Goal: Task Accomplishment & Management: Complete application form

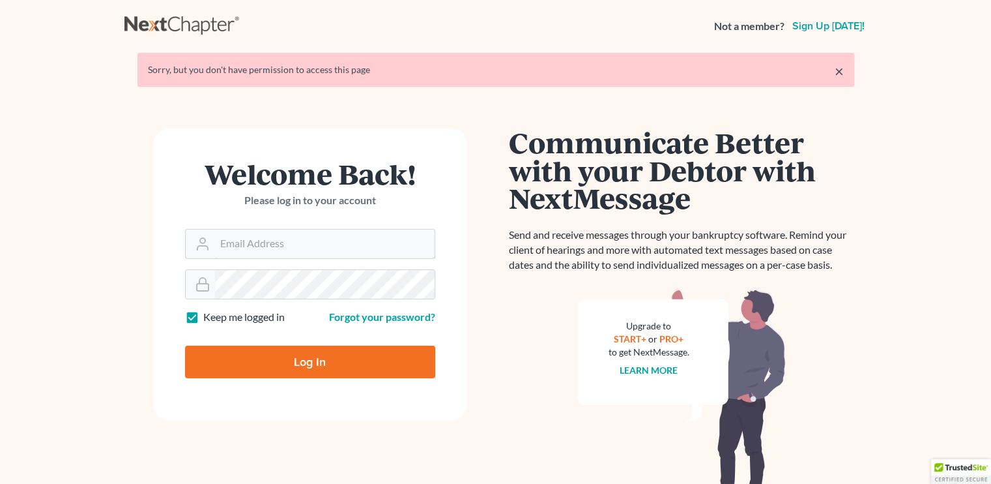
type input "[EMAIL_ADDRESS][DOMAIN_NAME]"
click at [278, 359] on input "Log In" at bounding box center [310, 361] width 250 height 33
type input "Thinking..."
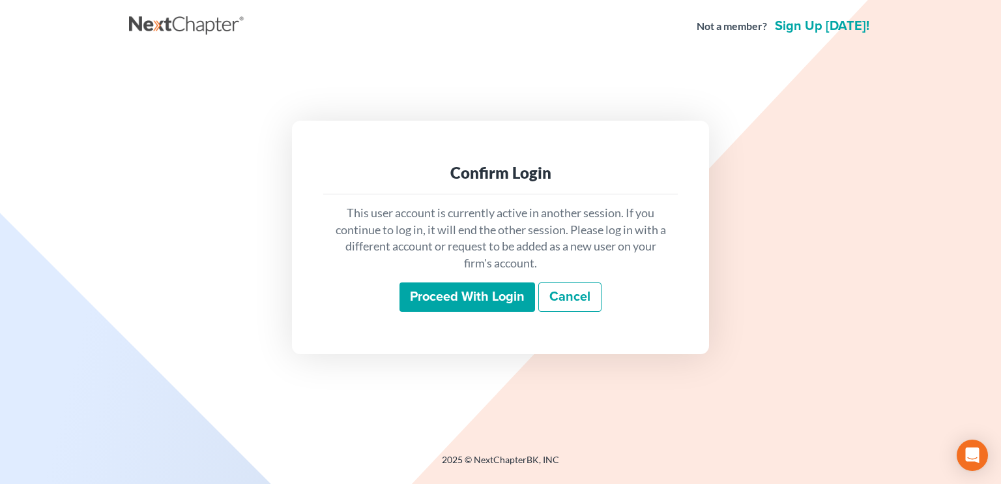
click at [430, 289] on input "Proceed with login" at bounding box center [468, 297] width 136 height 30
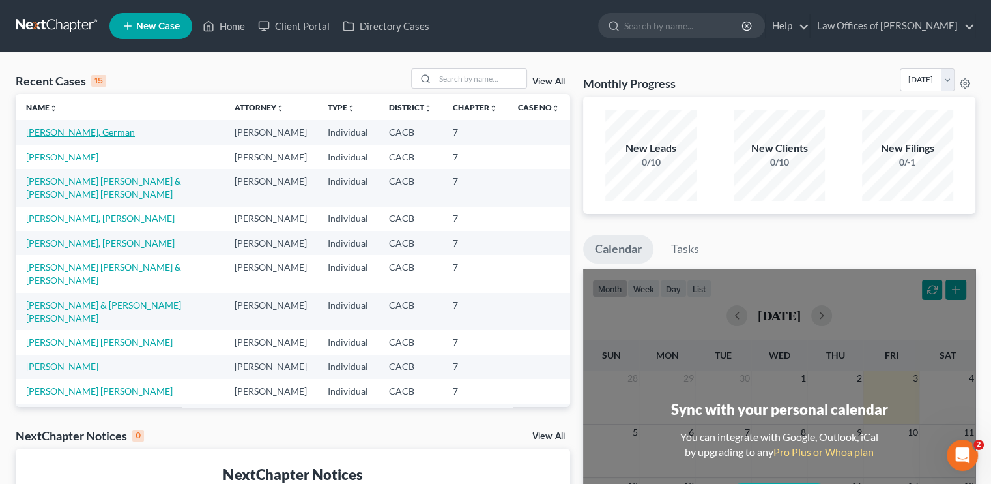
click at [76, 130] on link "Roman Zamora, German" at bounding box center [80, 131] width 109 height 11
click at [76, 130] on link "[PERSON_NAME], German" at bounding box center [80, 131] width 109 height 11
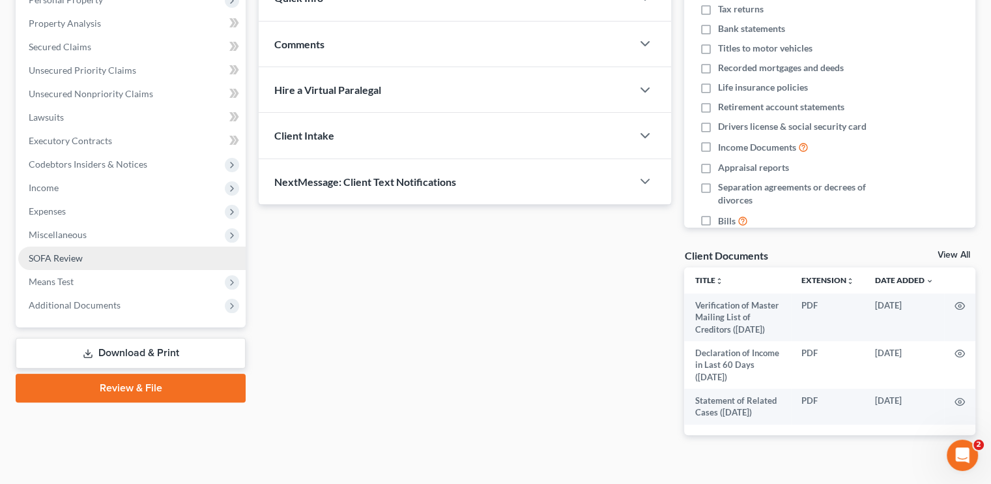
scroll to position [261, 0]
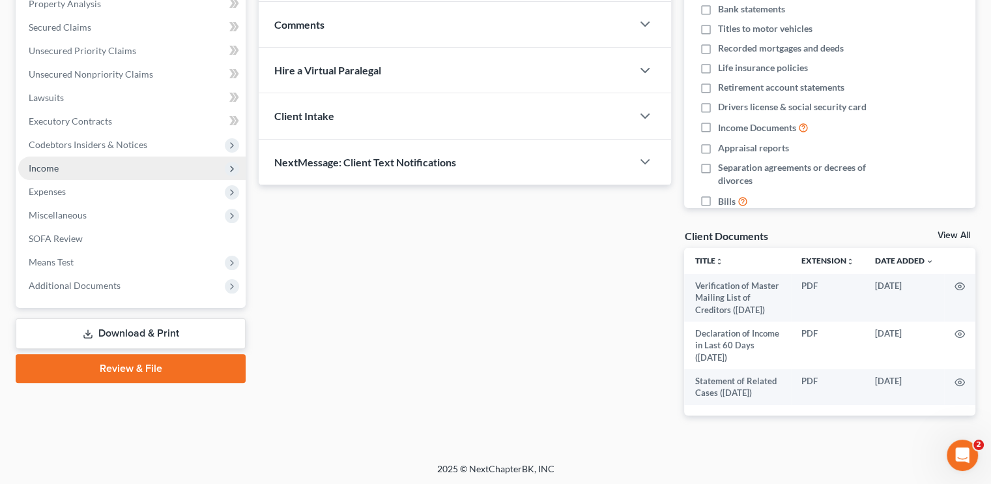
click at [65, 164] on span "Income" at bounding box center [131, 167] width 227 height 23
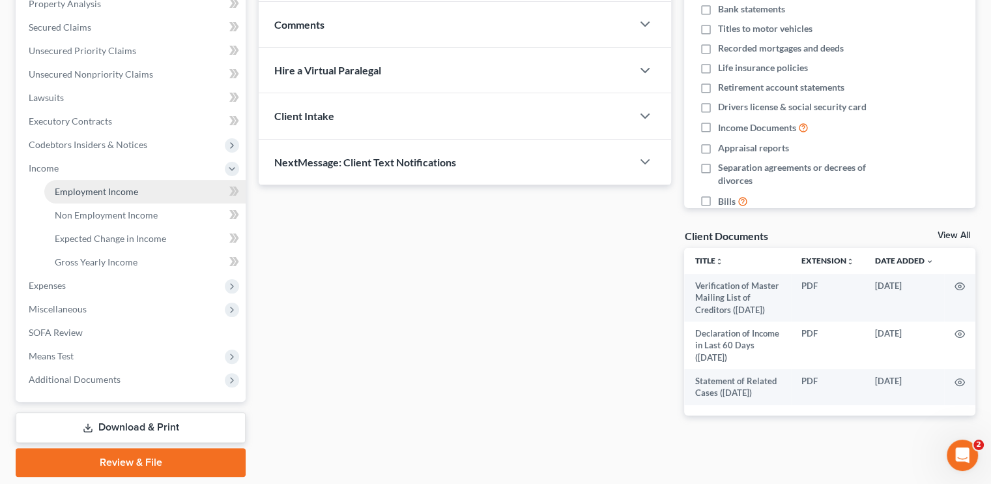
click at [95, 195] on span "Employment Income" at bounding box center [96, 191] width 83 height 11
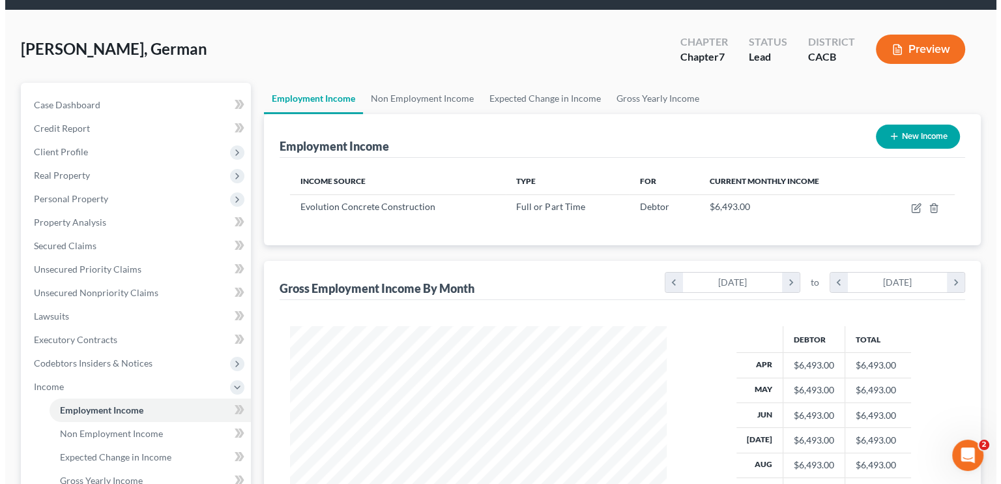
scroll to position [130, 0]
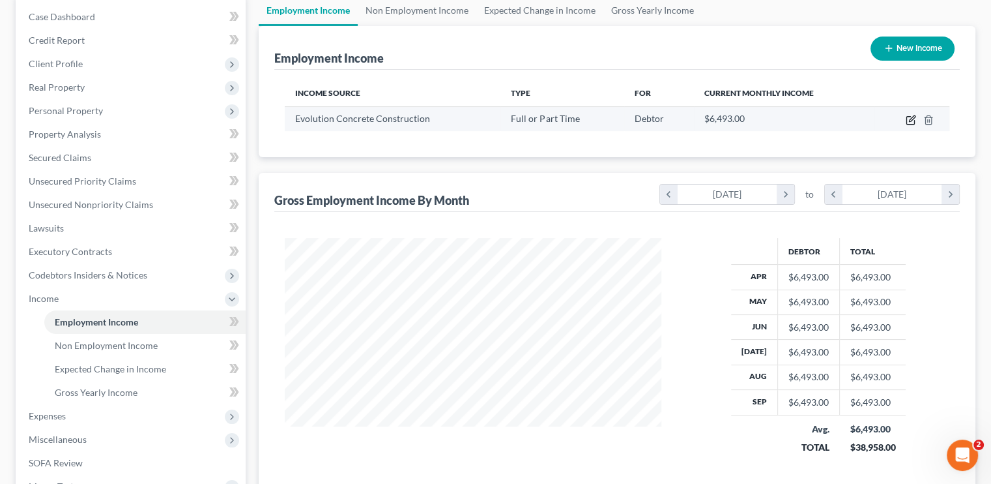
click at [911, 123] on icon "button" at bounding box center [911, 121] width 8 height 8
select select "0"
select select "4"
select select "0"
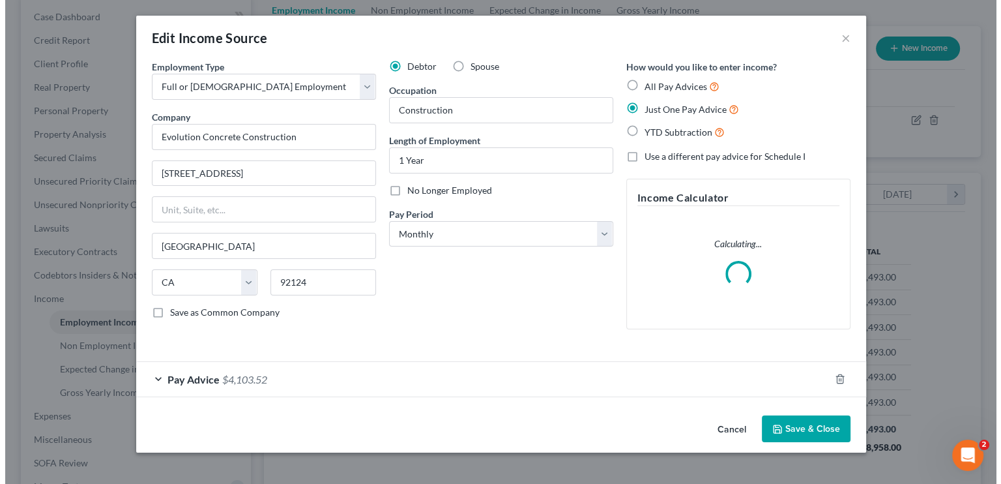
scroll to position [232, 407]
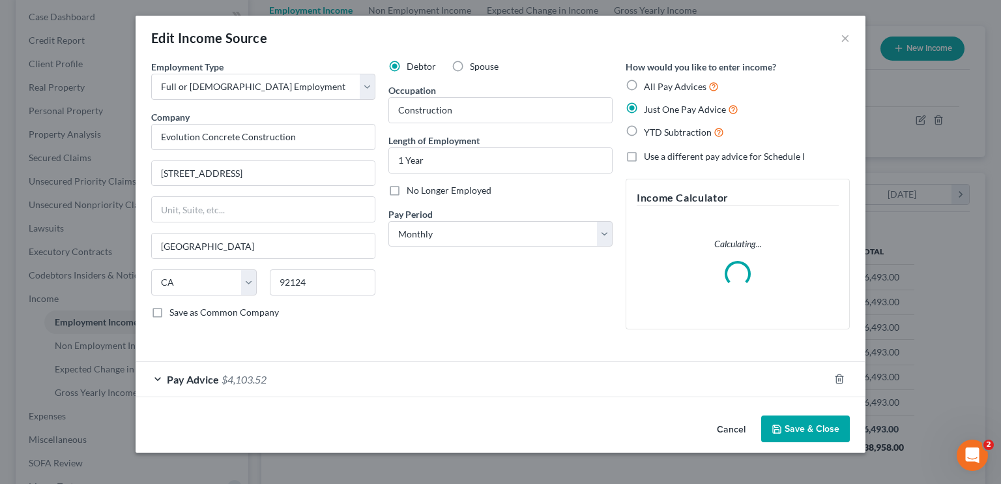
click at [278, 386] on div "Pay Advice $4,103.52" at bounding box center [482, 379] width 693 height 35
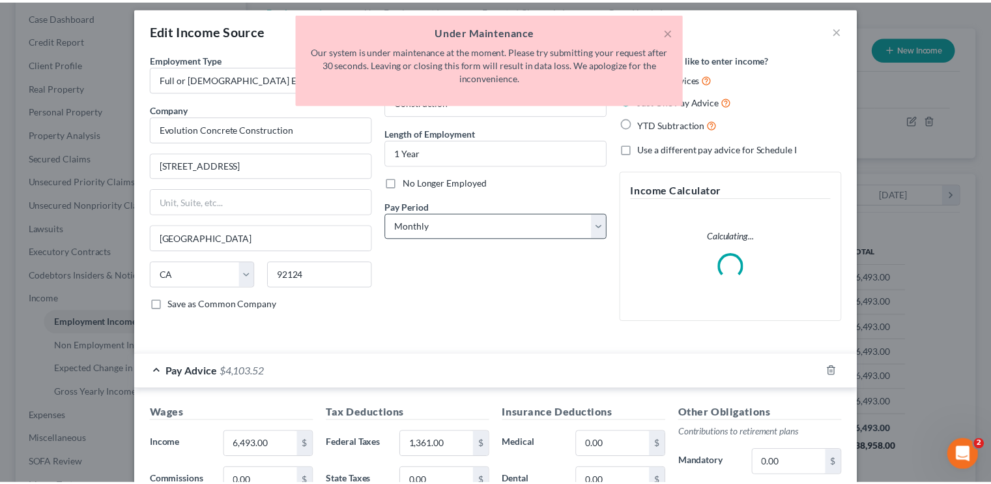
scroll to position [0, 0]
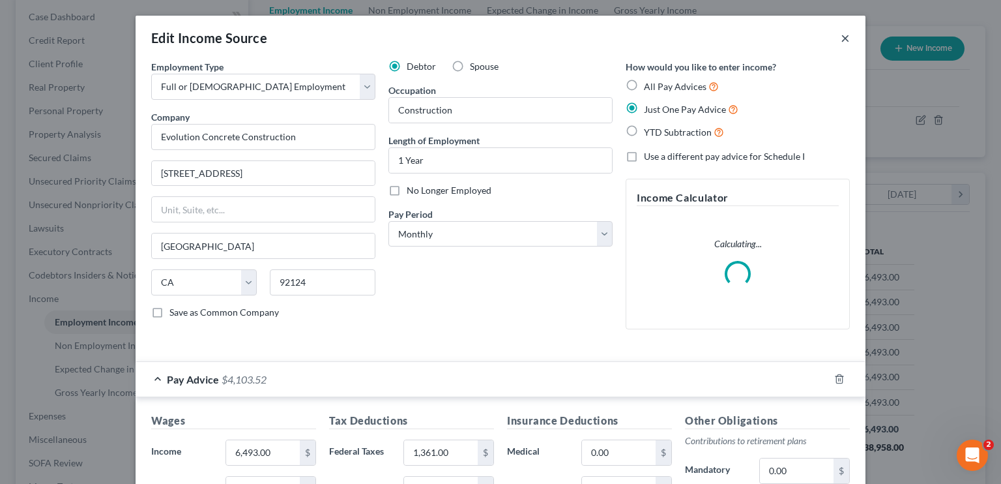
click at [841, 37] on button "×" at bounding box center [845, 38] width 9 height 16
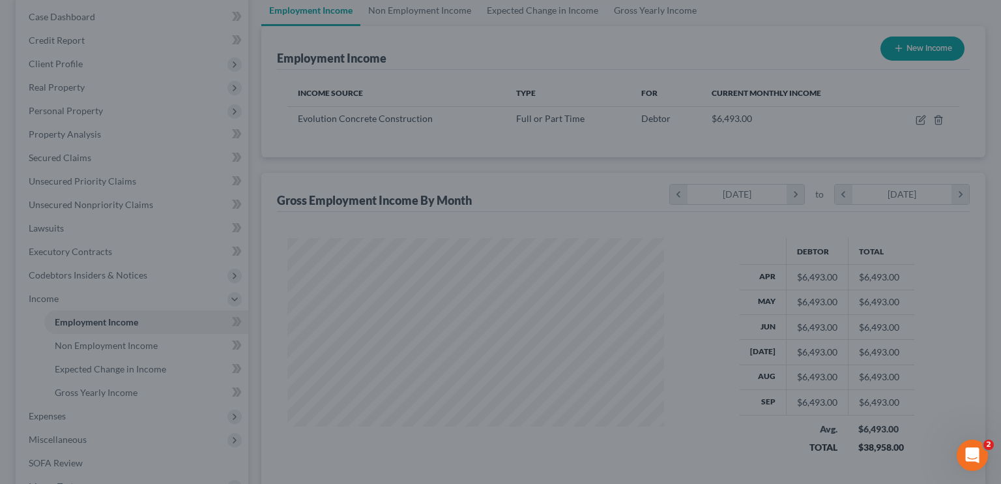
scroll to position [651538, 651367]
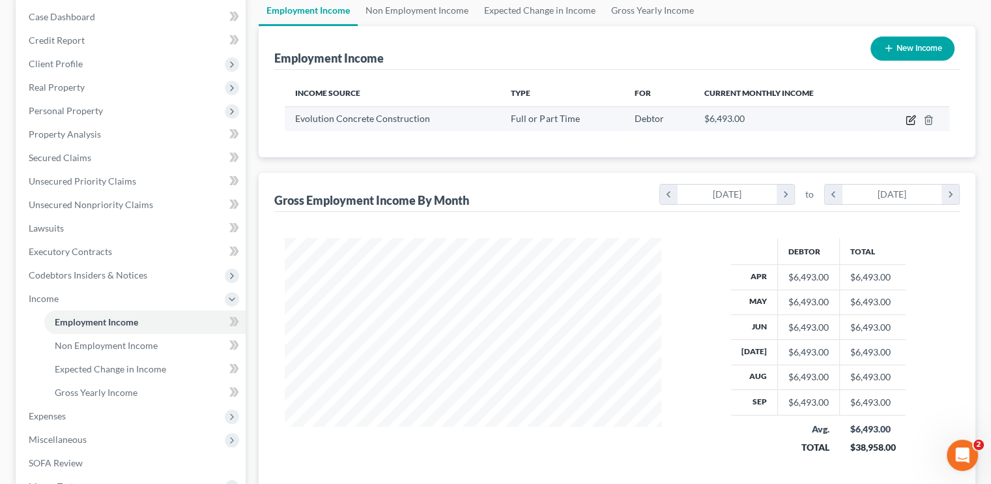
click at [914, 117] on icon "button" at bounding box center [912, 118] width 6 height 6
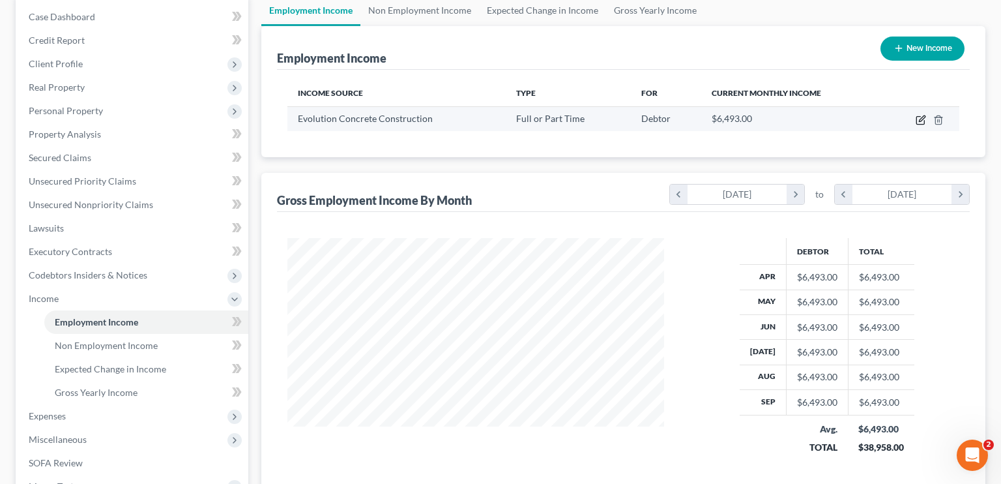
select select "0"
select select "4"
select select "0"
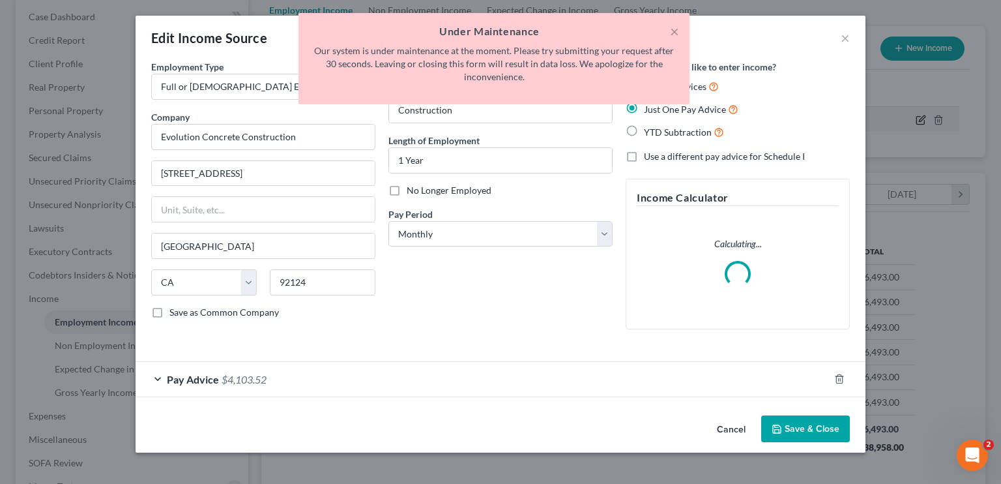
scroll to position [232, 407]
click at [677, 28] on button "×" at bounding box center [674, 31] width 9 height 16
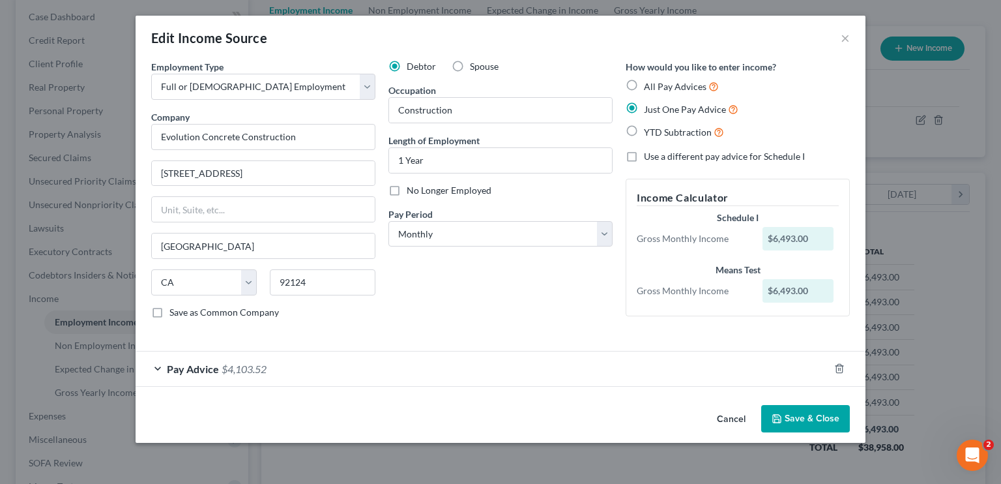
click at [310, 370] on div "Pay Advice $4,103.52" at bounding box center [482, 368] width 693 height 35
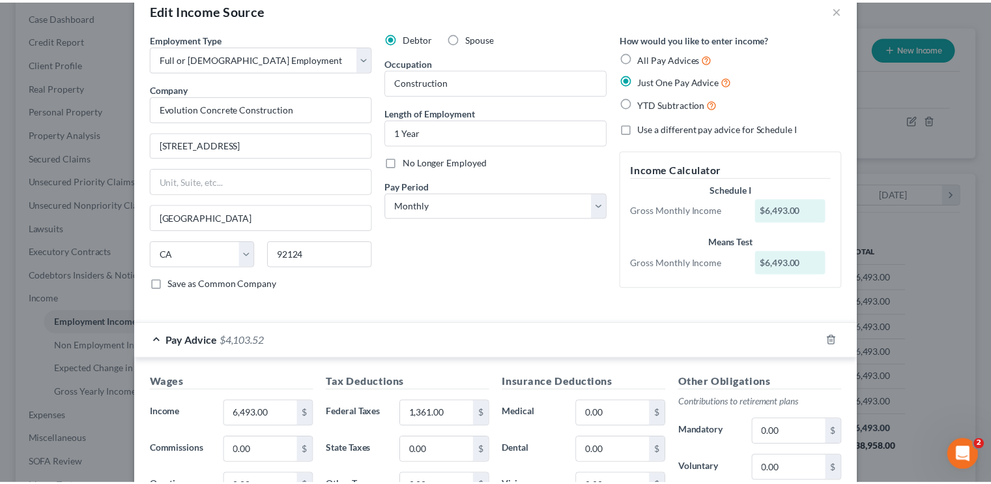
scroll to position [0, 0]
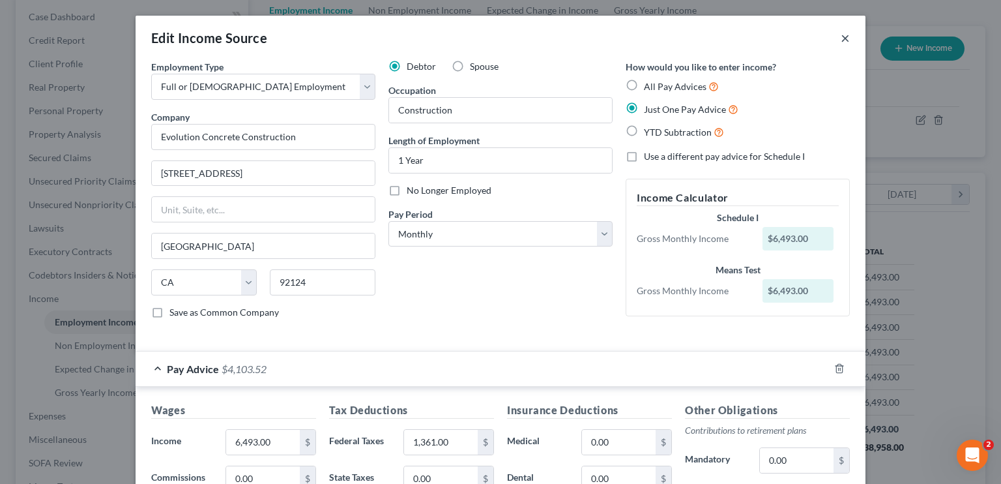
click at [842, 44] on button "×" at bounding box center [845, 38] width 9 height 16
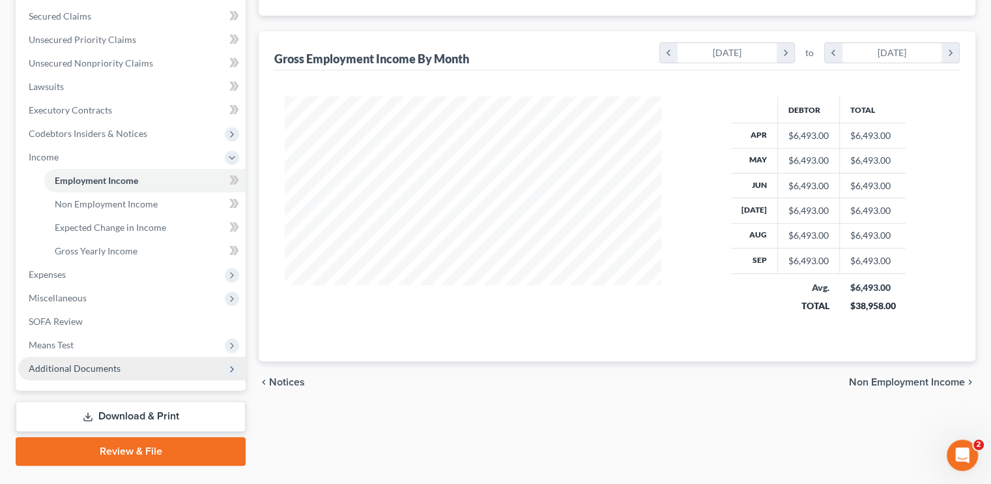
scroll to position [302, 0]
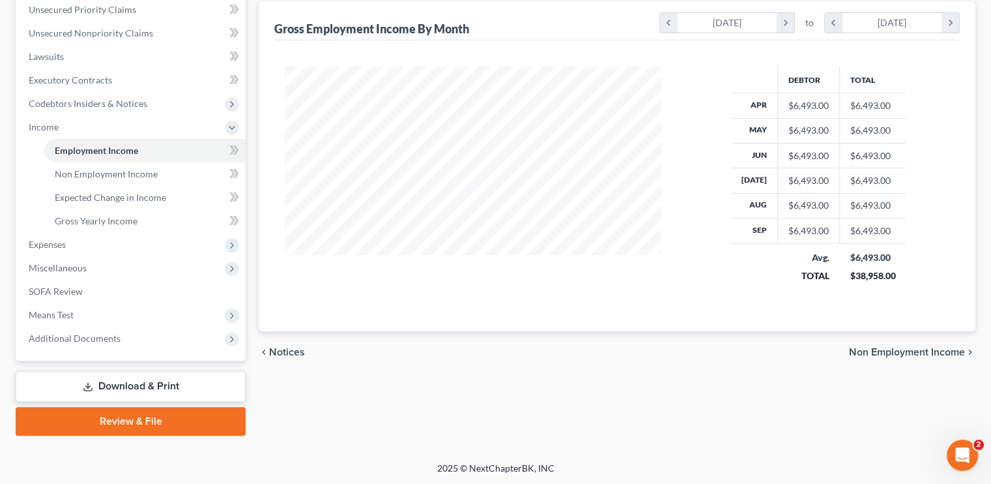
click at [149, 377] on link "Download & Print" at bounding box center [131, 386] width 230 height 31
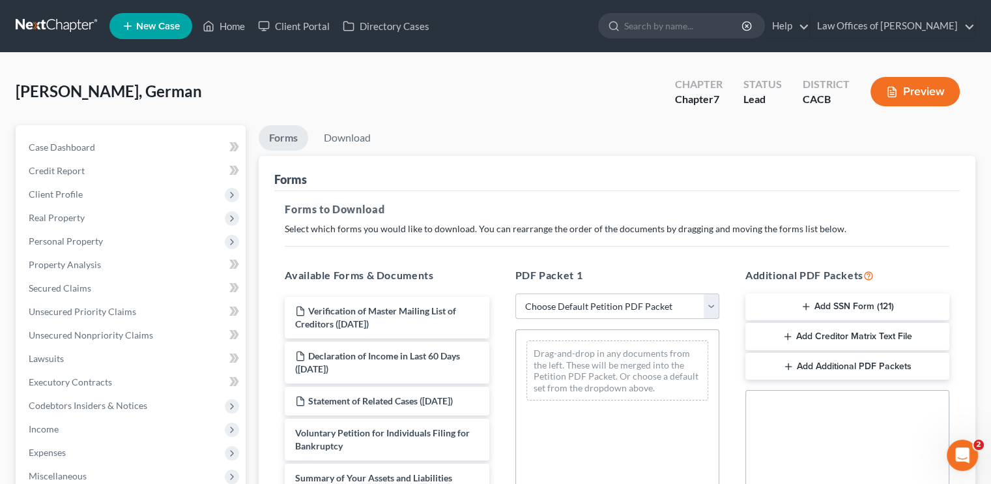
click at [682, 308] on select "Choose Default Petition PDF Packet Complete Bankruptcy Petition (all forms and …" at bounding box center [618, 306] width 204 height 26
select select "5"
click at [516, 293] on select "Choose Default Petition PDF Packet Complete Bankruptcy Petition (all forms and …" at bounding box center [618, 306] width 204 height 26
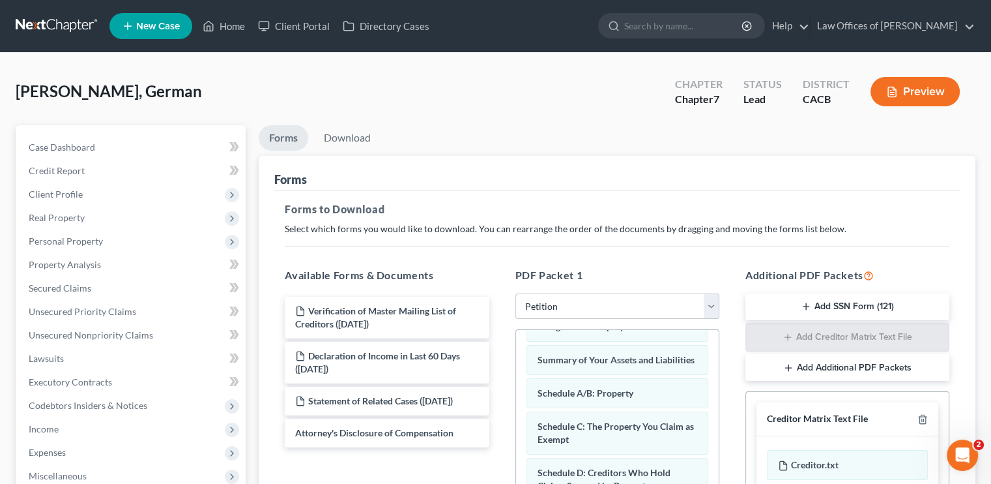
scroll to position [65, 0]
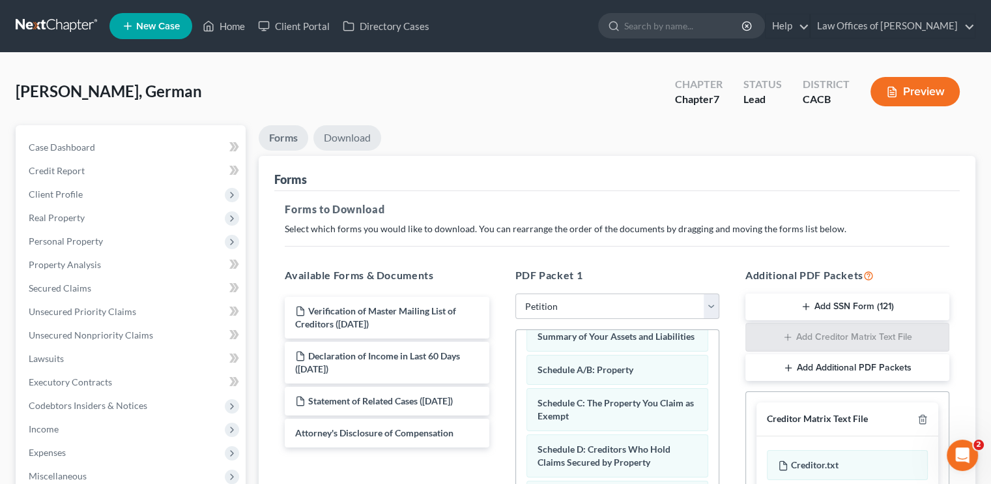
click at [332, 136] on link "Download" at bounding box center [348, 137] width 68 height 25
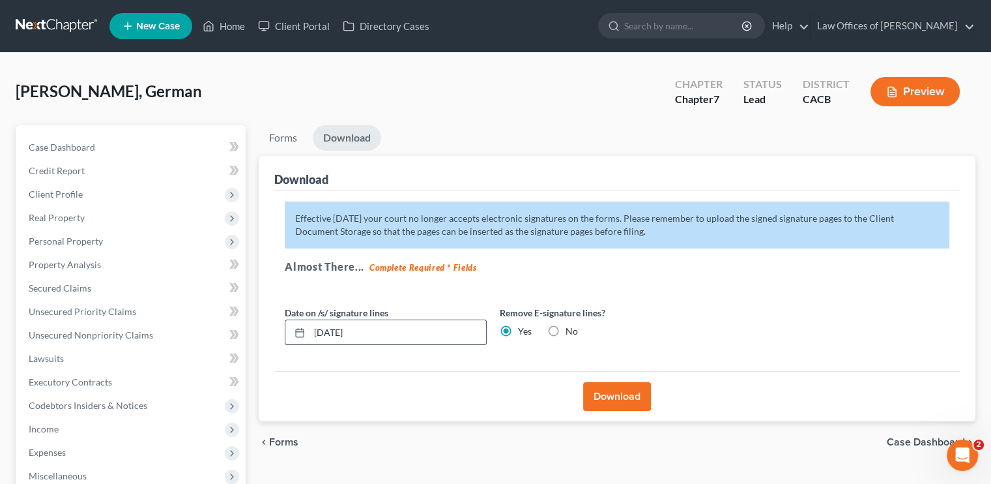
click at [342, 330] on input "10/03/2025" at bounding box center [398, 332] width 177 height 25
click at [607, 398] on button "Download" at bounding box center [617, 396] width 68 height 29
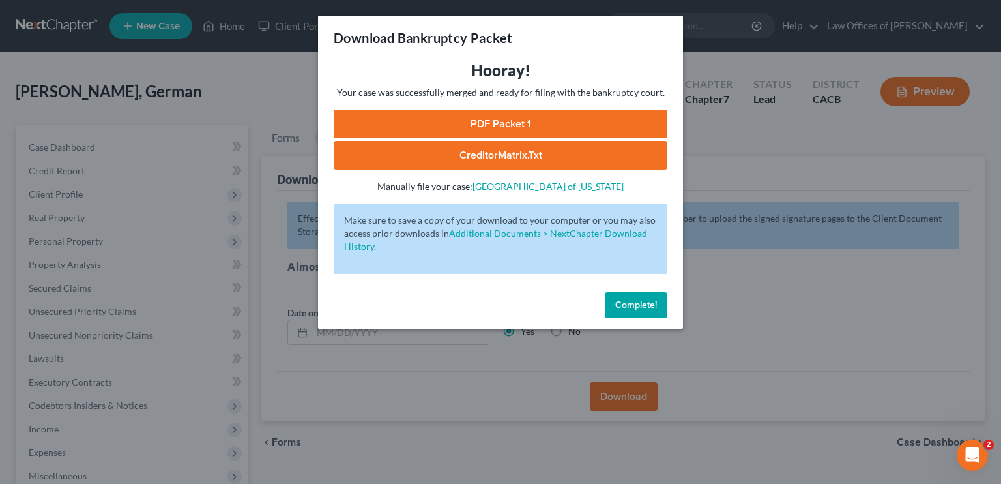
click at [480, 118] on link "PDF Packet 1" at bounding box center [501, 123] width 334 height 29
click at [644, 313] on button "Complete!" at bounding box center [636, 305] width 63 height 26
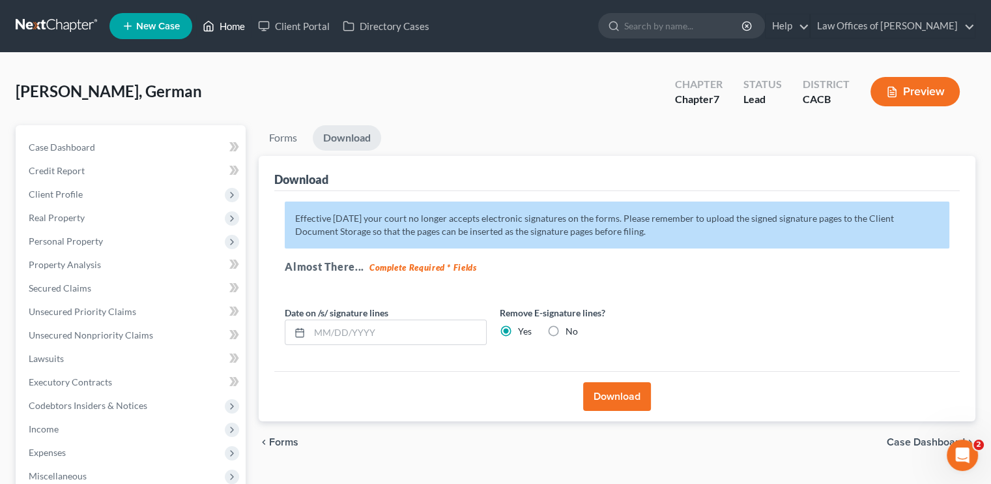
click at [212, 29] on icon at bounding box center [209, 26] width 12 height 16
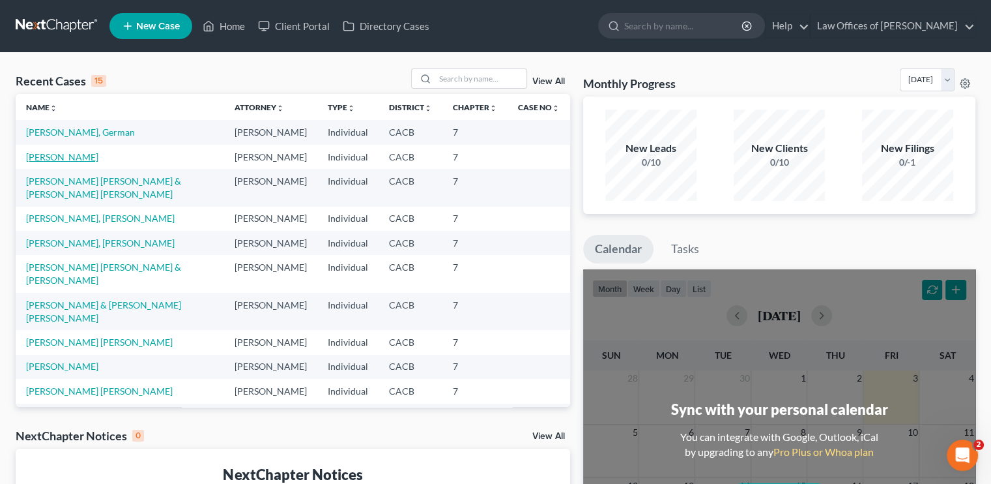
click at [59, 162] on link "Perez, Victor" at bounding box center [62, 156] width 72 height 11
click at [60, 162] on link "Perez, Victor" at bounding box center [62, 156] width 72 height 11
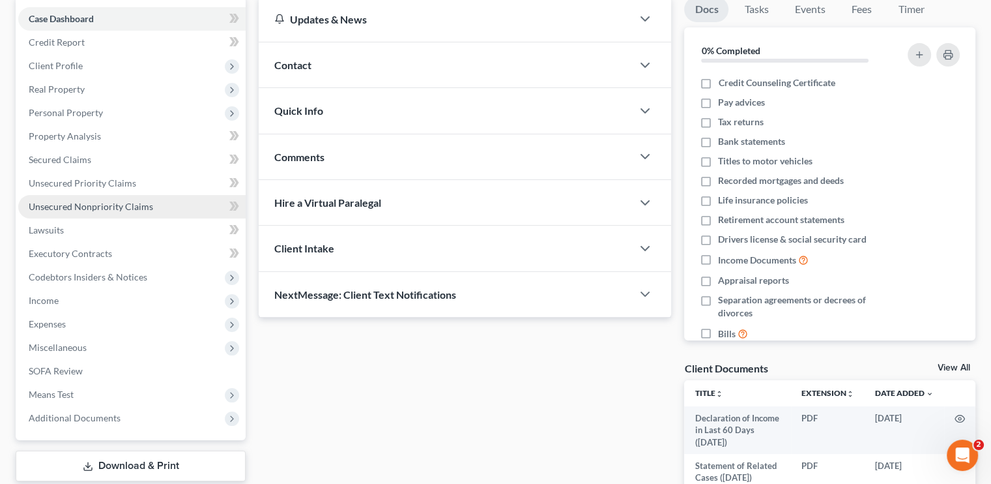
scroll to position [130, 0]
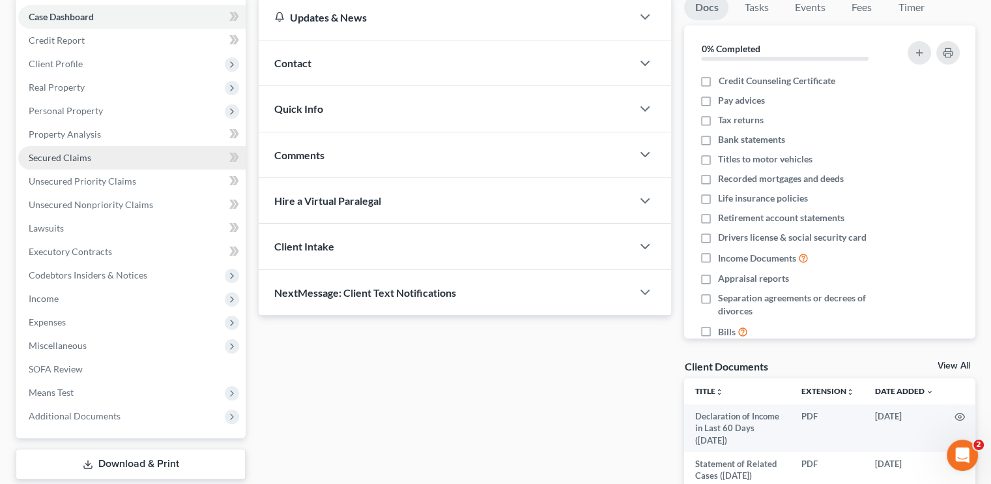
click at [66, 158] on span "Secured Claims" at bounding box center [60, 157] width 63 height 11
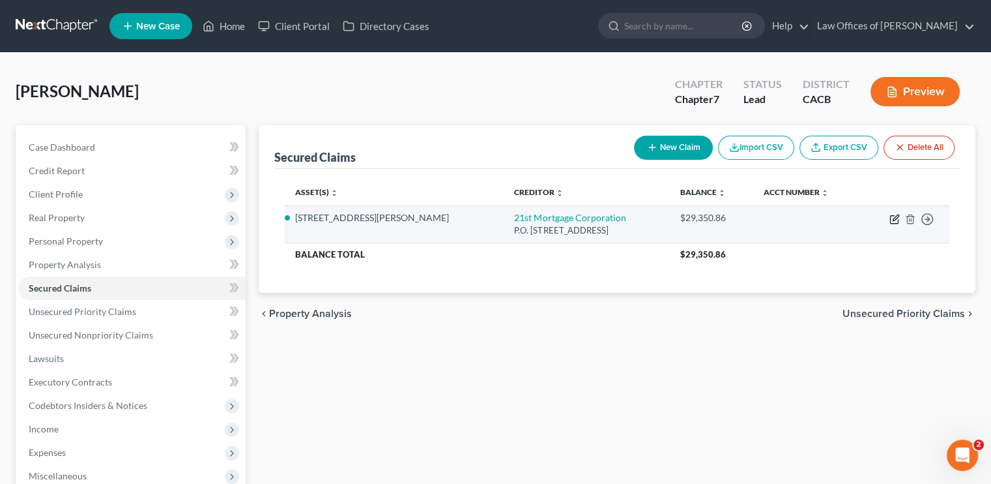
click at [892, 218] on icon "button" at bounding box center [895, 219] width 10 height 10
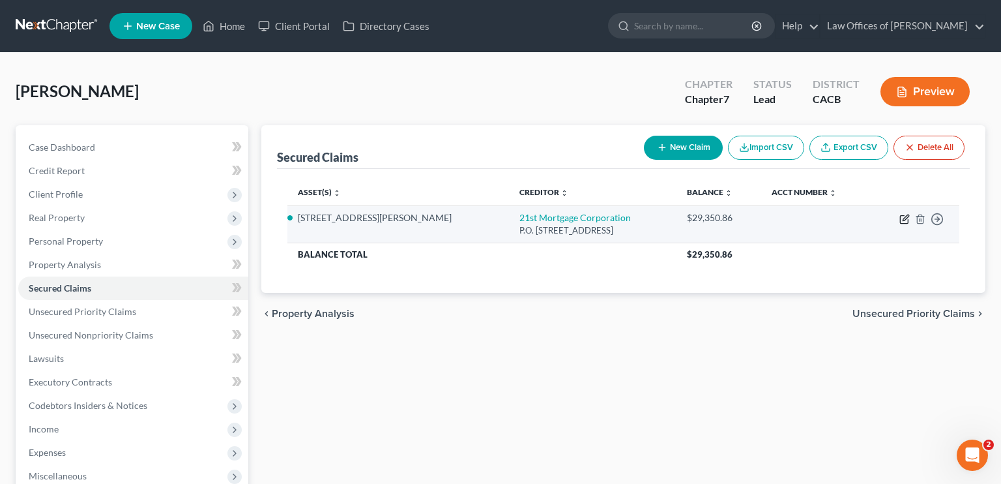
select select "44"
select select "2"
select select "0"
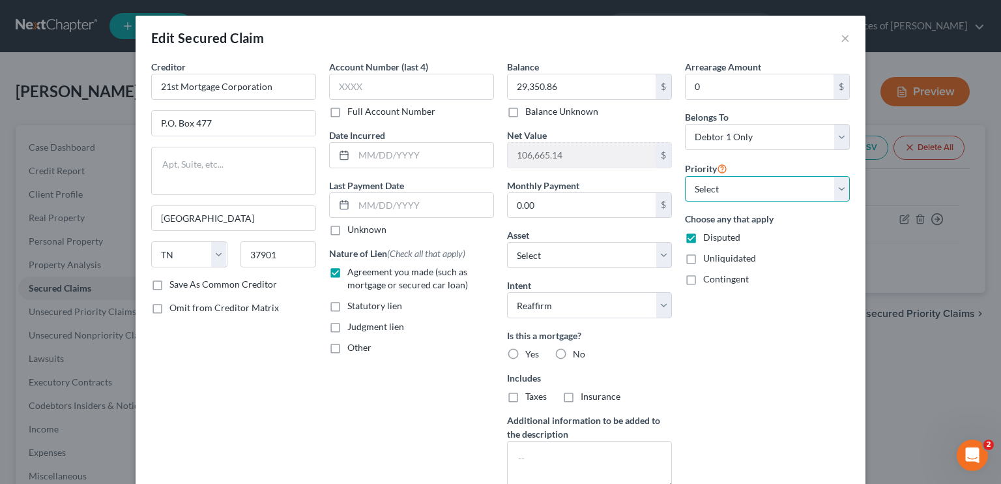
click at [722, 187] on select "Select 1st 2nd 3rd 4th 5th 6th 7th 8th 9th 10th 11th 12th 13th 14th 15th 16th 1…" at bounding box center [767, 189] width 165 height 26
select select "0"
click at [685, 176] on select "Select 1st 2nd 3rd 4th 5th 6th 7th 8th 9th 10th 11th 12th 13th 14th 15th 16th 1…" at bounding box center [767, 189] width 165 height 26
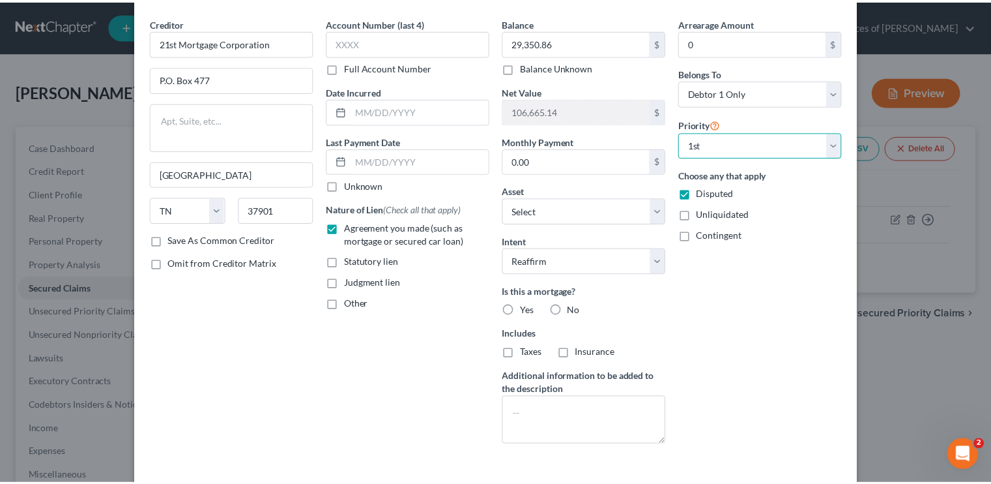
scroll to position [106, 0]
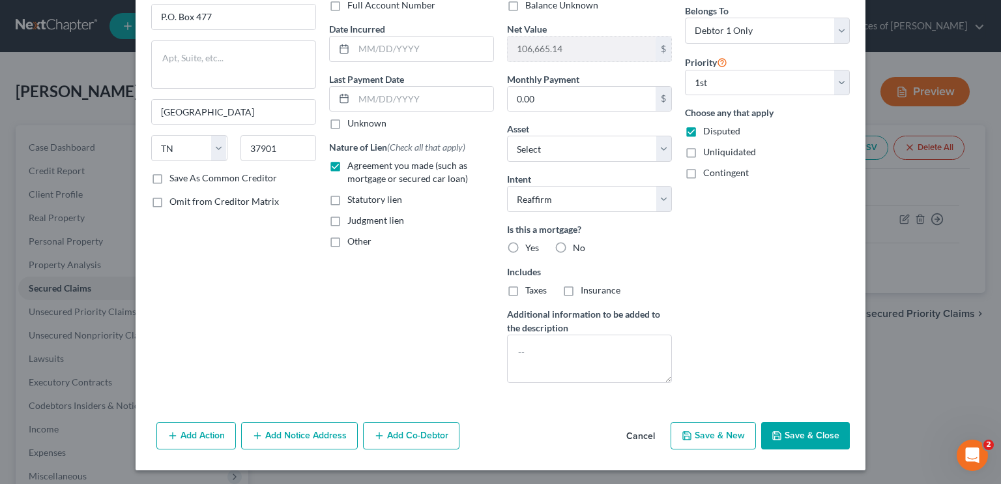
click at [780, 430] on button "Save & Close" at bounding box center [805, 435] width 89 height 27
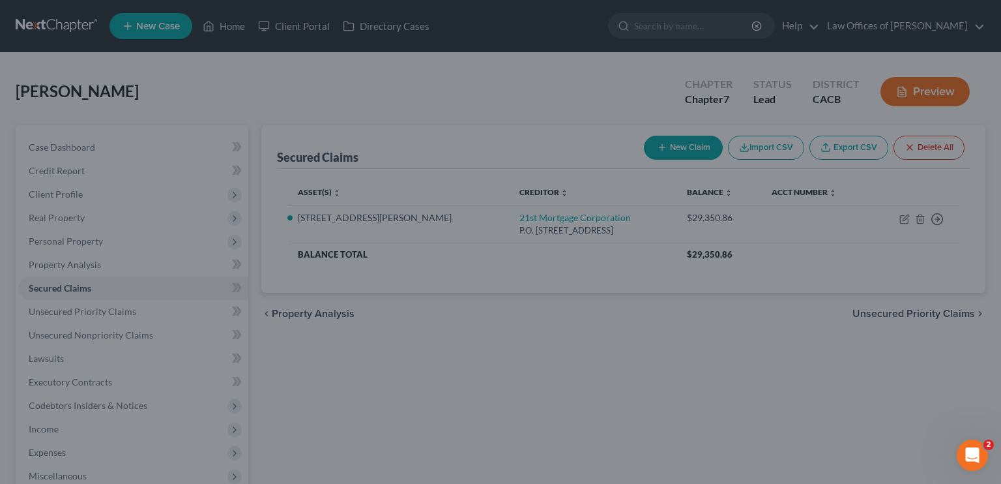
select select "4"
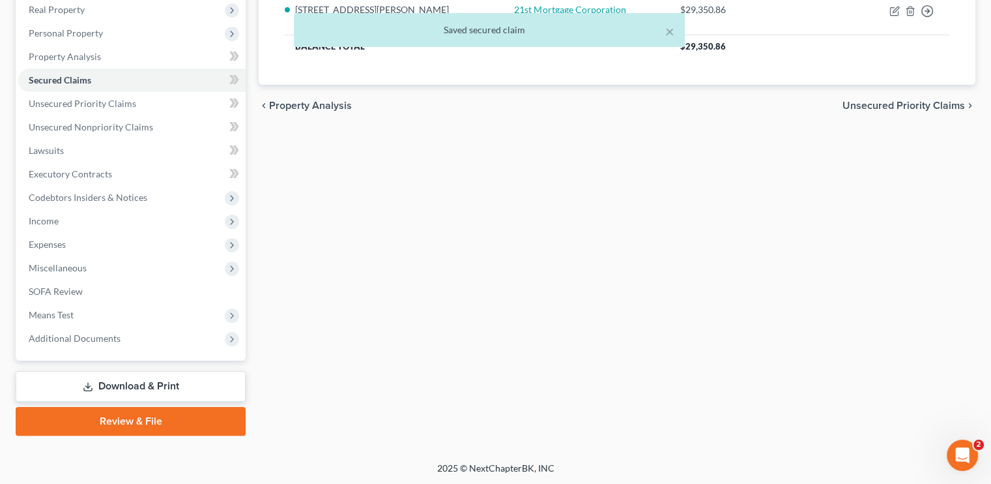
click at [194, 386] on link "Download & Print" at bounding box center [131, 386] width 230 height 31
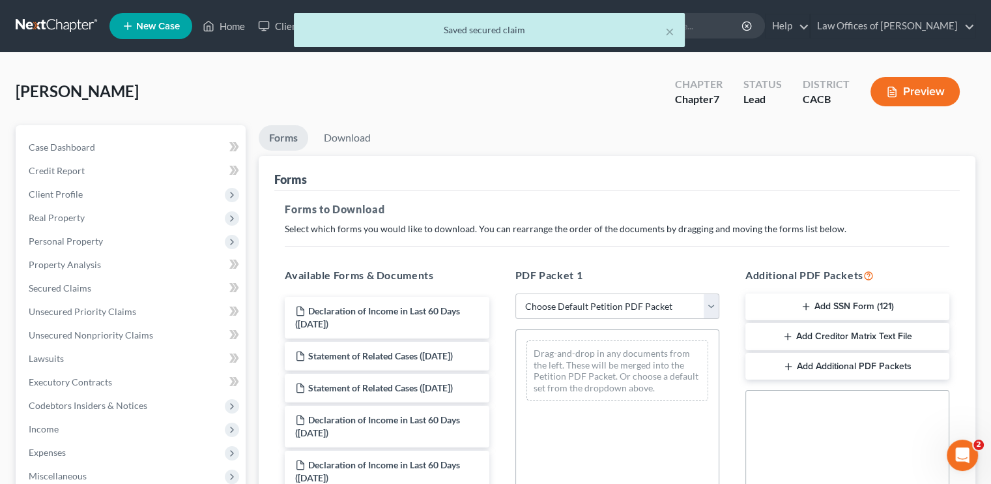
scroll to position [65, 0]
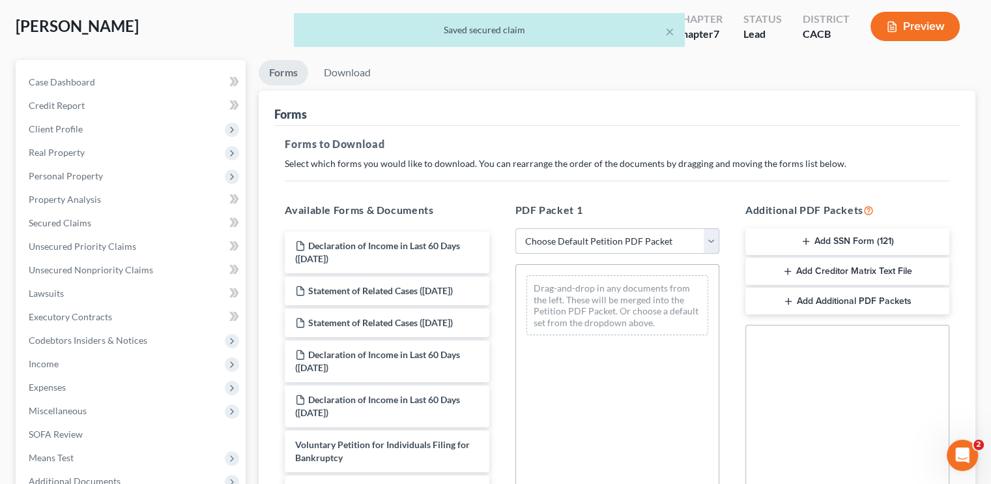
click at [611, 248] on select "Choose Default Petition PDF Packet Complete Bankruptcy Petition (all forms and …" at bounding box center [618, 241] width 204 height 26
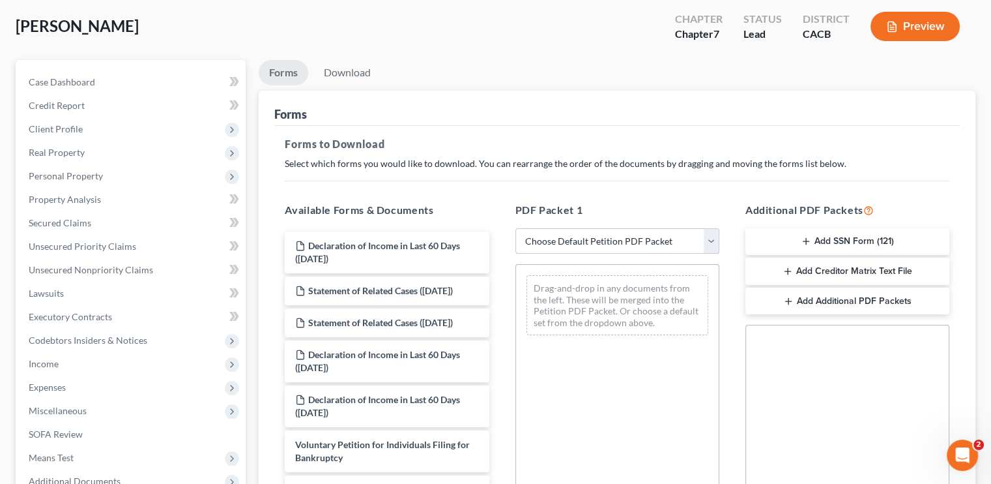
select select "5"
click at [516, 228] on select "Choose Default Petition PDF Packet Complete Bankruptcy Petition (all forms and …" at bounding box center [618, 241] width 204 height 26
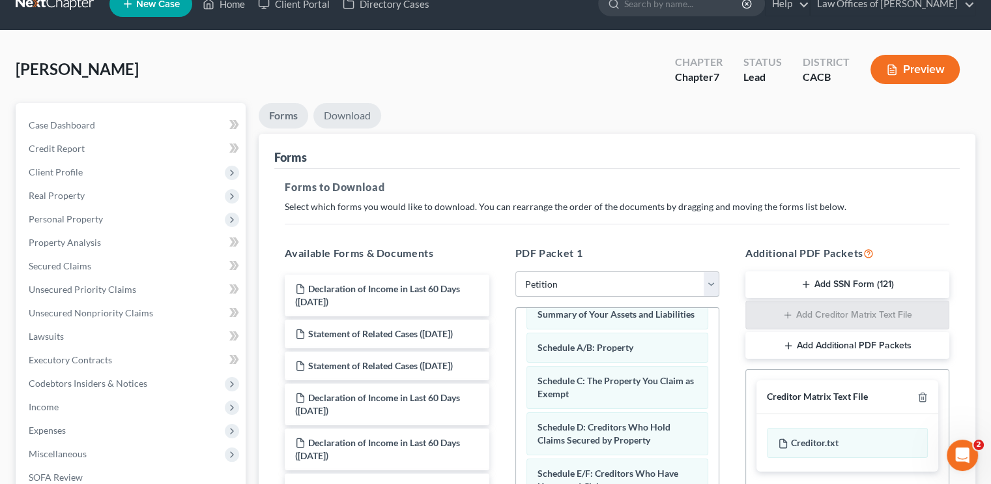
scroll to position [0, 0]
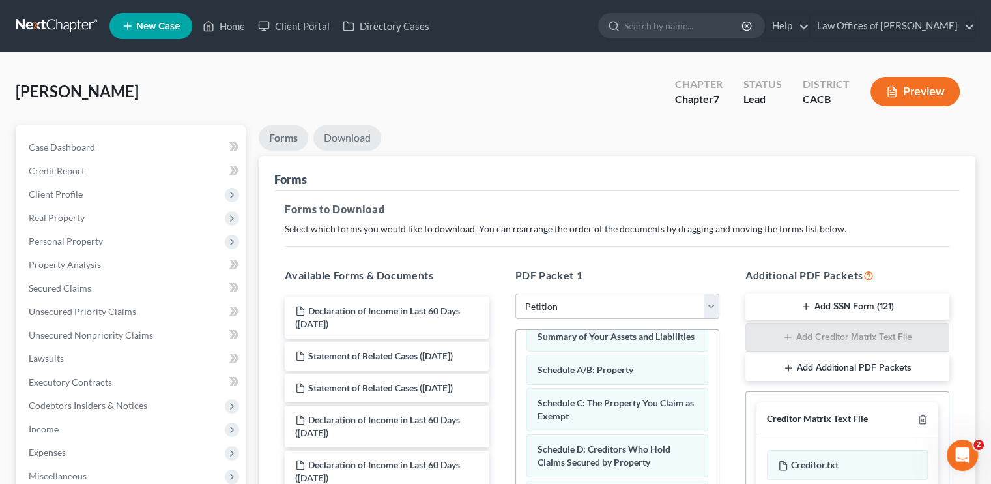
click at [343, 134] on link "Download" at bounding box center [348, 137] width 68 height 25
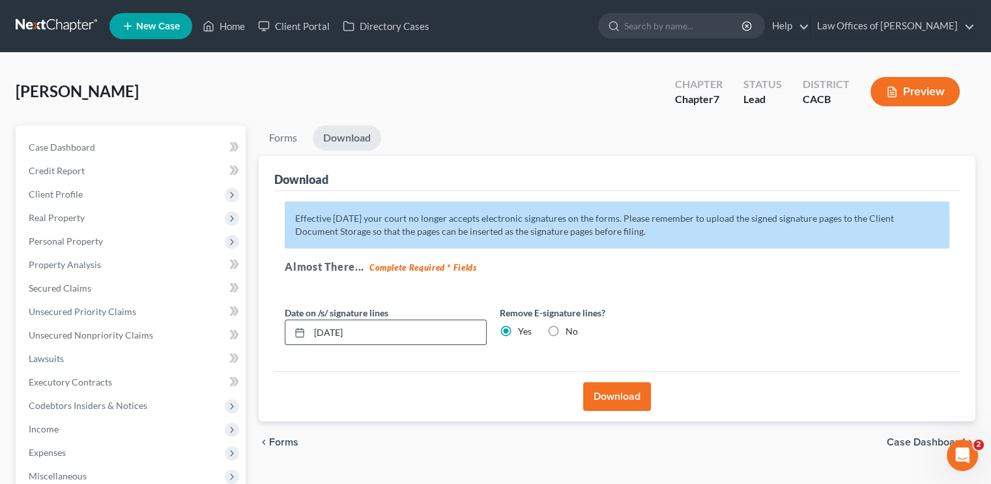
click at [339, 335] on input "10/03/2025" at bounding box center [398, 332] width 177 height 25
click at [339, 334] on input "10/03/2025" at bounding box center [398, 332] width 177 height 25
click at [605, 398] on button "Download" at bounding box center [617, 396] width 68 height 29
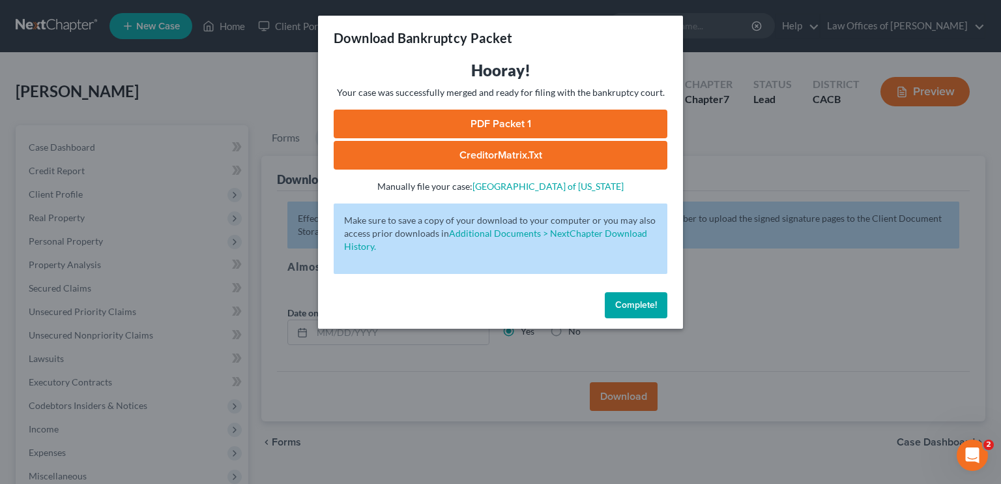
click at [499, 121] on link "PDF Packet 1" at bounding box center [501, 123] width 334 height 29
click at [645, 315] on button "Complete!" at bounding box center [636, 305] width 63 height 26
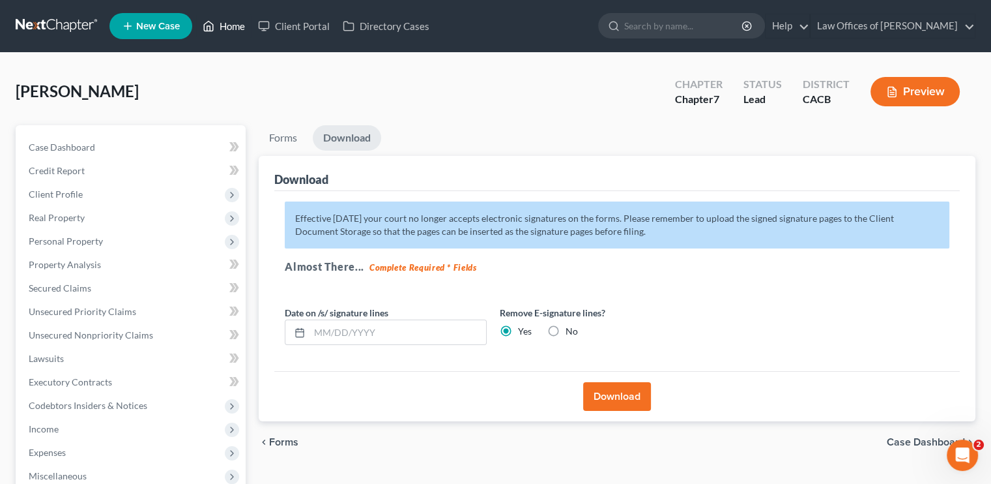
click at [226, 25] on link "Home" at bounding box center [223, 25] width 55 height 23
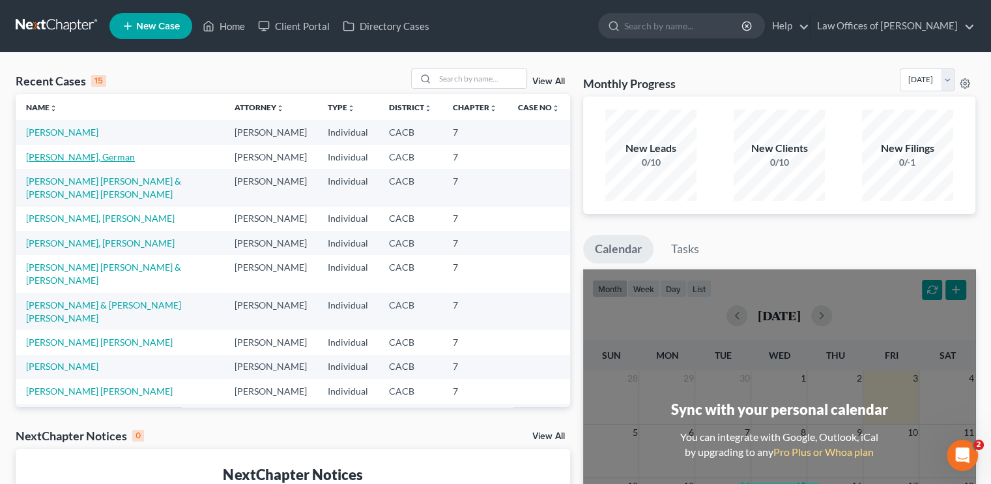
click at [83, 162] on link "Roman Zamora, German" at bounding box center [80, 156] width 109 height 11
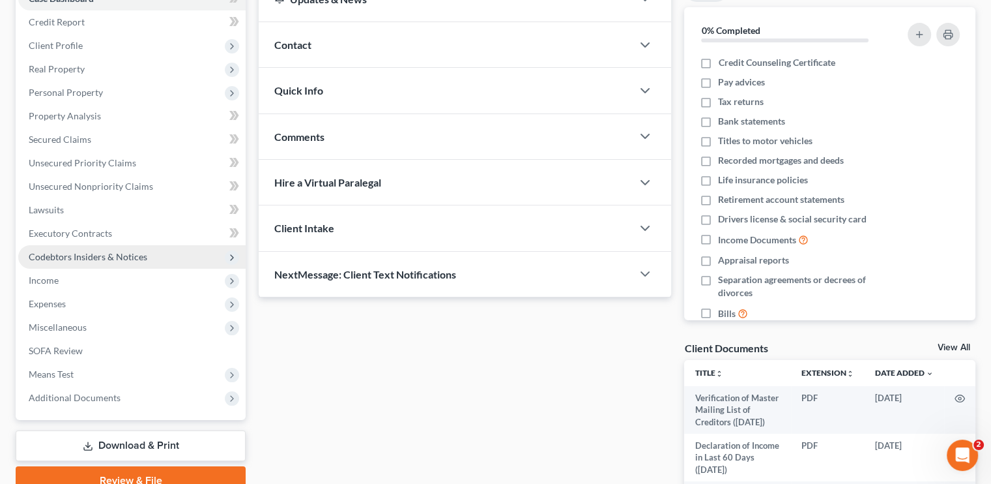
scroll to position [196, 0]
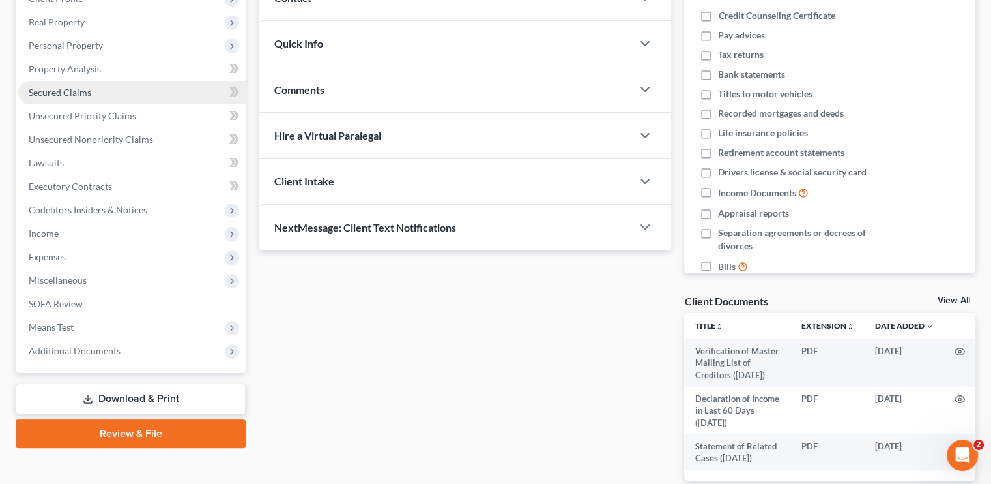
click at [60, 96] on span "Secured Claims" at bounding box center [60, 92] width 63 height 11
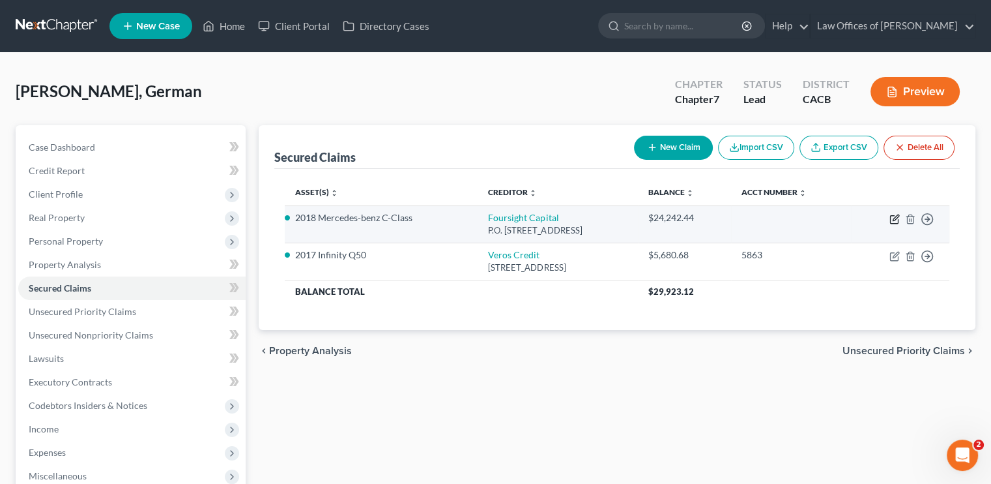
click at [894, 220] on icon "button" at bounding box center [895, 219] width 10 height 10
select select "46"
select select "2"
select select "0"
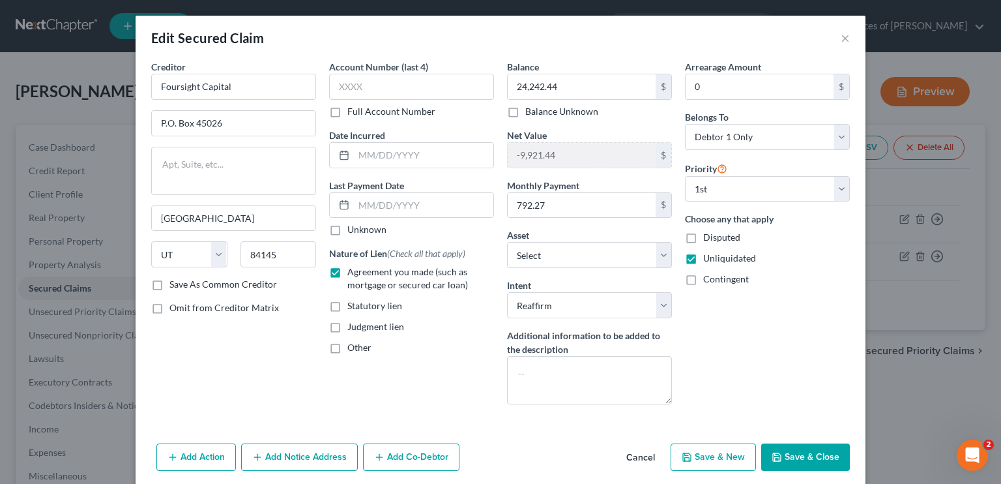
click at [832, 42] on div "Edit Secured Claim ×" at bounding box center [501, 38] width 730 height 44
click at [841, 39] on button "×" at bounding box center [845, 38] width 9 height 16
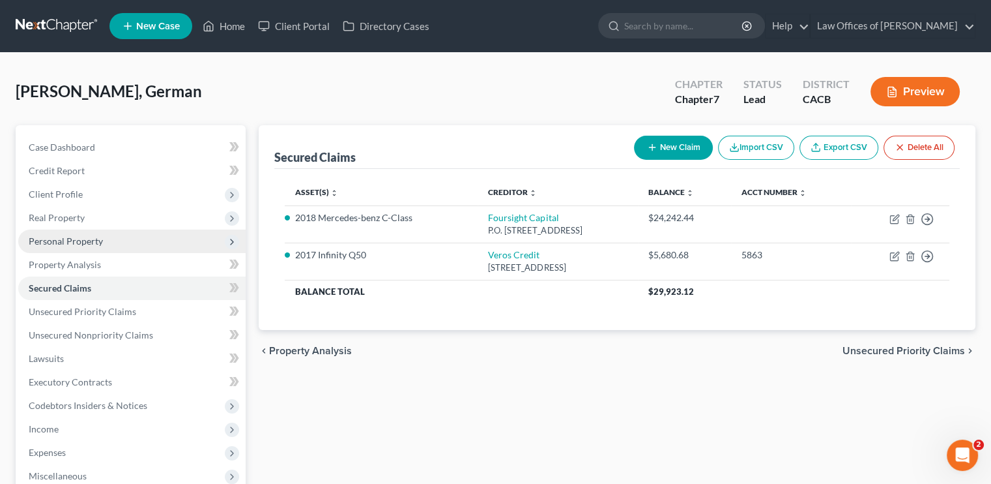
click at [72, 239] on span "Personal Property" at bounding box center [66, 240] width 74 height 11
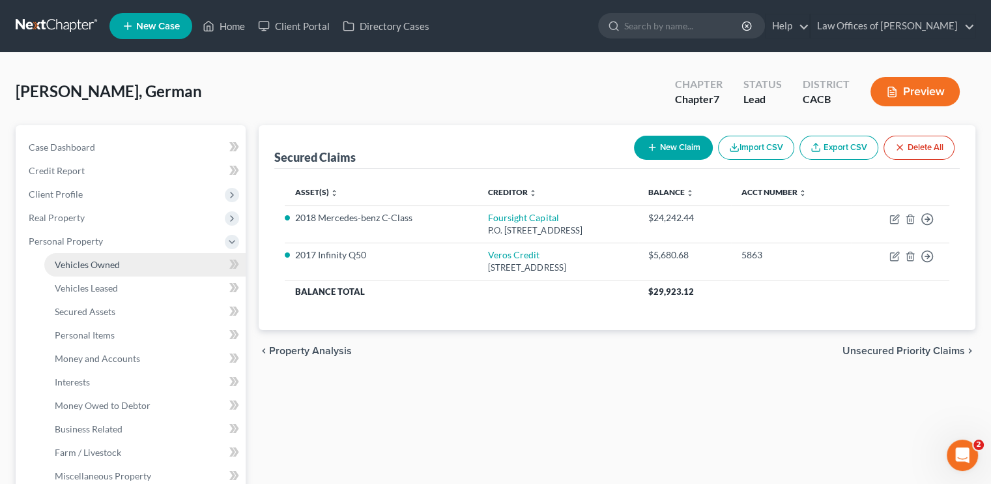
click at [80, 266] on span "Vehicles Owned" at bounding box center [87, 264] width 65 height 11
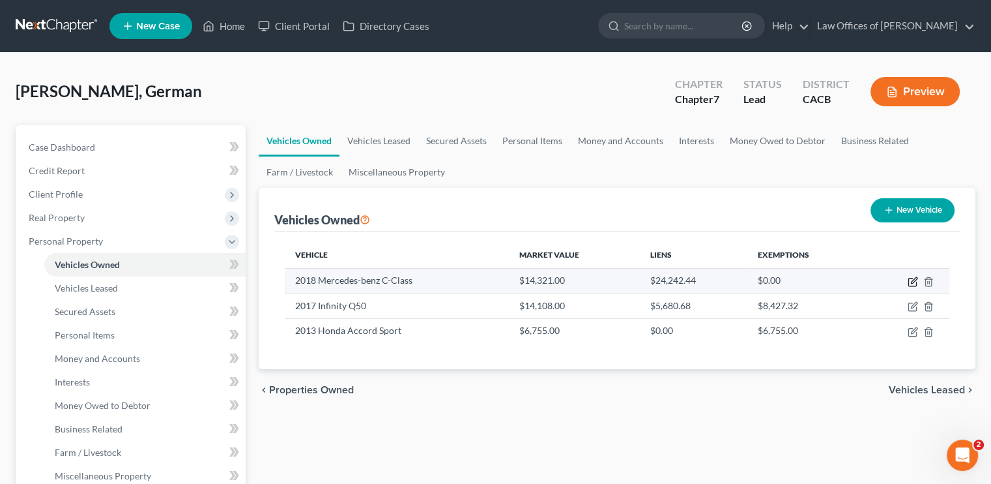
click at [914, 278] on icon "button" at bounding box center [913, 281] width 10 height 10
select select "0"
select select "8"
select select "3"
select select "0"
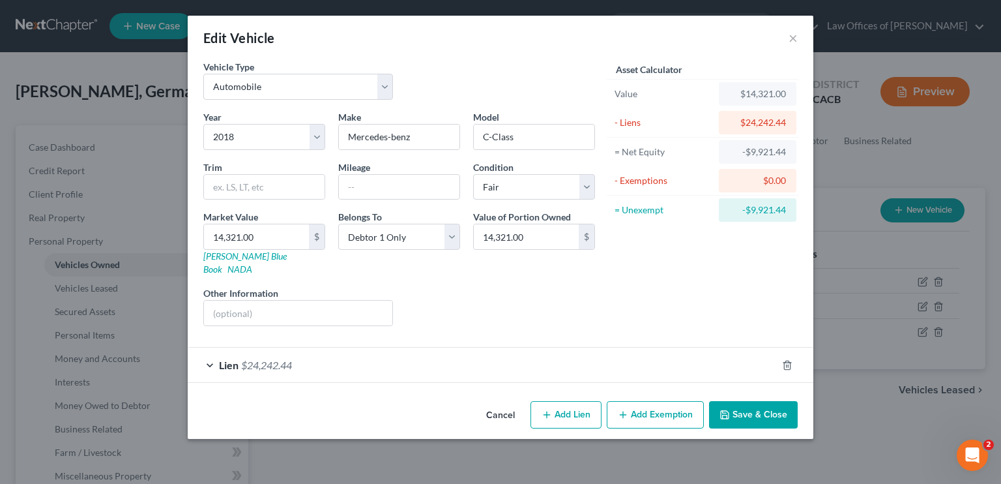
click at [318, 347] on div "Lien $24,242.44" at bounding box center [482, 364] width 589 height 35
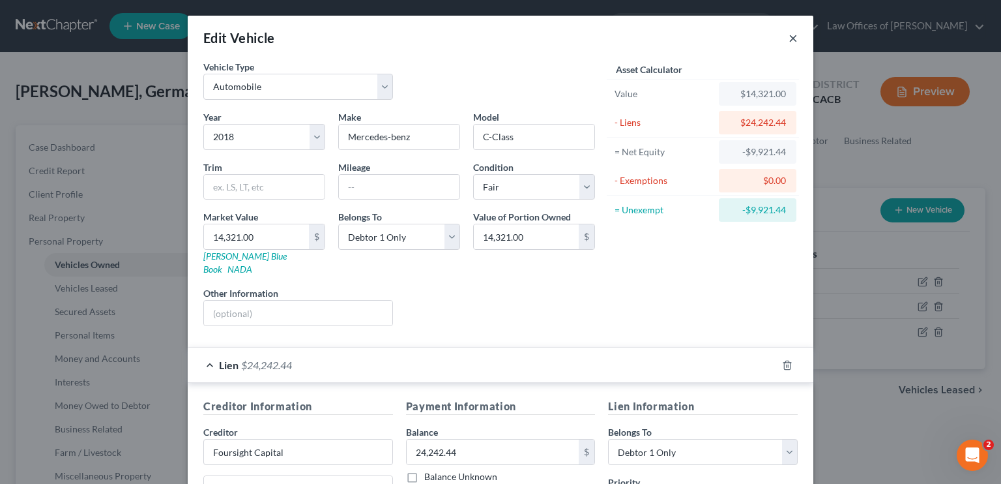
click at [791, 38] on button "×" at bounding box center [793, 38] width 9 height 16
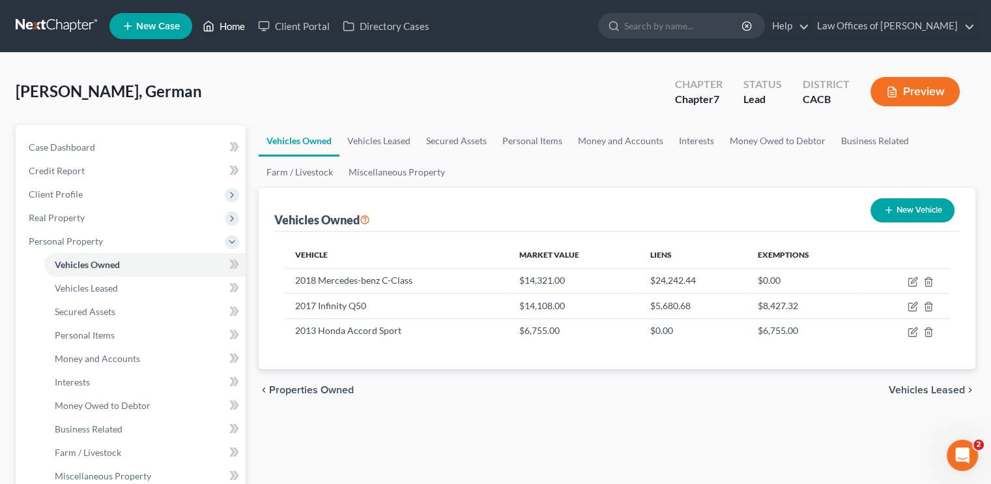
click at [218, 23] on link "Home" at bounding box center [223, 25] width 55 height 23
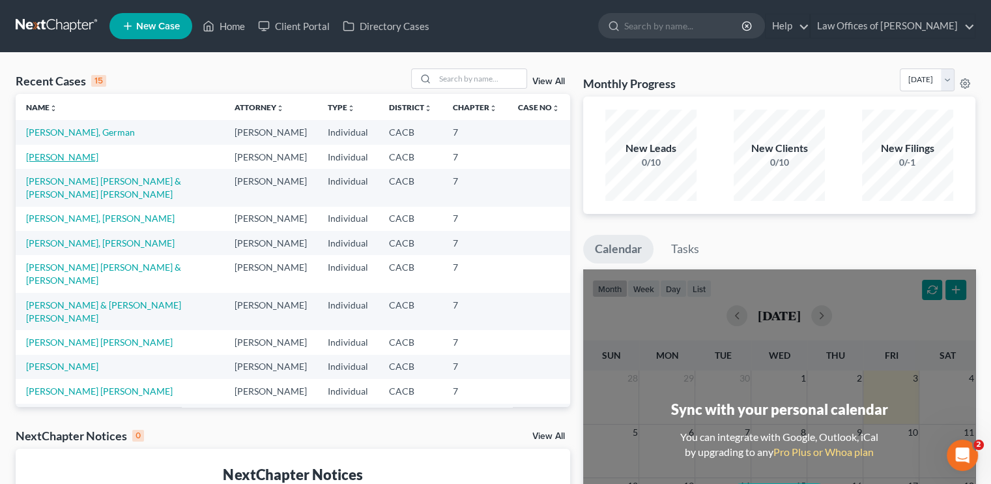
click at [53, 162] on link "Perez, Victor" at bounding box center [62, 156] width 72 height 11
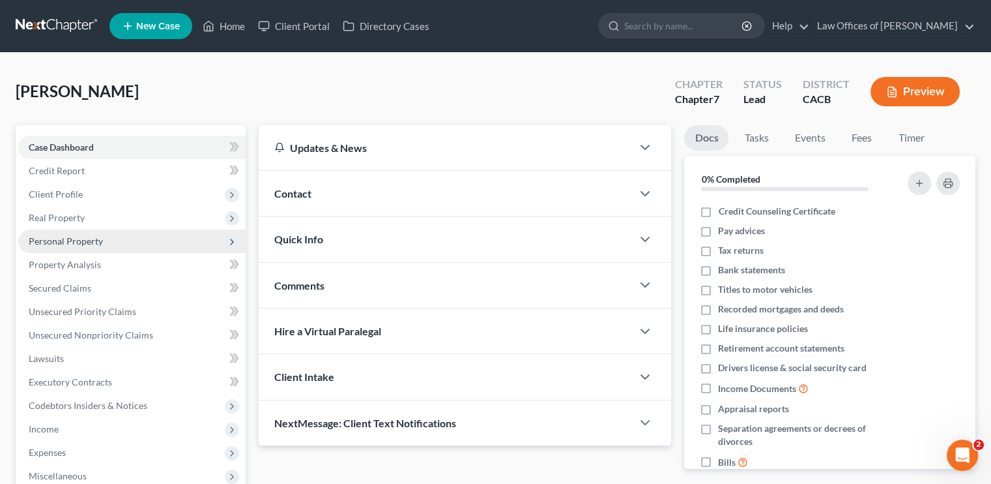
click at [85, 244] on span "Personal Property" at bounding box center [66, 240] width 74 height 11
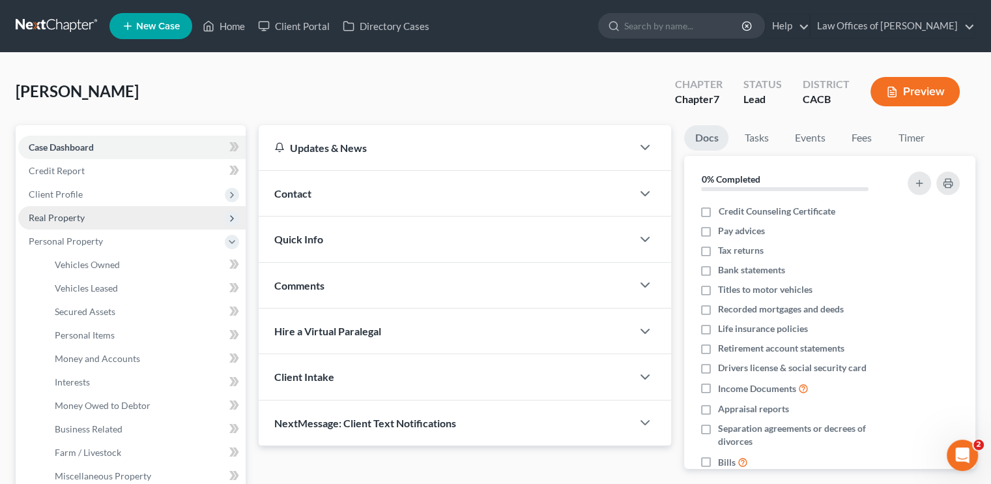
click at [77, 220] on span "Real Property" at bounding box center [57, 217] width 56 height 11
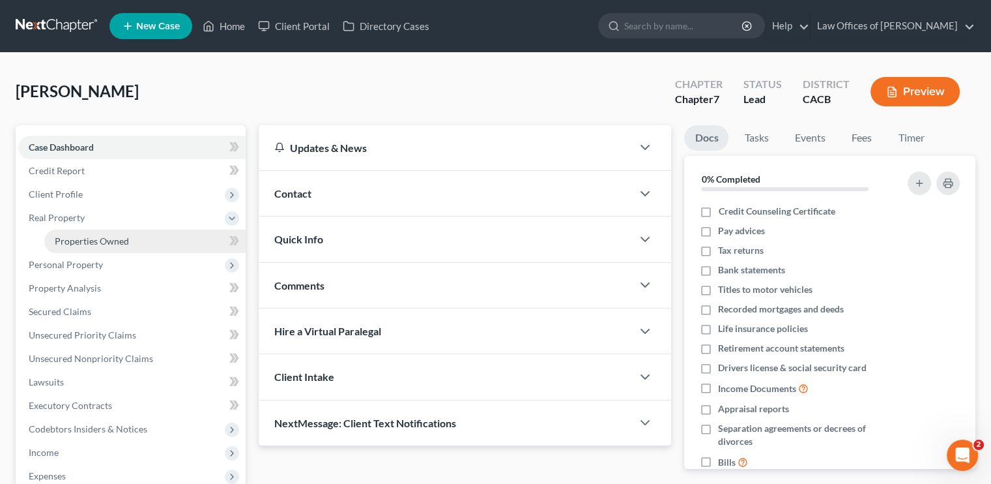
click at [96, 232] on link "Properties Owned" at bounding box center [144, 240] width 201 height 23
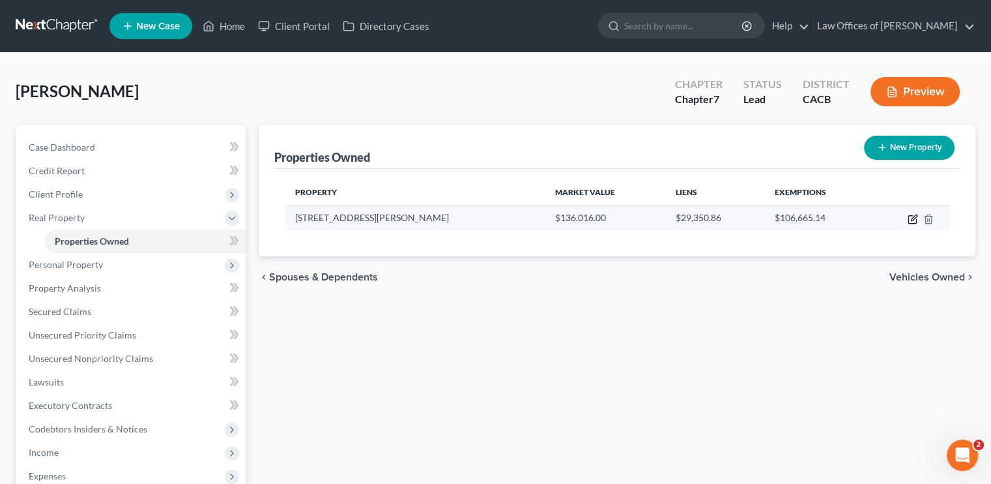
click at [912, 218] on icon "button" at bounding box center [913, 219] width 10 height 10
select select "4"
select select "0"
select select "7"
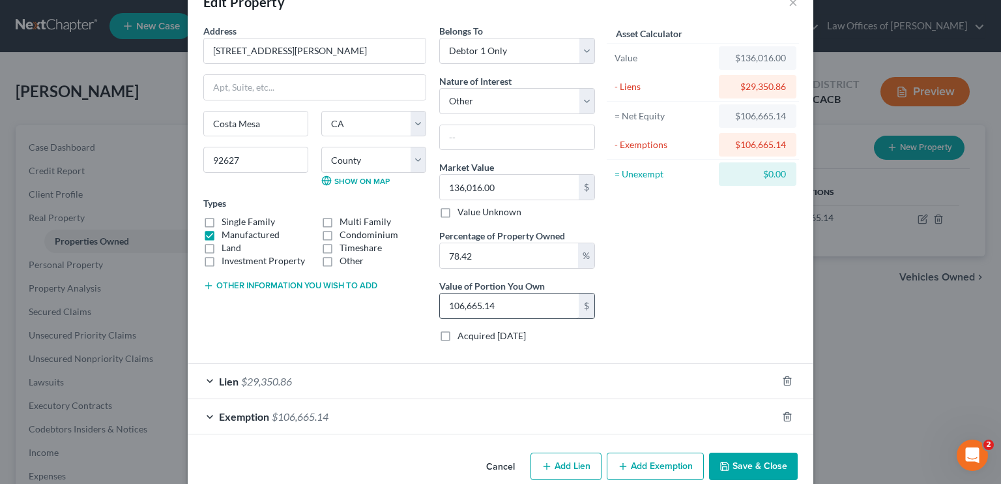
scroll to position [55, 0]
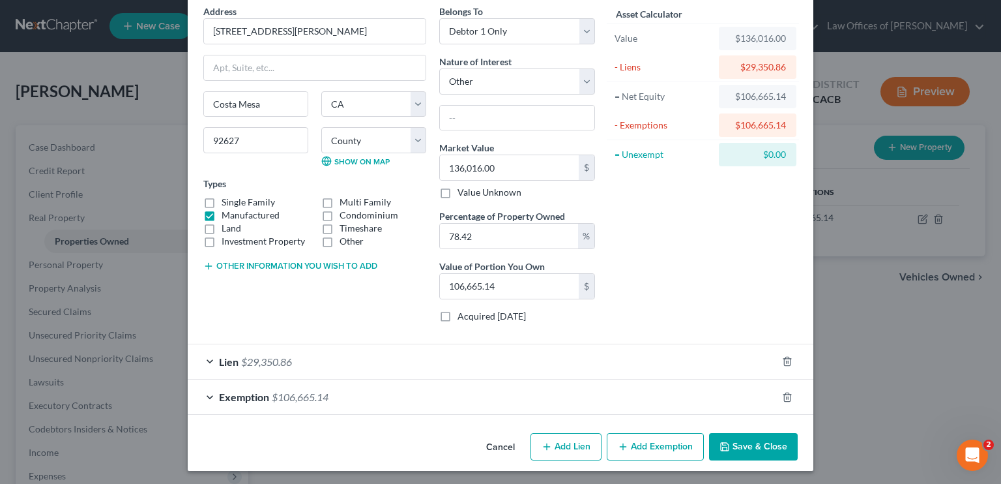
click at [321, 365] on div "Lien $29,350.86" at bounding box center [482, 361] width 589 height 35
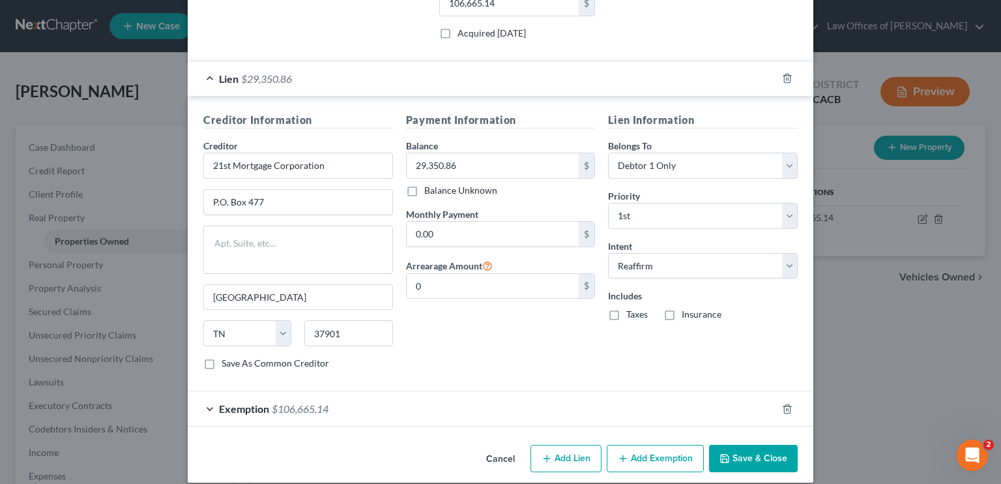
scroll to position [349, 0]
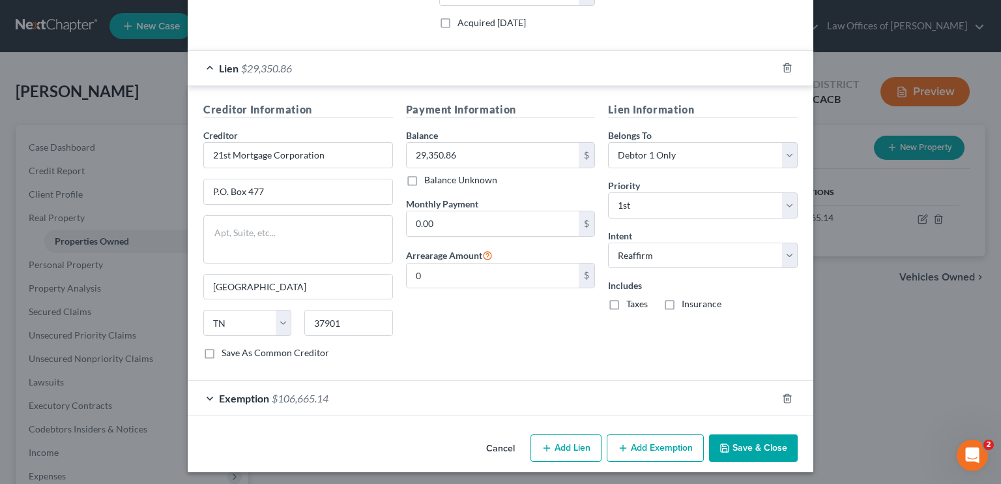
click at [383, 387] on div "Exemption $106,665.14" at bounding box center [482, 398] width 589 height 35
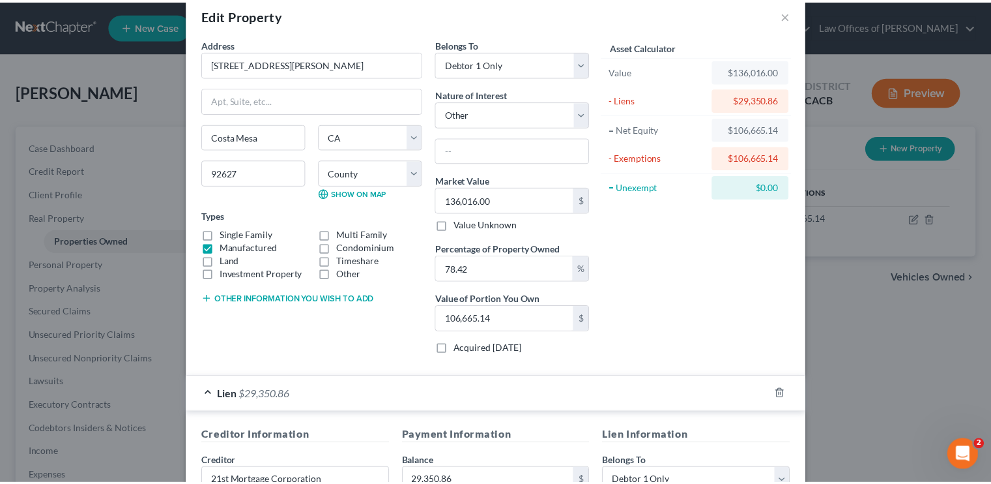
scroll to position [0, 0]
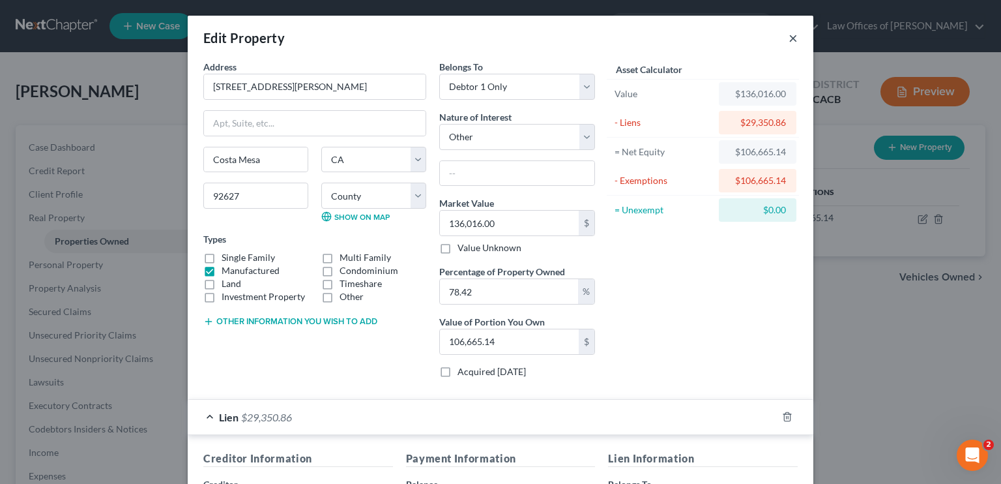
click at [789, 36] on button "×" at bounding box center [793, 38] width 9 height 16
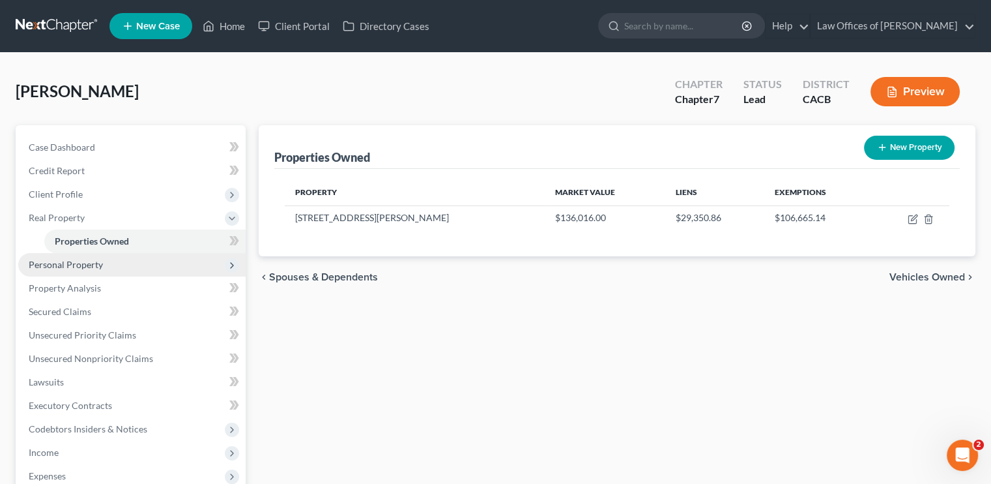
click at [55, 266] on span "Personal Property" at bounding box center [66, 264] width 74 height 11
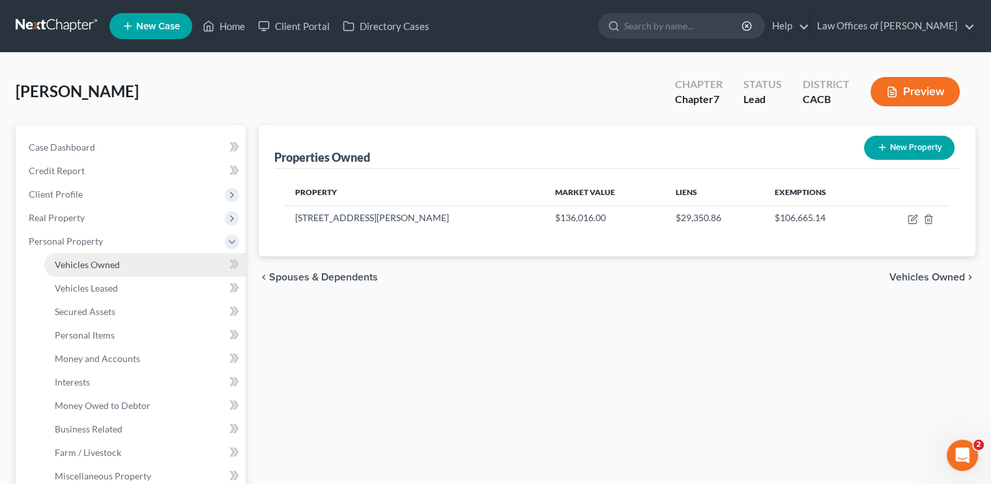
click at [111, 255] on link "Vehicles Owned" at bounding box center [144, 264] width 201 height 23
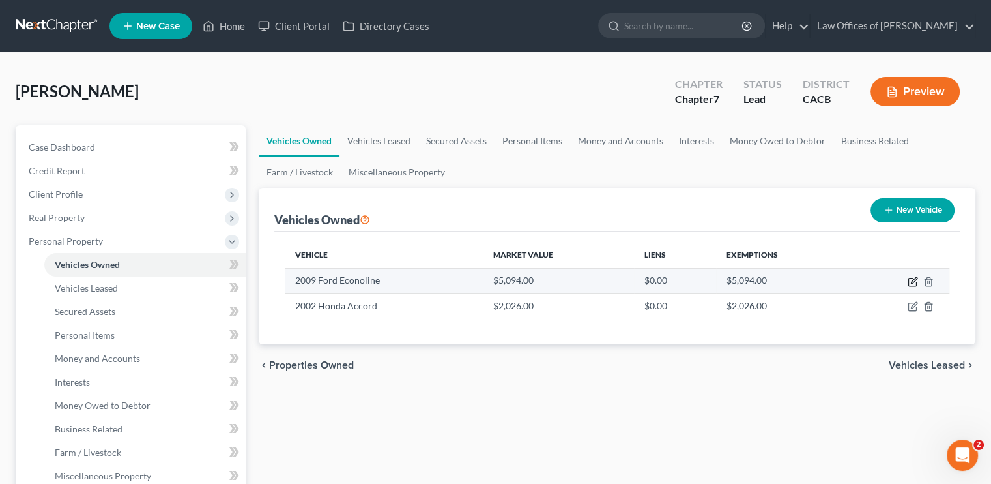
click at [912, 281] on icon "button" at bounding box center [913, 281] width 10 height 10
select select "0"
select select "17"
select select "3"
select select "0"
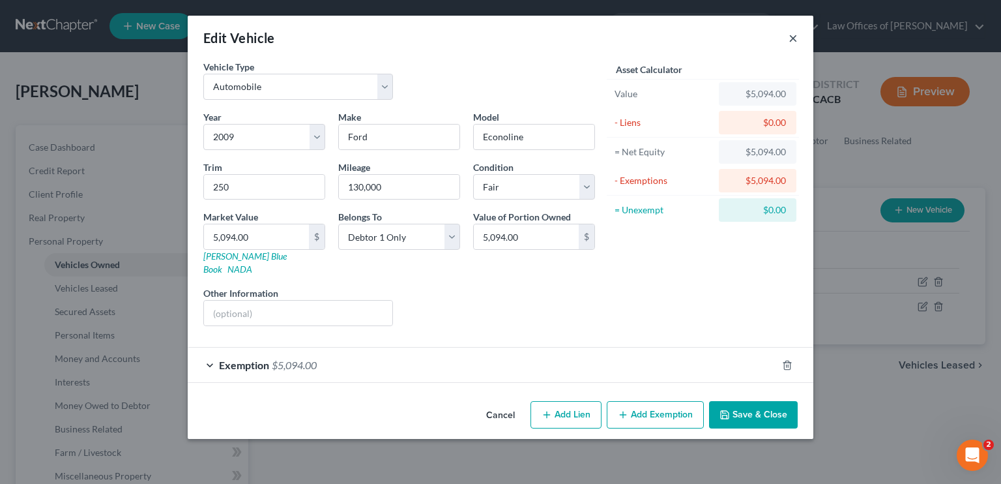
click at [791, 37] on button "×" at bounding box center [793, 38] width 9 height 16
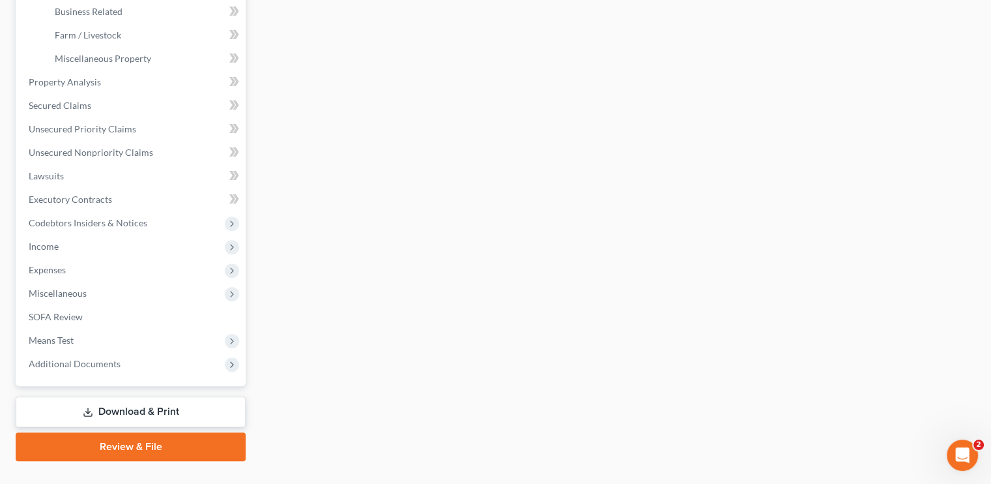
scroll to position [443, 0]
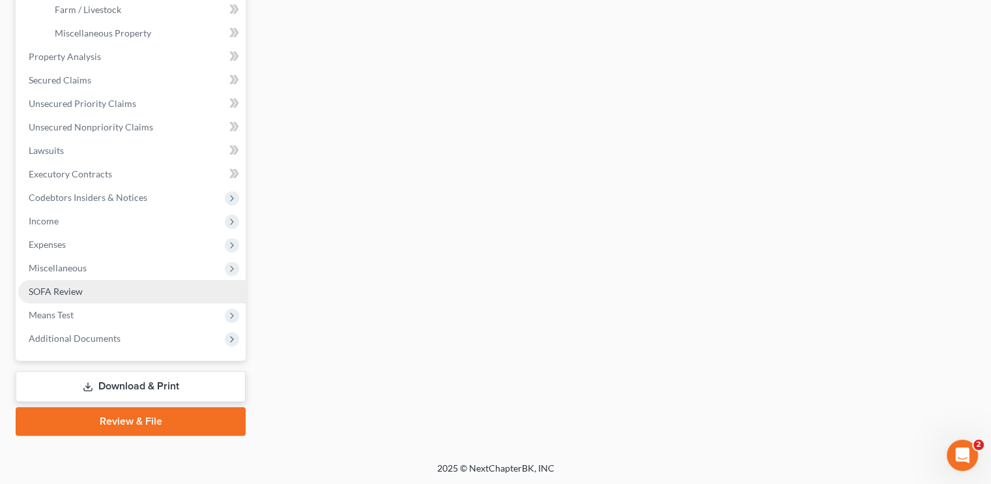
click at [78, 298] on link "SOFA Review" at bounding box center [131, 291] width 227 height 23
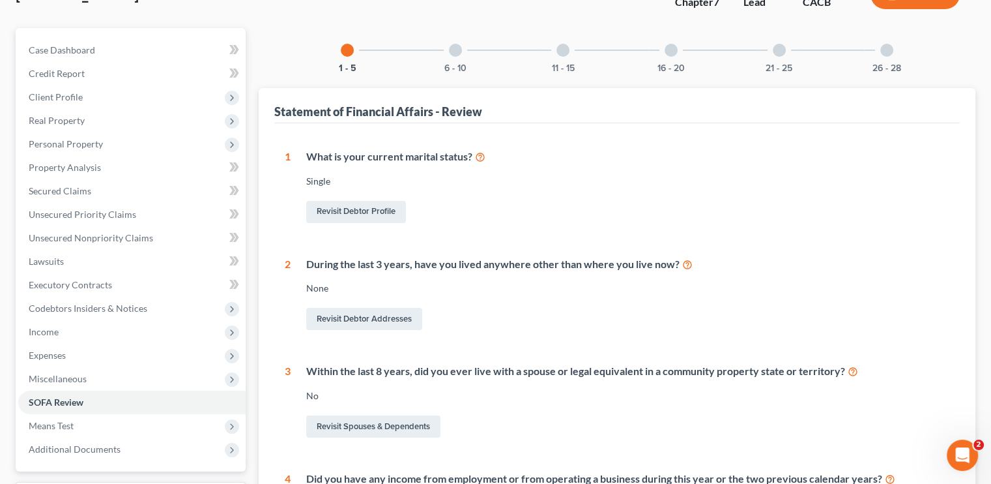
scroll to position [65, 0]
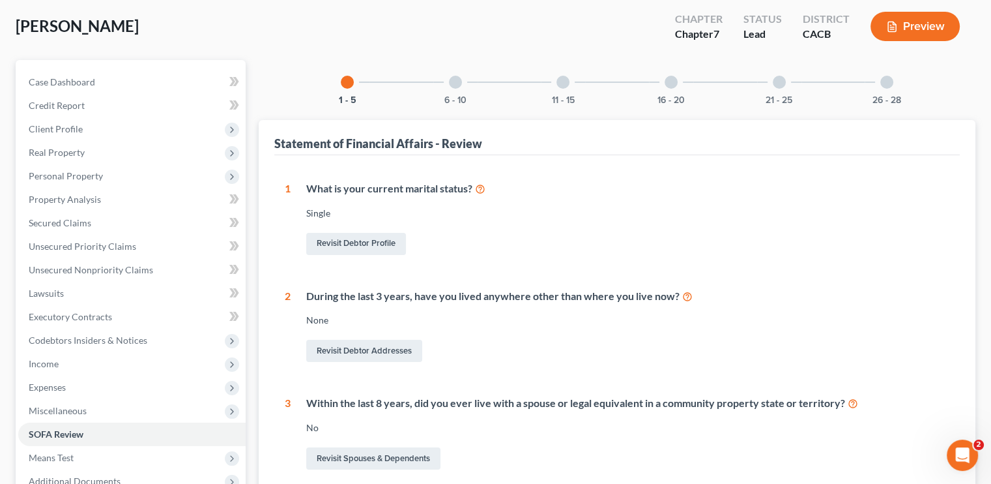
click at [454, 78] on div at bounding box center [455, 82] width 13 height 13
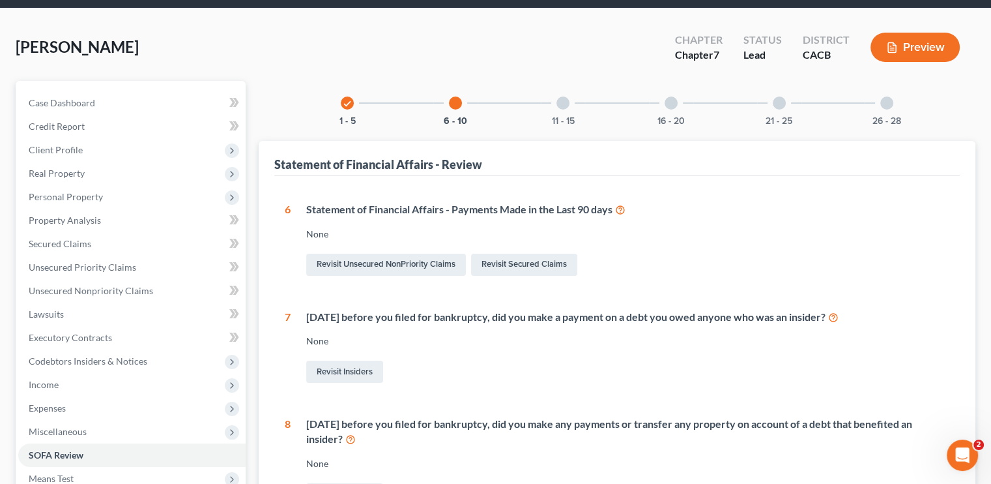
scroll to position [0, 0]
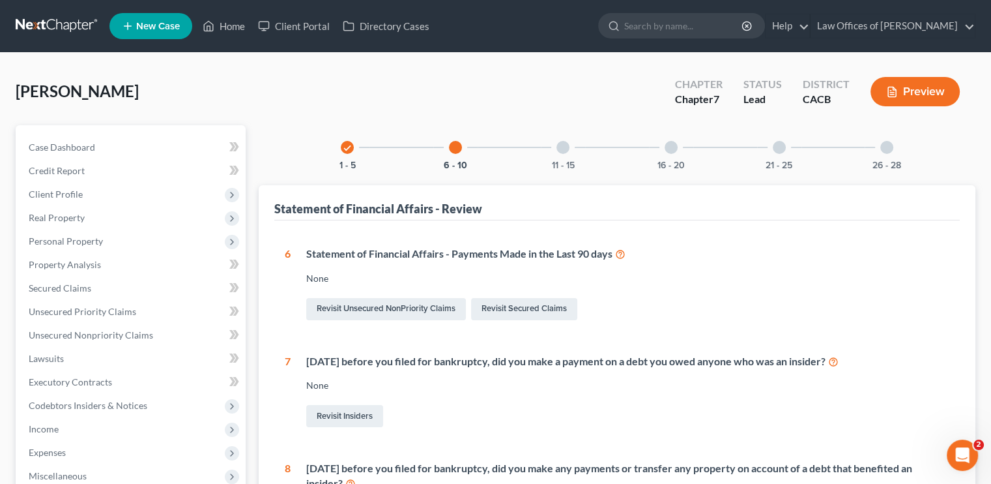
click at [551, 136] on div "11 - 15" at bounding box center [563, 147] width 44 height 44
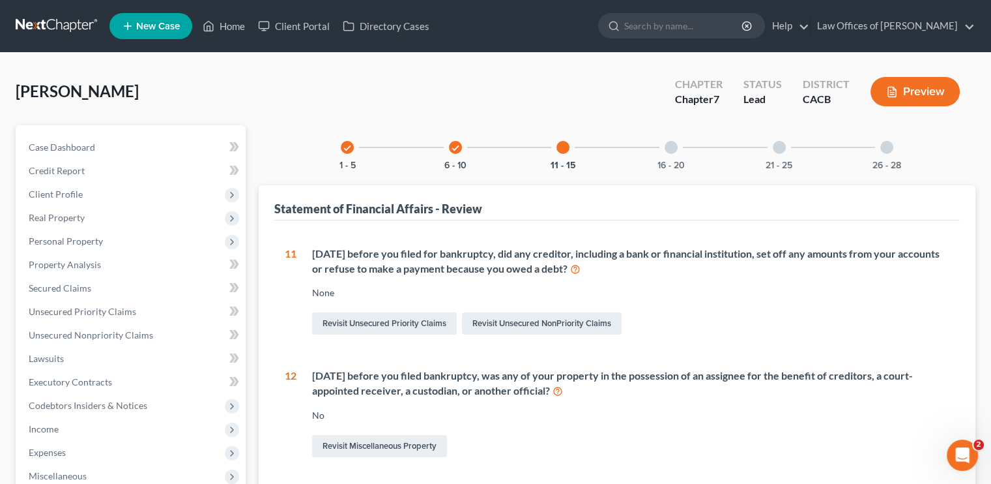
click at [675, 147] on div at bounding box center [671, 147] width 13 height 13
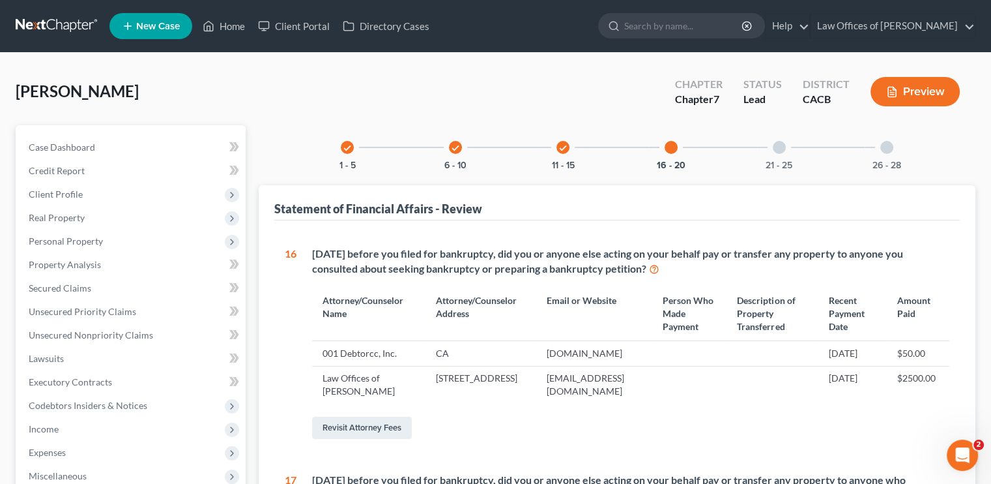
click at [776, 147] on div at bounding box center [779, 147] width 13 height 13
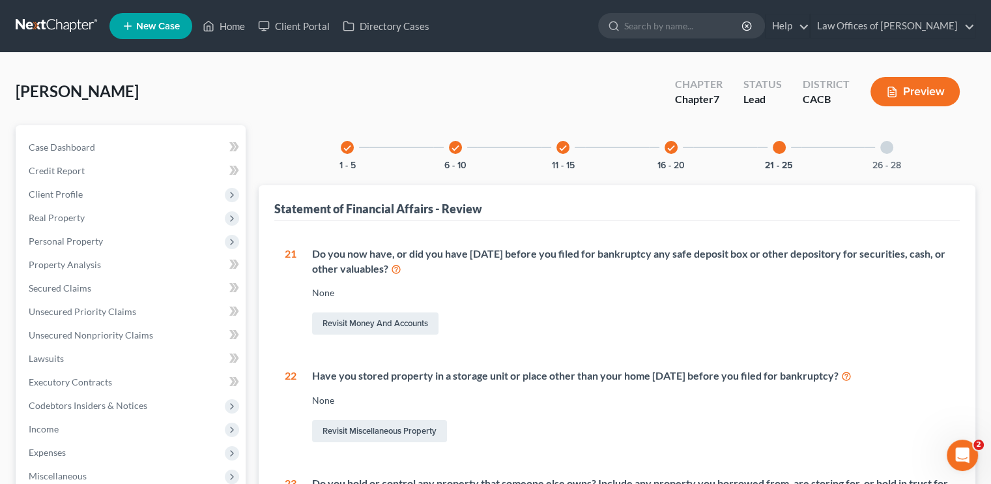
click at [888, 147] on div at bounding box center [887, 147] width 13 height 13
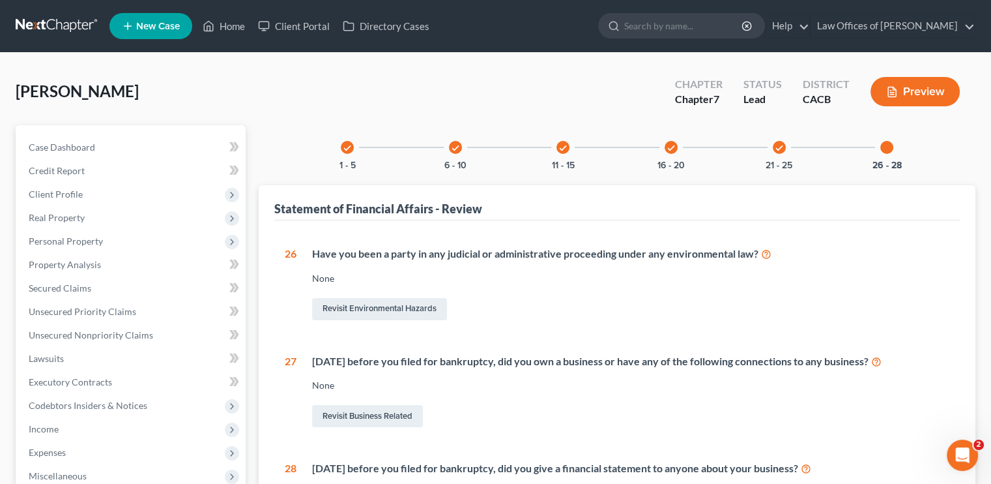
click at [349, 147] on icon "check" at bounding box center [347, 147] width 9 height 9
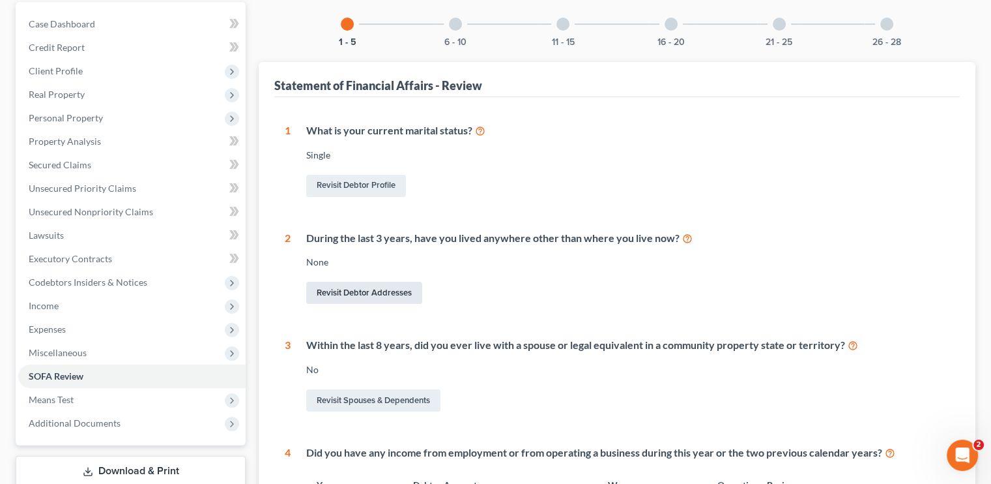
scroll to position [130, 0]
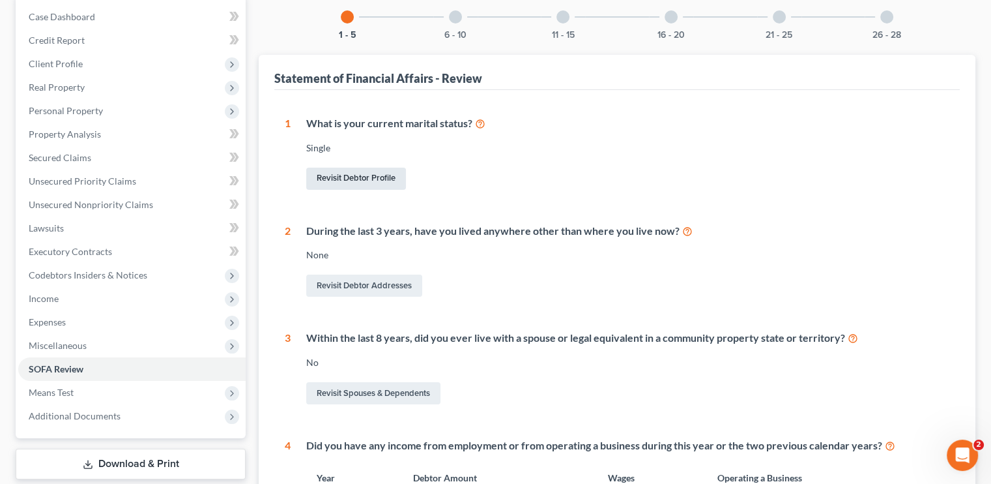
click at [375, 177] on link "Revisit Debtor Profile" at bounding box center [356, 179] width 100 height 22
select select "0"
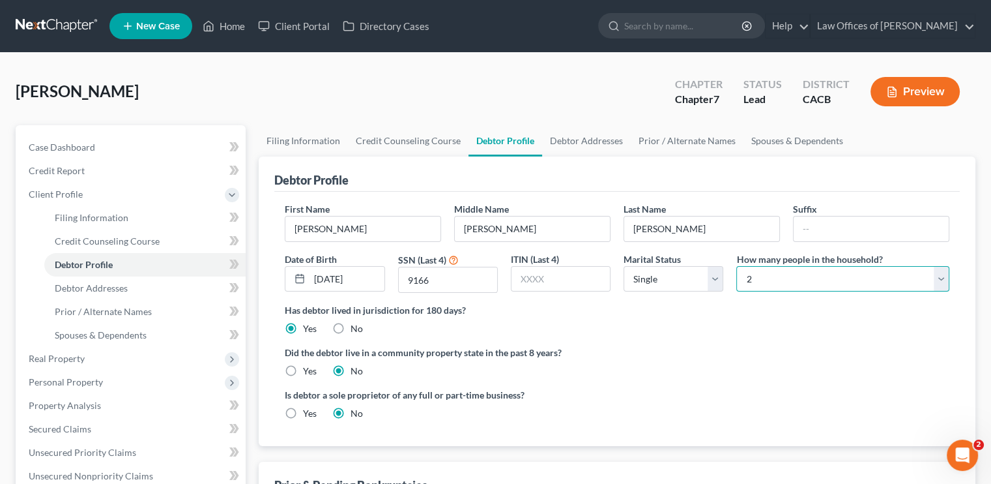
click at [919, 286] on select "Select 1 2 3 4 5 6 7 8 9 10 11 12 13 14 15 16 17 18 19 20" at bounding box center [843, 279] width 213 height 26
select select "3"
click at [737, 266] on select "Select 1 2 3 4 5 6 7 8 9 10 11 12 13 14 15 16 17 18 19 20" at bounding box center [843, 279] width 213 height 26
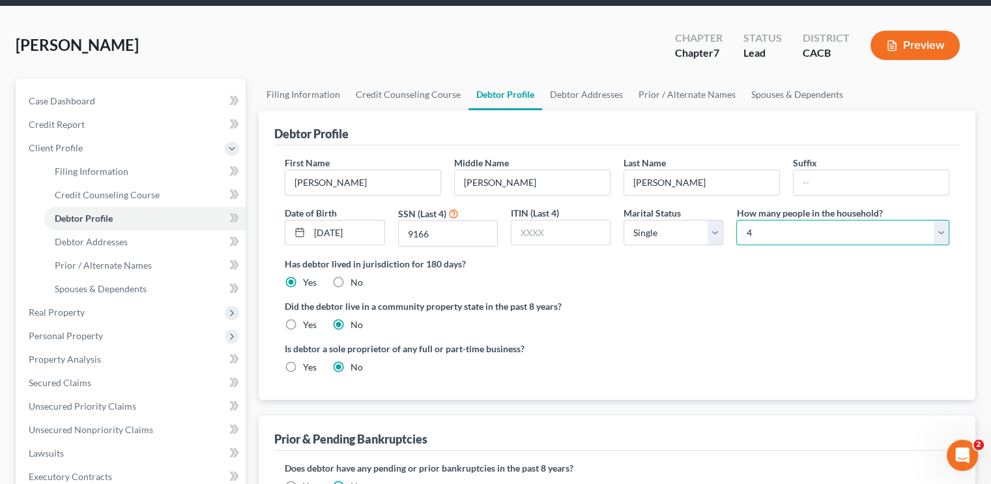
scroll to position [130, 0]
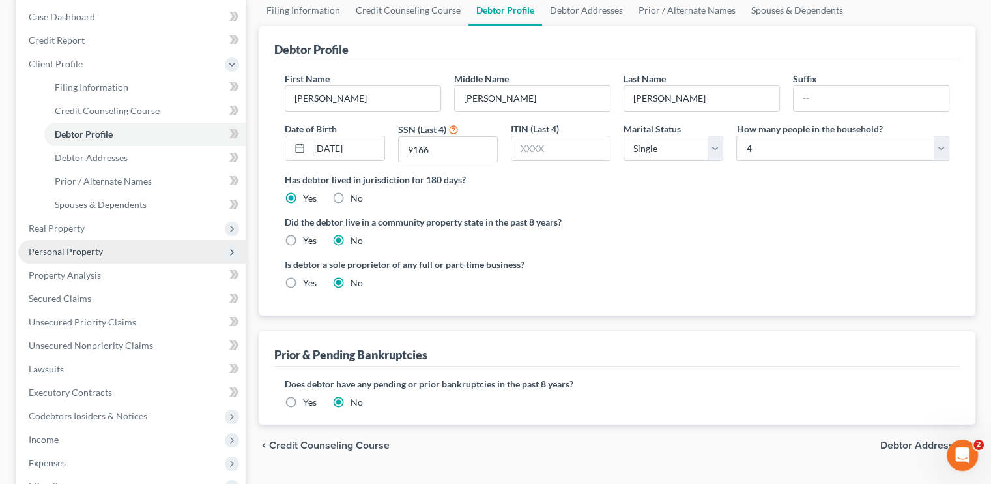
click at [48, 244] on span "Personal Property" at bounding box center [131, 251] width 227 height 23
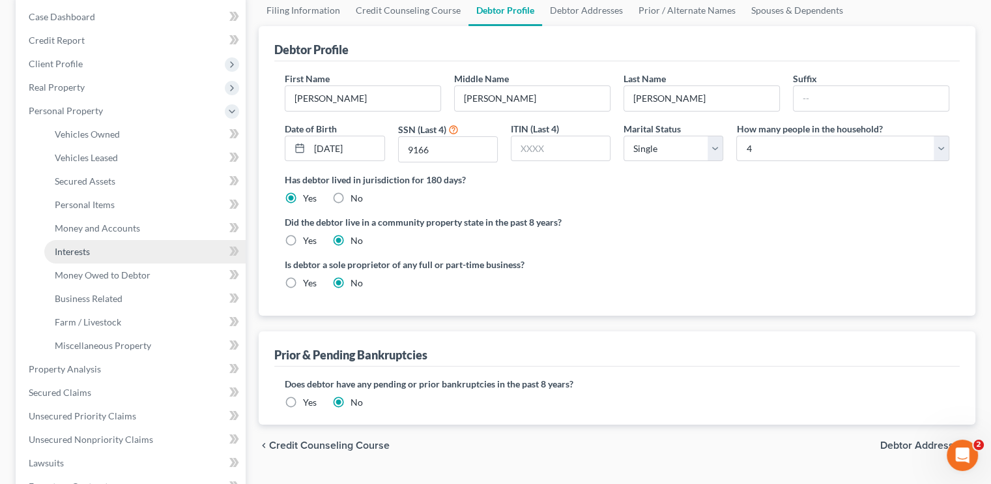
click at [81, 244] on link "Interests" at bounding box center [144, 251] width 201 height 23
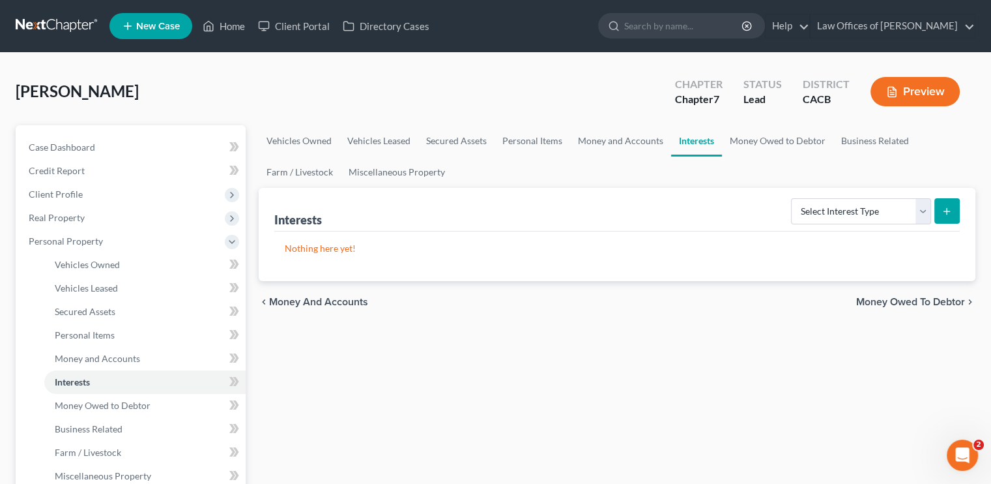
click at [937, 100] on button "Preview" at bounding box center [915, 91] width 89 height 29
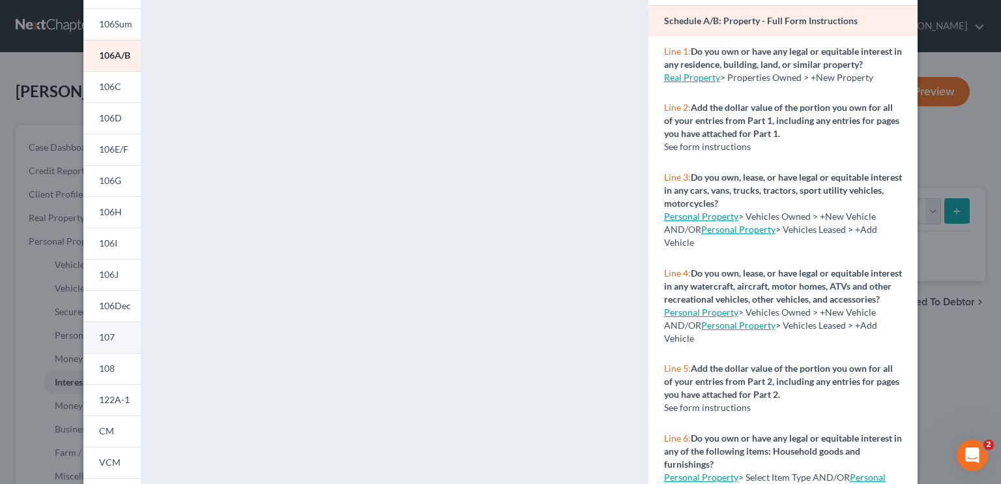
scroll to position [121, 0]
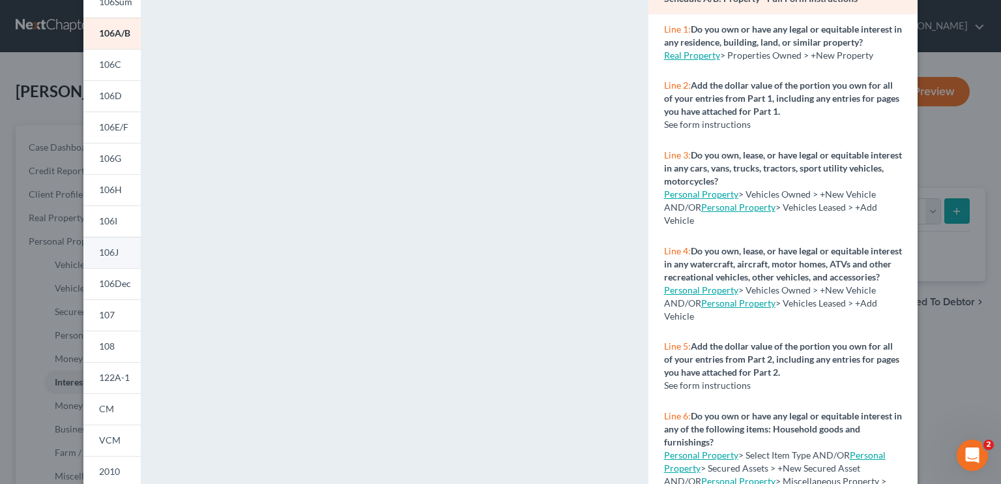
click at [113, 252] on span "106J" at bounding box center [109, 251] width 20 height 11
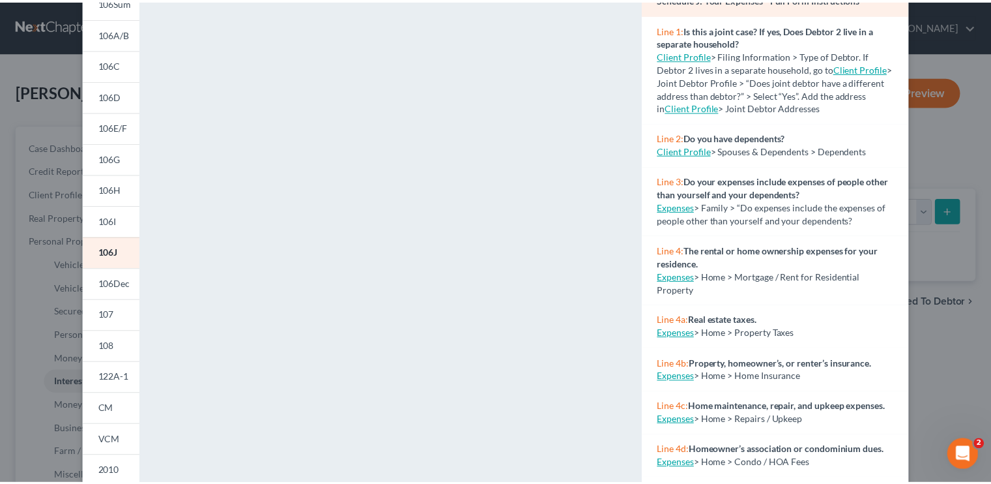
scroll to position [0, 0]
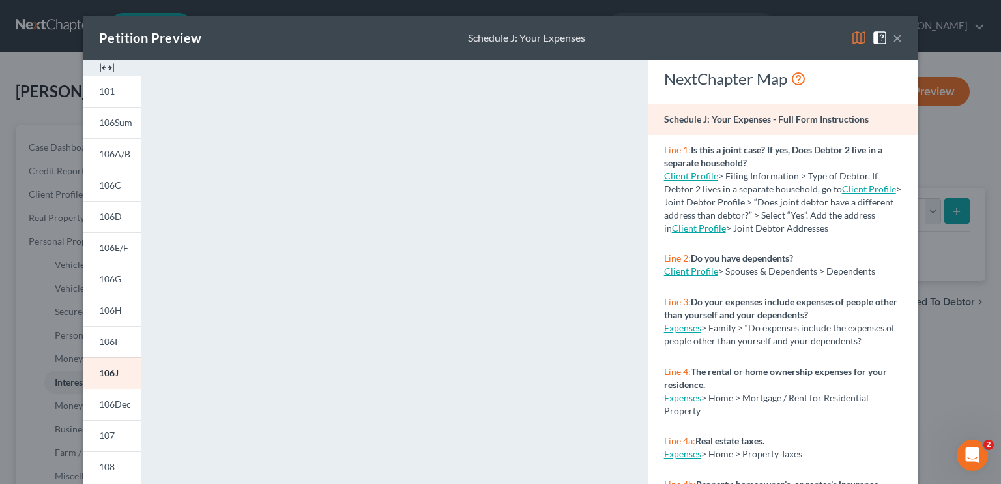
click at [893, 41] on button "×" at bounding box center [897, 38] width 9 height 16
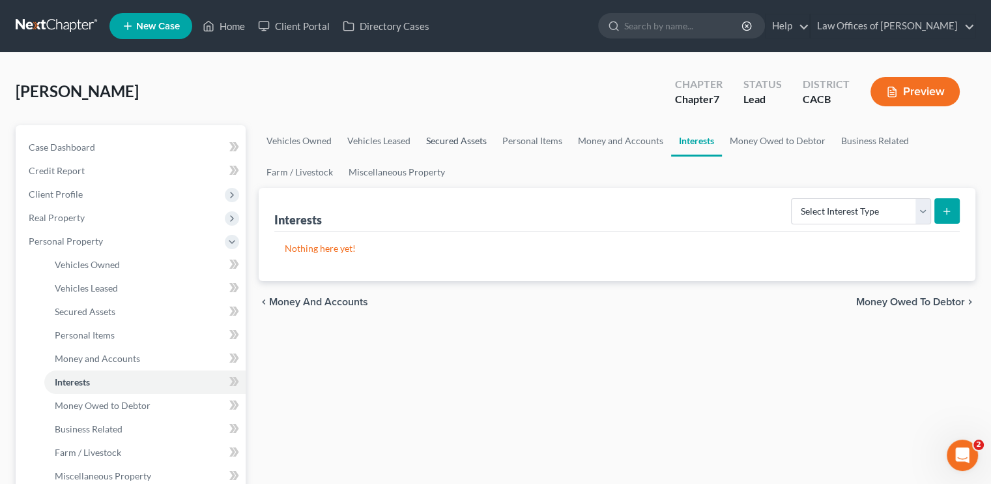
click at [452, 141] on link "Secured Assets" at bounding box center [456, 140] width 76 height 31
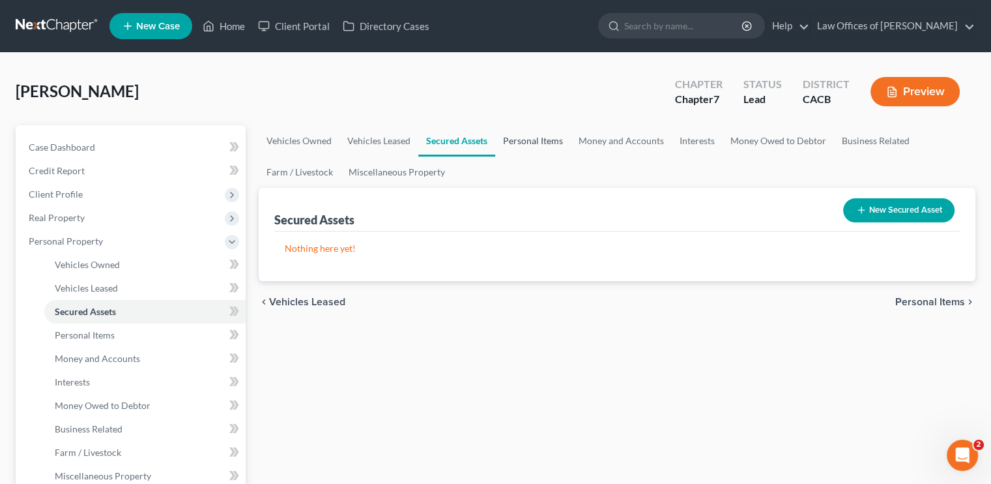
click at [539, 138] on link "Personal Items" at bounding box center [533, 140] width 76 height 31
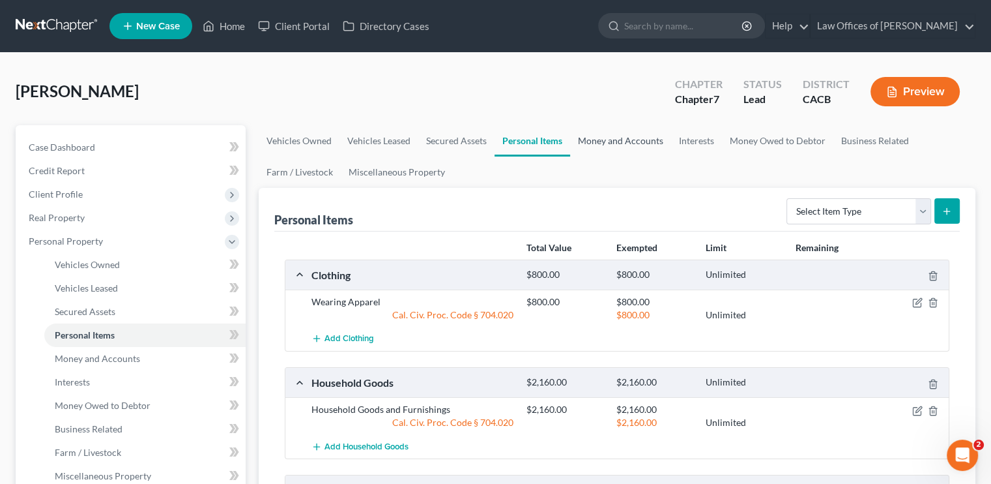
click at [596, 135] on link "Money and Accounts" at bounding box center [620, 140] width 101 height 31
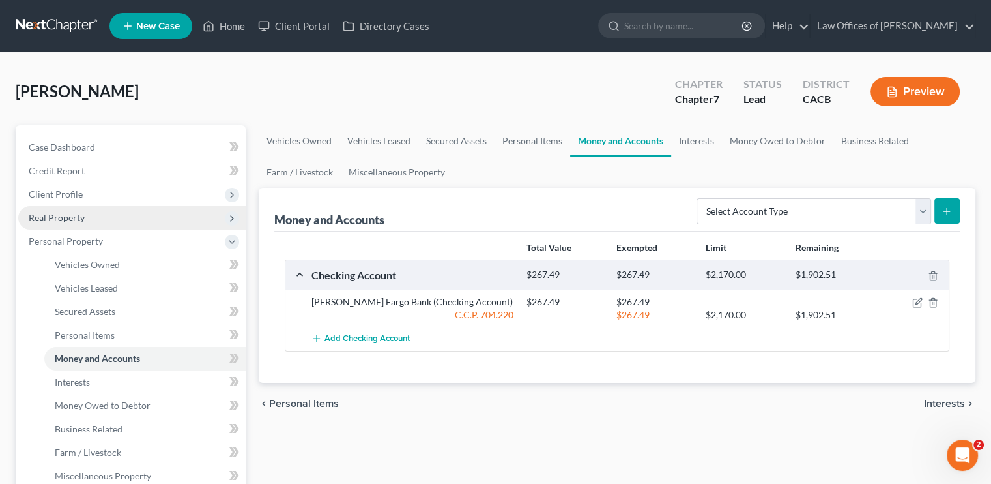
click at [71, 212] on span "Real Property" at bounding box center [57, 217] width 56 height 11
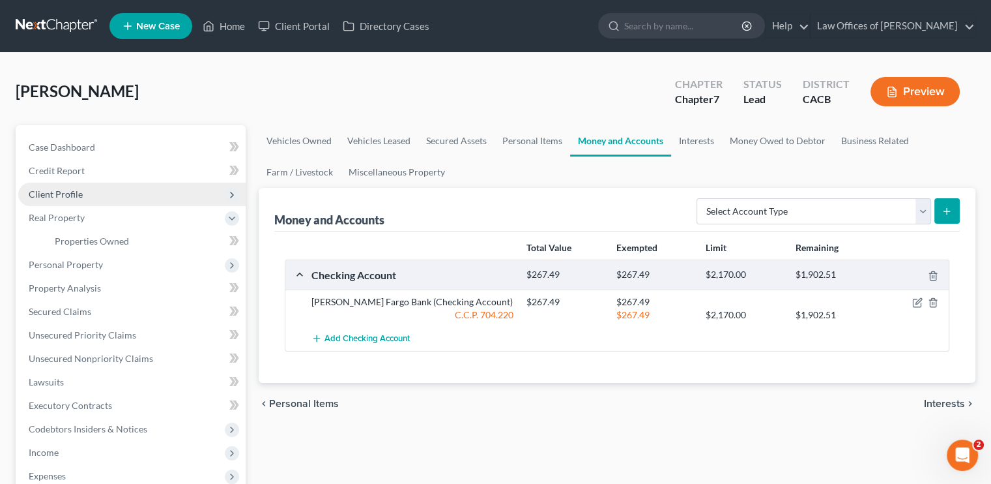
click at [72, 195] on span "Client Profile" at bounding box center [56, 193] width 54 height 11
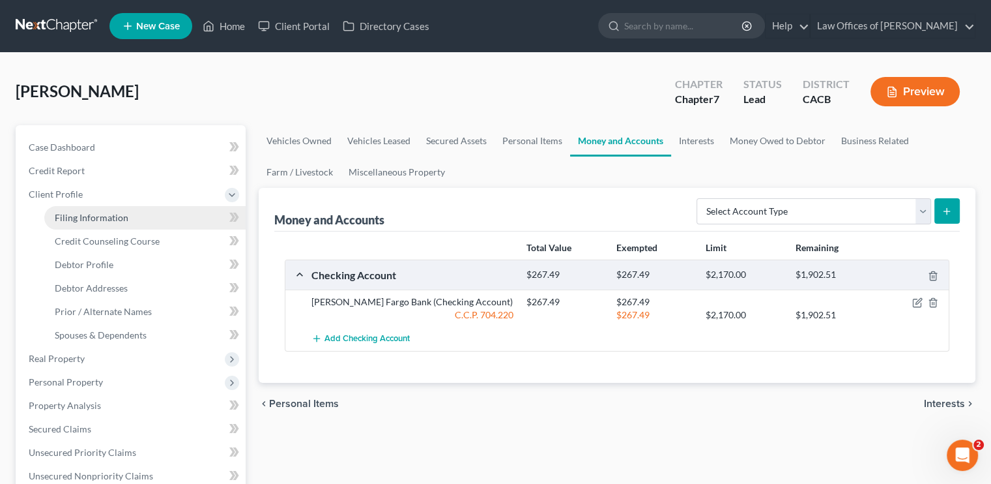
click at [93, 213] on span "Filing Information" at bounding box center [92, 217] width 74 height 11
select select "1"
select select "0"
select select "4"
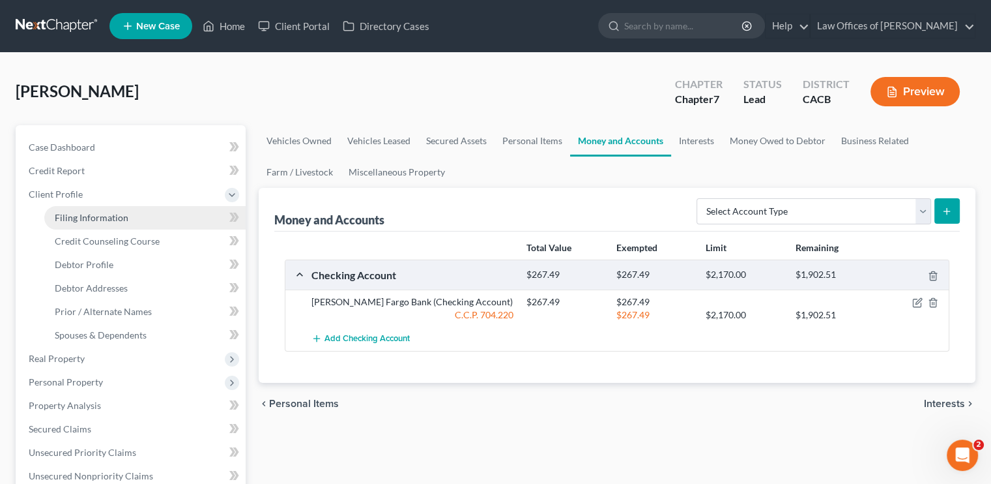
select select "1"
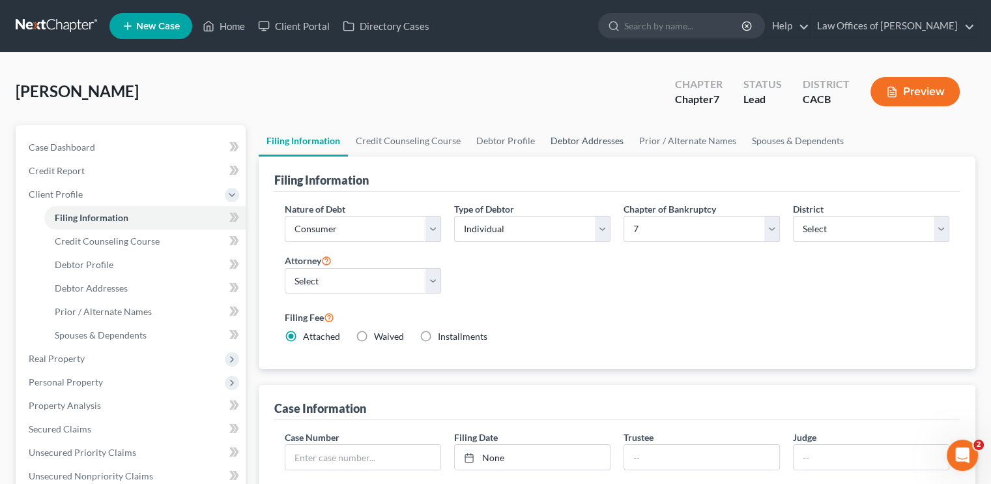
click at [585, 140] on link "Debtor Addresses" at bounding box center [587, 140] width 89 height 31
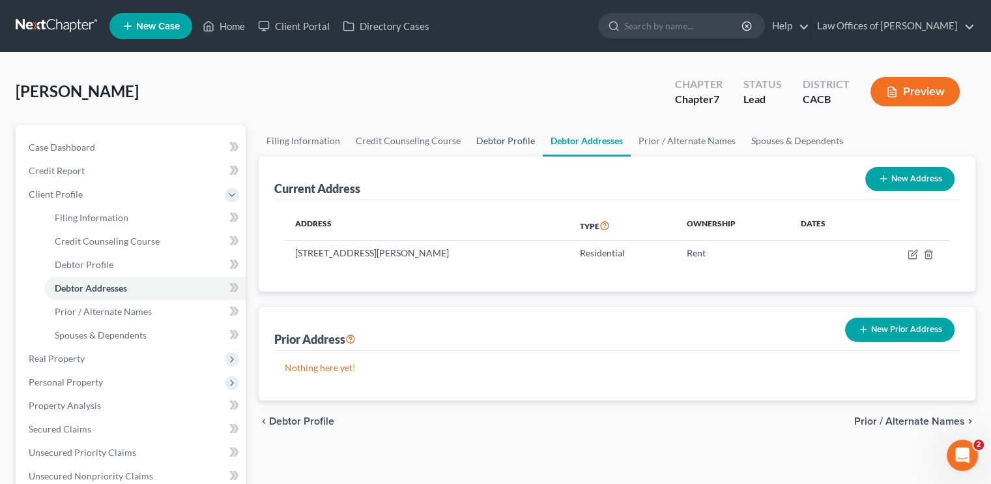
click at [504, 147] on link "Debtor Profile" at bounding box center [506, 140] width 74 height 31
select select "0"
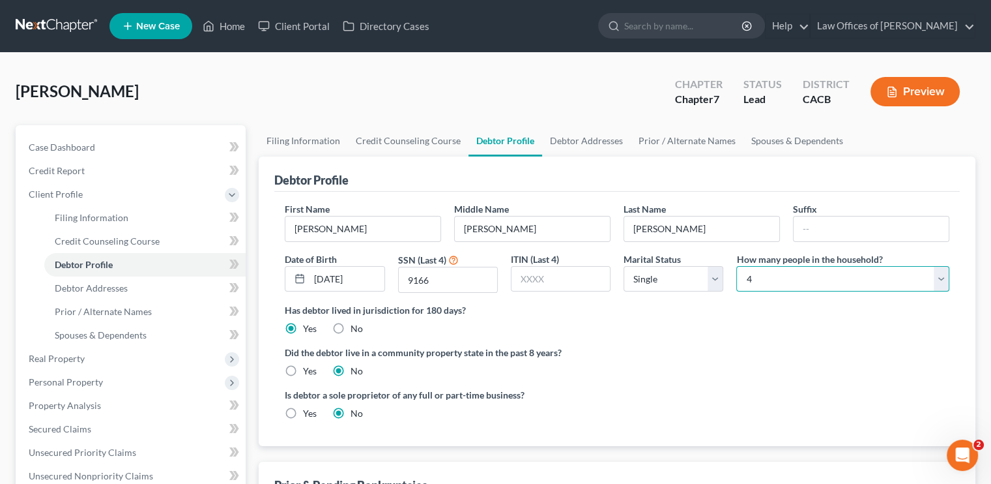
click at [904, 278] on select "Select 1 2 3 4 5 6 7 8 9 10 11 12 13 14 15 16 17 18 19 20" at bounding box center [843, 279] width 213 height 26
select select "1"
click at [737, 266] on select "Select 1 2 3 4 5 6 7 8 9 10 11 12 13 14 15 16 17 18 19 20" at bounding box center [843, 279] width 213 height 26
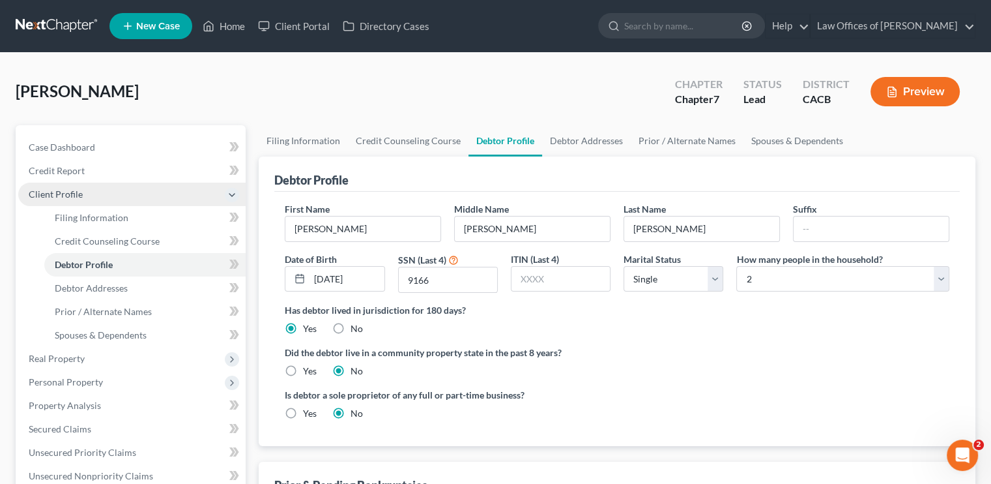
click at [53, 184] on span "Client Profile" at bounding box center [131, 193] width 227 height 23
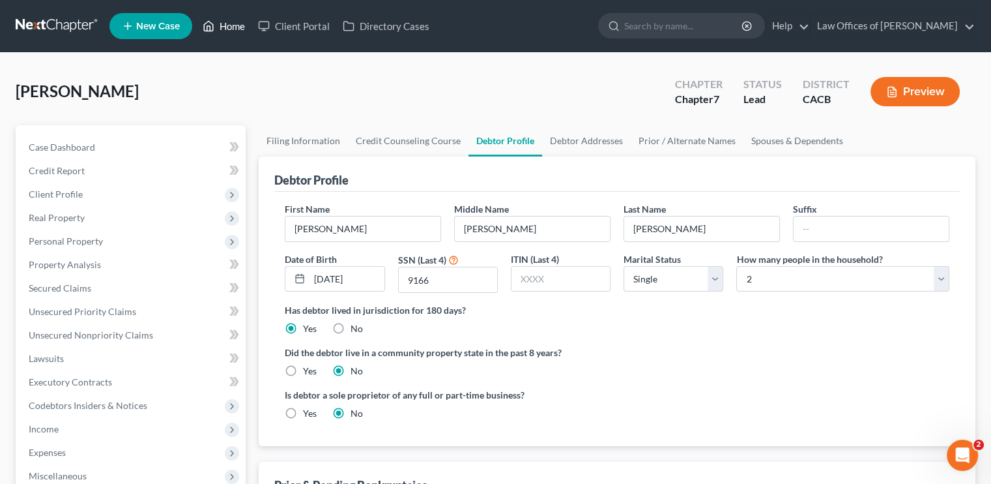
click at [222, 16] on link "Home" at bounding box center [223, 25] width 55 height 23
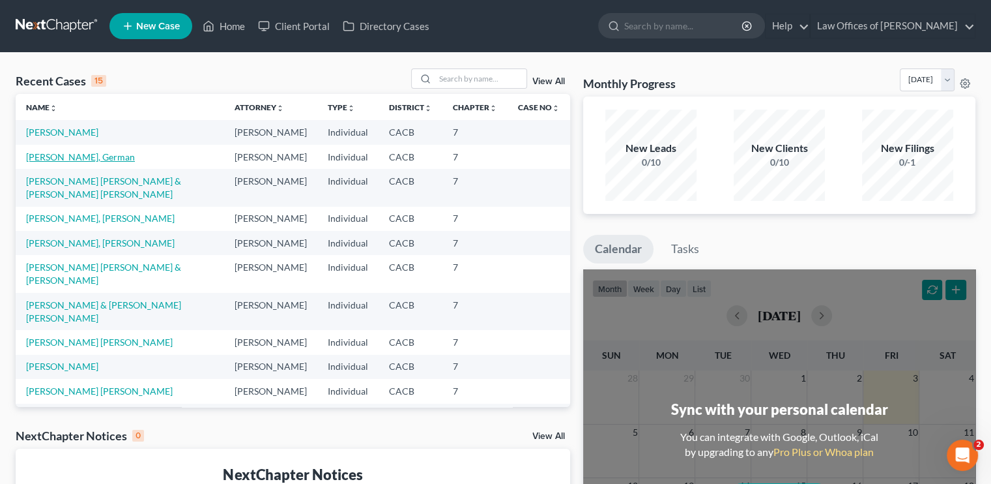
click at [61, 162] on link "Roman Zamora, German" at bounding box center [80, 156] width 109 height 11
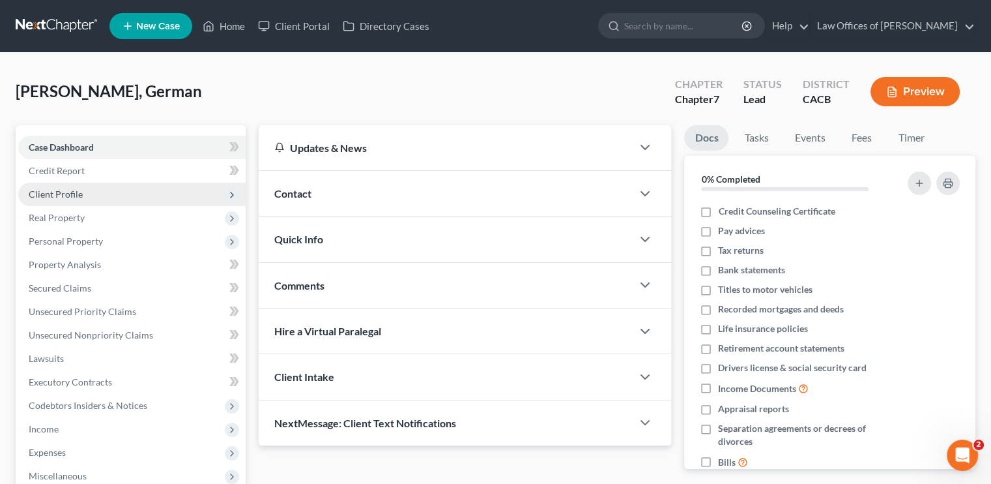
click at [70, 188] on span "Client Profile" at bounding box center [56, 193] width 54 height 11
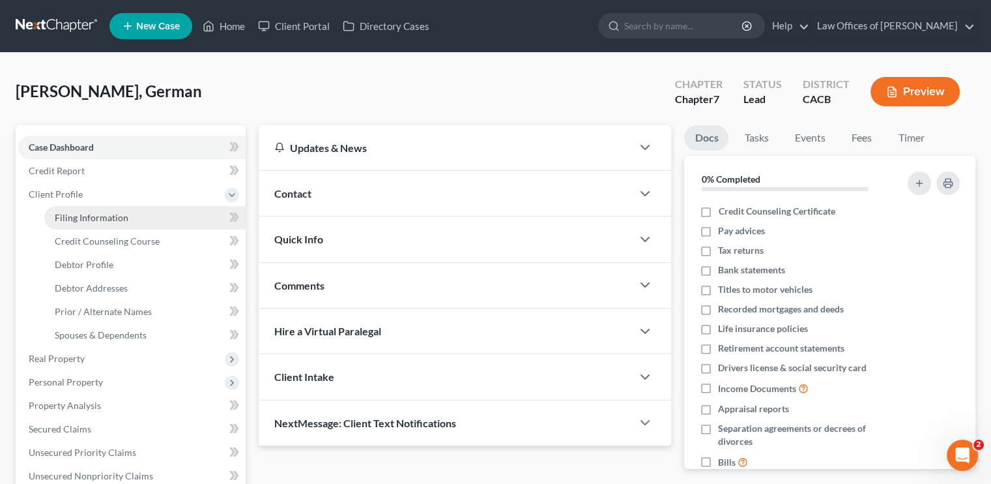
click at [60, 222] on span "Filing Information" at bounding box center [92, 217] width 74 height 11
select select "1"
select select "0"
select select "7"
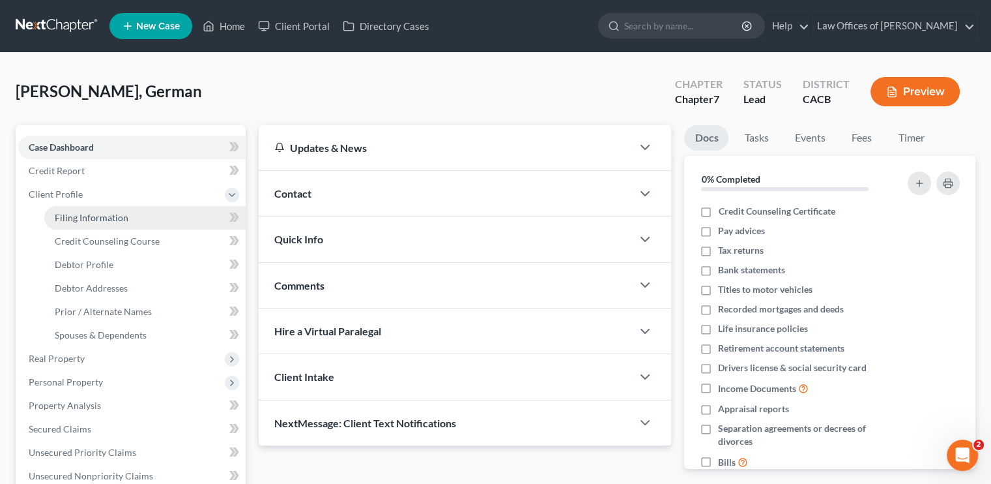
select select "0"
select select "4"
select select "0"
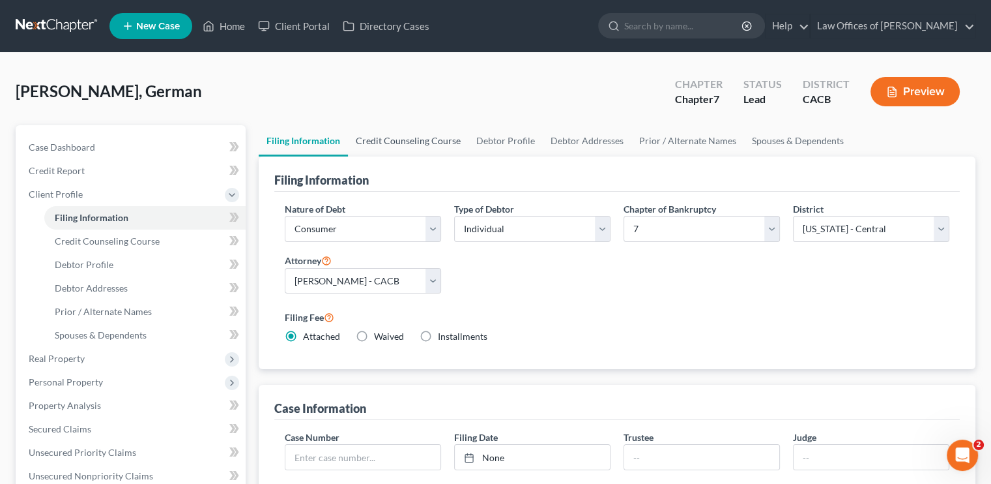
drag, startPoint x: 415, startPoint y: 142, endPoint x: 435, endPoint y: 145, distance: 20.4
click at [415, 141] on link "Credit Counseling Course" at bounding box center [408, 140] width 121 height 31
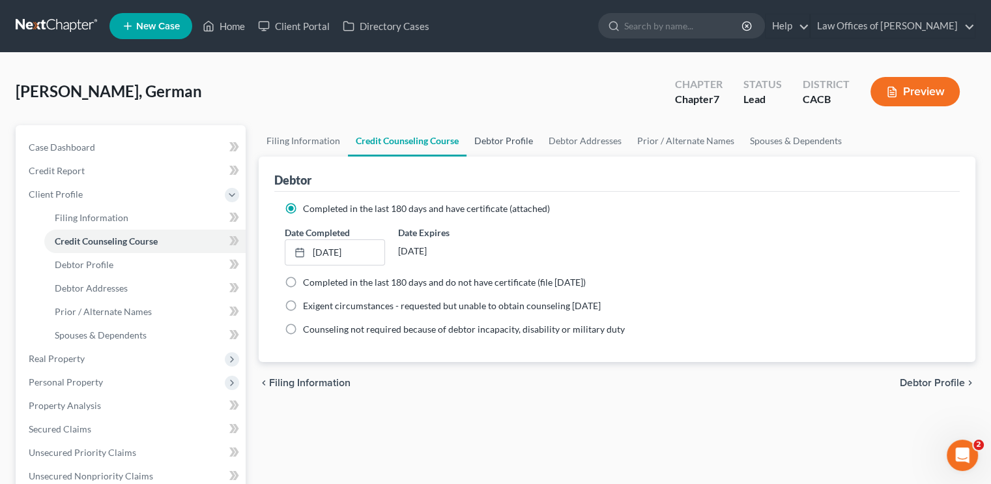
click at [480, 135] on link "Debtor Profile" at bounding box center [504, 140] width 74 height 31
select select "0"
select select "2"
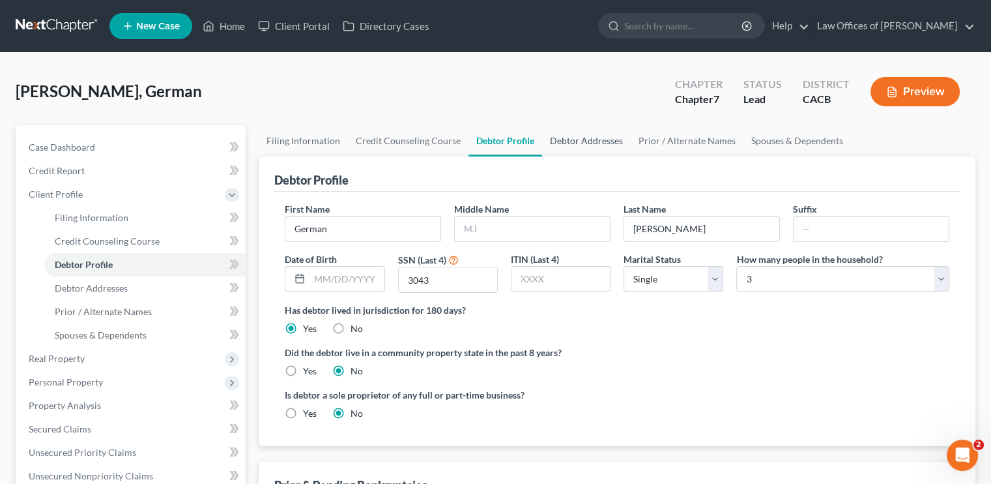
click at [554, 141] on link "Debtor Addresses" at bounding box center [586, 140] width 89 height 31
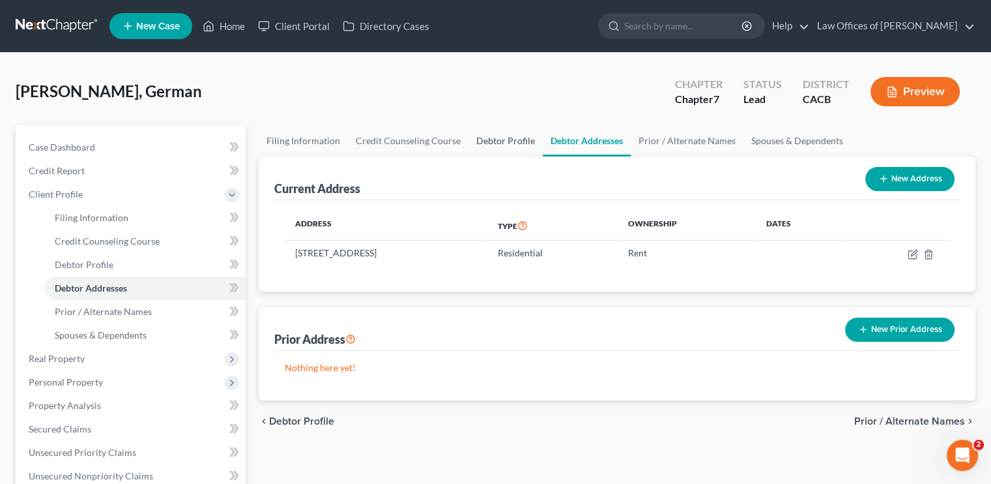
click at [500, 140] on link "Debtor Profile" at bounding box center [506, 140] width 74 height 31
select select "0"
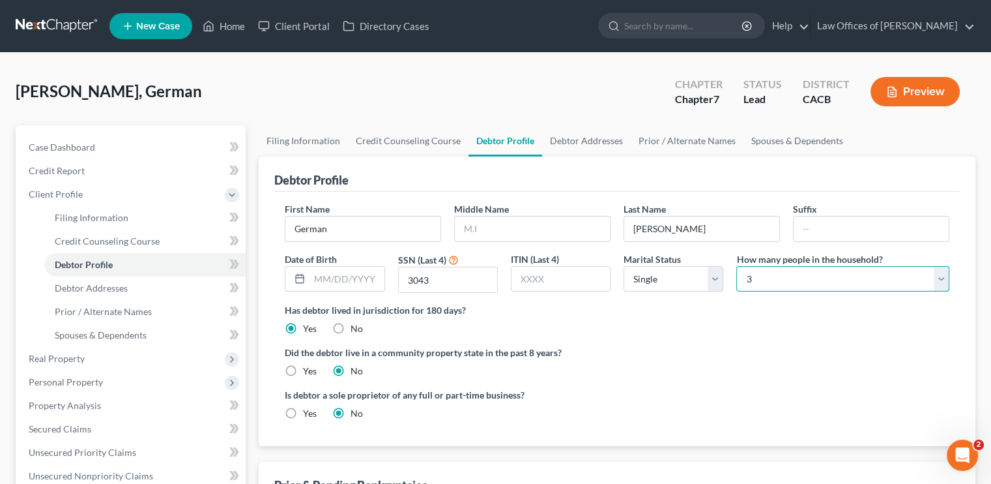
click at [827, 282] on select "Select 1 2 3 4 5 6 7 8 9 10 11 12 13 14 15 16 17 18 19 20" at bounding box center [843, 279] width 213 height 26
select select "3"
click at [737, 266] on select "Select 1 2 3 4 5 6 7 8 9 10 11 12 13 14 15 16 17 18 19 20" at bounding box center [843, 279] width 213 height 26
click at [739, 341] on ng-include "First Name German Middle Name Last Name Roman Zamora Suffix Date of Birth SSN (…" at bounding box center [617, 316] width 665 height 228
click at [112, 304] on link "Prior / Alternate Names" at bounding box center [144, 311] width 201 height 23
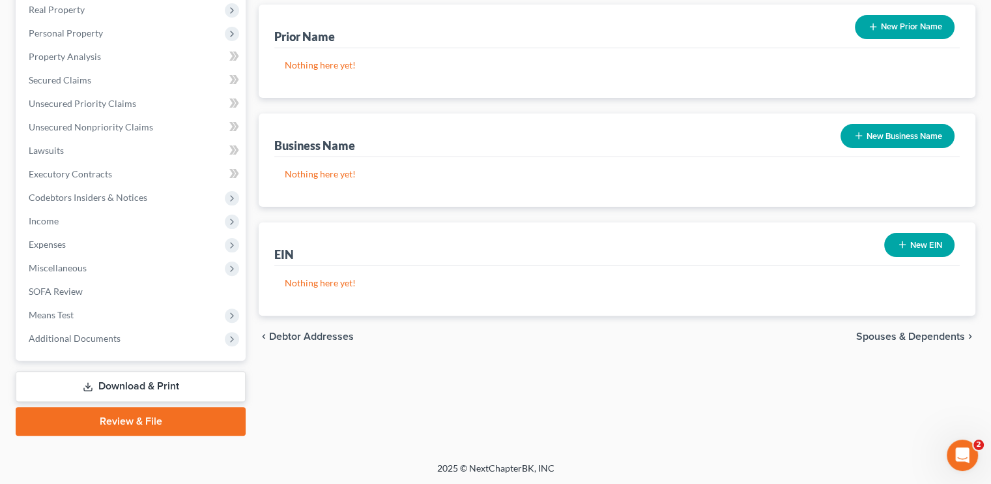
click at [177, 378] on link "Download & Print" at bounding box center [131, 386] width 230 height 31
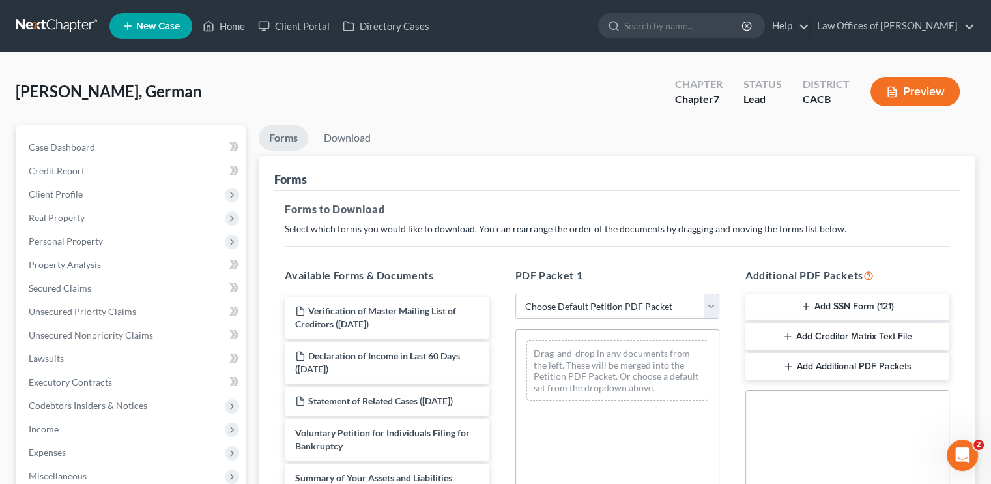
click at [680, 304] on select "Choose Default Petition PDF Packet Complete Bankruptcy Petition (all forms and …" at bounding box center [618, 306] width 204 height 26
select select "5"
click at [516, 293] on select "Choose Default Petition PDF Packet Complete Bankruptcy Petition (all forms and …" at bounding box center [618, 306] width 204 height 26
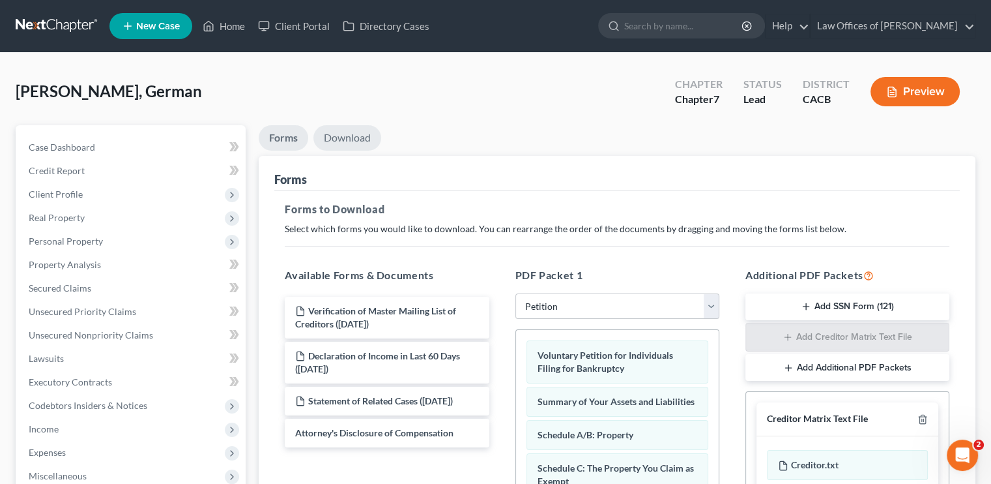
click at [351, 132] on link "Download" at bounding box center [348, 137] width 68 height 25
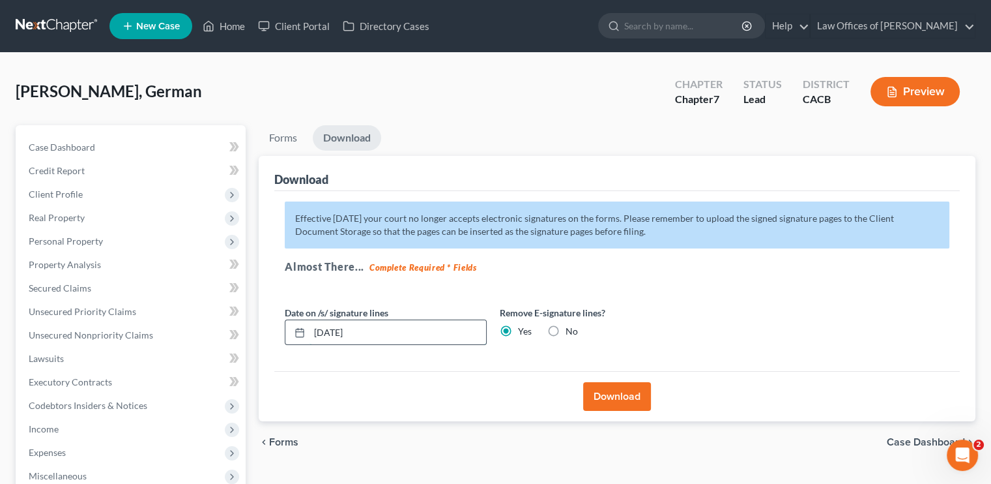
click at [334, 325] on input "10/03/2025" at bounding box center [398, 332] width 177 height 25
click at [598, 386] on button "Download" at bounding box center [617, 396] width 68 height 29
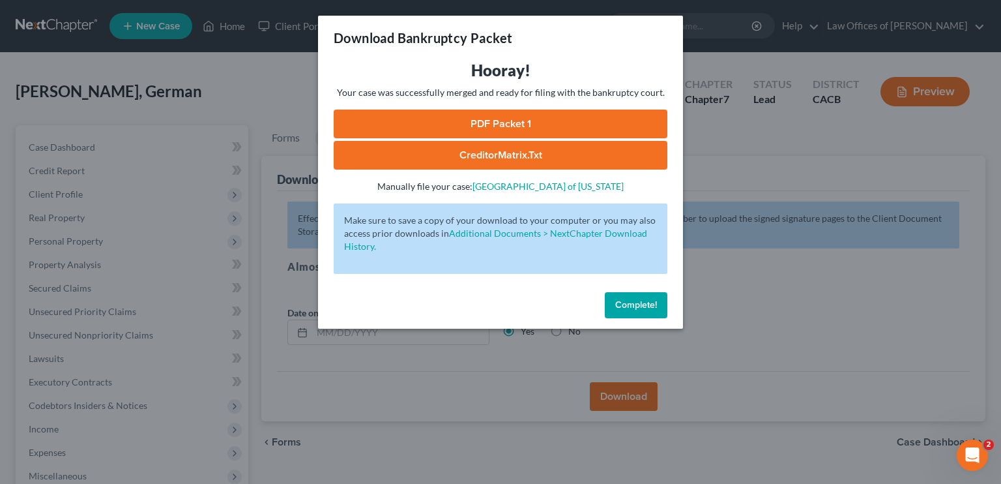
click at [473, 109] on link "PDF Packet 1" at bounding box center [501, 123] width 334 height 29
click at [618, 304] on span "Complete!" at bounding box center [636, 304] width 42 height 11
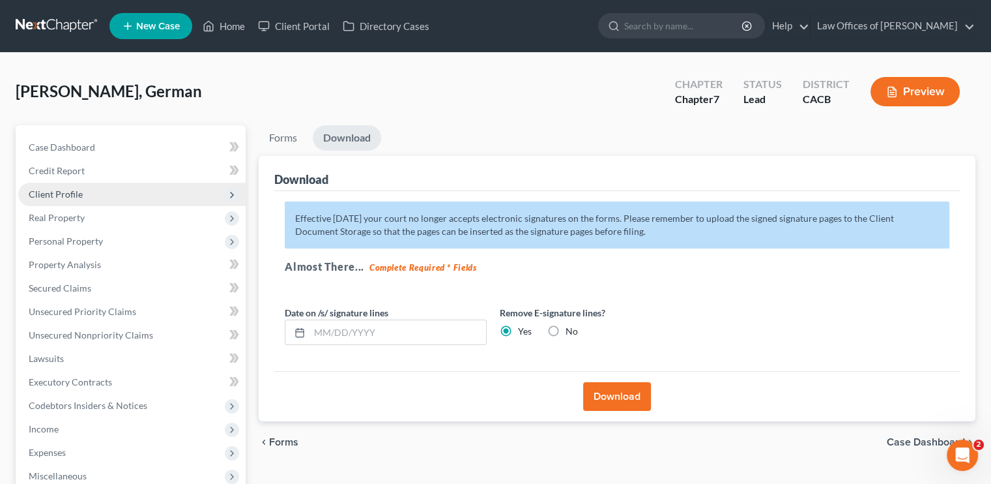
click at [65, 188] on span "Client Profile" at bounding box center [56, 193] width 54 height 11
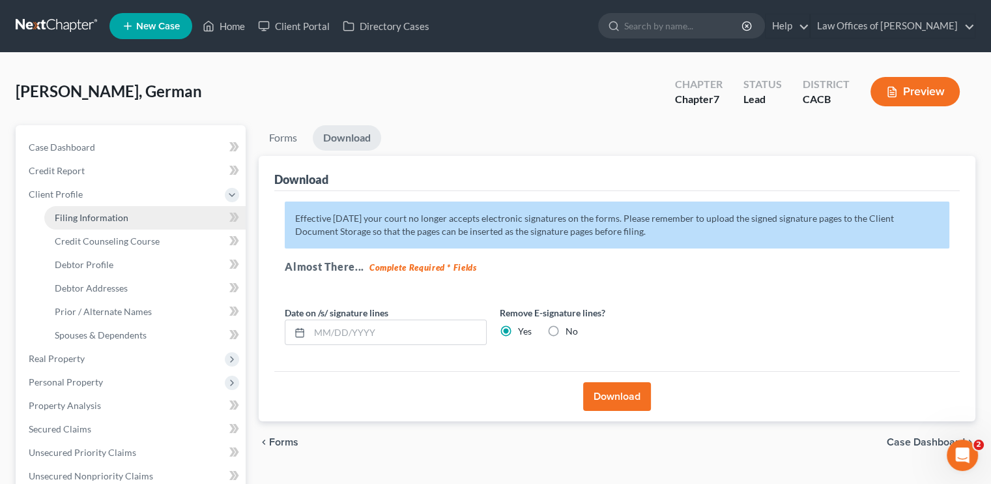
click at [109, 213] on span "Filing Information" at bounding box center [92, 217] width 74 height 11
select select "1"
select select "0"
select select "7"
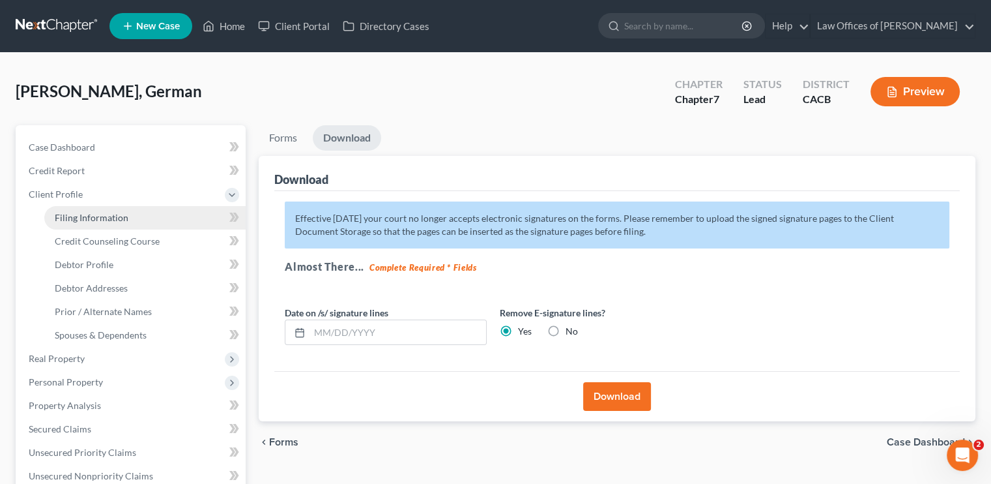
select select "0"
select select "4"
select select "0"
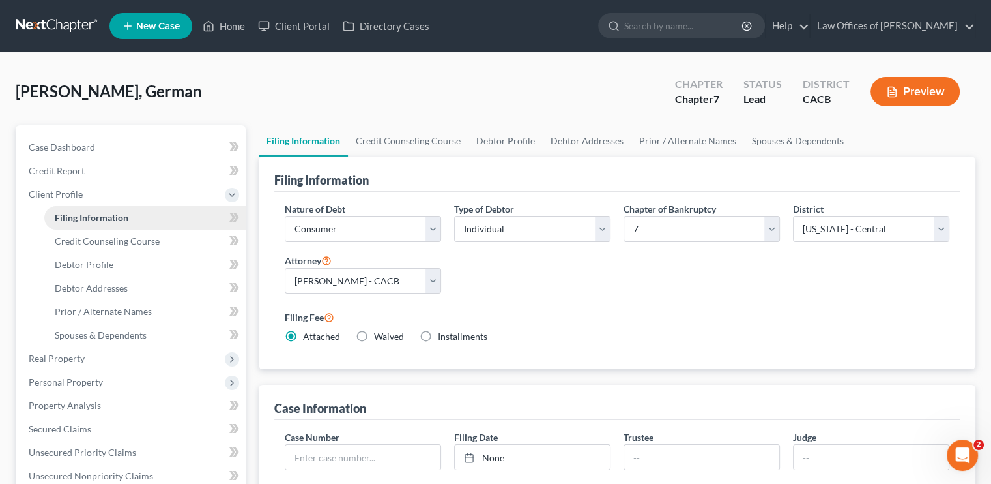
click at [110, 221] on span "Filing Information" at bounding box center [92, 217] width 74 height 11
click at [80, 236] on span "Credit Counseling Course" at bounding box center [107, 240] width 105 height 11
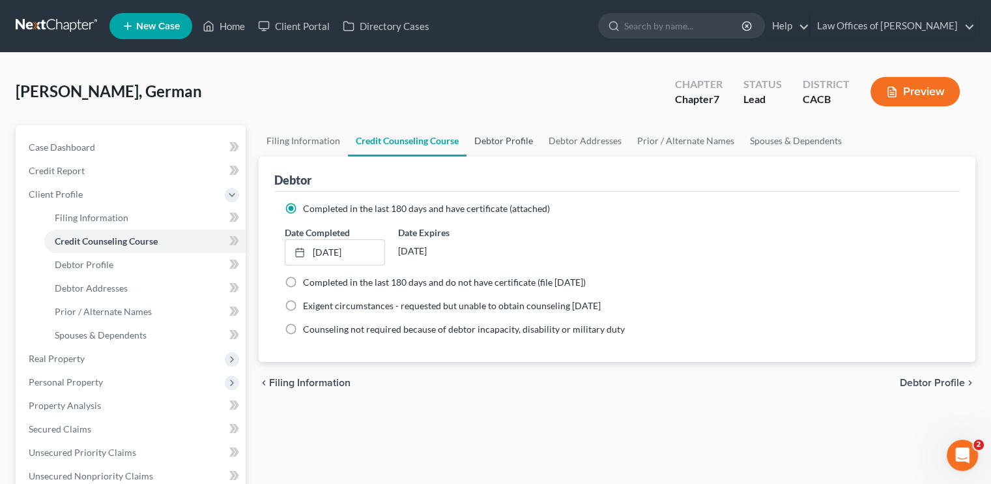
click at [493, 141] on link "Debtor Profile" at bounding box center [504, 140] width 74 height 31
select select "0"
select select "3"
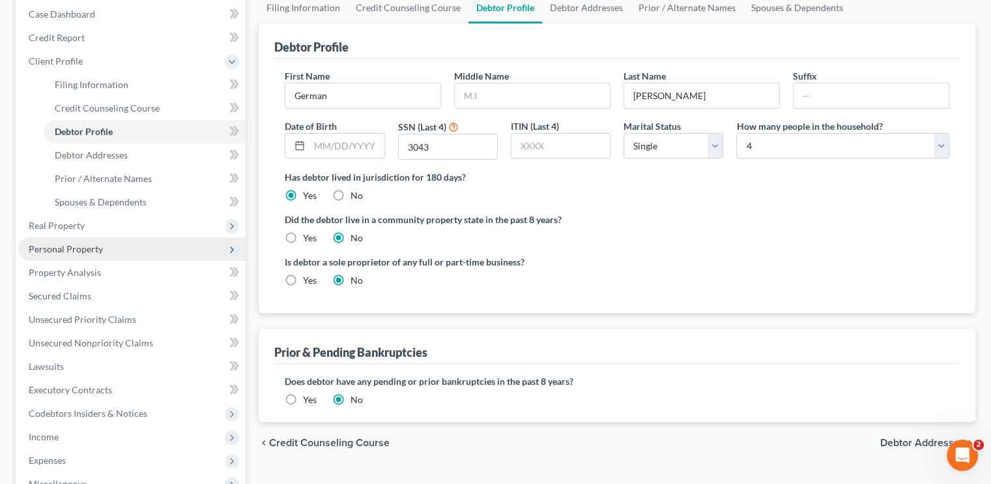
scroll to position [130, 0]
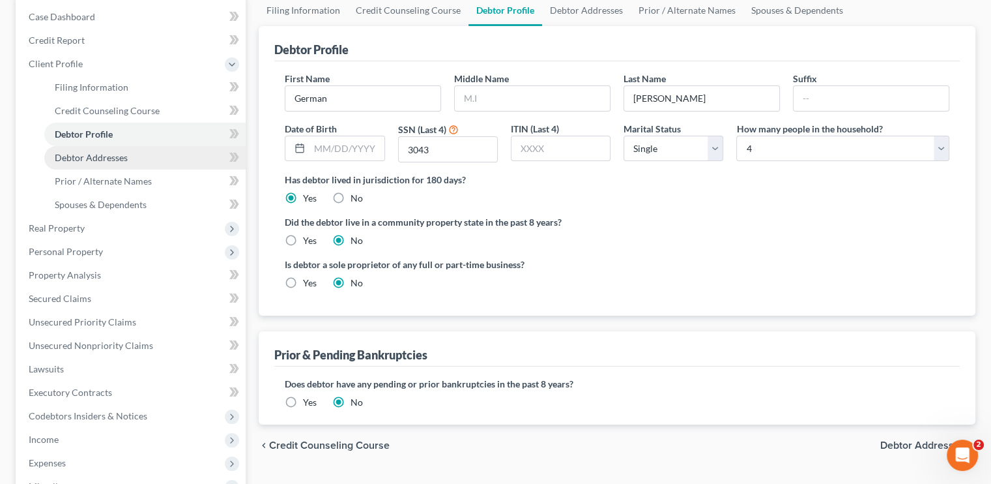
click at [80, 156] on span "Debtor Addresses" at bounding box center [91, 157] width 73 height 11
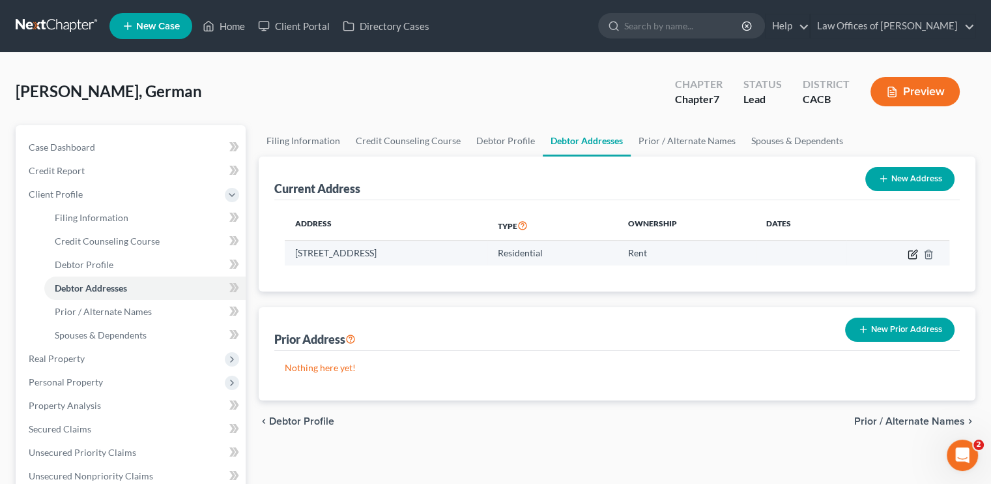
click at [913, 254] on icon "button" at bounding box center [914, 253] width 6 height 6
select select "4"
select select "29"
select select "0"
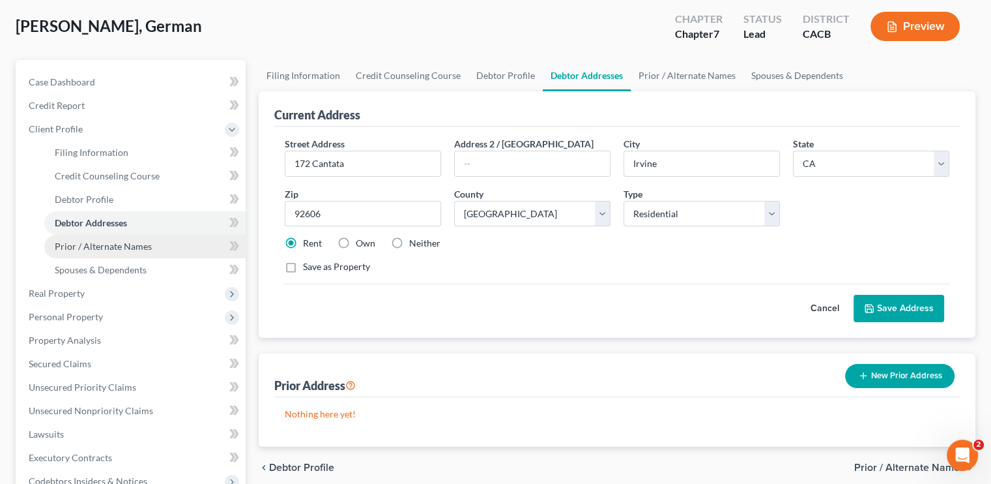
click at [79, 248] on span "Prior / Alternate Names" at bounding box center [103, 246] width 97 height 11
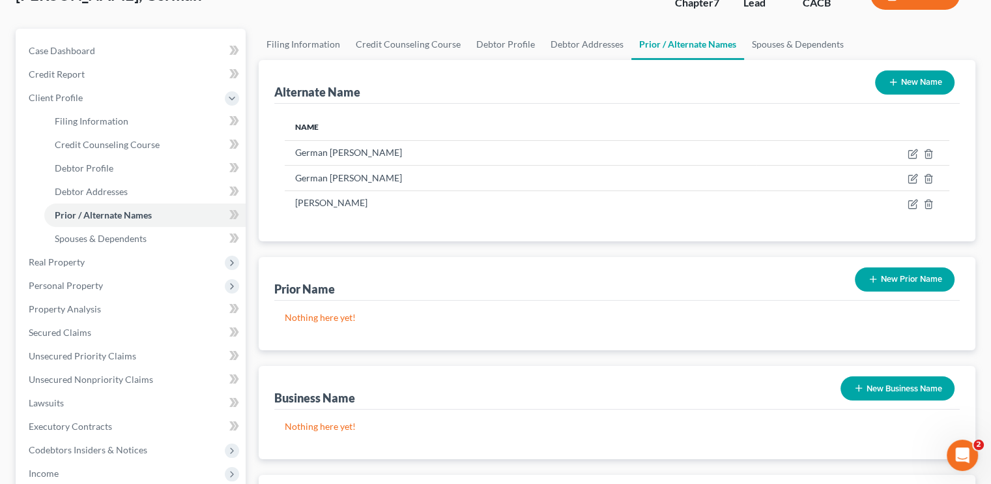
scroll to position [23, 0]
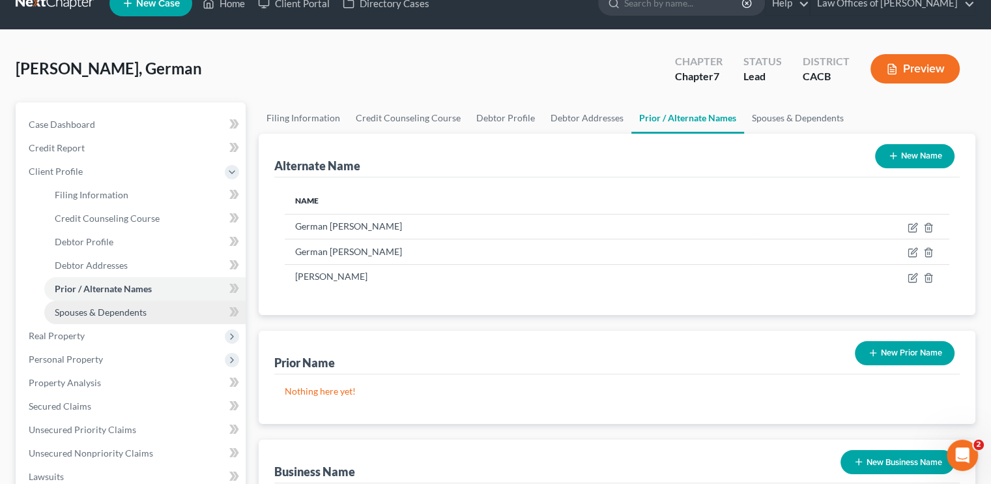
click at [81, 307] on span "Spouses & Dependents" at bounding box center [101, 311] width 92 height 11
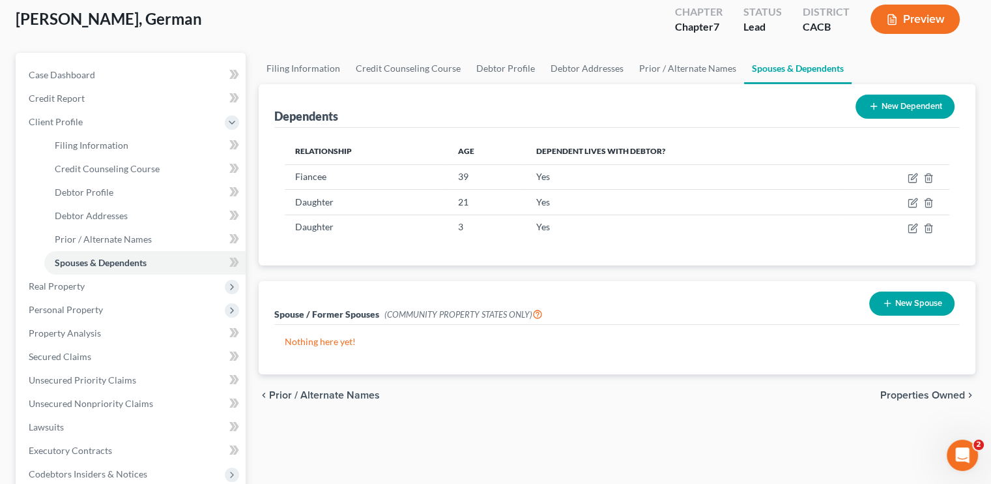
scroll to position [65, 0]
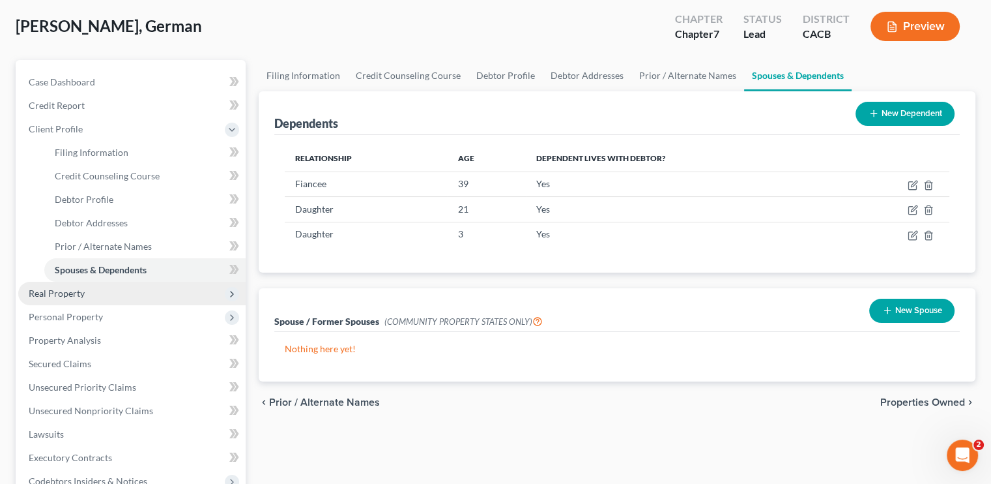
click at [42, 287] on span "Real Property" at bounding box center [57, 292] width 56 height 11
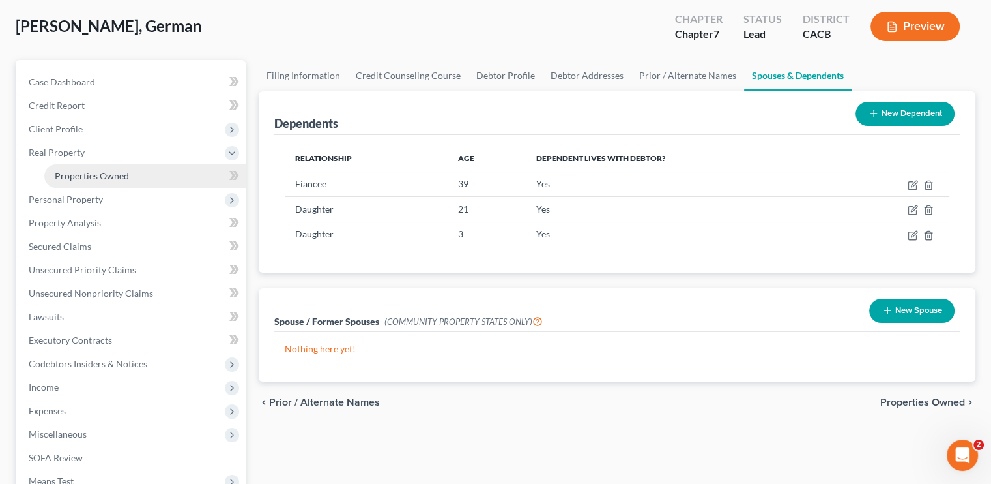
click at [117, 178] on span "Properties Owned" at bounding box center [92, 175] width 74 height 11
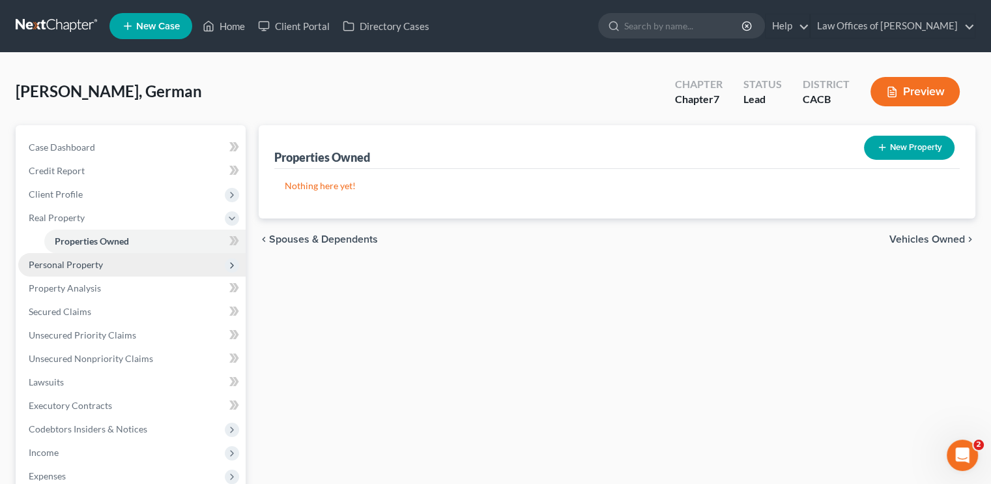
click at [78, 268] on span "Personal Property" at bounding box center [66, 264] width 74 height 11
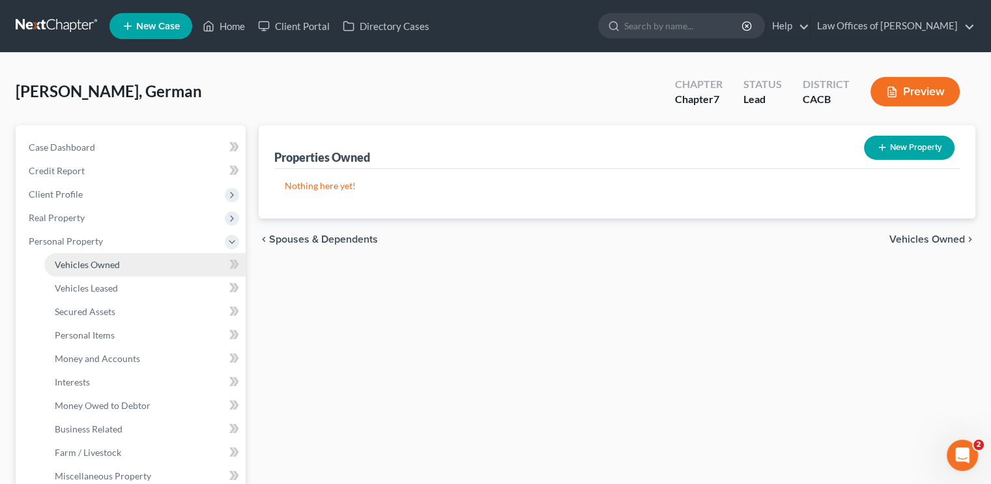
click at [105, 265] on span "Vehicles Owned" at bounding box center [87, 264] width 65 height 11
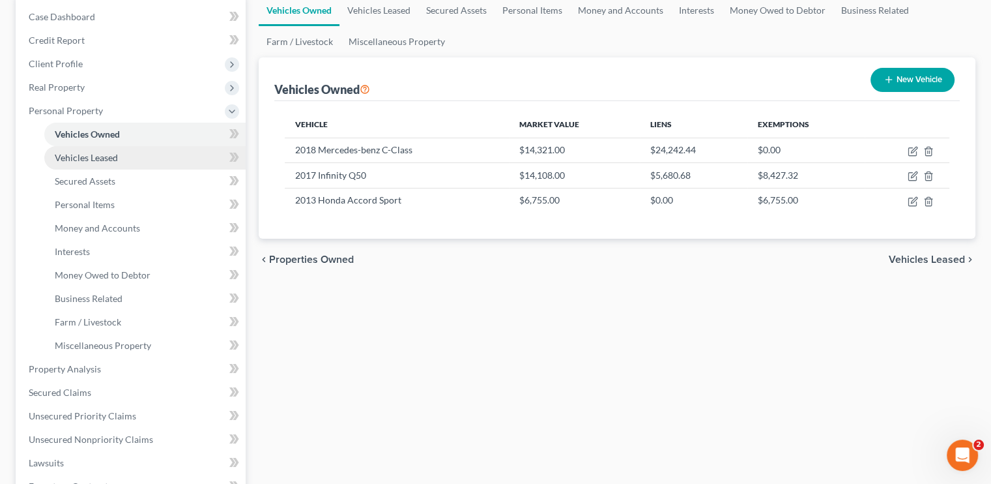
click at [81, 149] on link "Vehicles Leased" at bounding box center [144, 157] width 201 height 23
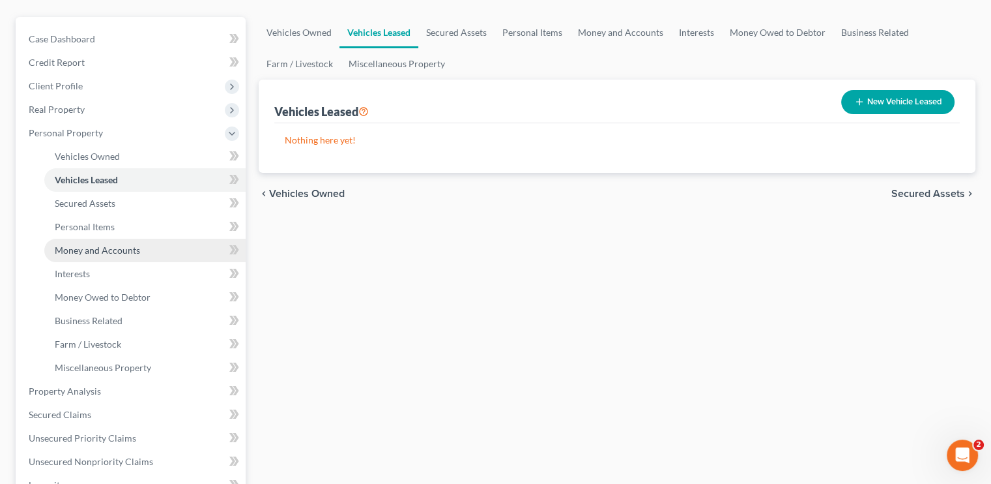
scroll to position [130, 0]
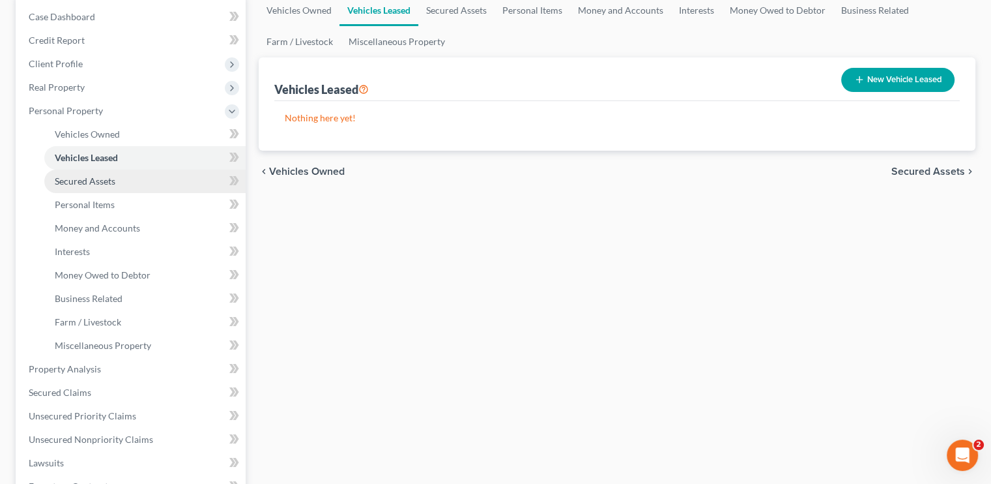
click at [86, 184] on span "Secured Assets" at bounding box center [85, 180] width 61 height 11
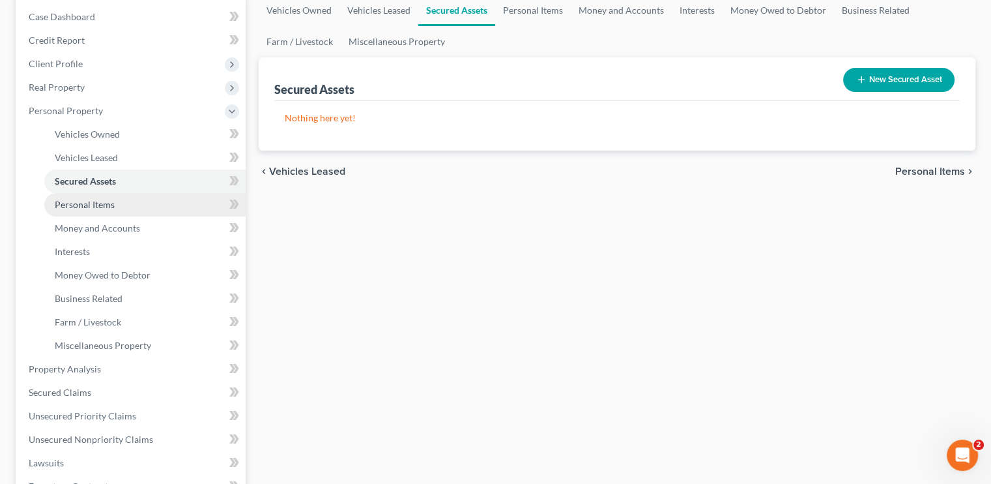
click at [98, 207] on span "Personal Items" at bounding box center [85, 204] width 60 height 11
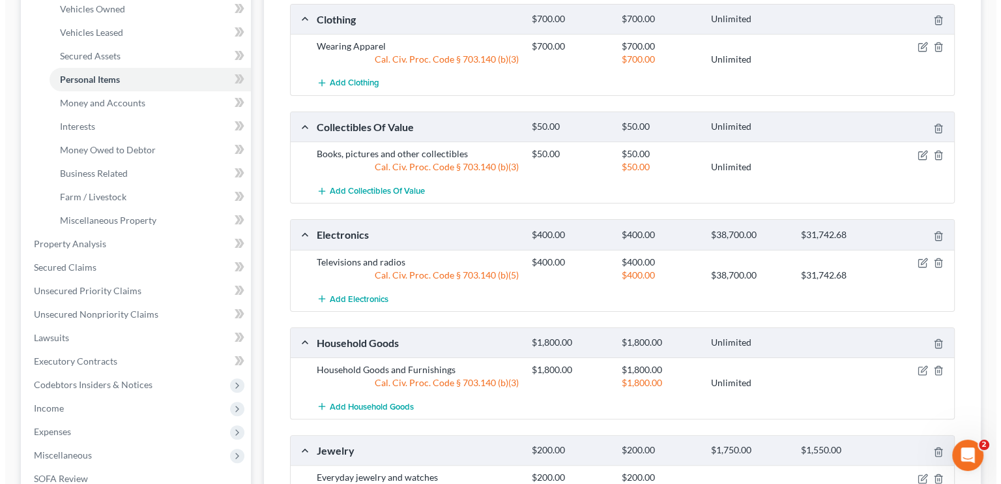
scroll to position [261, 0]
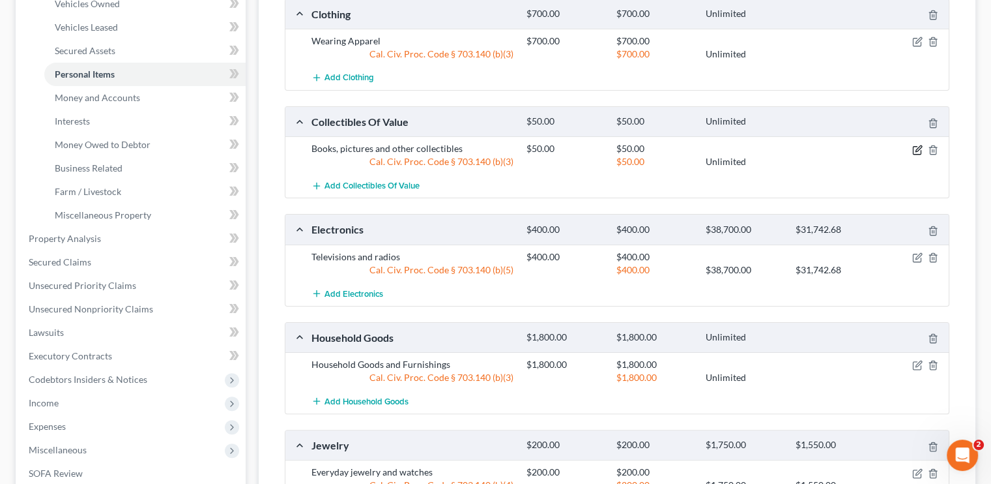
click at [919, 152] on icon "button" at bounding box center [917, 150] width 10 height 10
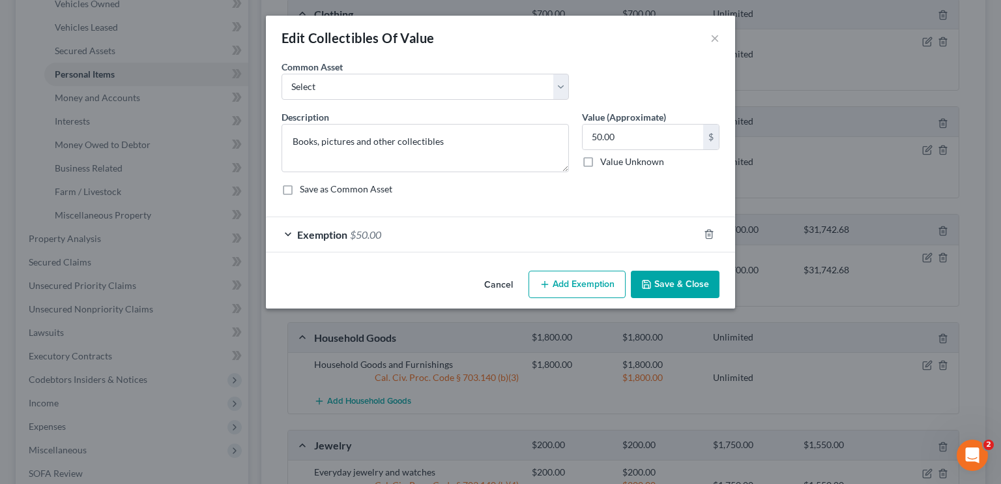
click at [351, 237] on span "$50.00" at bounding box center [365, 234] width 31 height 12
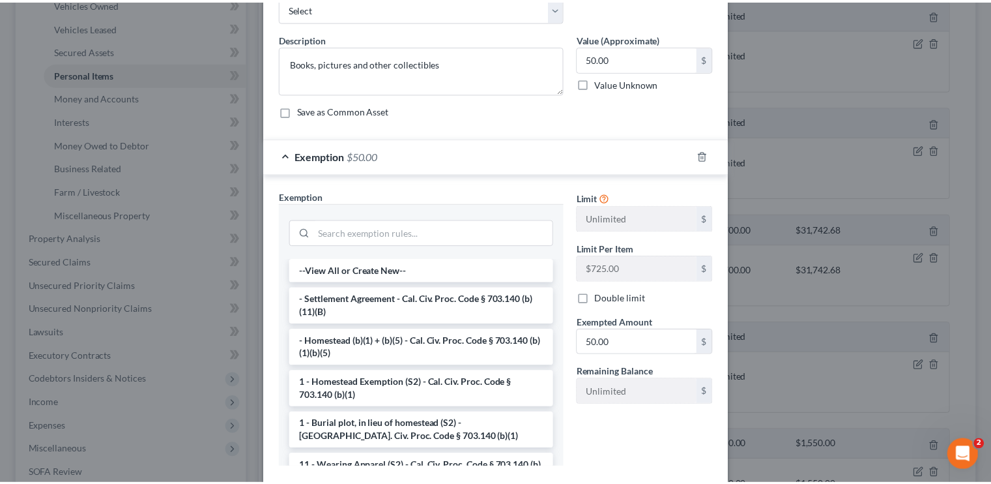
scroll to position [0, 0]
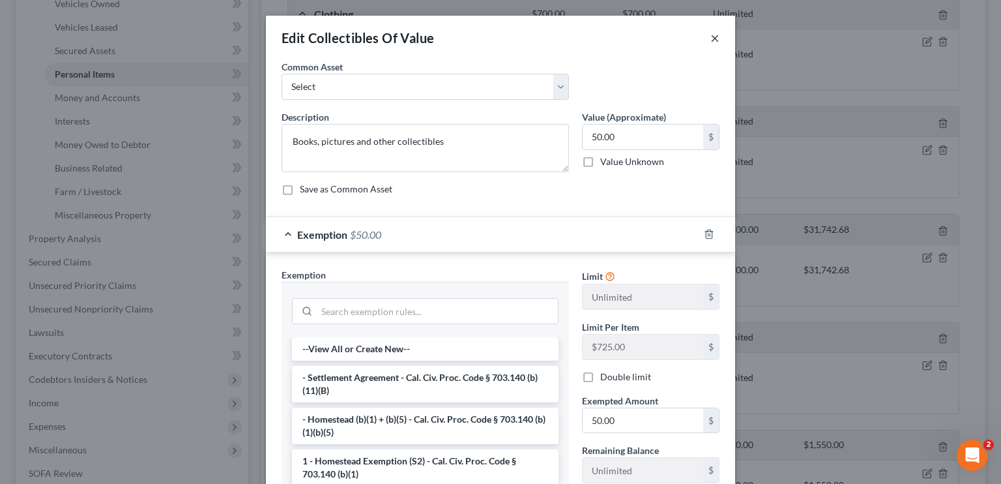
click at [710, 38] on button "×" at bounding box center [714, 38] width 9 height 16
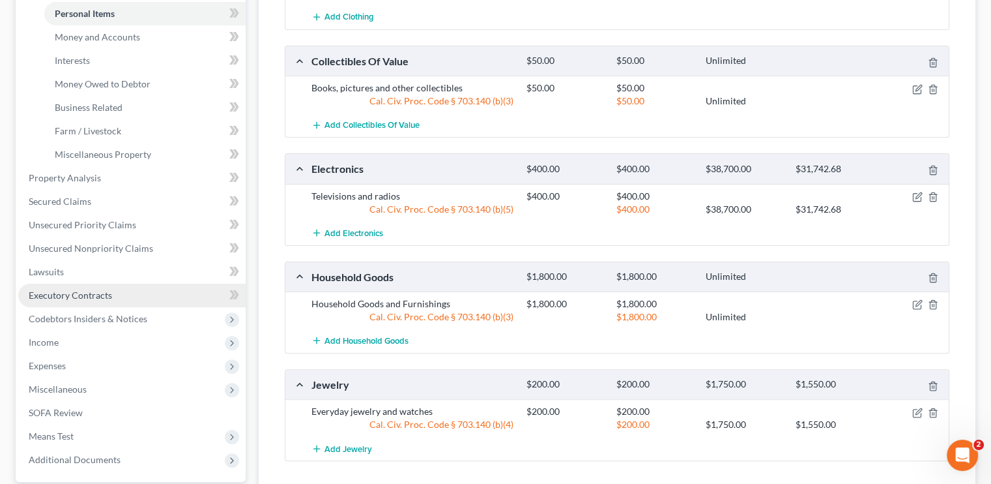
scroll to position [443, 0]
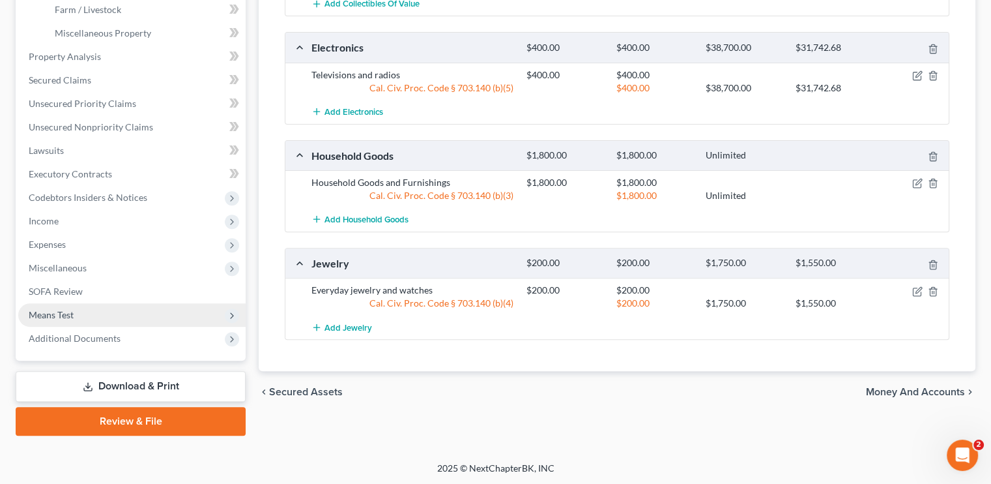
click at [53, 310] on span "Means Test" at bounding box center [51, 314] width 45 height 11
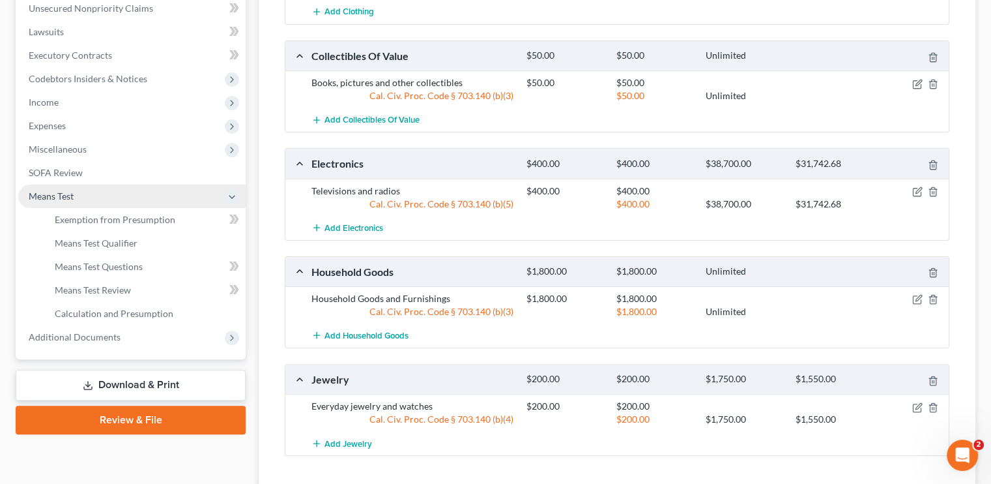
scroll to position [325, 0]
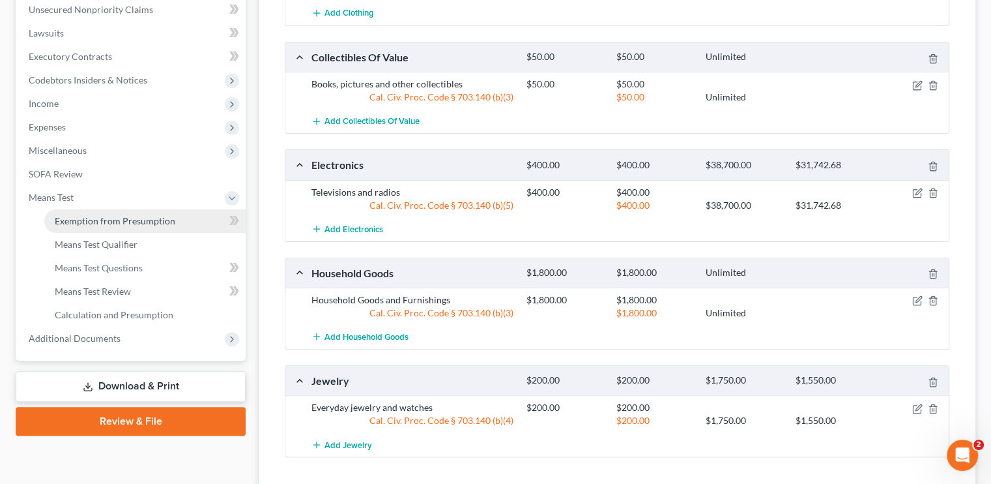
click at [107, 216] on span "Exemption from Presumption" at bounding box center [115, 220] width 121 height 11
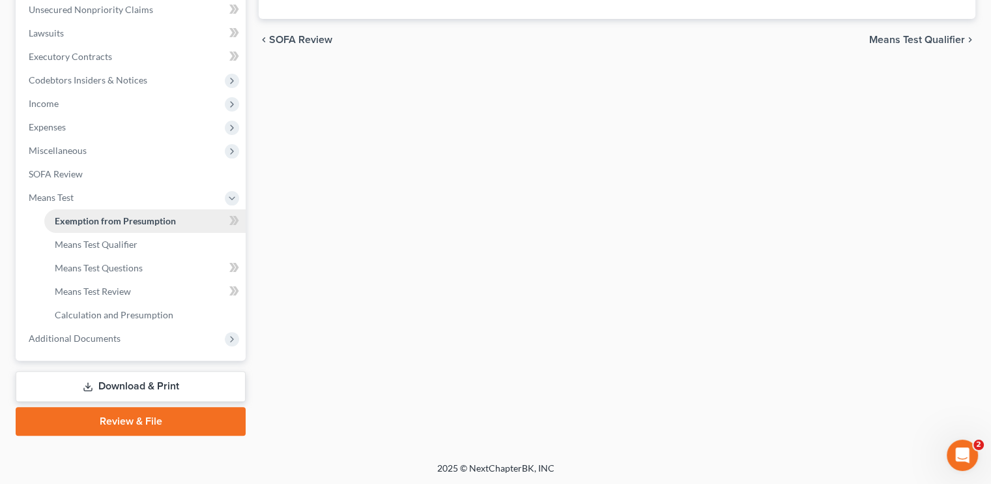
scroll to position [31, 0]
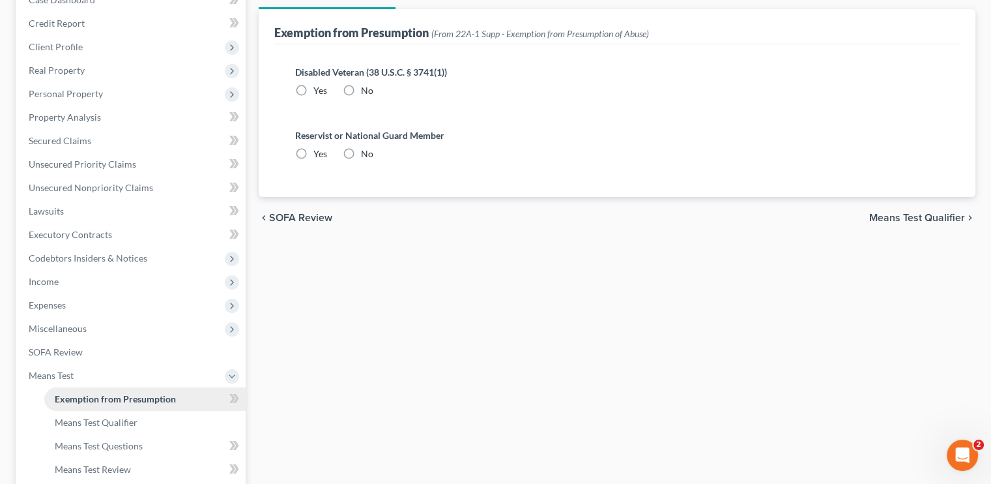
radio input "true"
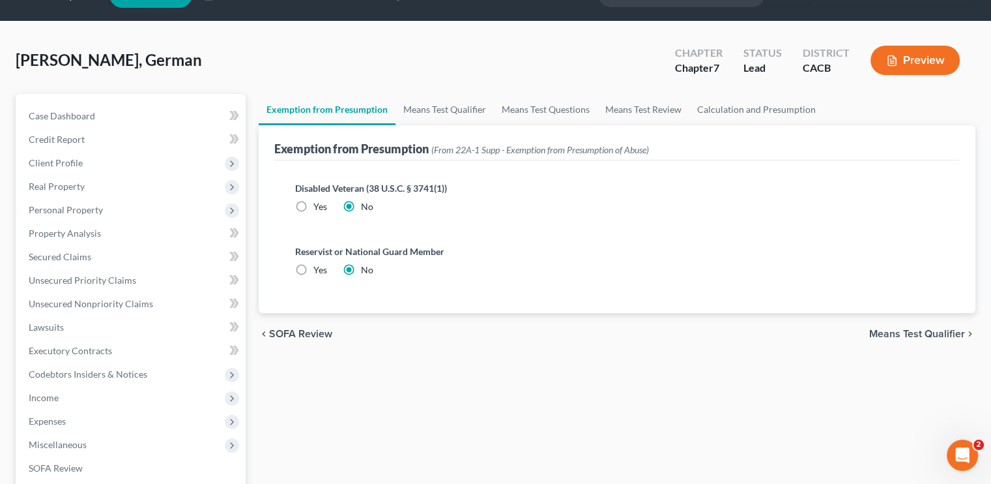
scroll to position [0, 0]
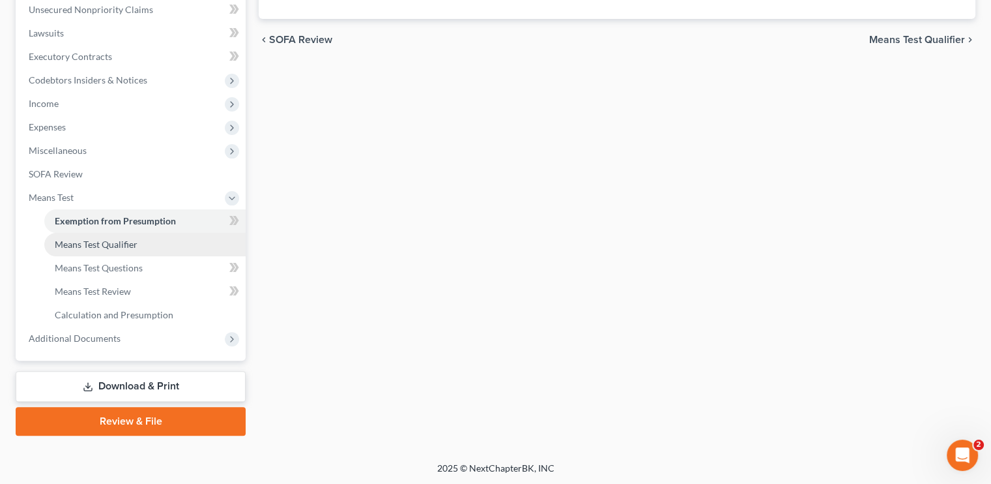
click at [98, 241] on span "Means Test Qualifier" at bounding box center [96, 244] width 83 height 11
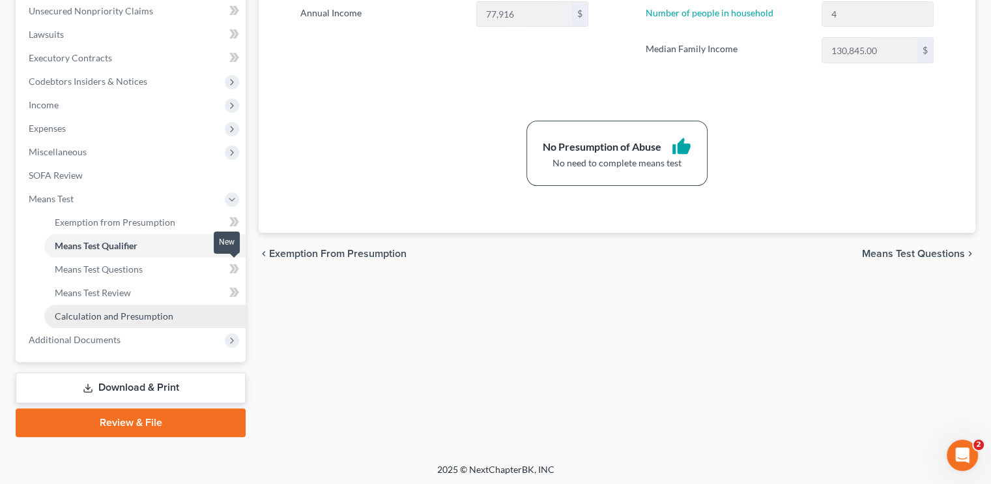
scroll to position [325, 0]
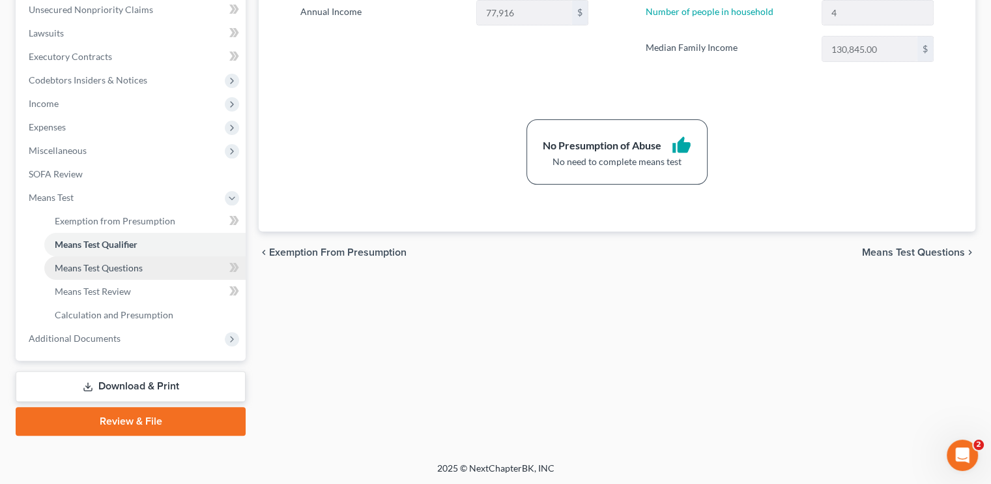
click at [121, 273] on link "Means Test Questions" at bounding box center [144, 267] width 201 height 23
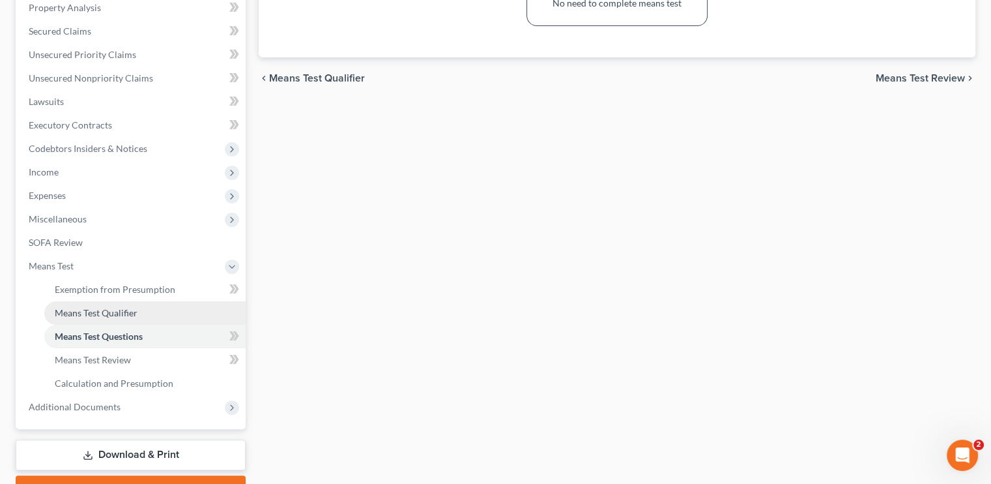
scroll to position [261, 0]
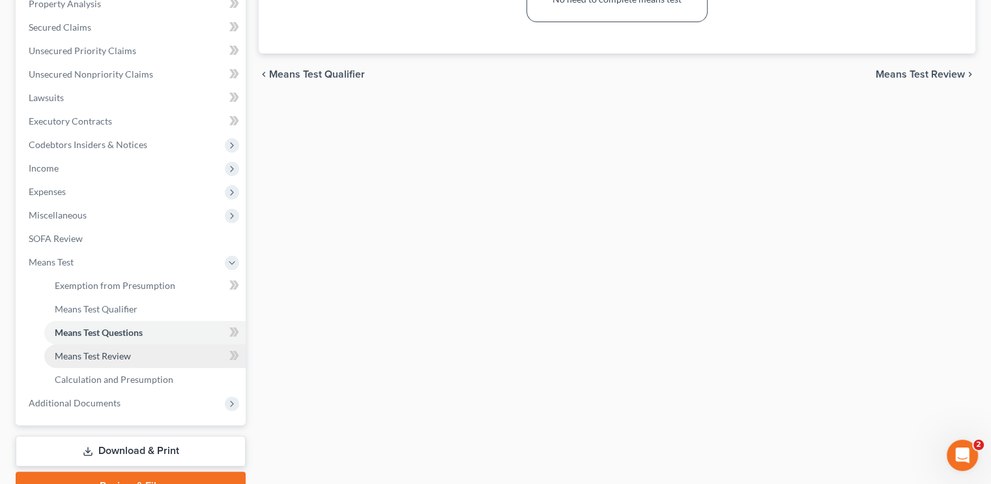
click at [114, 350] on span "Means Test Review" at bounding box center [93, 355] width 76 height 11
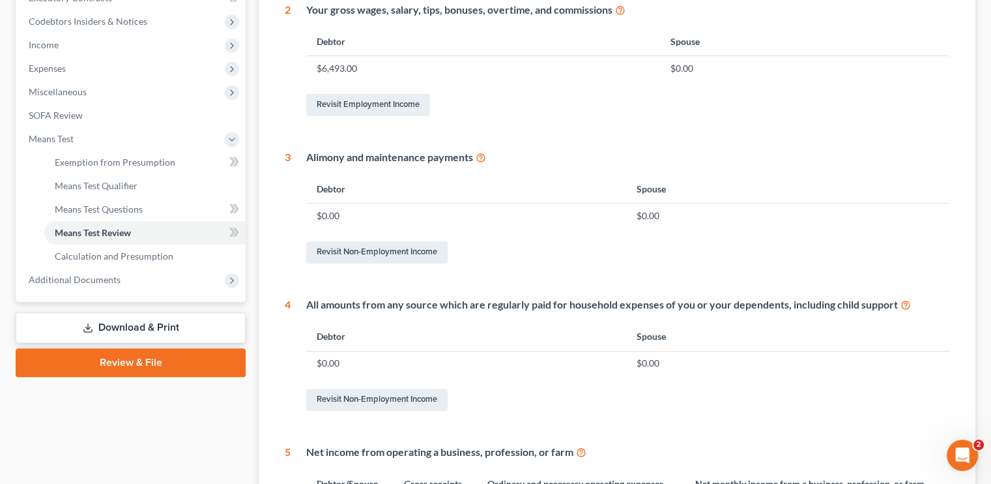
scroll to position [362, 0]
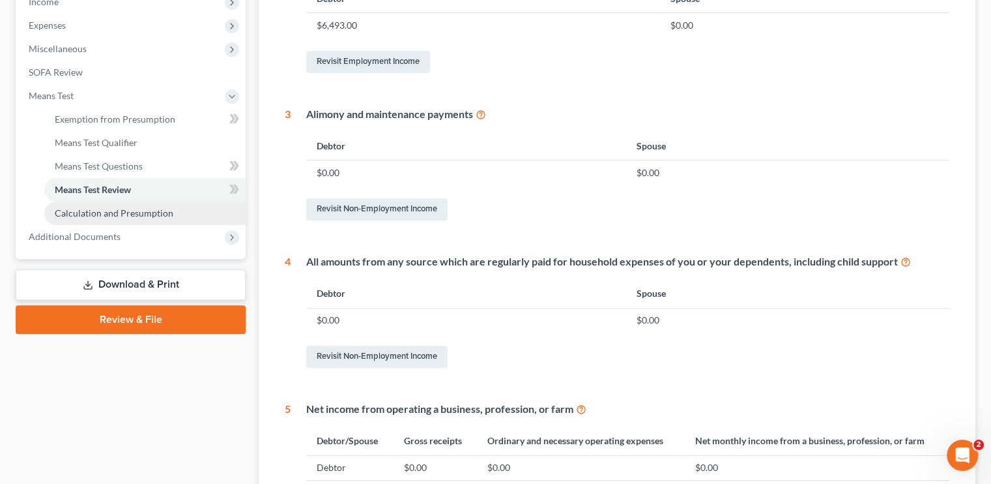
click at [95, 211] on span "Calculation and Presumption" at bounding box center [114, 212] width 119 height 11
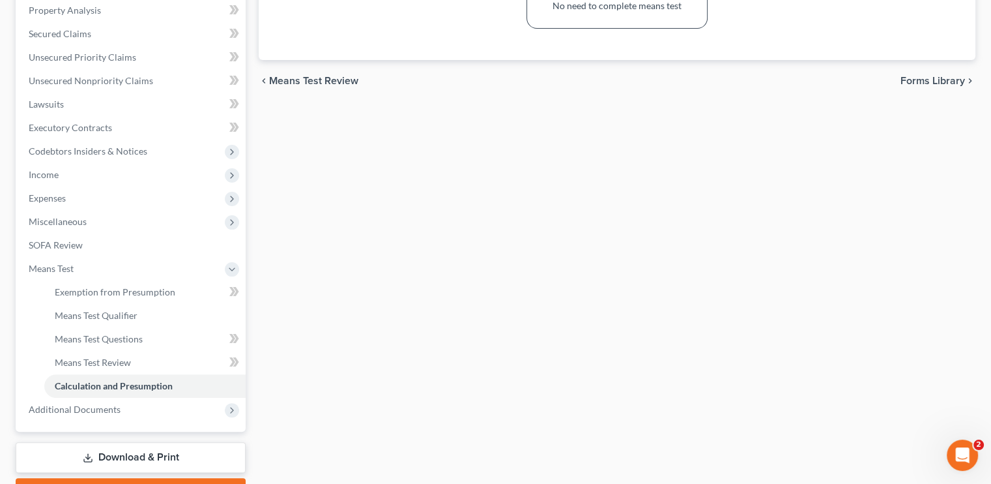
scroll to position [325, 0]
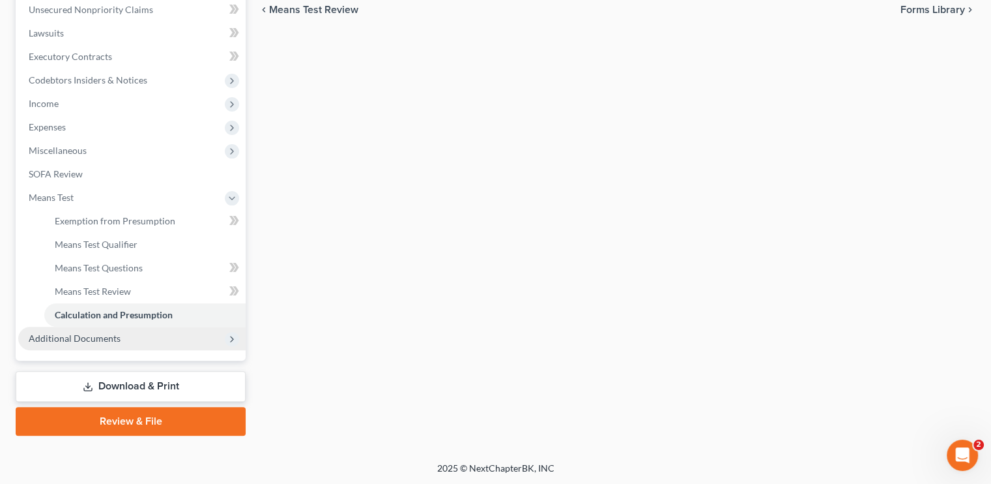
click at [101, 342] on span "Additional Documents" at bounding box center [75, 337] width 92 height 11
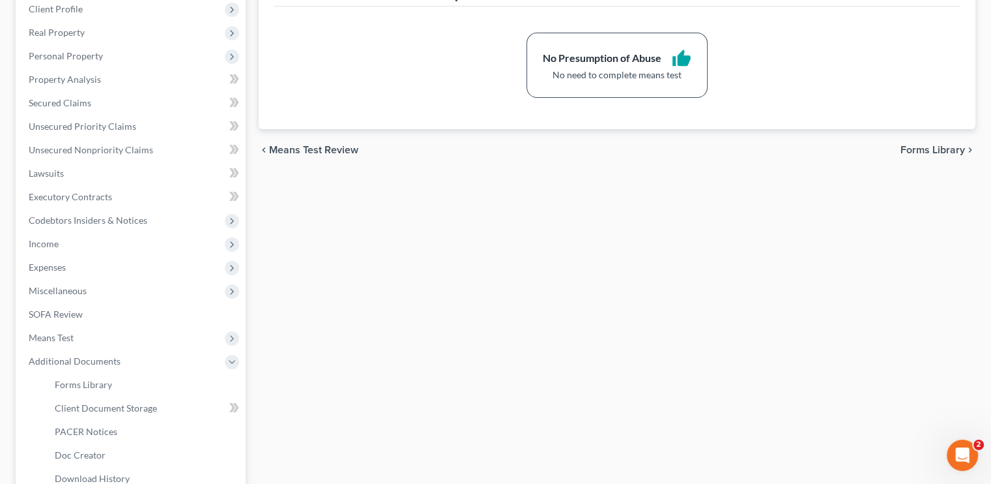
scroll to position [196, 0]
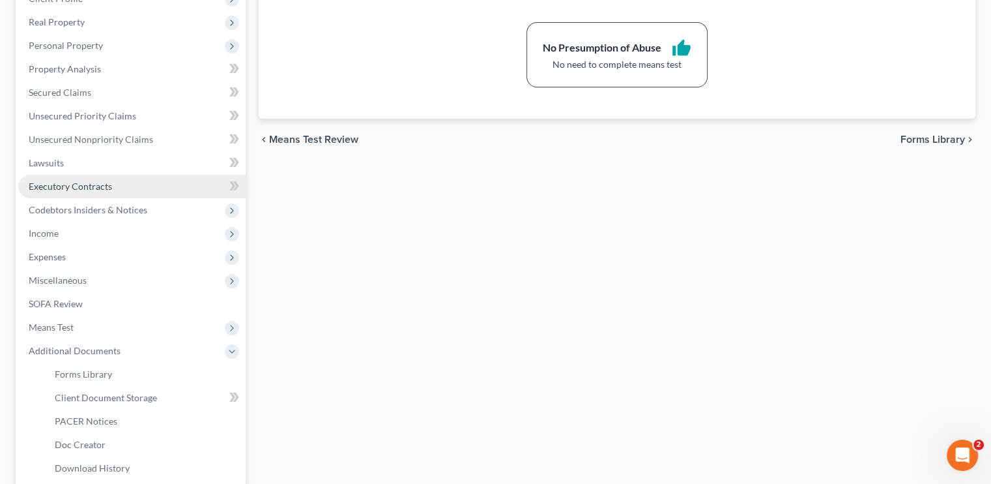
click at [87, 189] on span "Executory Contracts" at bounding box center [70, 186] width 83 height 11
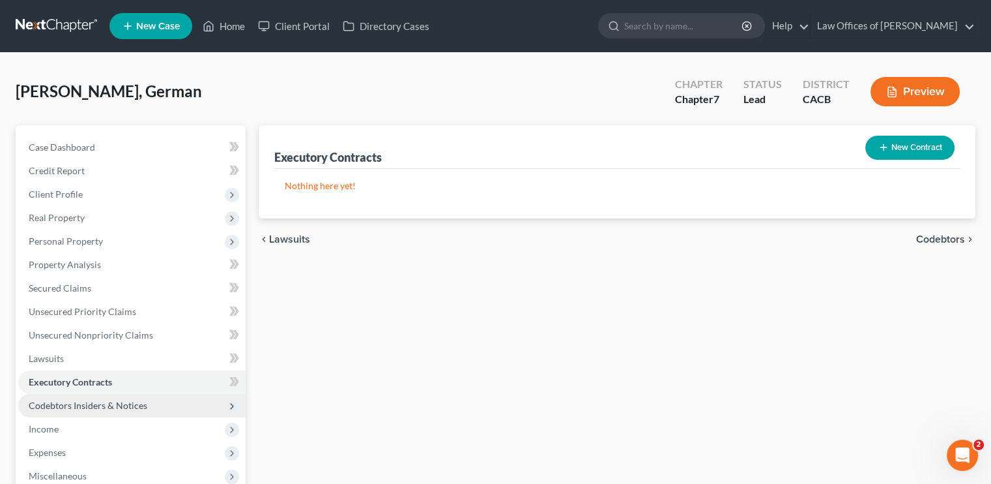
drag, startPoint x: 74, startPoint y: 401, endPoint x: 72, endPoint y: 393, distance: 8.2
click at [75, 400] on span "Codebtors Insiders & Notices" at bounding box center [88, 405] width 119 height 11
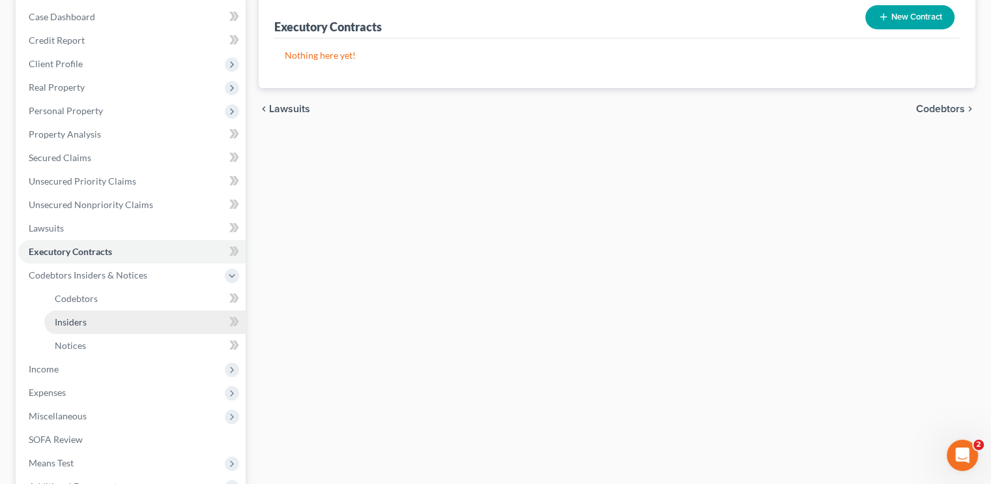
click at [91, 310] on link "Insiders" at bounding box center [144, 321] width 201 height 23
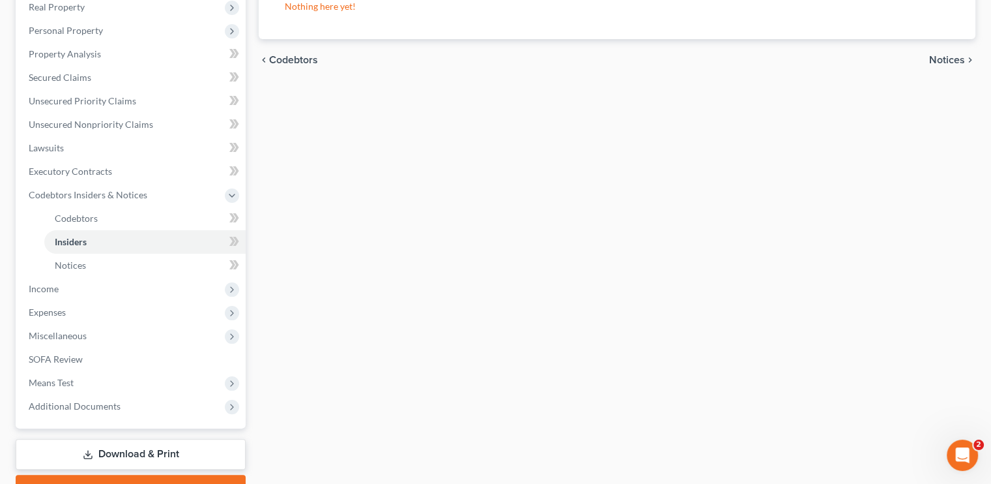
scroll to position [278, 0]
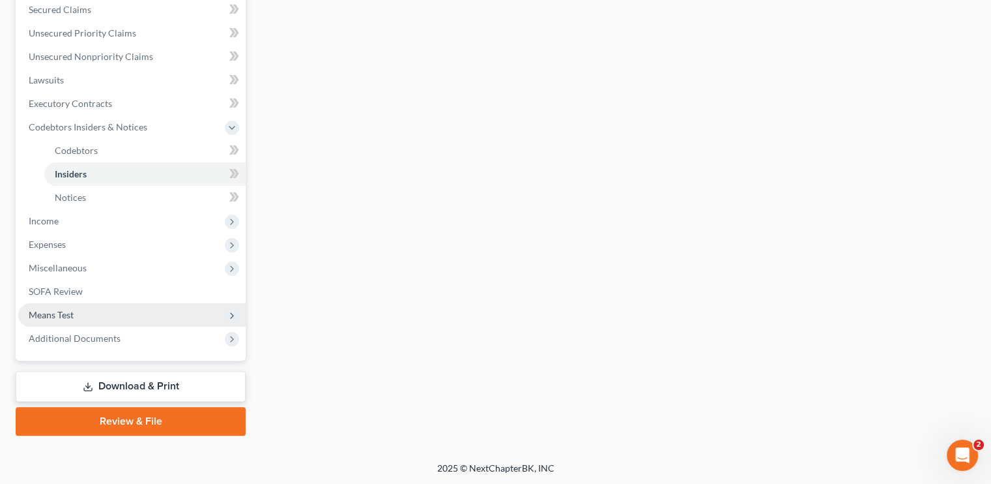
click at [78, 314] on span "Means Test" at bounding box center [131, 314] width 227 height 23
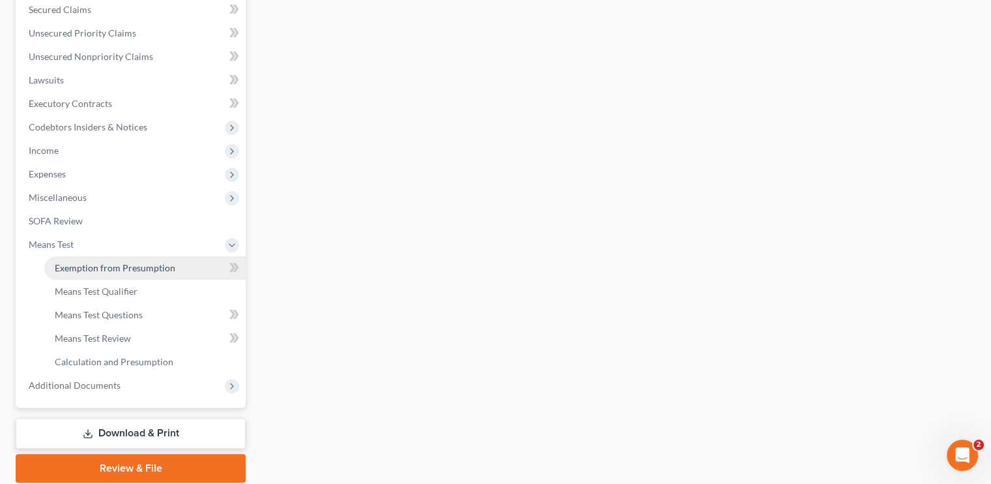
click at [94, 274] on link "Exemption from Presumption" at bounding box center [144, 267] width 201 height 23
radio input "true"
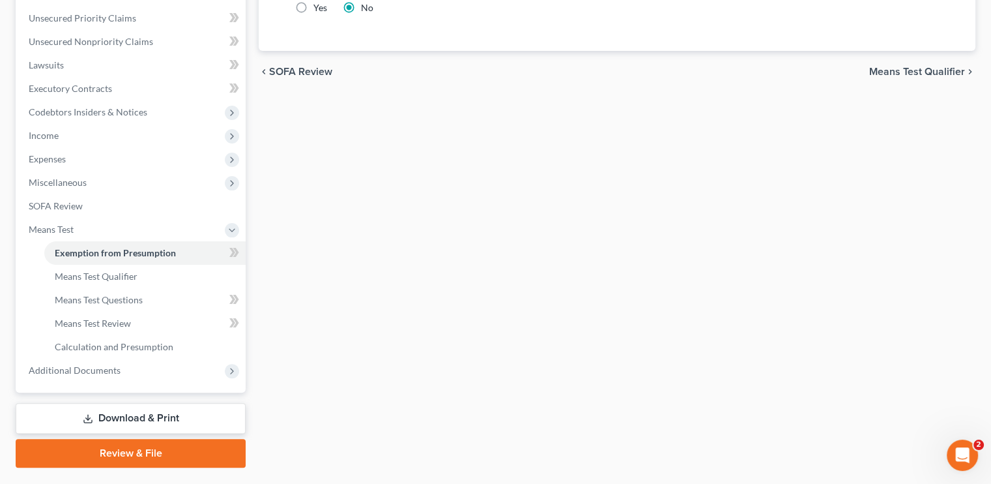
scroll to position [325, 0]
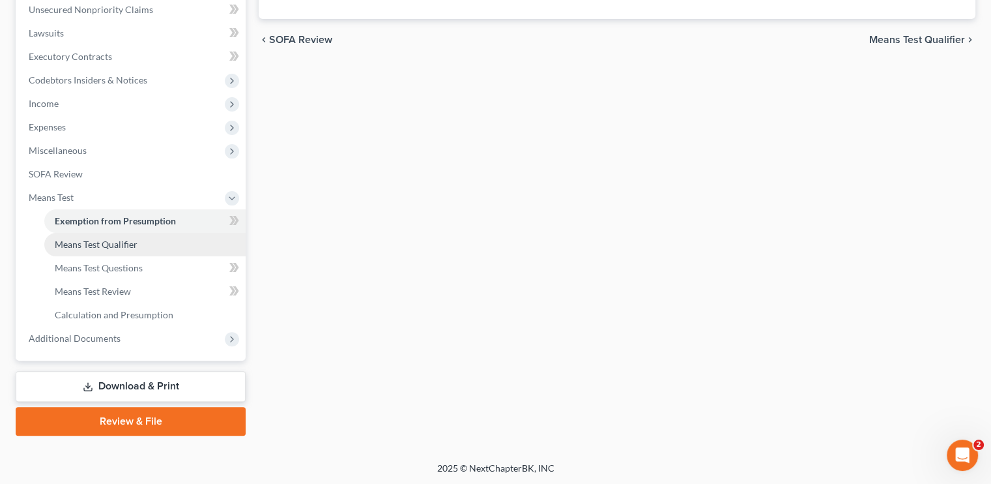
click at [120, 242] on span "Means Test Qualifier" at bounding box center [96, 244] width 83 height 11
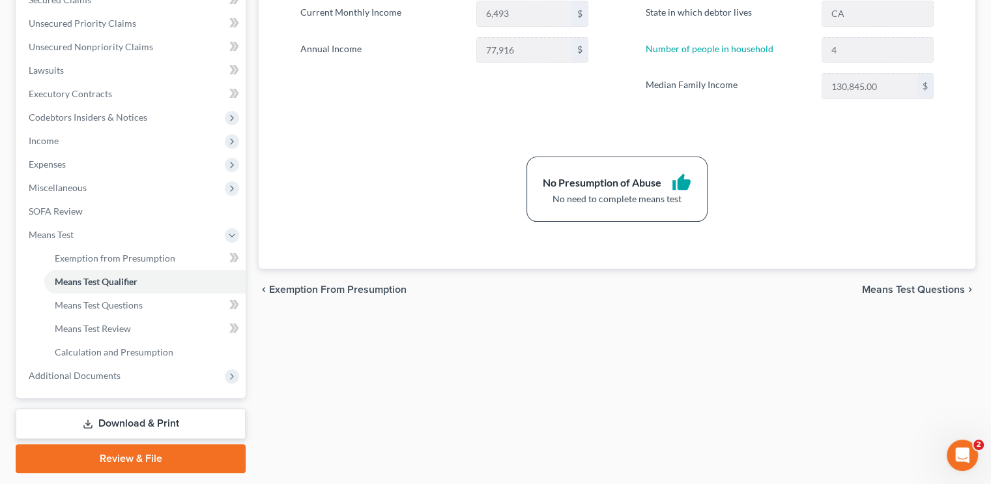
scroll to position [325, 0]
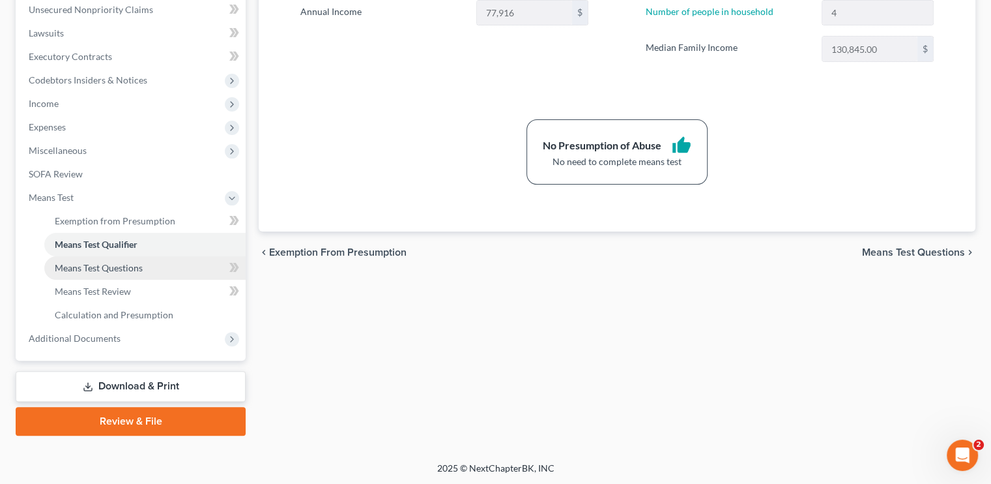
click at [115, 268] on span "Means Test Questions" at bounding box center [99, 267] width 88 height 11
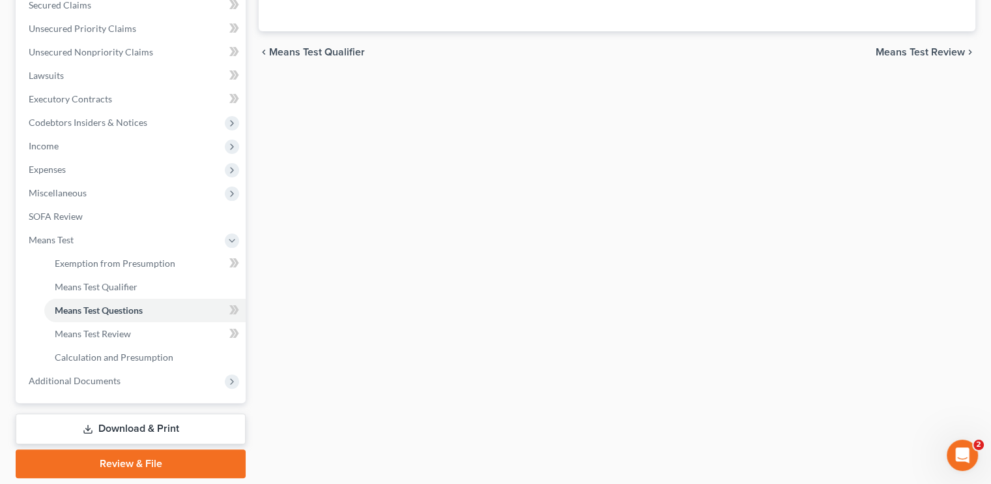
scroll to position [325, 0]
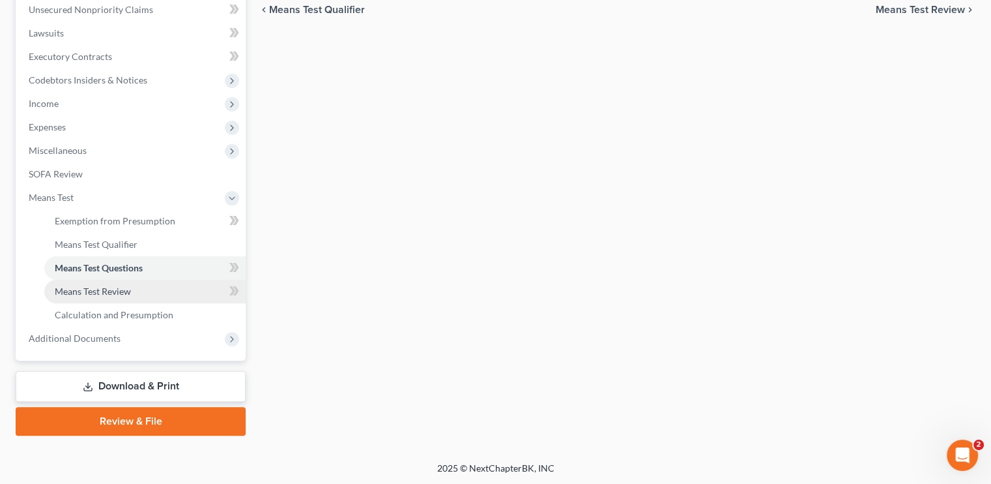
click at [125, 282] on link "Means Test Review" at bounding box center [144, 291] width 201 height 23
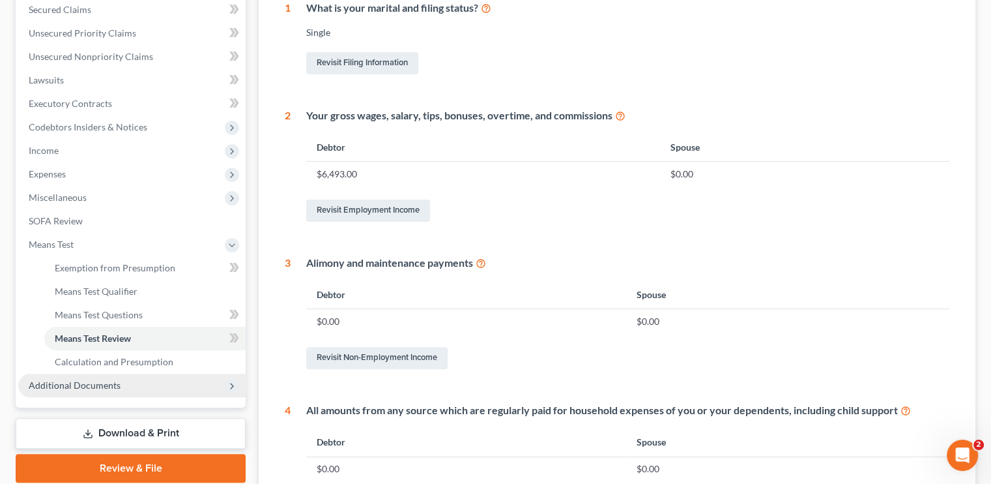
scroll to position [326, 0]
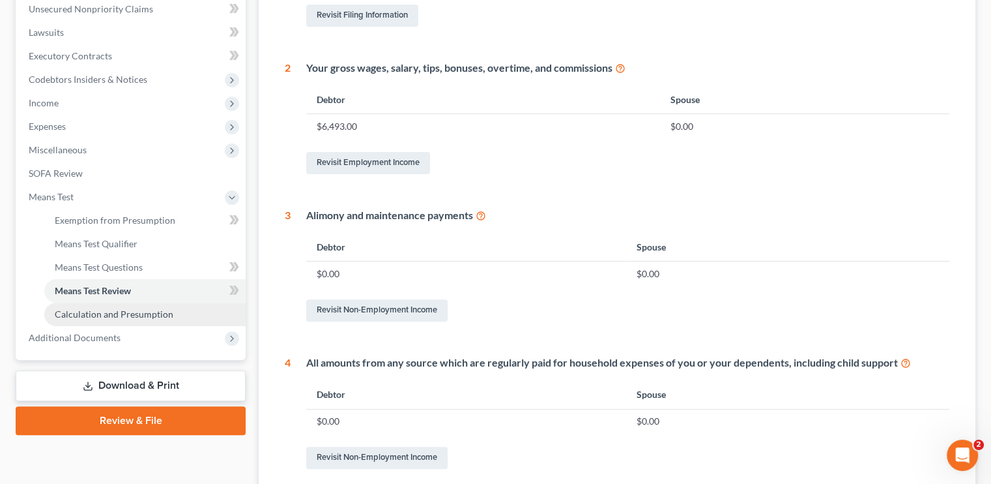
click at [123, 308] on span "Calculation and Presumption" at bounding box center [114, 313] width 119 height 11
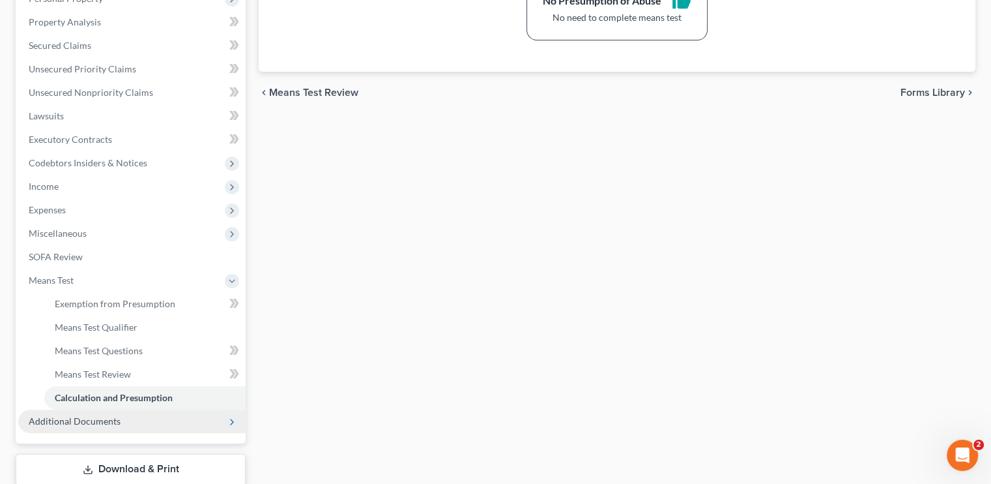
scroll to position [325, 0]
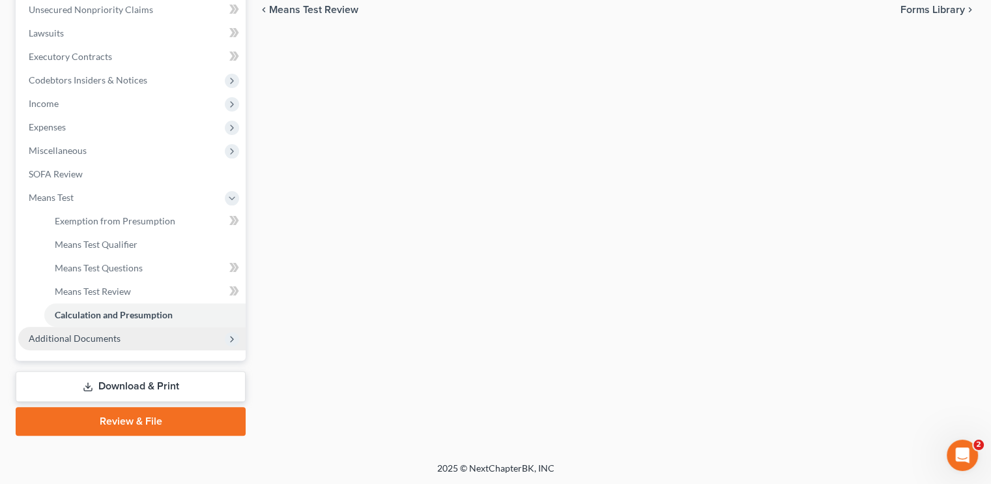
click at [60, 340] on span "Additional Documents" at bounding box center [75, 337] width 92 height 11
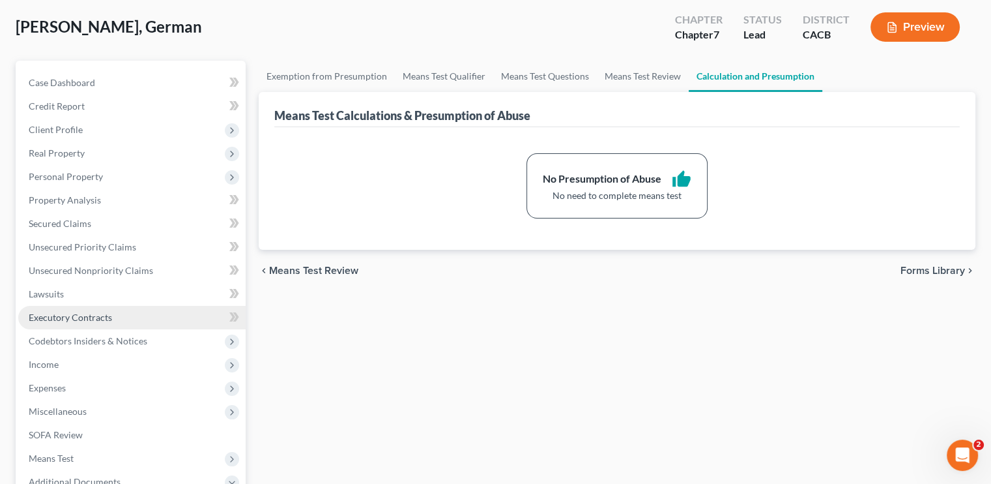
scroll to position [0, 0]
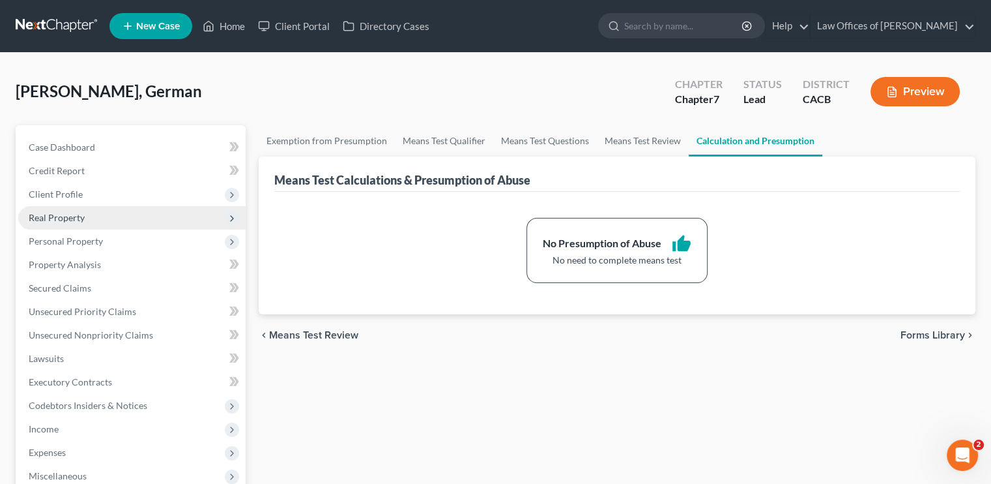
click at [61, 217] on span "Real Property" at bounding box center [57, 217] width 56 height 11
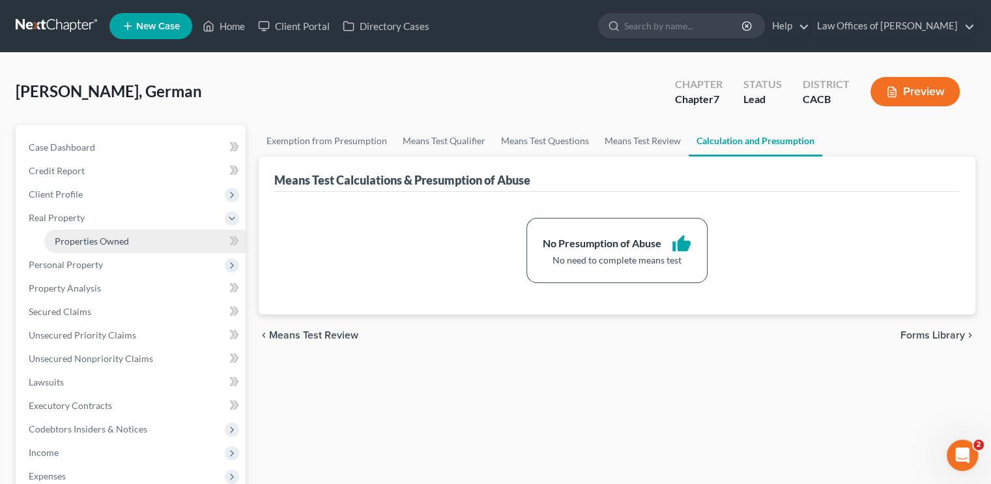
click at [97, 246] on link "Properties Owned" at bounding box center [144, 240] width 201 height 23
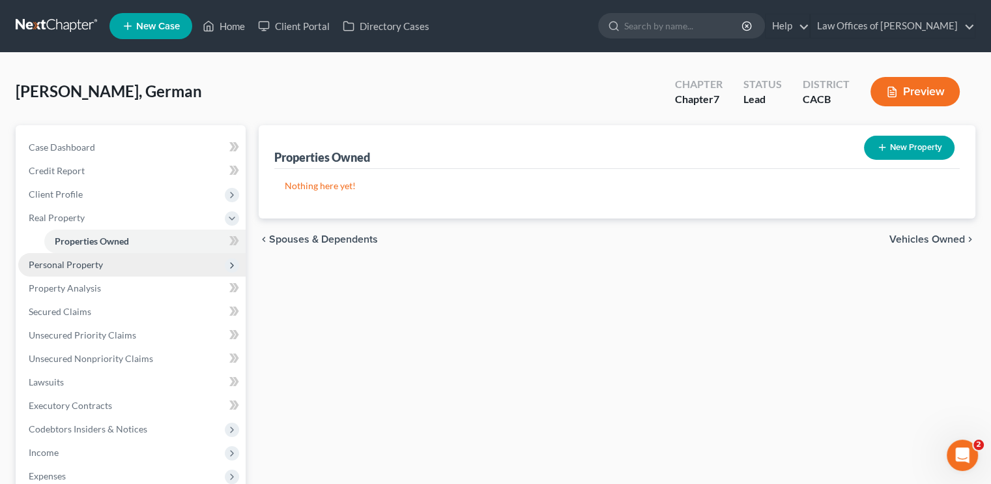
click at [74, 265] on span "Personal Property" at bounding box center [66, 264] width 74 height 11
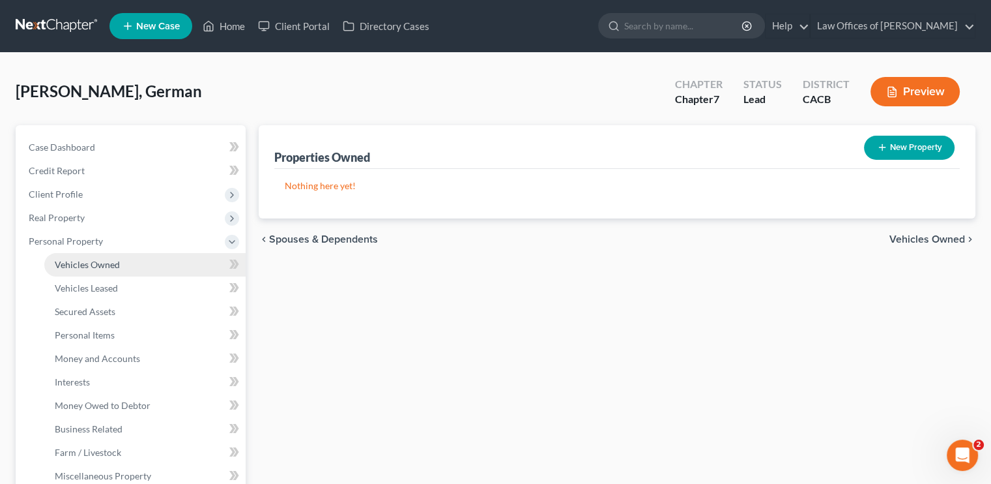
click at [87, 262] on span "Vehicles Owned" at bounding box center [87, 264] width 65 height 11
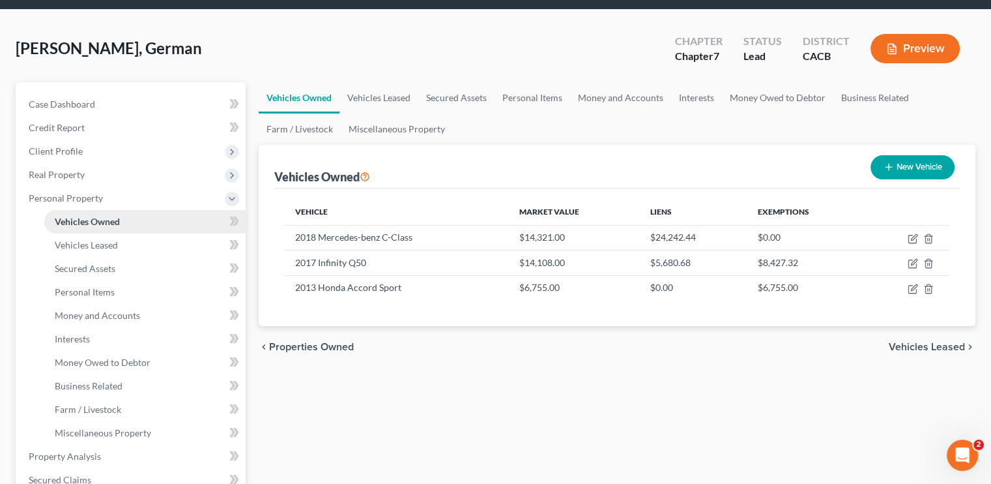
scroll to position [65, 0]
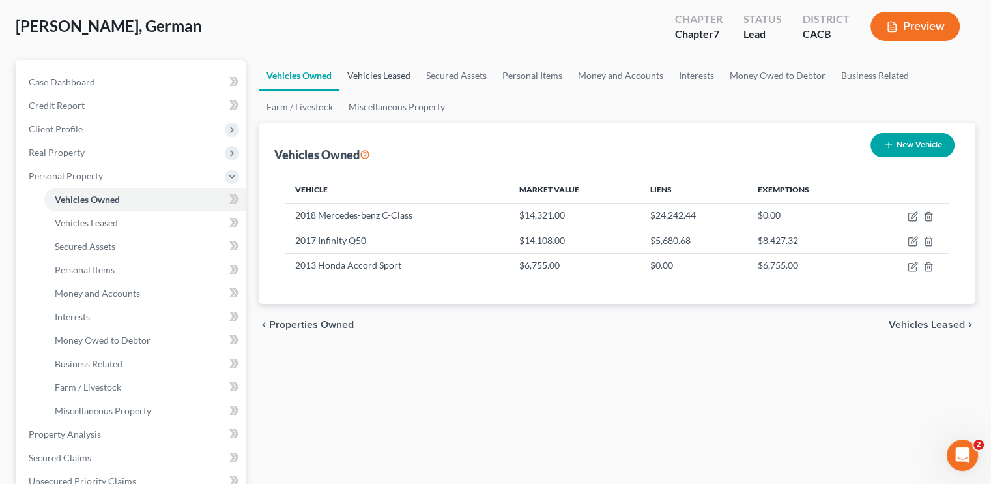
click at [370, 83] on link "Vehicles Leased" at bounding box center [379, 75] width 79 height 31
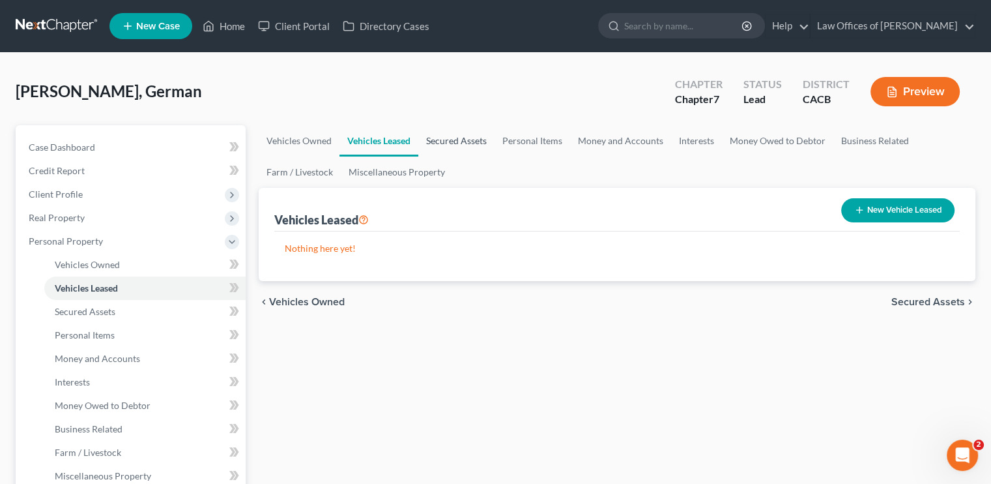
click at [480, 142] on link "Secured Assets" at bounding box center [456, 140] width 76 height 31
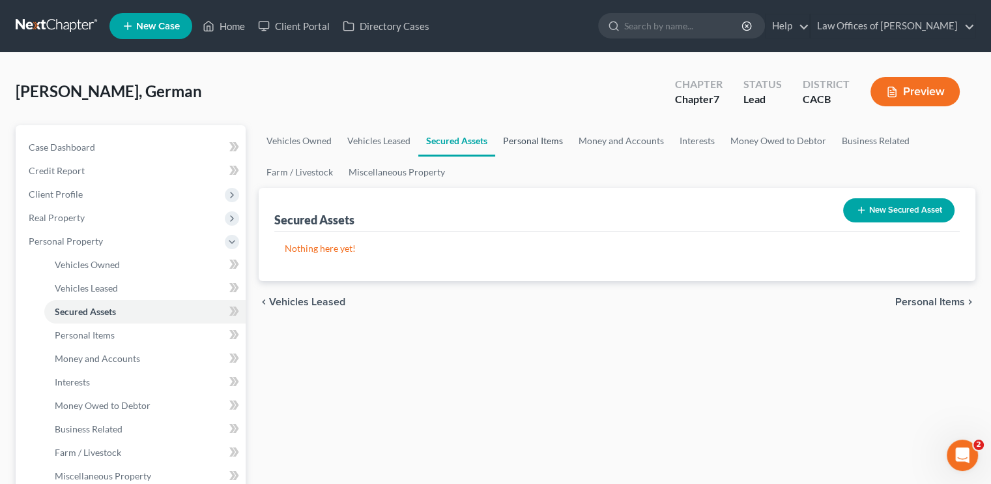
click at [540, 140] on link "Personal Items" at bounding box center [533, 140] width 76 height 31
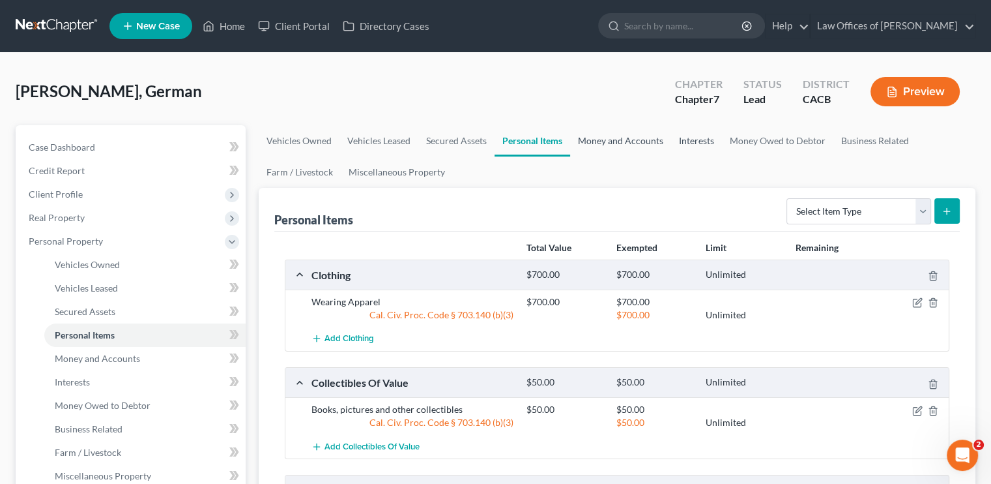
drag, startPoint x: 618, startPoint y: 139, endPoint x: 669, endPoint y: 141, distance: 51.5
click at [618, 139] on link "Money and Accounts" at bounding box center [620, 140] width 101 height 31
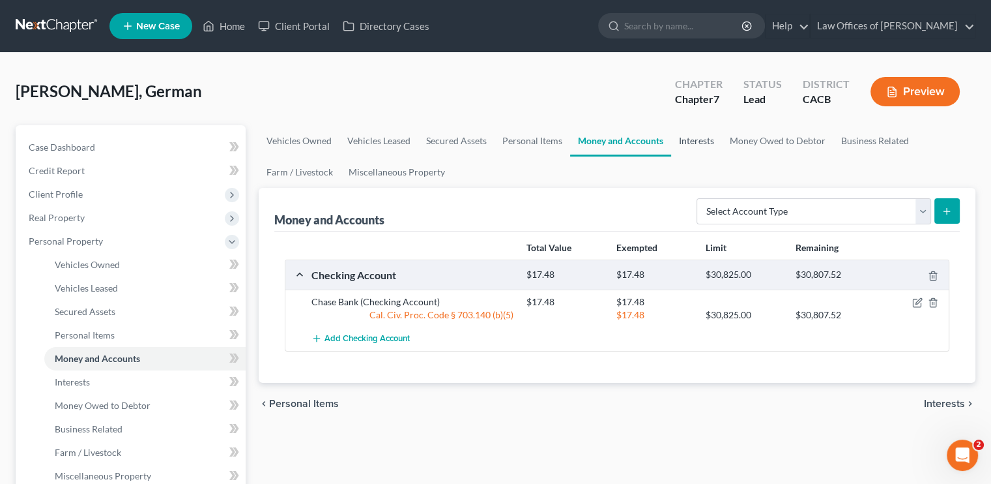
click at [695, 140] on link "Interests" at bounding box center [696, 140] width 51 height 31
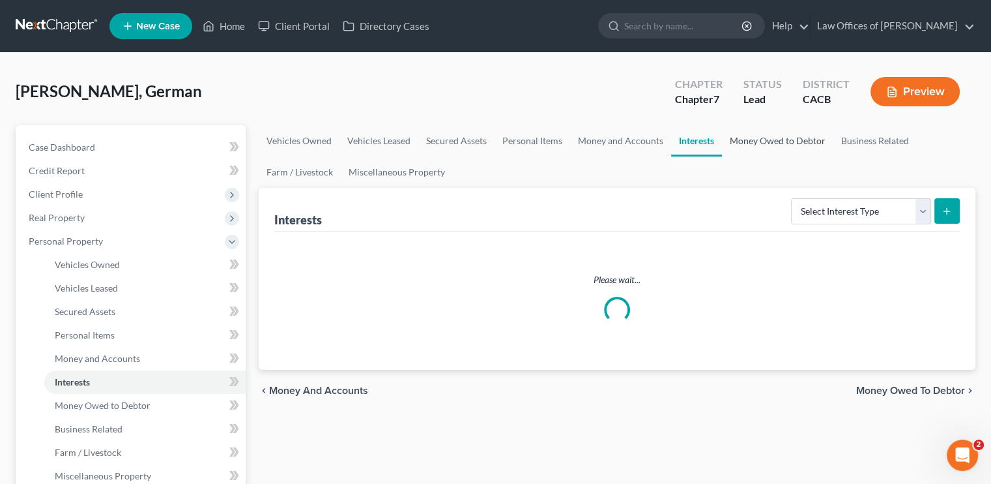
click at [766, 141] on link "Money Owed to Debtor" at bounding box center [777, 140] width 111 height 31
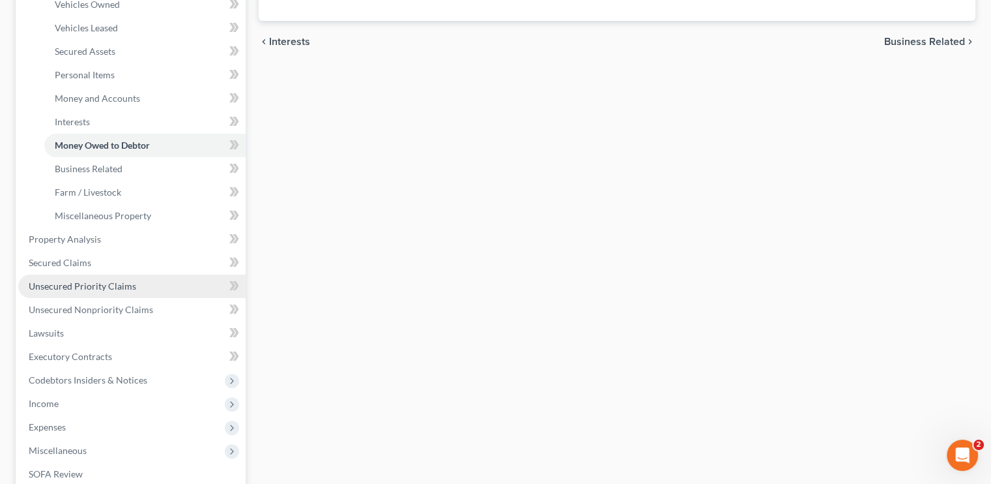
scroll to position [261, 0]
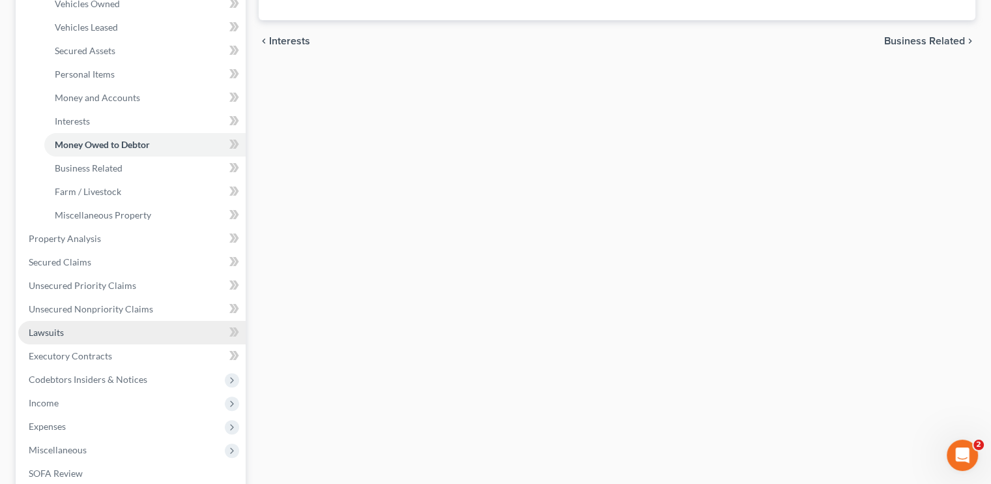
click at [56, 334] on span "Lawsuits" at bounding box center [46, 332] width 35 height 11
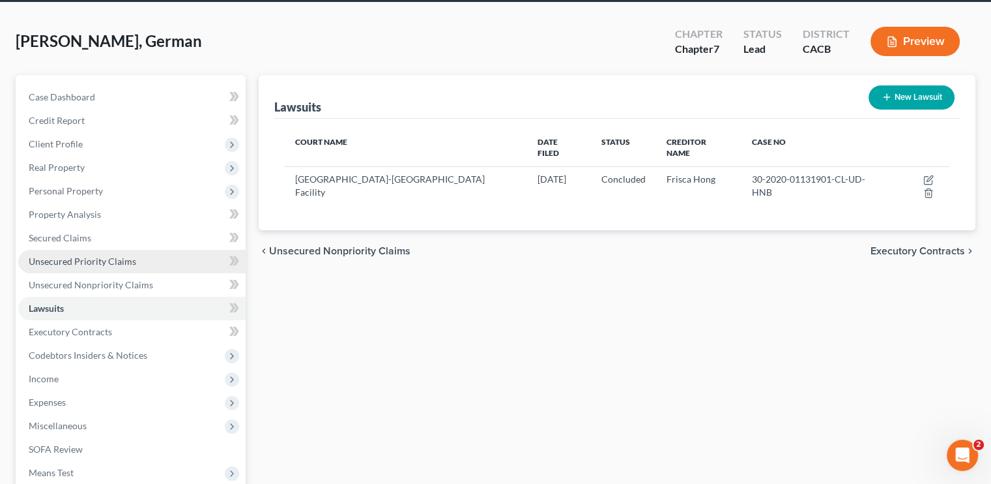
scroll to position [130, 0]
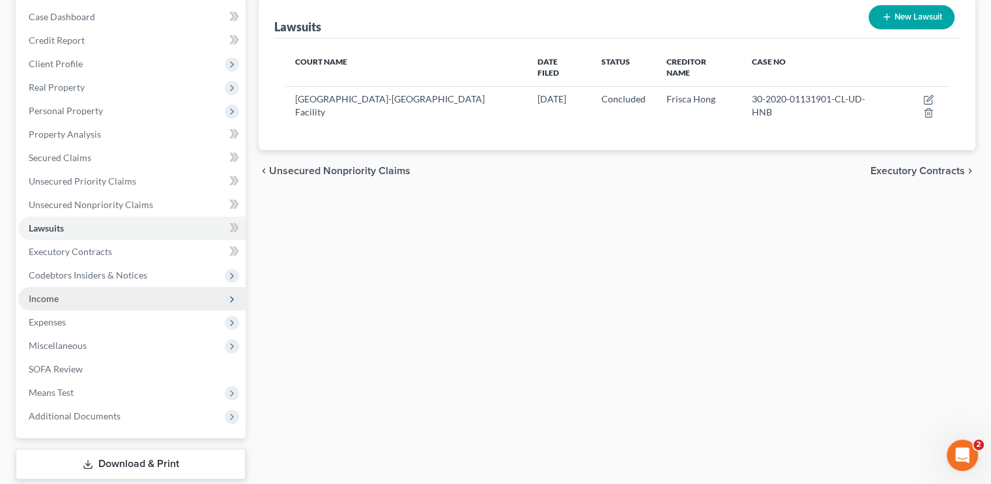
click at [48, 293] on span "Income" at bounding box center [44, 298] width 30 height 11
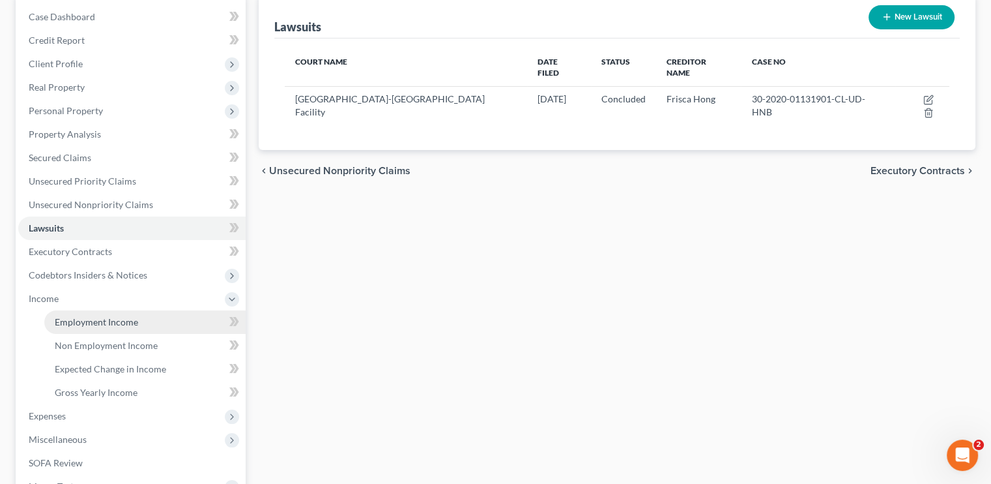
click at [91, 314] on link "Employment Income" at bounding box center [144, 321] width 201 height 23
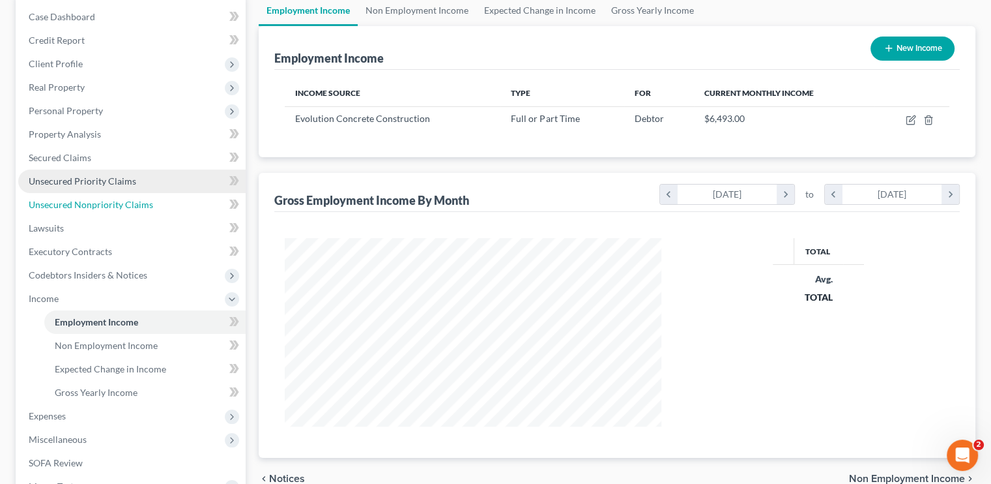
scroll to position [1, 0]
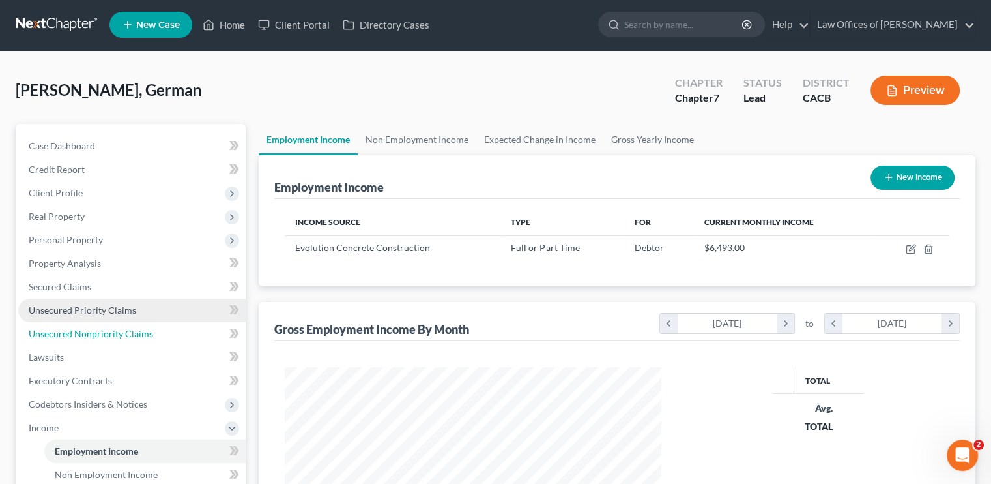
click at [93, 319] on ul "Case Dashboard Payments Invoices Payments Payments Credit Report Client Profile" at bounding box center [131, 392] width 227 height 516
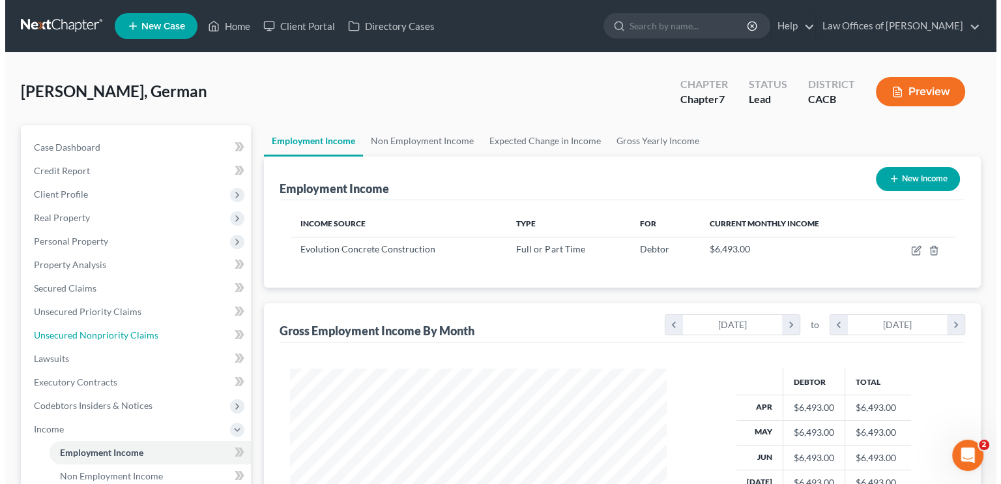
scroll to position [232, 402]
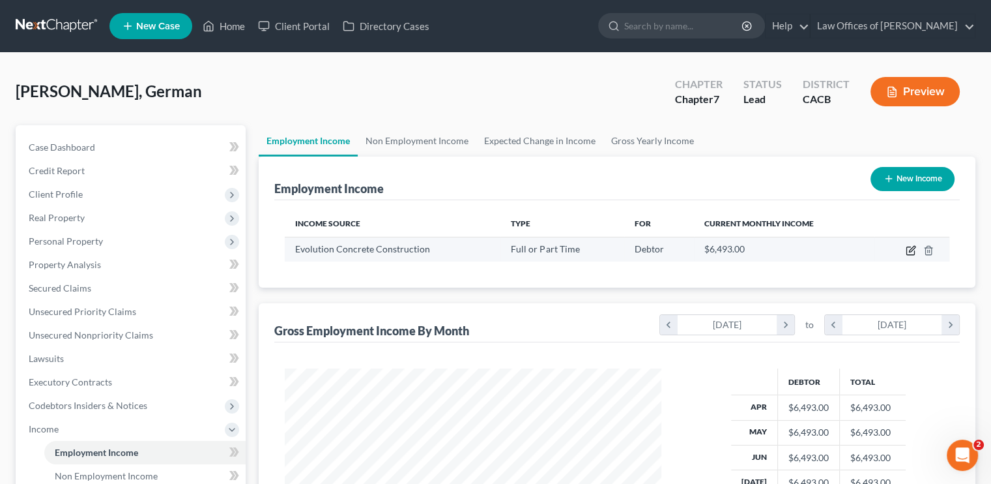
click at [916, 252] on icon "button" at bounding box center [911, 250] width 10 height 10
select select "0"
select select "4"
select select "0"
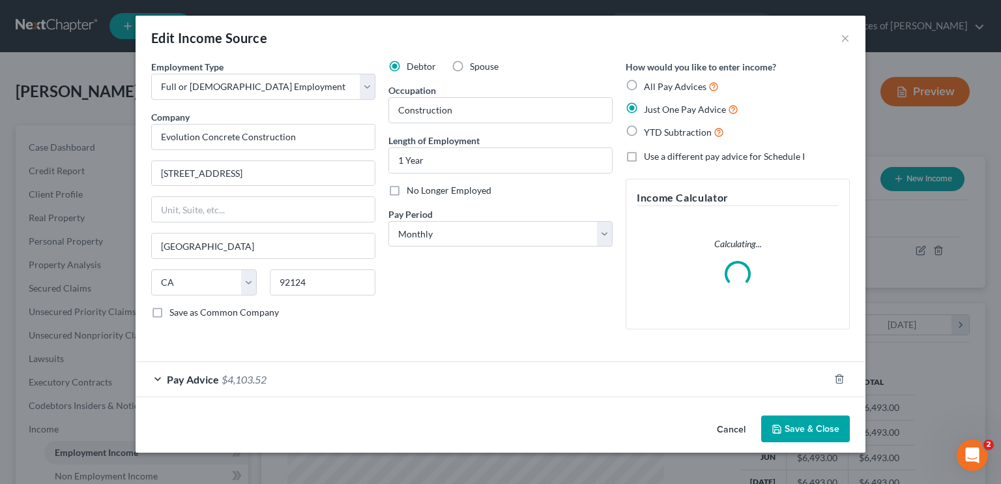
scroll to position [232, 407]
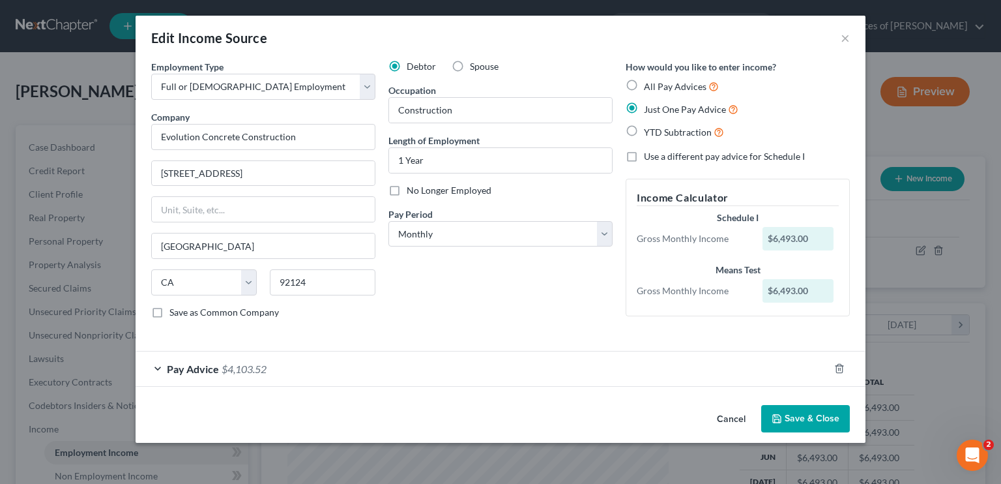
click at [317, 383] on div "Pay Advice $4,103.52" at bounding box center [482, 368] width 693 height 35
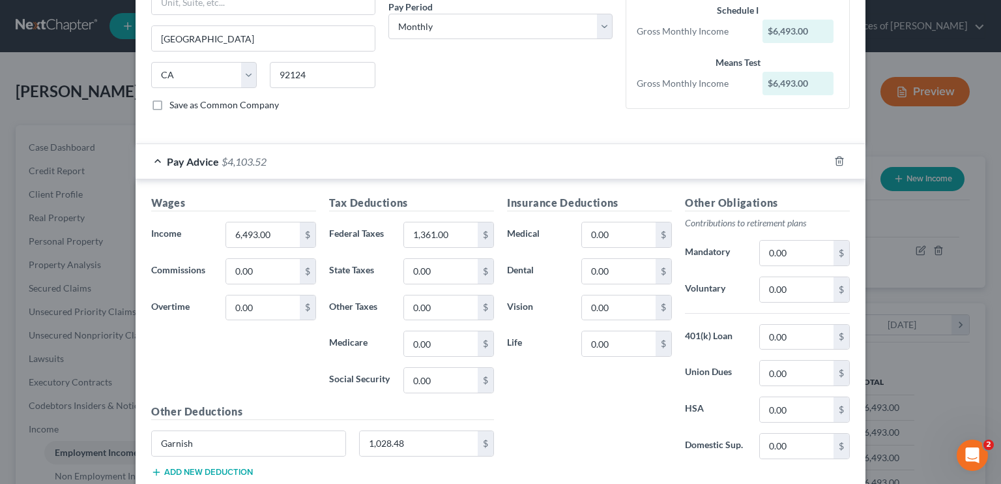
scroll to position [289, 0]
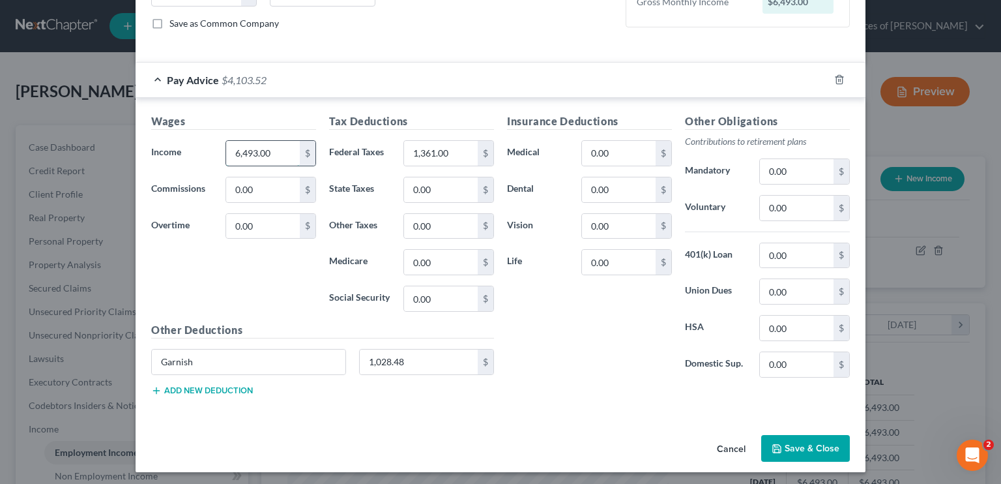
click at [246, 151] on input "6,493.00" at bounding box center [263, 153] width 74 height 25
type input "6,702.50"
click at [429, 145] on input "1,361.00" at bounding box center [441, 153] width 74 height 25
type input "1,445.19"
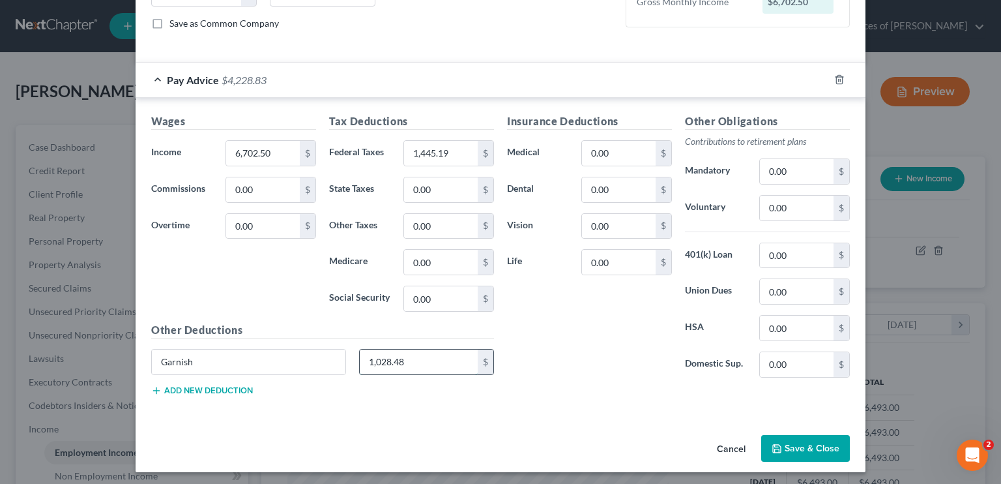
click at [378, 357] on input "1,028.48" at bounding box center [419, 361] width 119 height 25
type input "1,051.46"
drag, startPoint x: 815, startPoint y: 443, endPoint x: 805, endPoint y: 449, distance: 11.7
click at [813, 443] on button "Save & Close" at bounding box center [805, 448] width 89 height 27
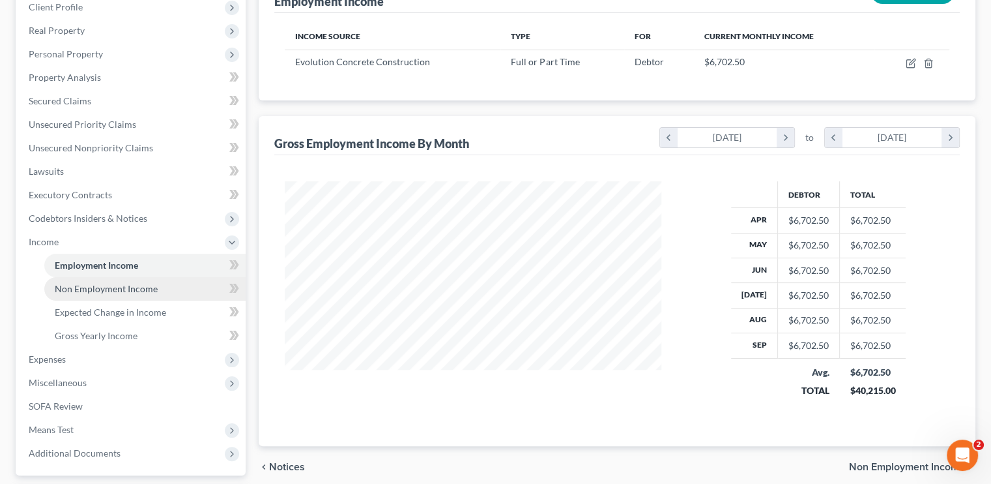
scroll to position [196, 0]
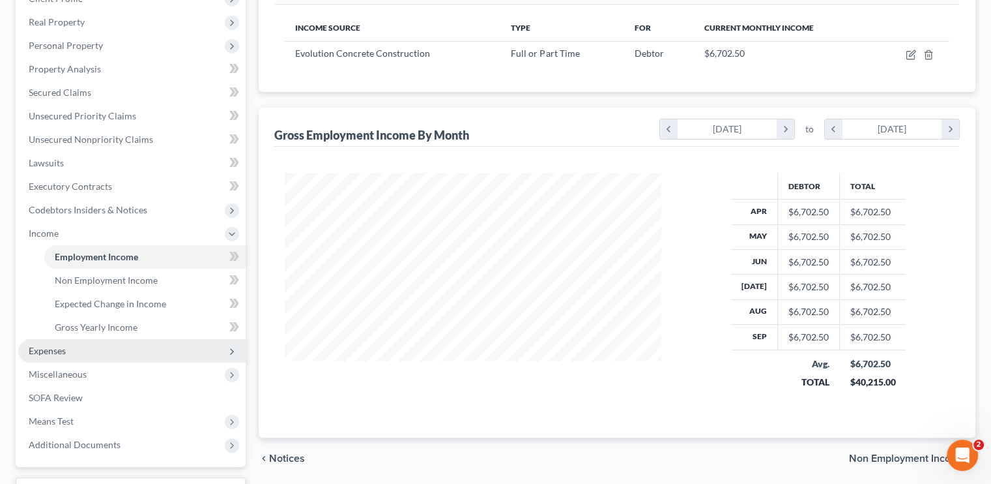
click at [57, 354] on span "Expenses" at bounding box center [47, 350] width 37 height 11
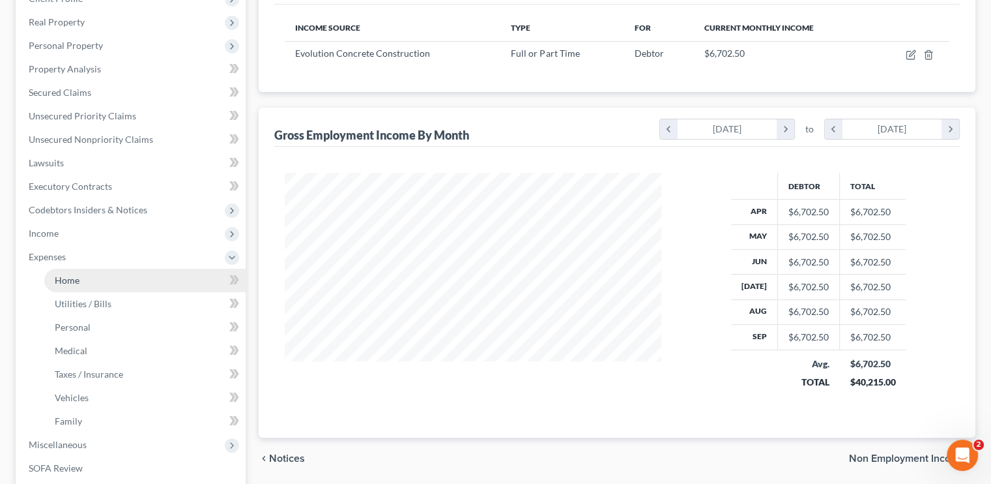
click at [112, 278] on link "Home" at bounding box center [144, 280] width 201 height 23
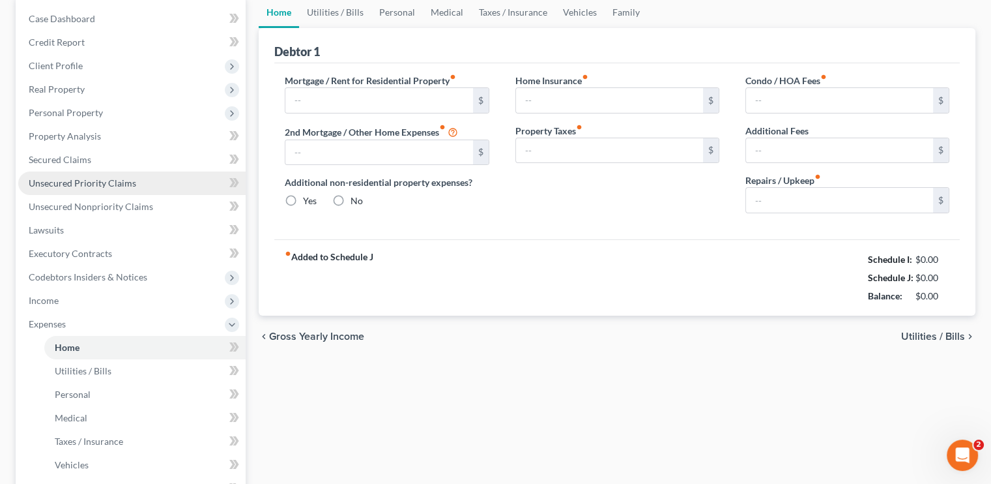
type input "2,200.00"
type input "0.00"
radio input "true"
type input "0.00"
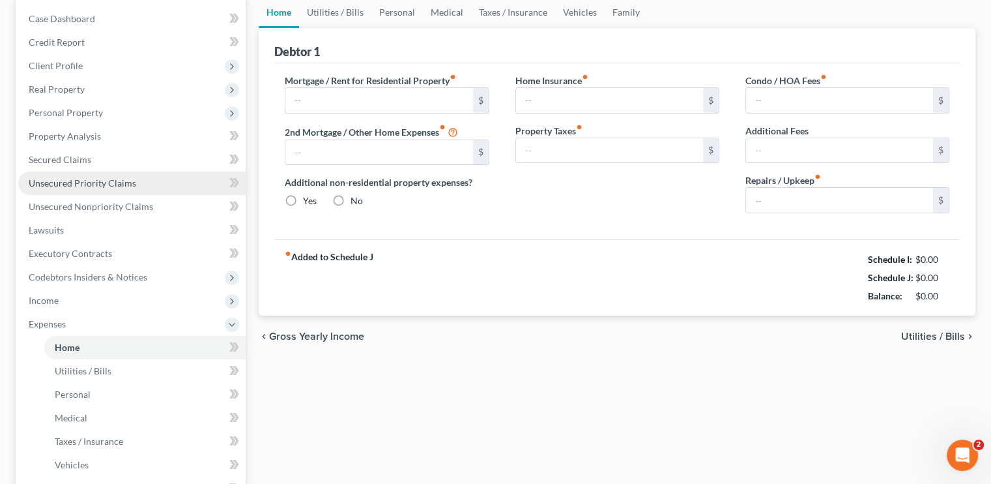
type input "0.00"
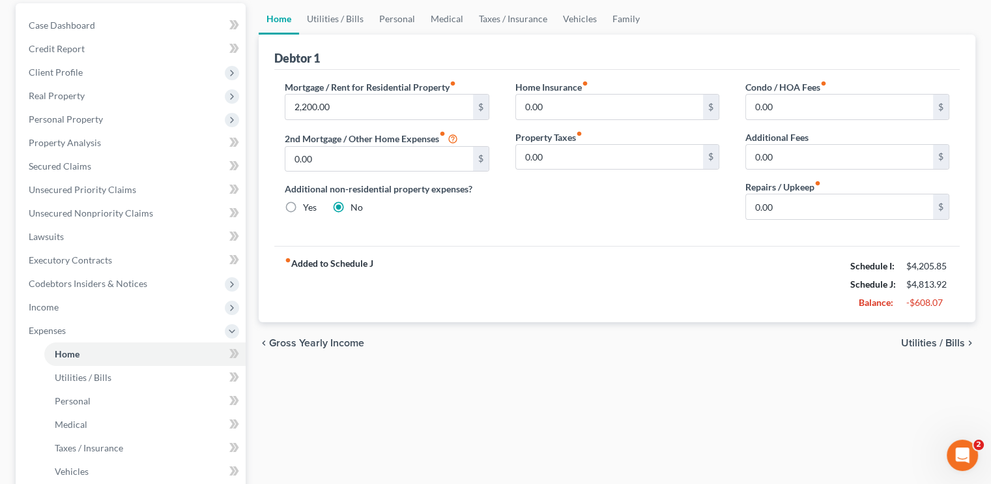
scroll to position [130, 0]
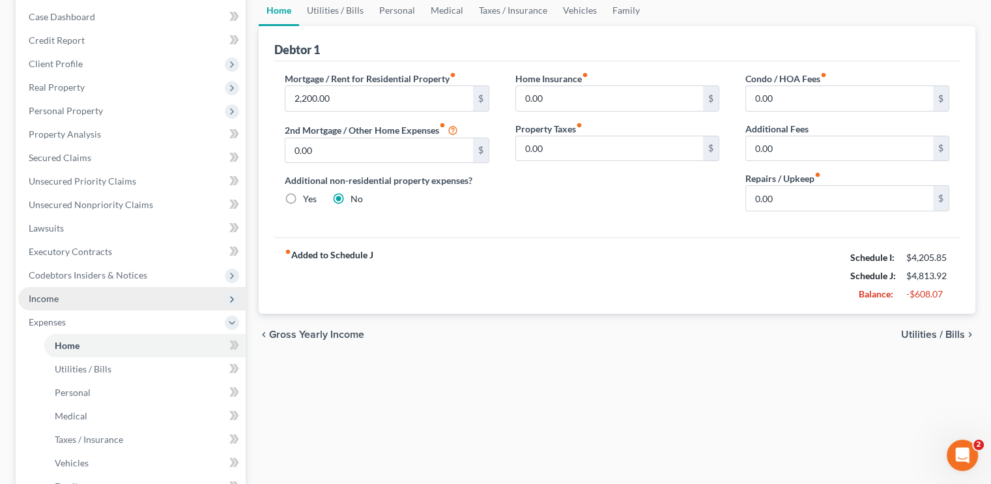
click at [40, 300] on span "Income" at bounding box center [44, 298] width 30 height 11
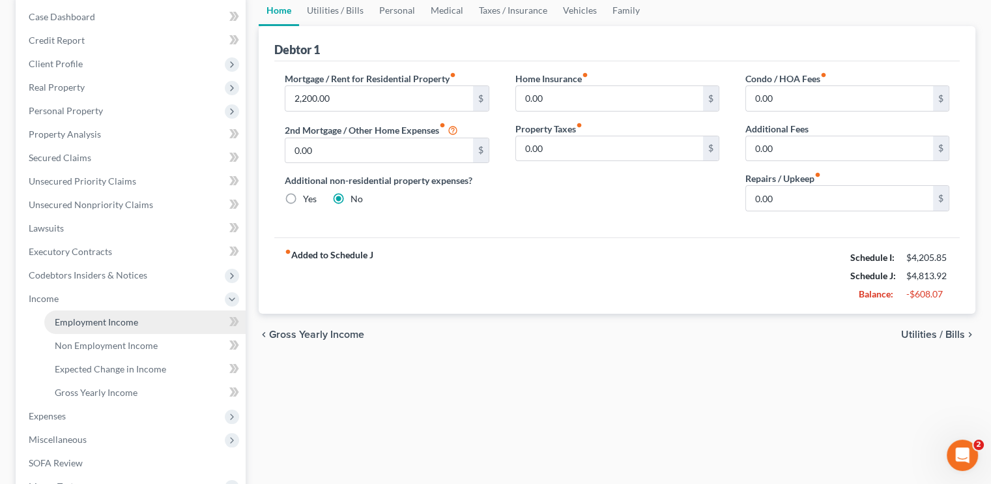
click at [108, 321] on span "Employment Income" at bounding box center [96, 321] width 83 height 11
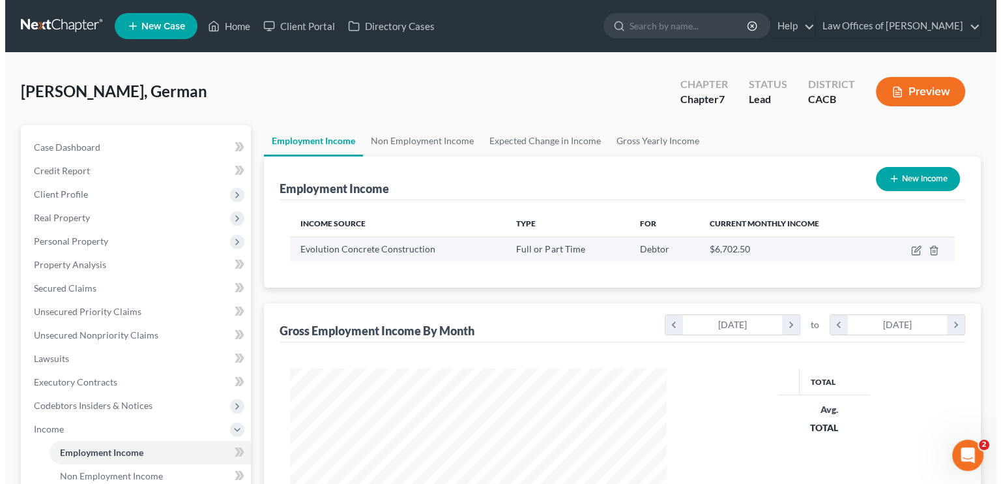
scroll to position [232, 402]
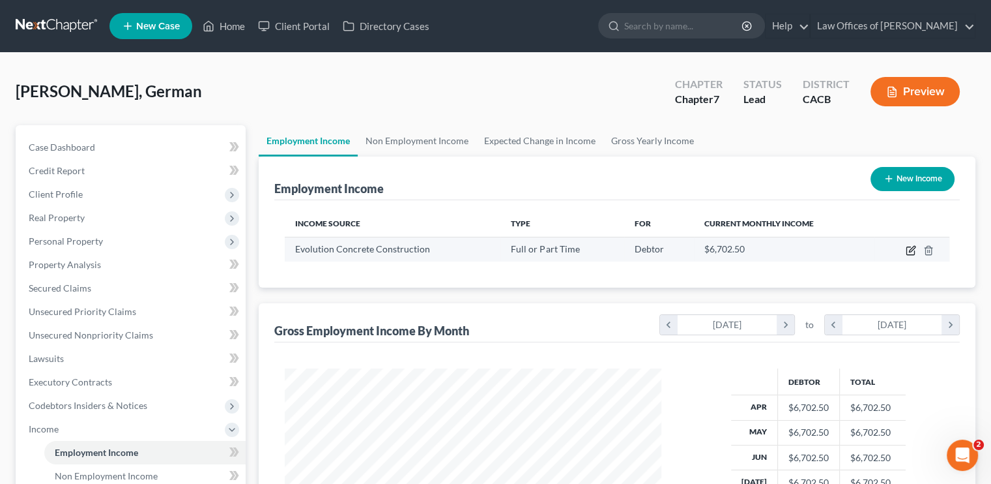
click at [909, 250] on icon "button" at bounding box center [911, 250] width 10 height 10
select select "0"
select select "4"
select select "0"
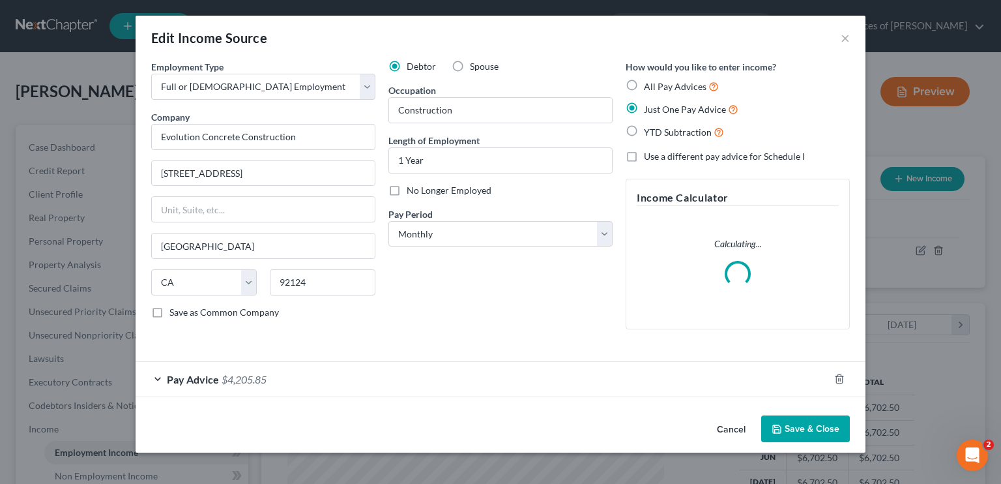
scroll to position [232, 407]
click at [336, 381] on div "Pay Advice $4,205.85" at bounding box center [482, 379] width 693 height 35
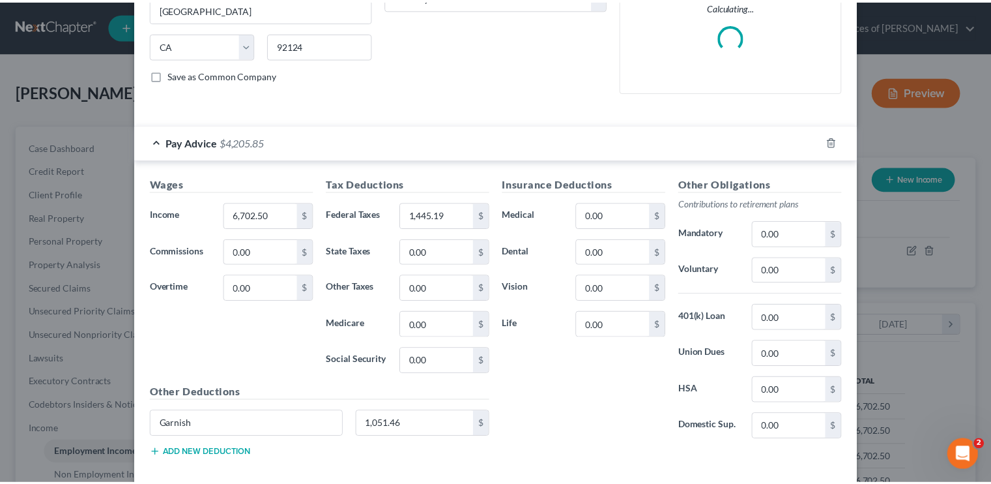
scroll to position [261, 0]
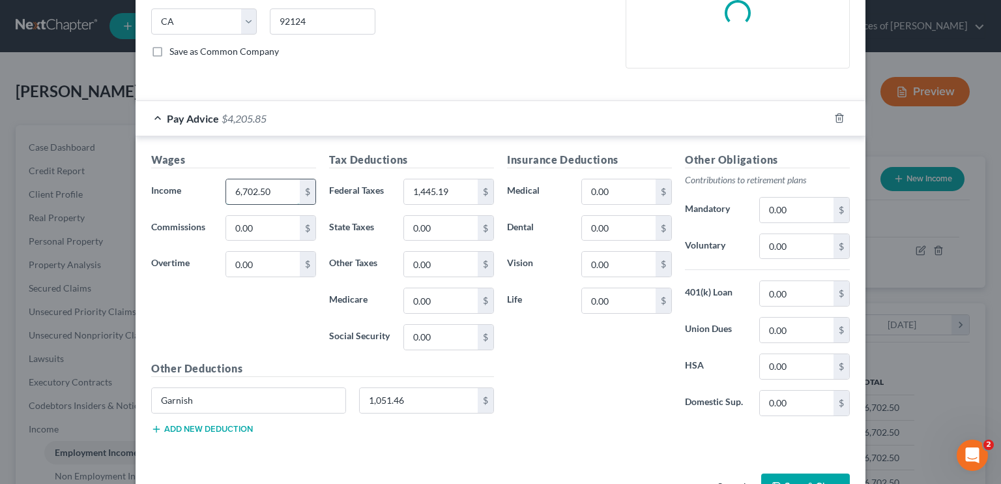
click at [249, 190] on input "6,702.50" at bounding box center [263, 191] width 74 height 25
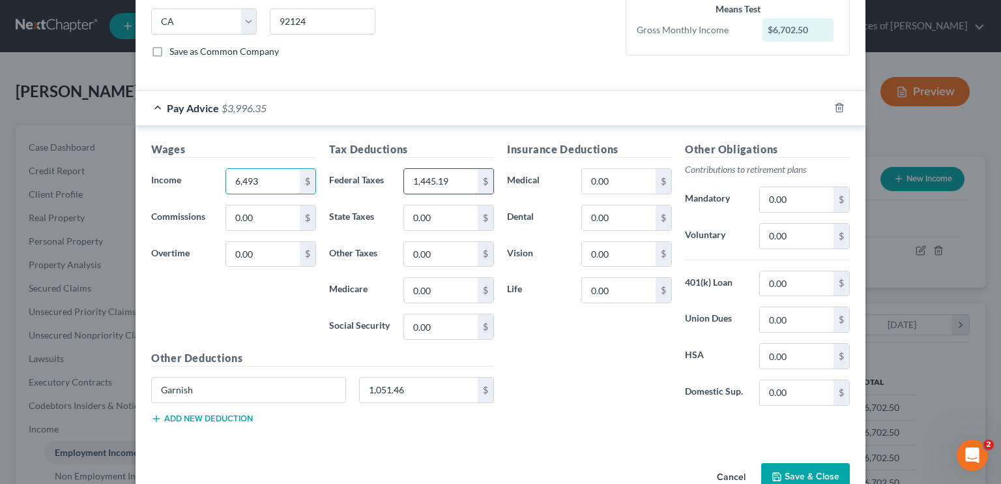
type input "6,493"
click at [422, 179] on input "1,445.19" at bounding box center [441, 181] width 74 height 25
type input "1,361"
click at [386, 390] on input "1,051.46" at bounding box center [419, 389] width 119 height 25
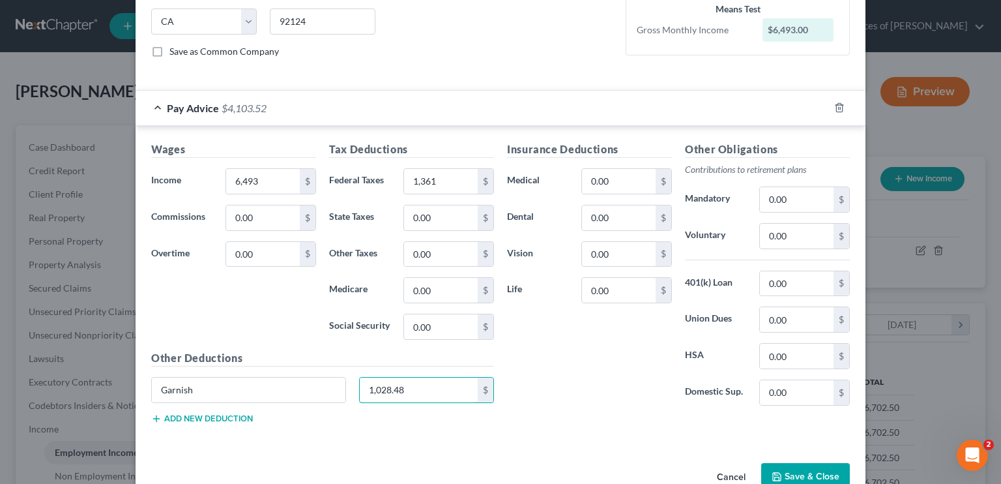
type input "1,028.48"
click at [790, 468] on button "Save & Close" at bounding box center [805, 476] width 89 height 27
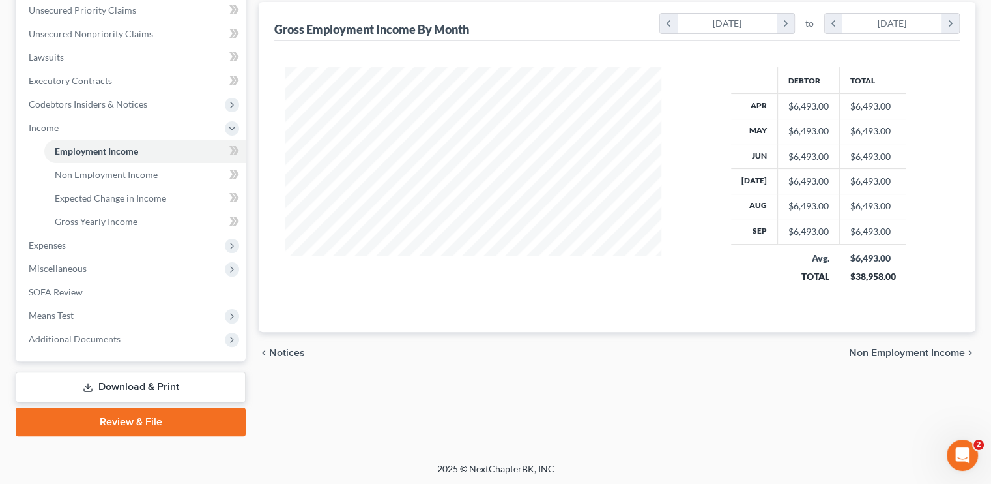
scroll to position [302, 0]
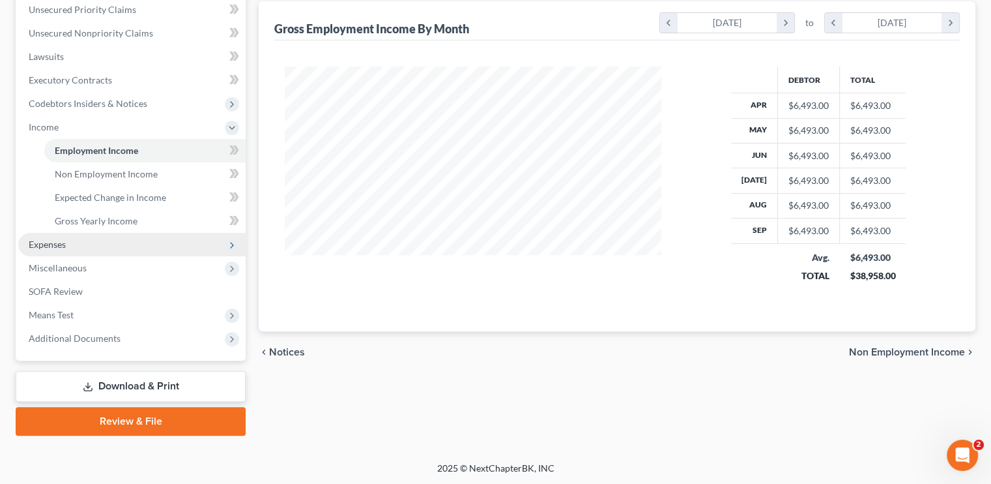
click at [76, 244] on span "Expenses" at bounding box center [131, 244] width 227 height 23
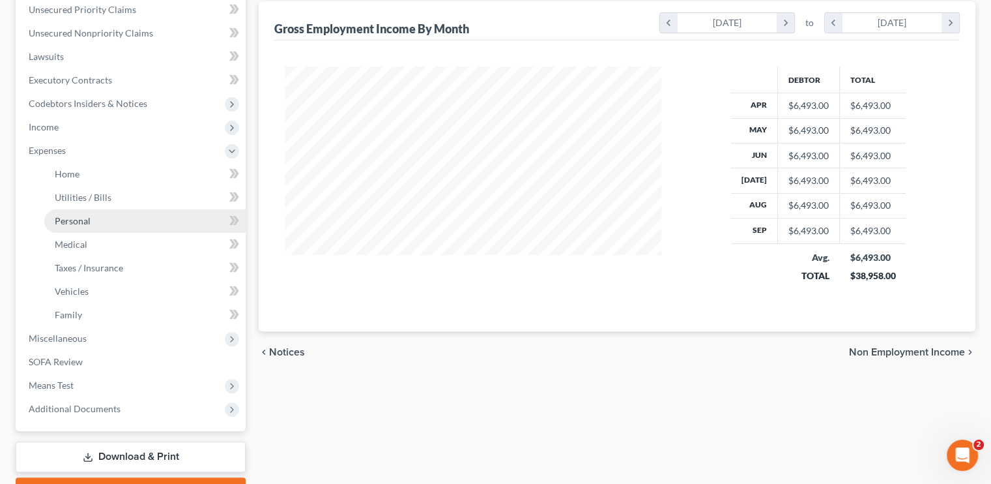
click at [89, 228] on link "Personal" at bounding box center [144, 220] width 201 height 23
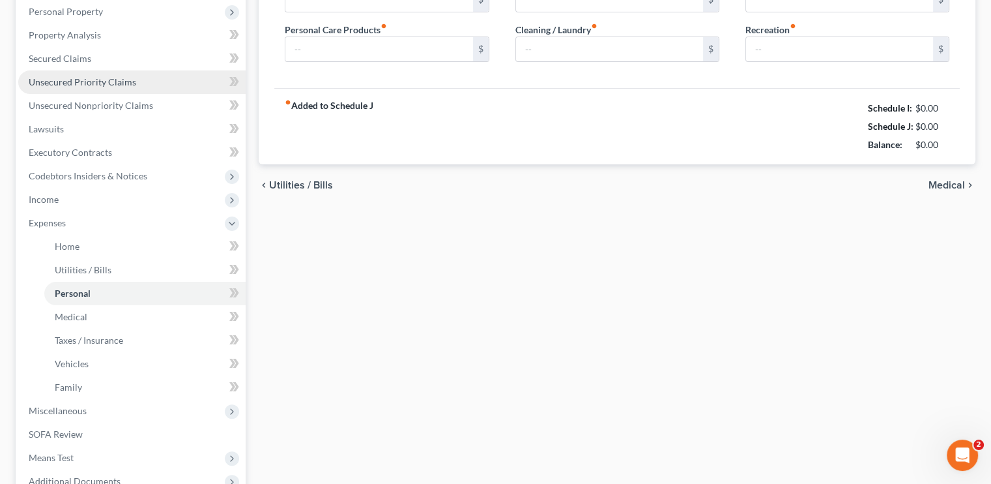
type input "500.00"
type input "0.00"
type input "80.00"
type input "0.00"
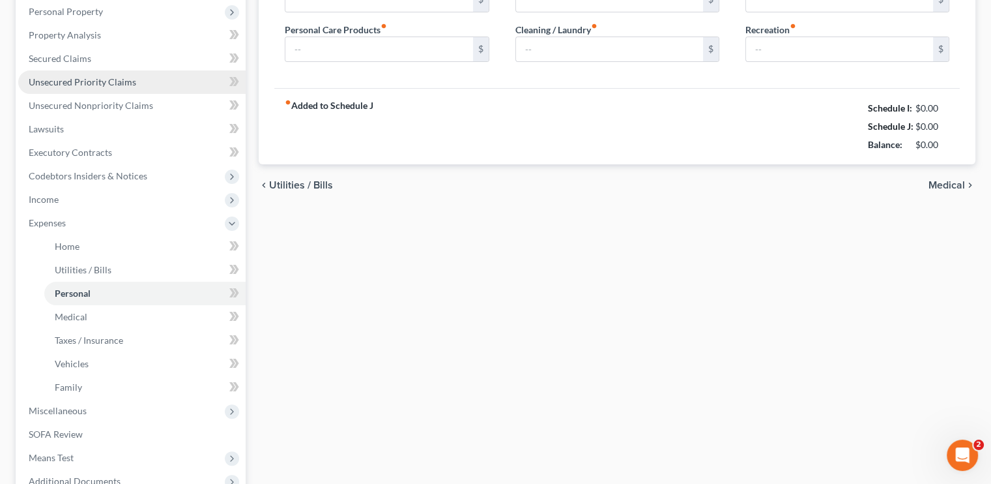
type input "0.00"
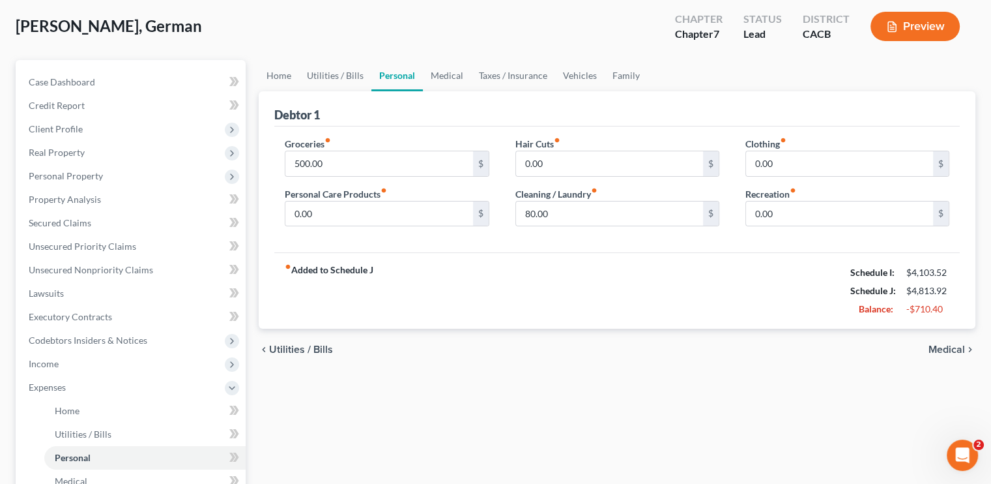
scroll to position [65, 0]
click at [446, 70] on link "Medical" at bounding box center [447, 75] width 48 height 31
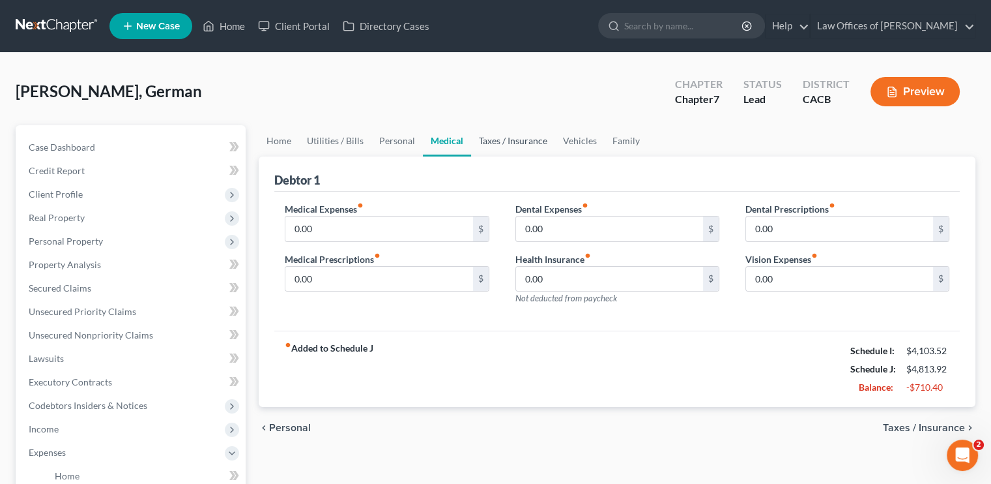
click at [489, 138] on link "Taxes / Insurance" at bounding box center [513, 140] width 84 height 31
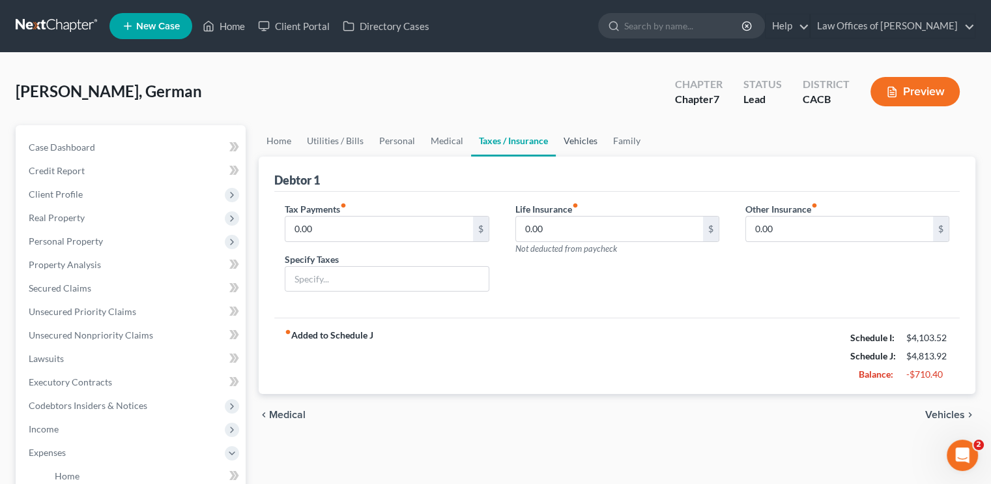
click at [577, 143] on link "Vehicles" at bounding box center [581, 140] width 50 height 31
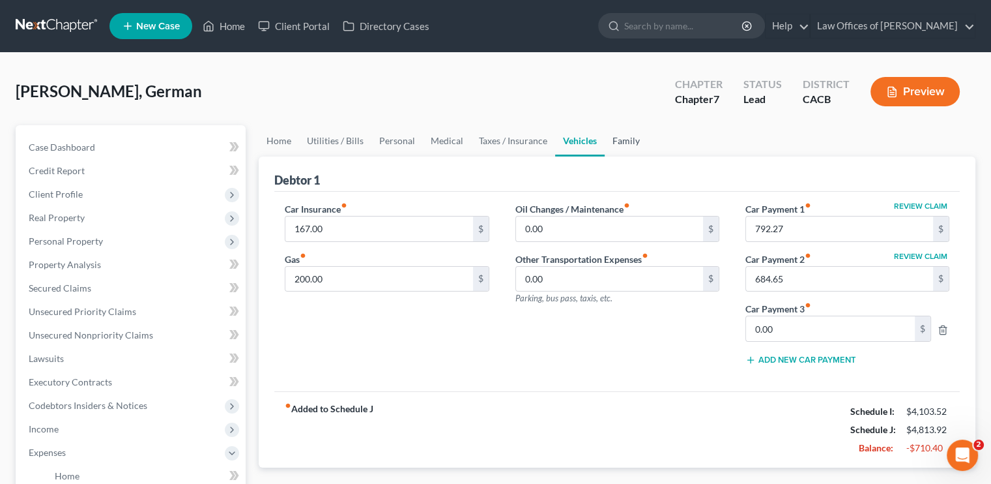
click at [618, 139] on link "Family" at bounding box center [626, 140] width 43 height 31
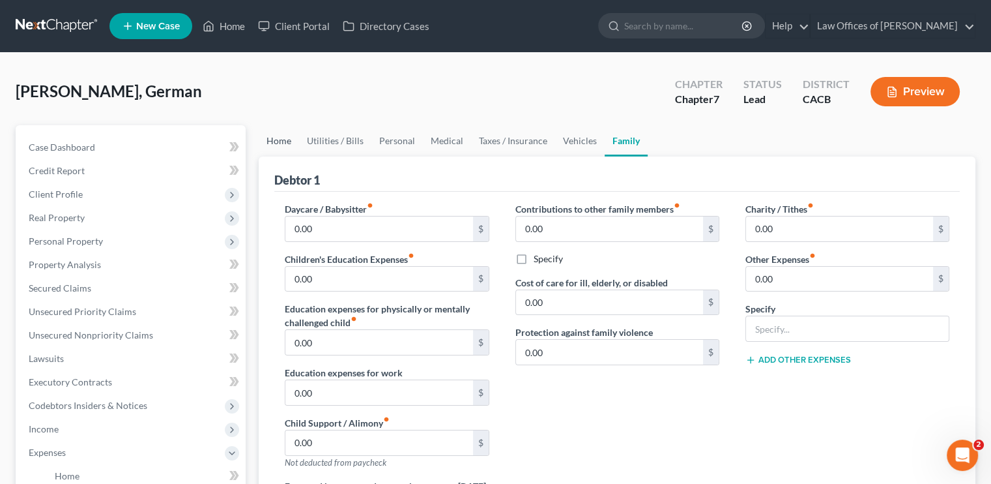
click at [278, 143] on link "Home" at bounding box center [279, 140] width 40 height 31
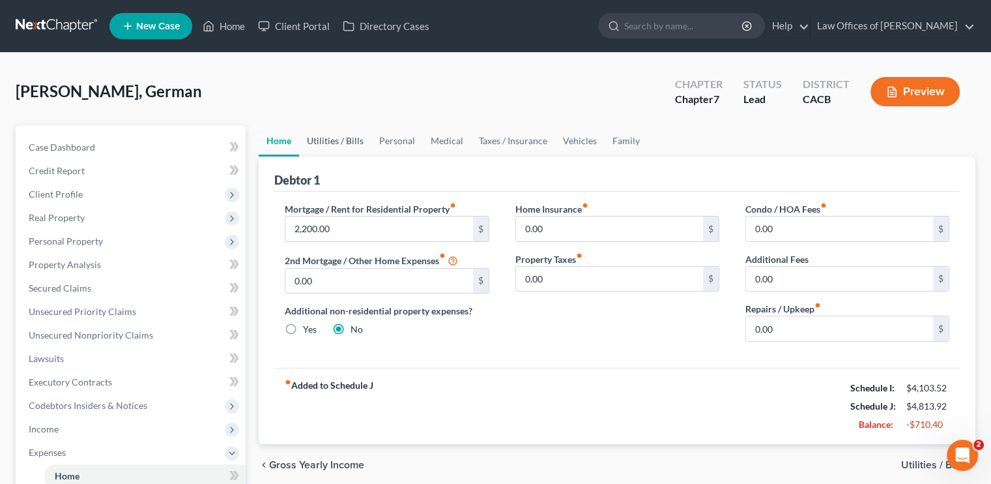
click at [331, 135] on link "Utilities / Bills" at bounding box center [335, 140] width 72 height 31
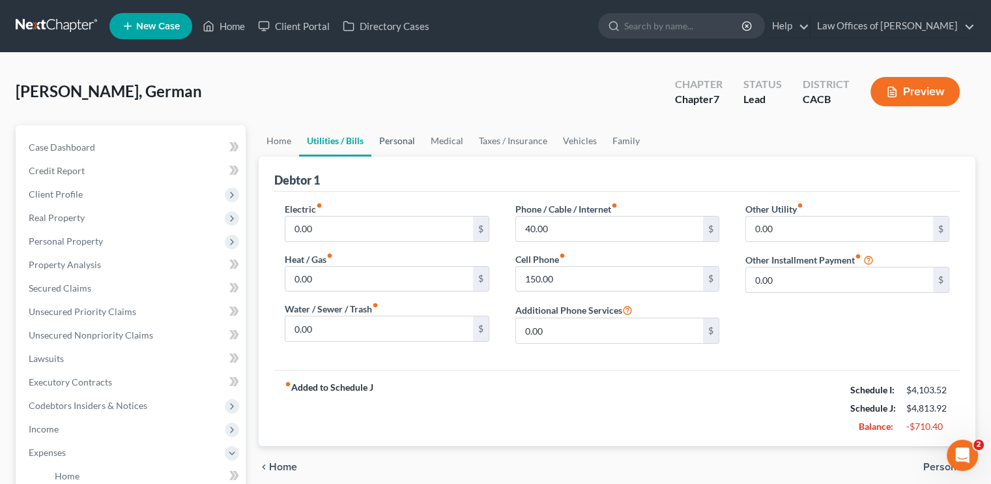
click at [390, 139] on link "Personal" at bounding box center [397, 140] width 51 height 31
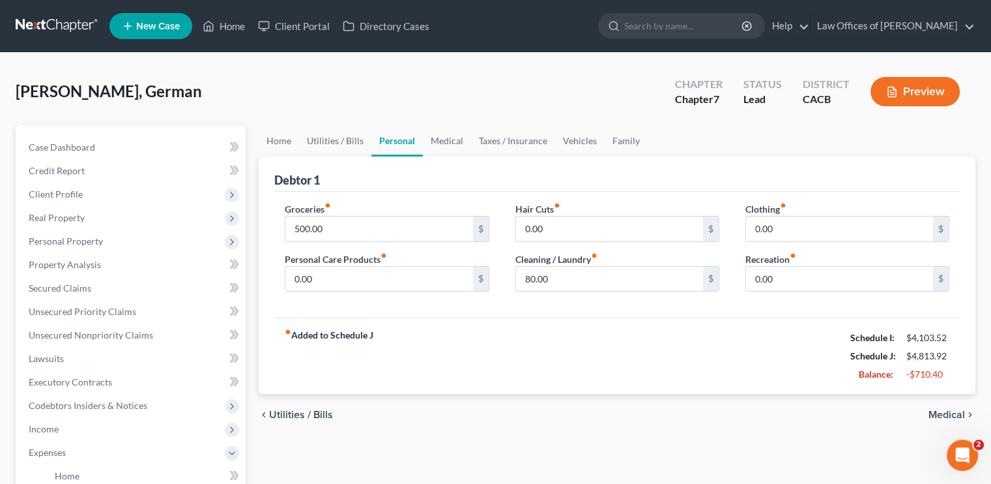
click at [675, 353] on div "fiber_manual_record Added to Schedule J Schedule I: $4,103.52 Schedule J: $4,81…" at bounding box center [617, 355] width 686 height 76
click at [642, 328] on div "fiber_manual_record Added to Schedule J Schedule I: $4,103.52 Schedule J: $4,81…" at bounding box center [617, 355] width 686 height 76
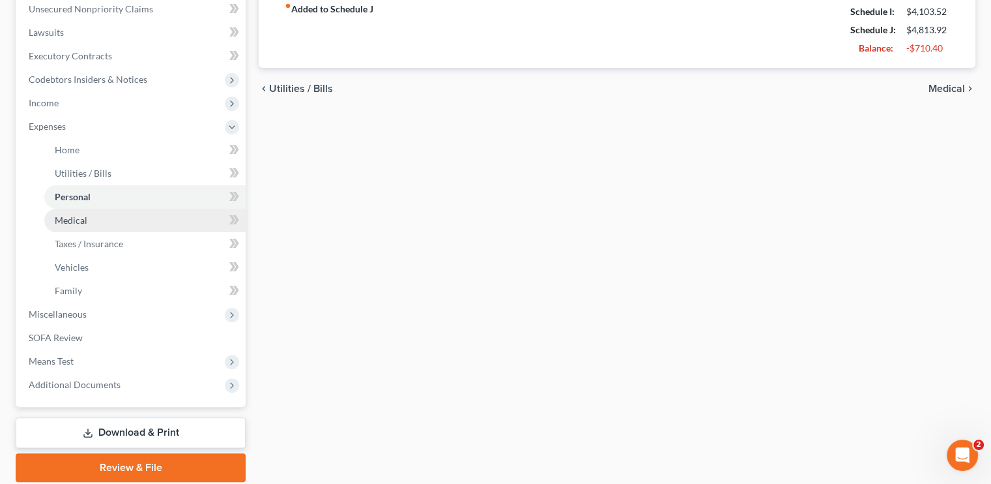
click at [66, 226] on link "Medical" at bounding box center [144, 220] width 201 height 23
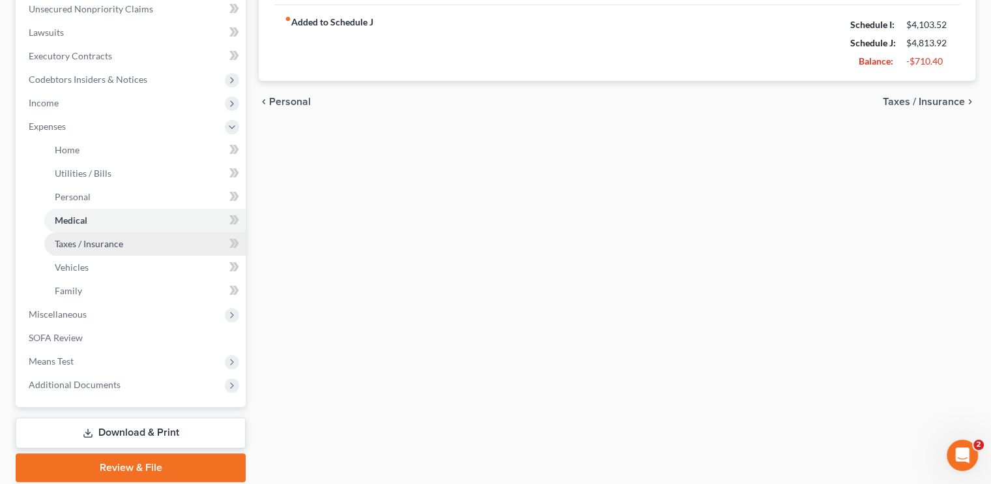
click at [81, 248] on span "Taxes / Insurance" at bounding box center [89, 243] width 68 height 11
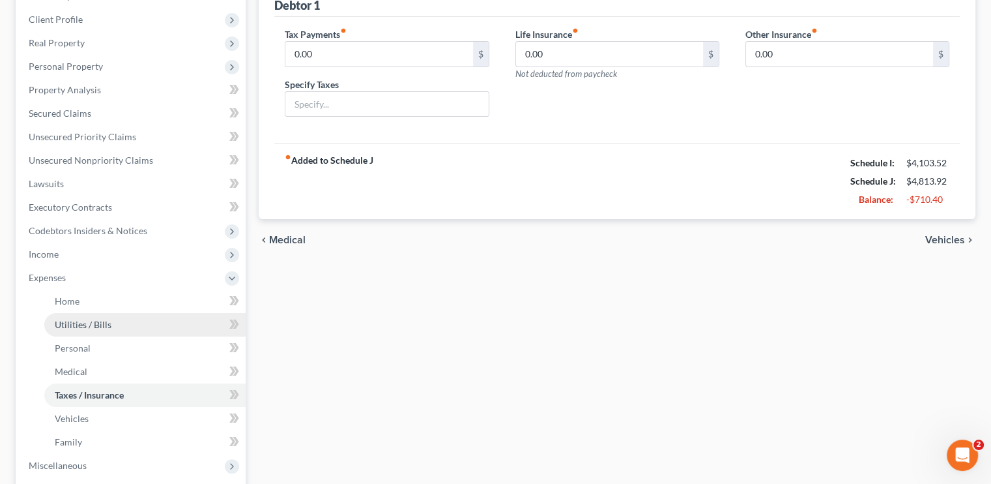
scroll to position [261, 0]
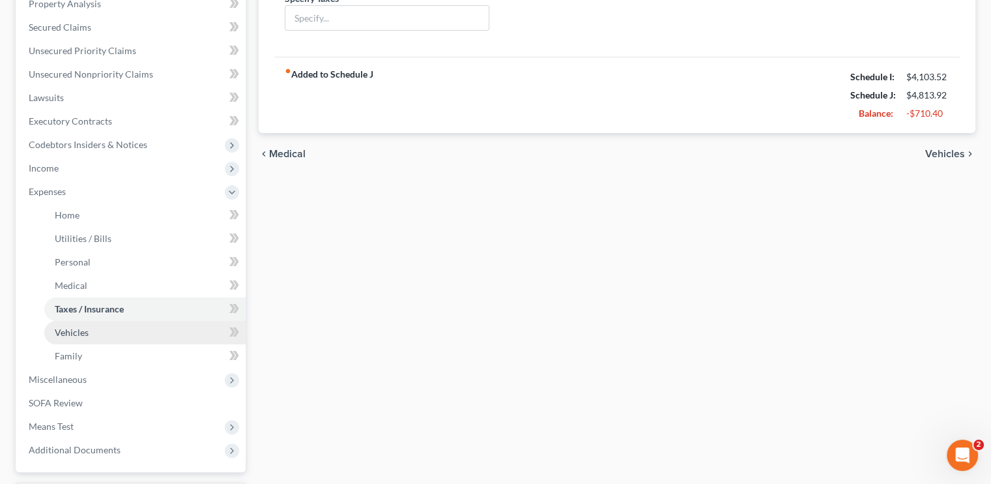
click at [63, 337] on span "Vehicles" at bounding box center [72, 332] width 34 height 11
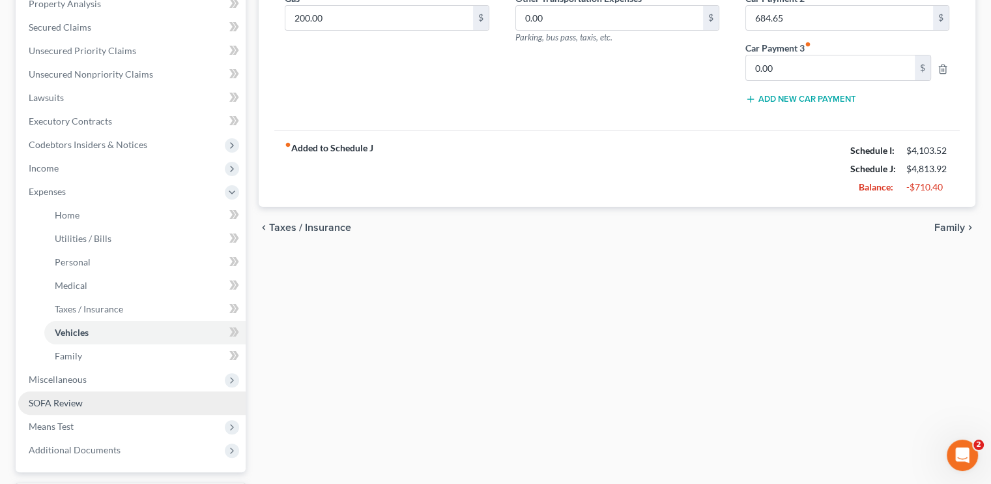
scroll to position [326, 0]
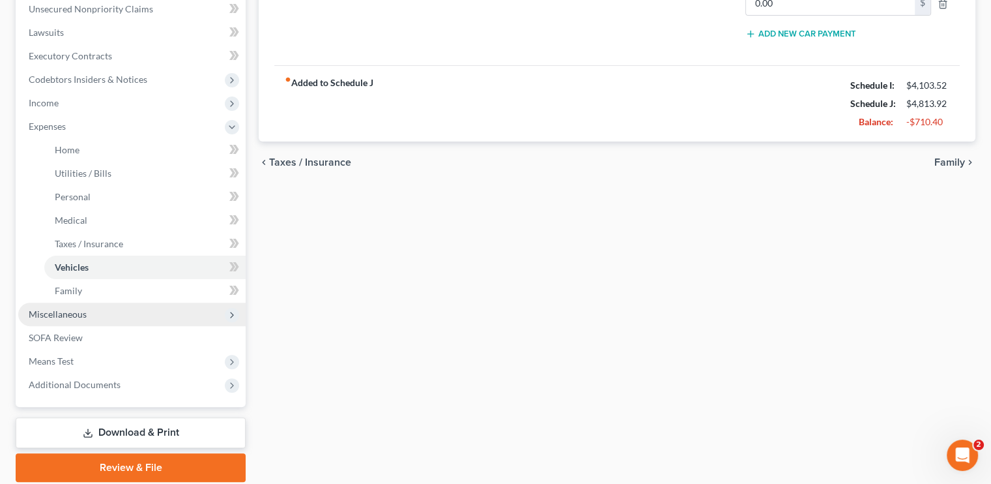
click at [58, 314] on span "Miscellaneous" at bounding box center [58, 313] width 58 height 11
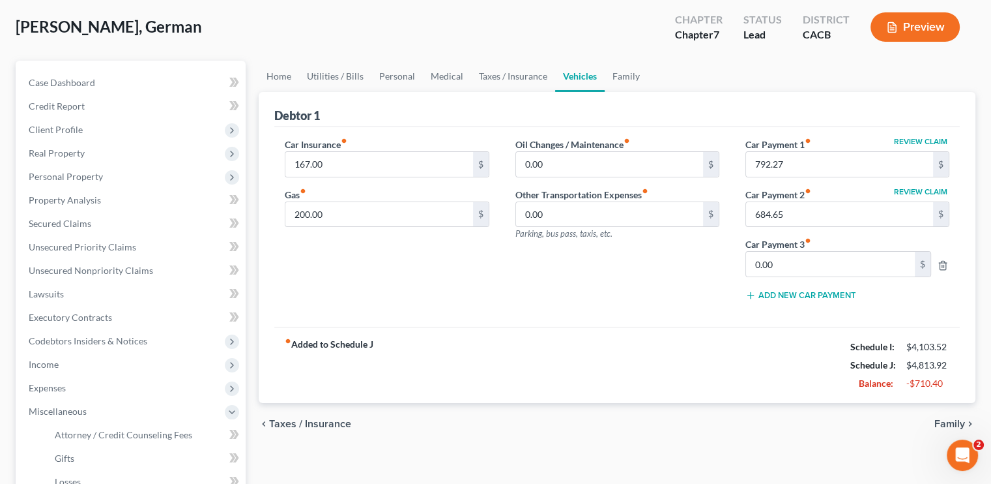
scroll to position [260, 0]
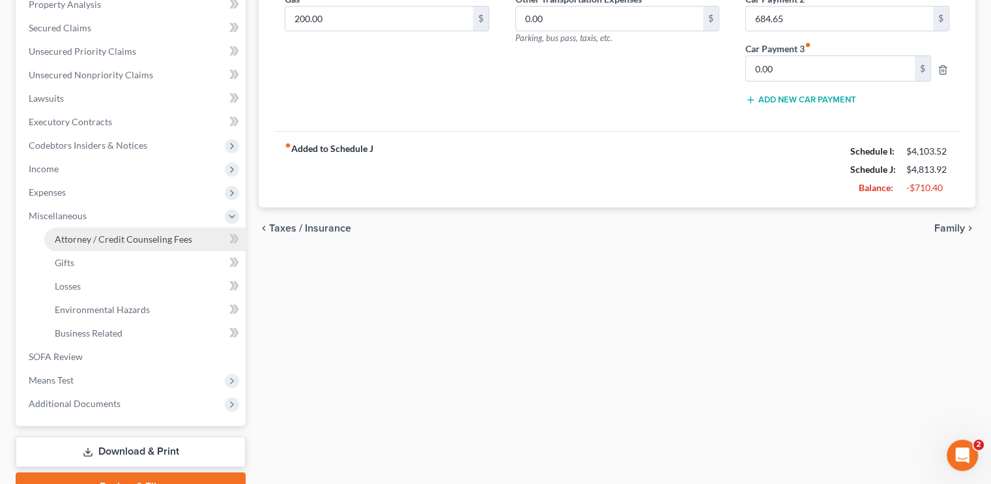
click at [91, 239] on span "Attorney / Credit Counseling Fees" at bounding box center [124, 238] width 138 height 11
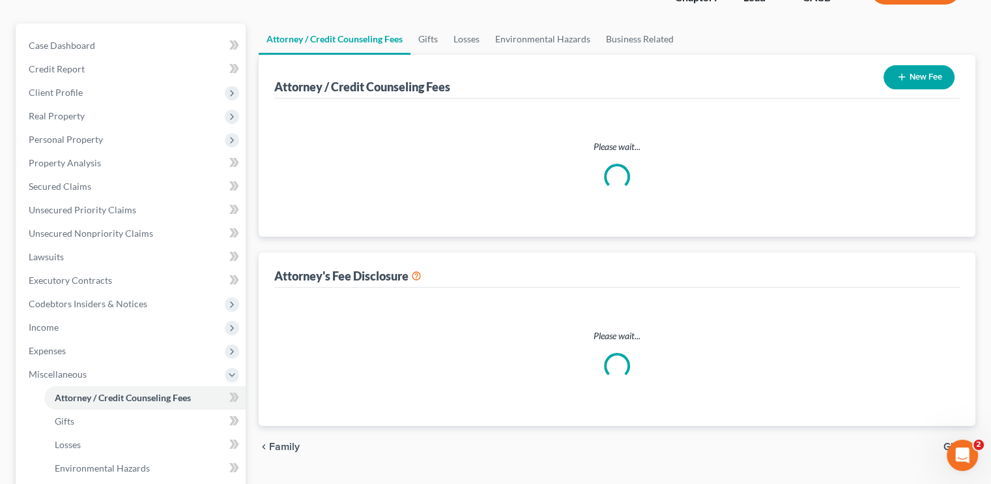
scroll to position [2, 0]
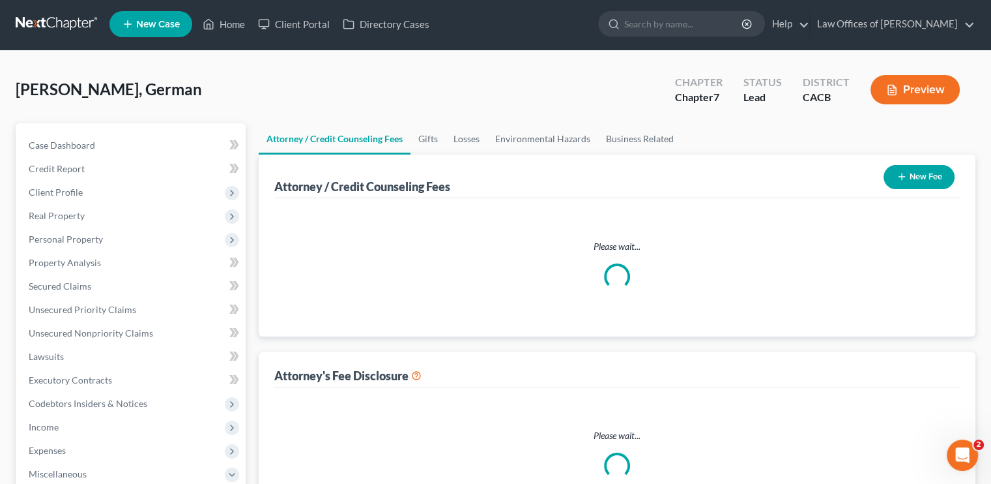
select select "0"
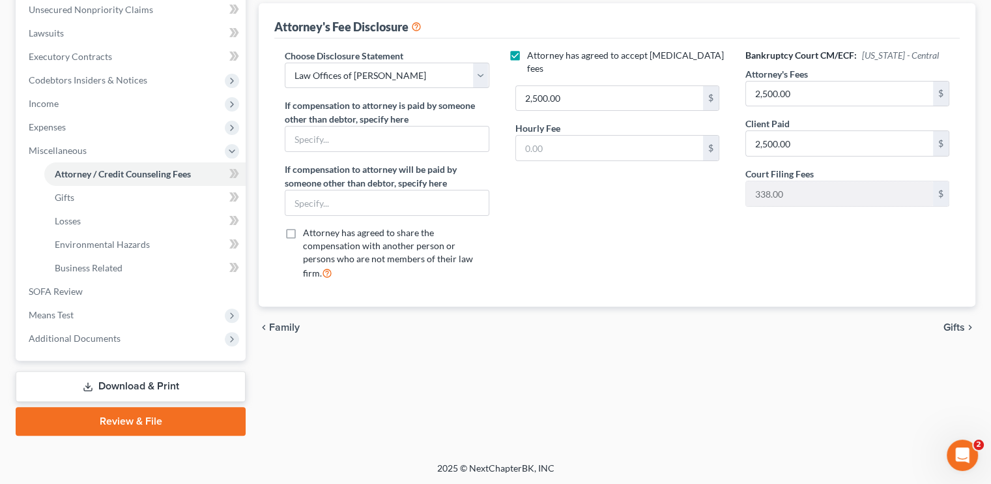
scroll to position [260, 0]
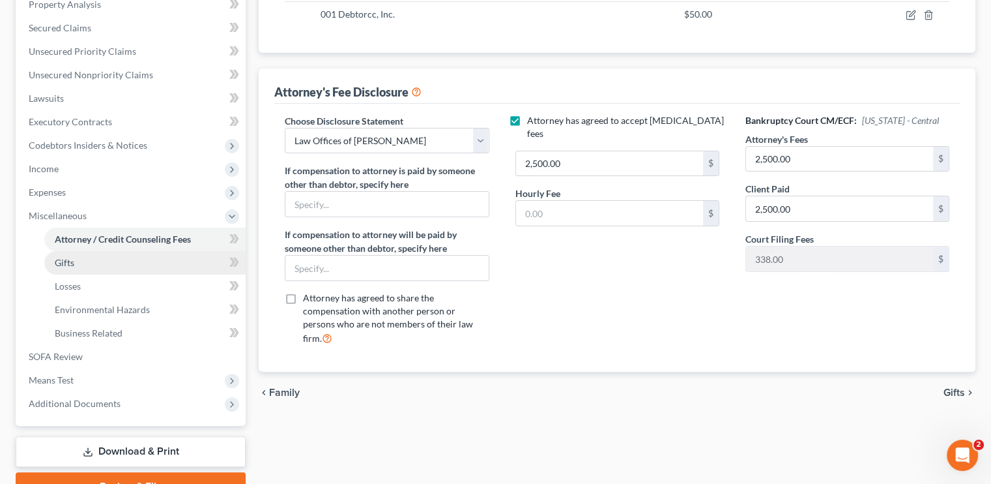
click at [82, 261] on link "Gifts" at bounding box center [144, 262] width 201 height 23
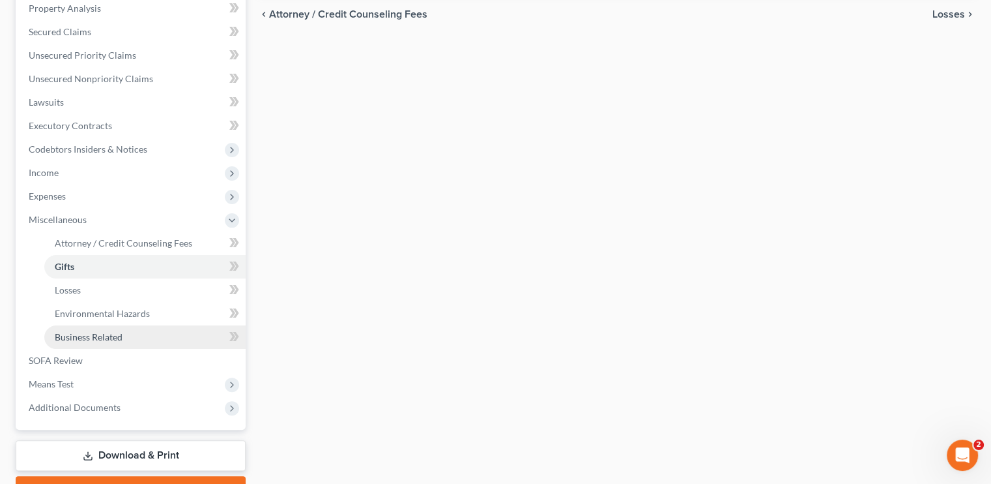
scroll to position [261, 0]
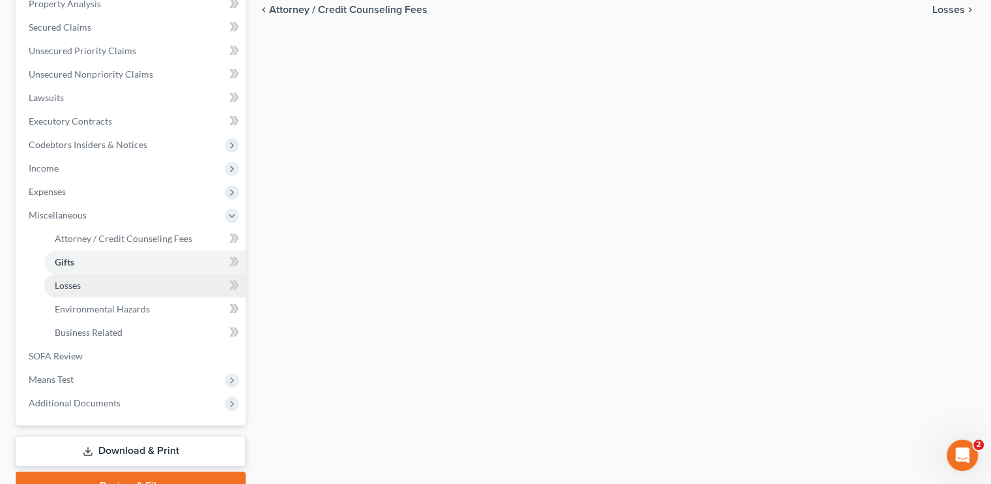
click at [85, 284] on link "Losses" at bounding box center [144, 285] width 201 height 23
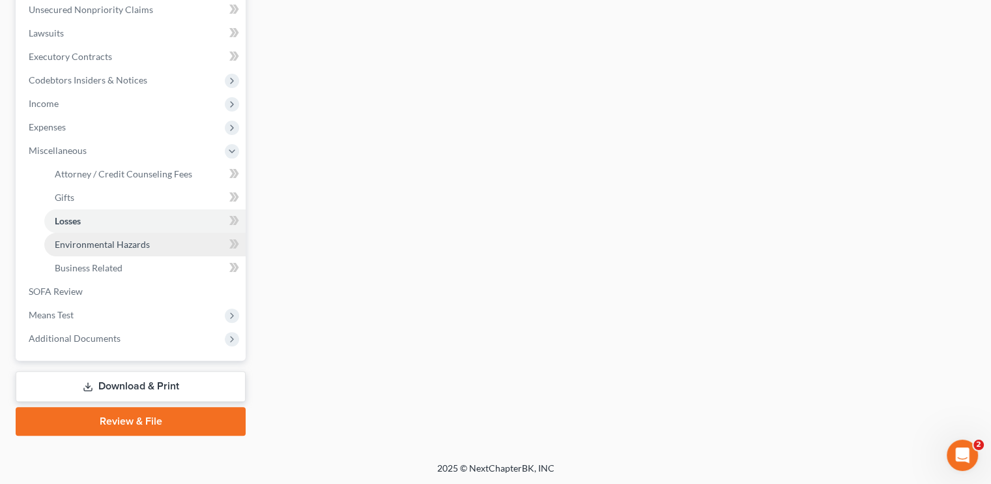
click at [113, 243] on span "Environmental Hazards" at bounding box center [102, 244] width 95 height 11
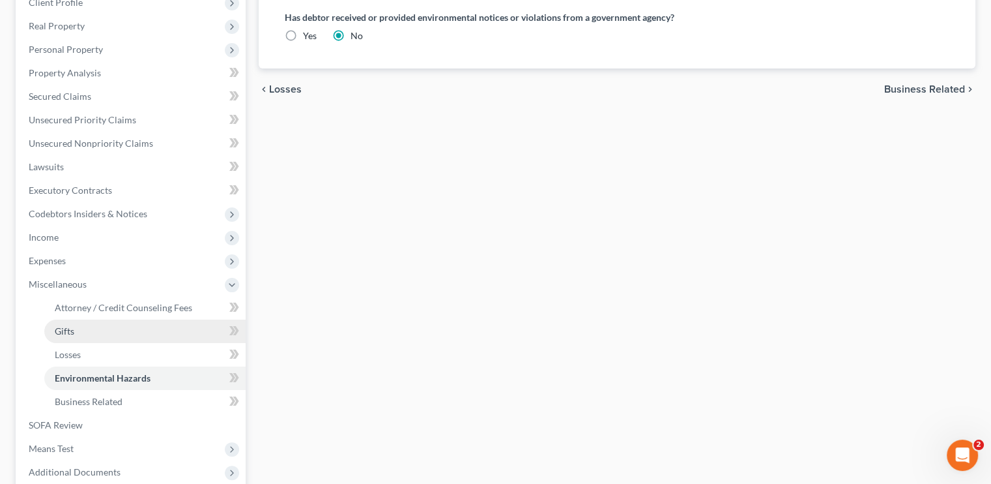
scroll to position [261, 0]
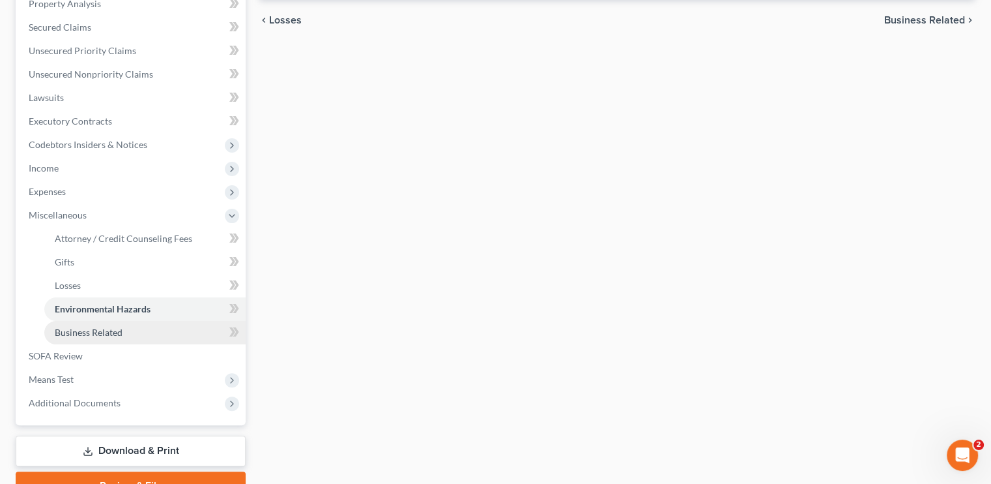
click at [109, 334] on span "Business Related" at bounding box center [89, 332] width 68 height 11
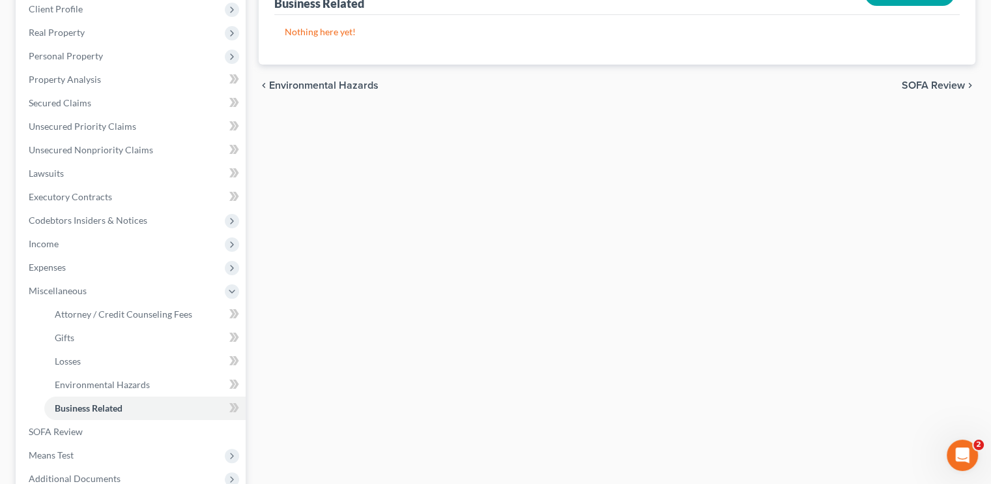
scroll to position [196, 0]
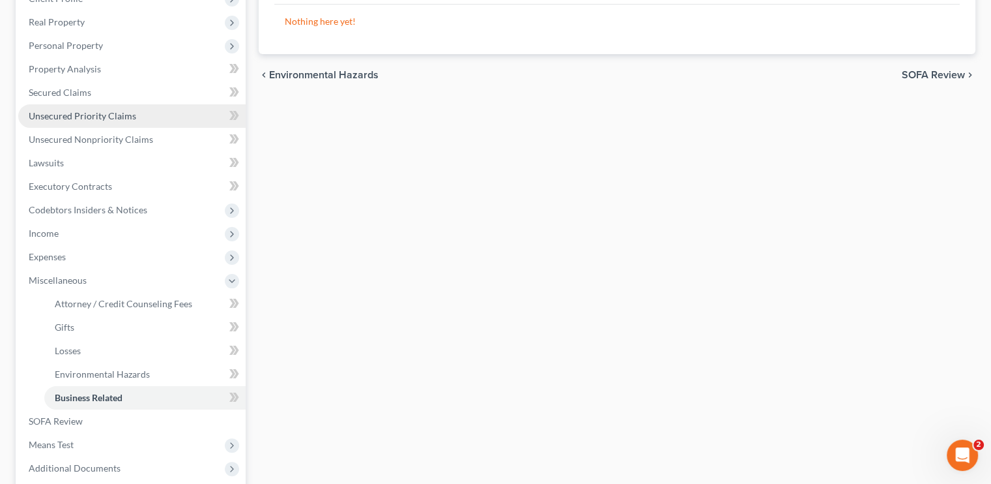
click at [98, 110] on span "Unsecured Priority Claims" at bounding box center [83, 115] width 108 height 11
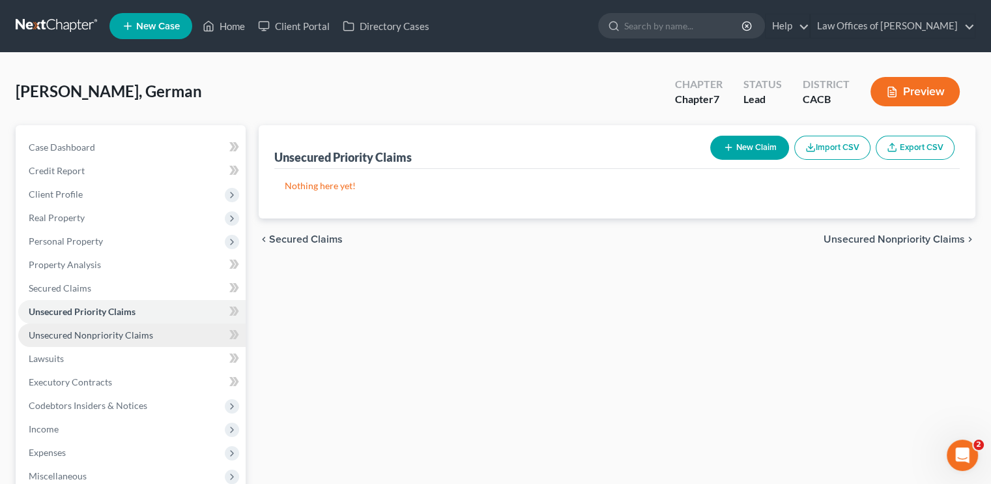
click at [65, 341] on link "Unsecured Nonpriority Claims" at bounding box center [131, 334] width 227 height 23
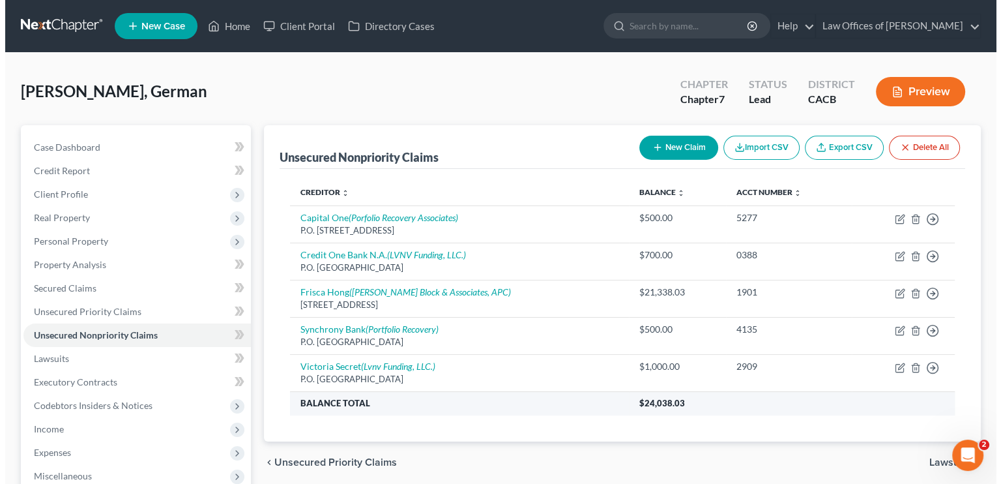
scroll to position [65, 0]
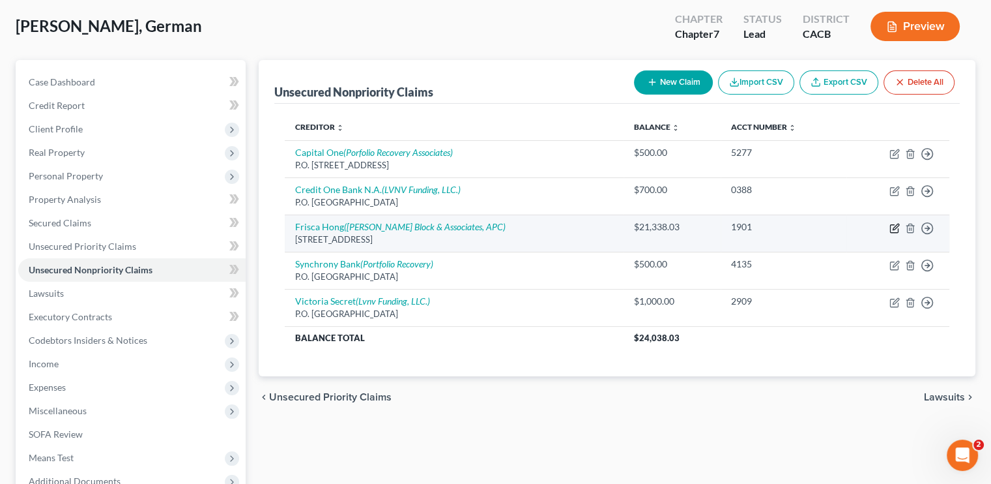
click at [896, 231] on icon "button" at bounding box center [895, 228] width 10 height 10
select select "4"
select select "14"
select select "0"
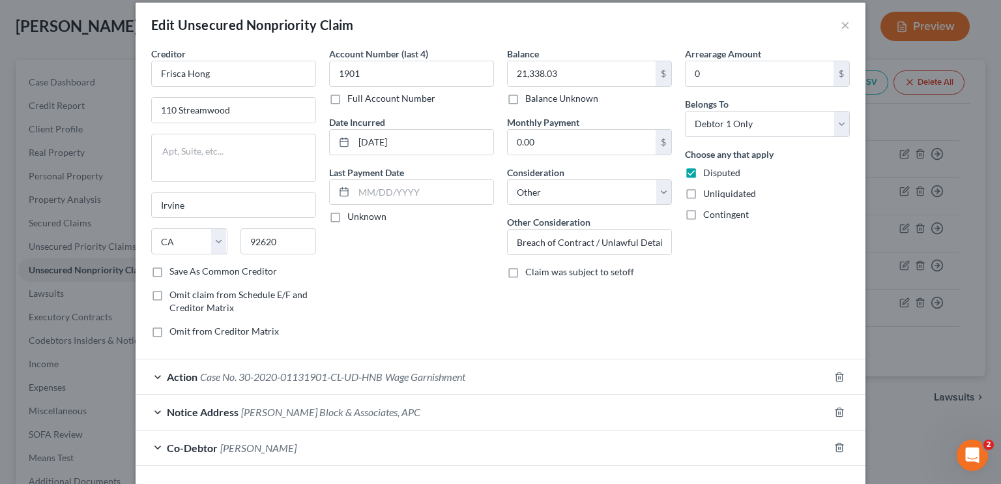
scroll to position [0, 0]
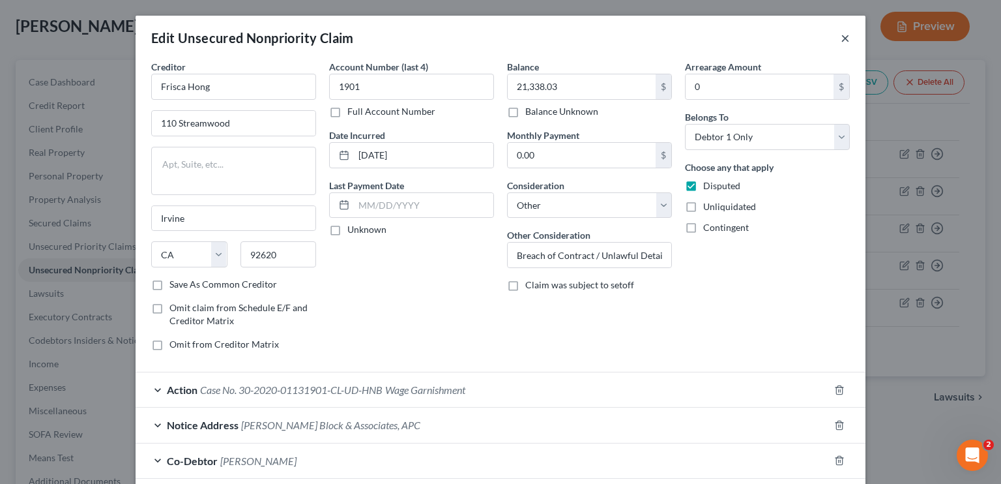
click at [841, 38] on button "×" at bounding box center [845, 38] width 9 height 16
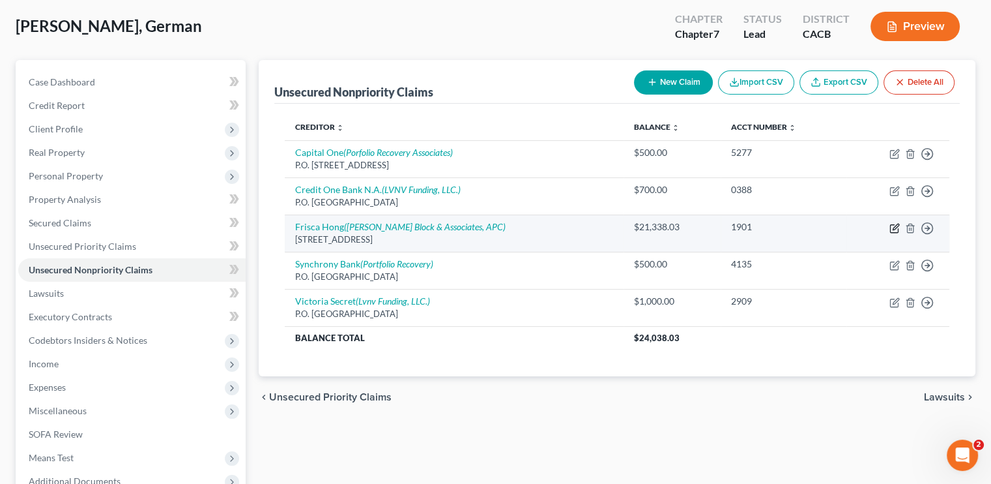
click at [890, 225] on icon "button" at bounding box center [894, 229] width 8 height 8
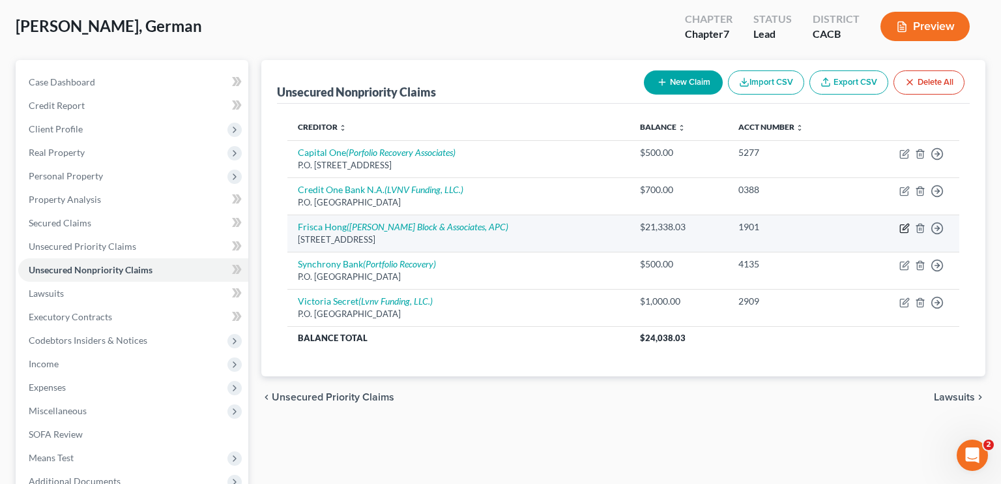
select select "4"
select select "14"
select select "0"
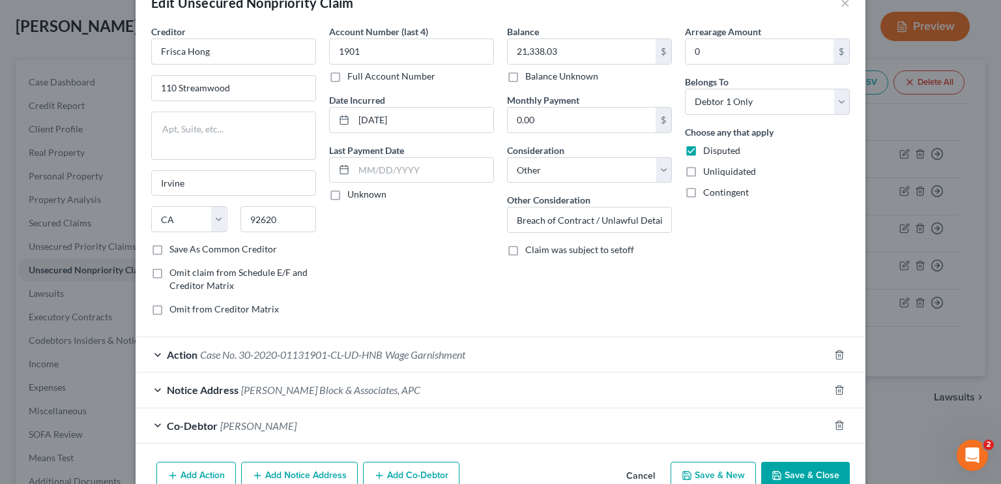
scroll to position [65, 0]
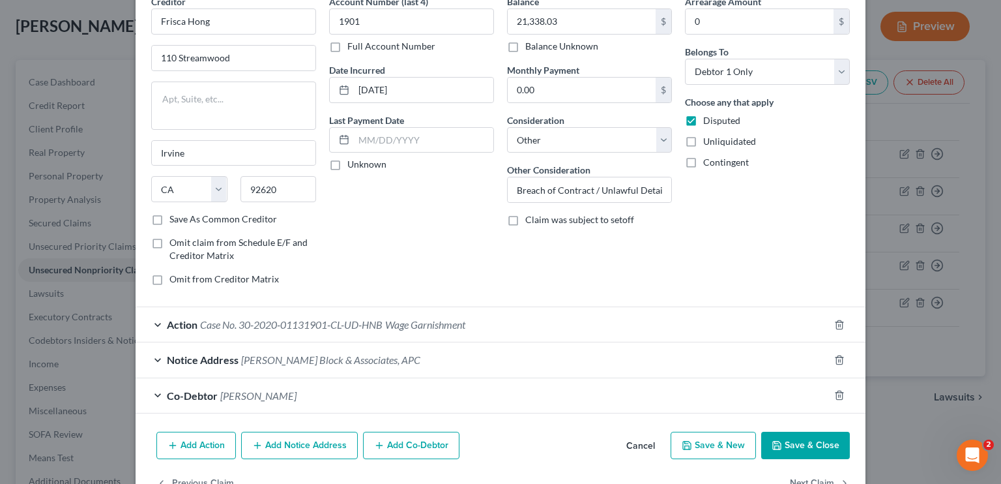
click at [277, 372] on div "Notice Address Dennis P Block & Associates, APC" at bounding box center [482, 359] width 693 height 35
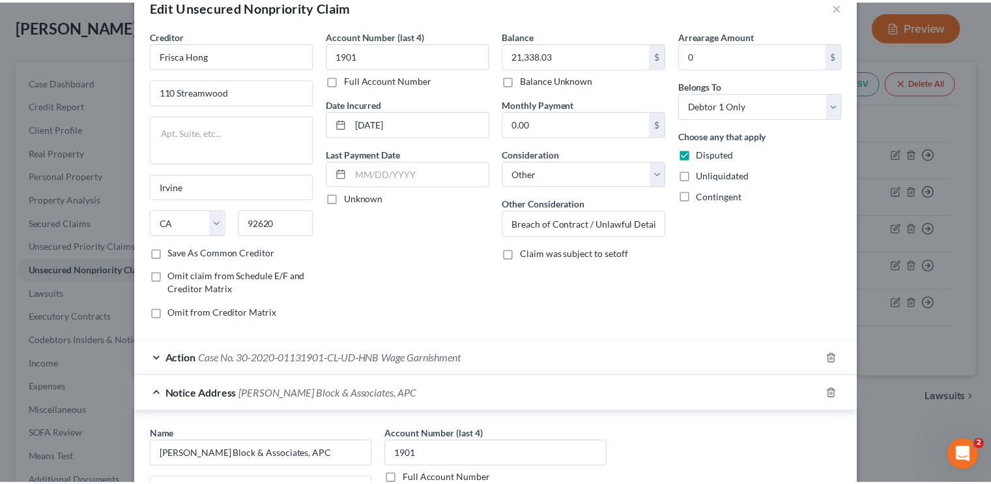
scroll to position [0, 0]
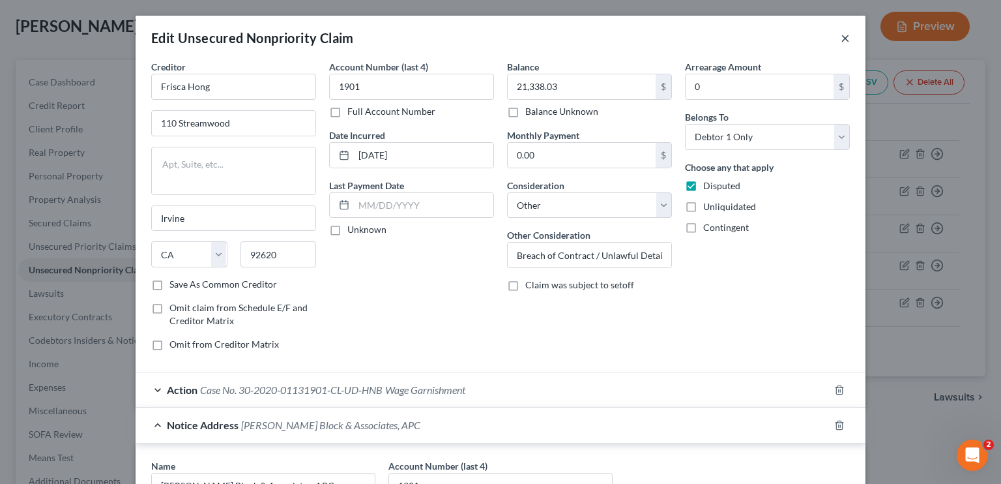
click at [845, 35] on button "×" at bounding box center [845, 38] width 9 height 16
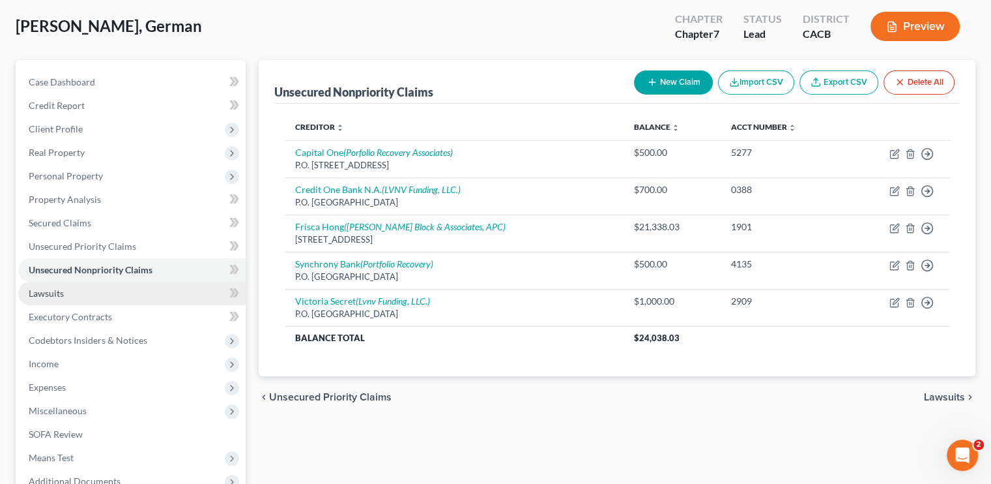
click at [82, 298] on link "Lawsuits" at bounding box center [131, 293] width 227 height 23
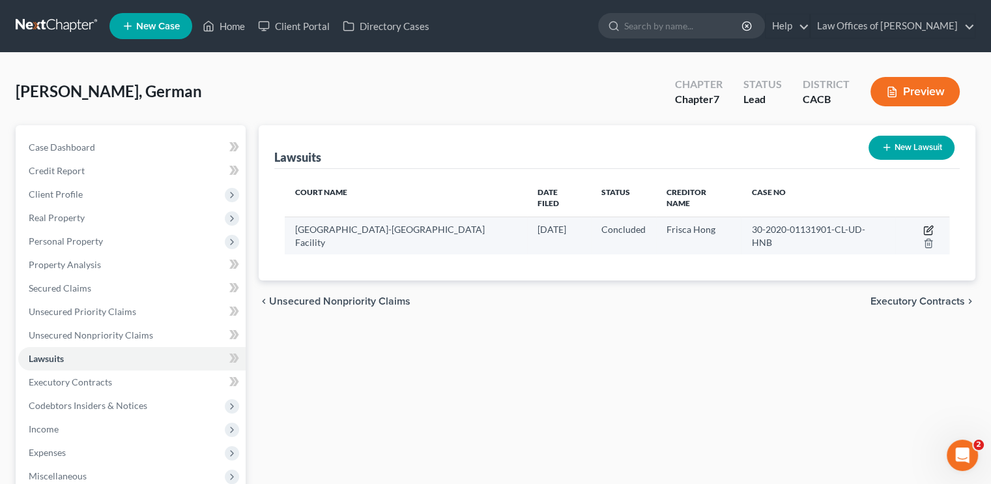
click at [924, 225] on icon "button" at bounding box center [929, 230] width 10 height 10
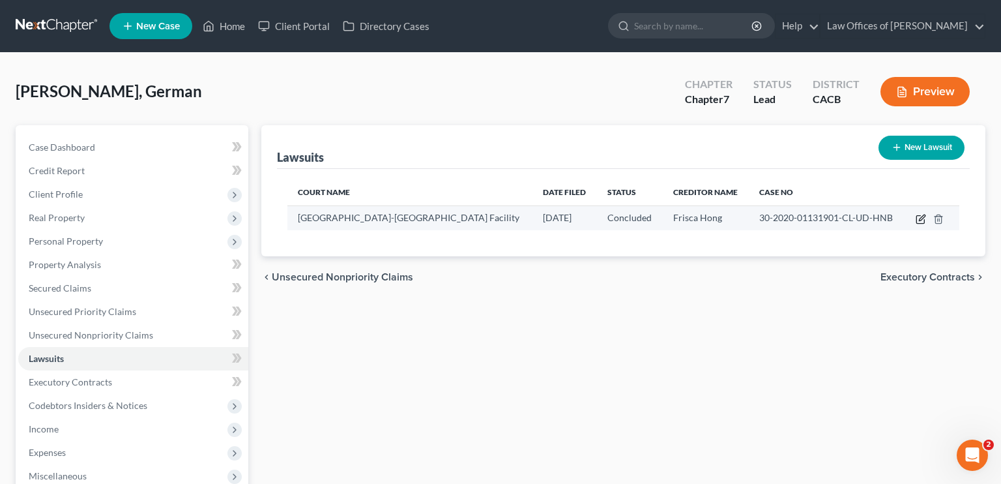
select select "4"
select select "2"
select select "1"
select select "4"
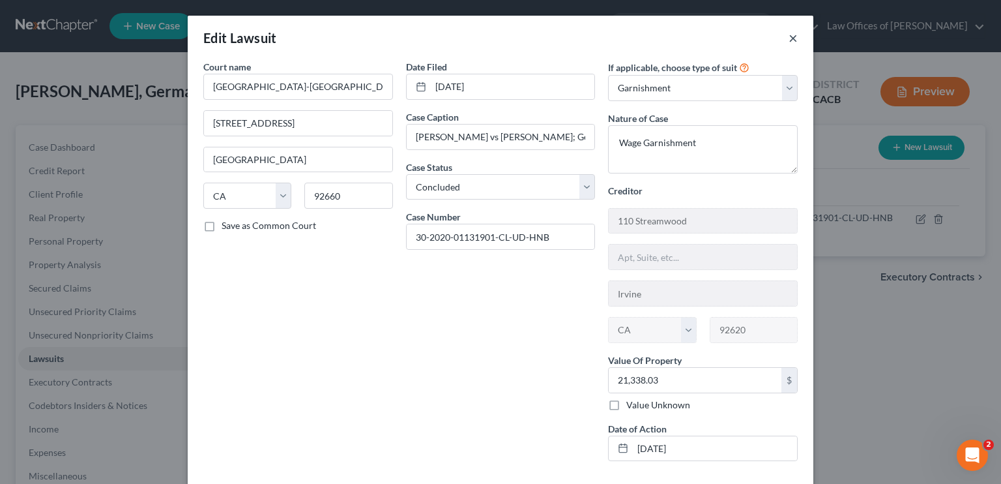
click at [789, 38] on button "×" at bounding box center [793, 38] width 9 height 16
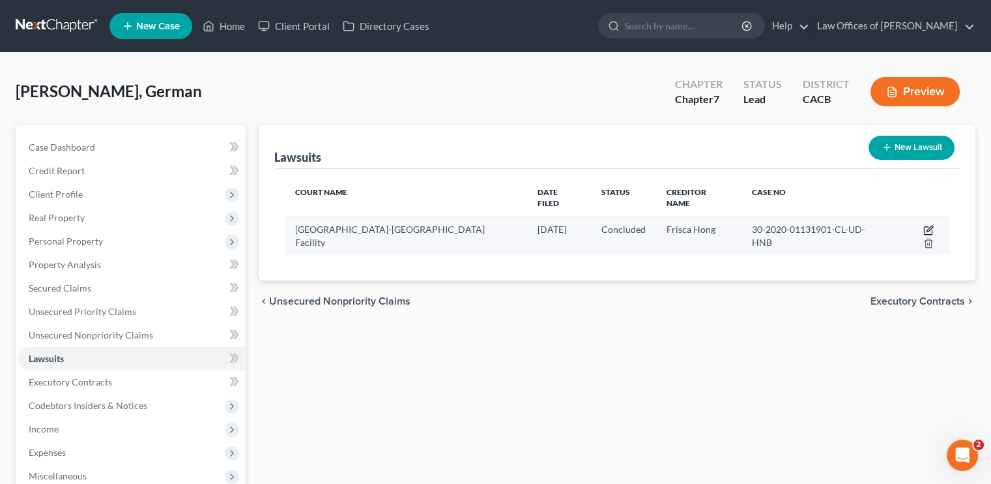
click at [927, 226] on icon "button" at bounding box center [930, 229] width 6 height 6
select select "4"
select select "2"
select select "1"
select select "4"
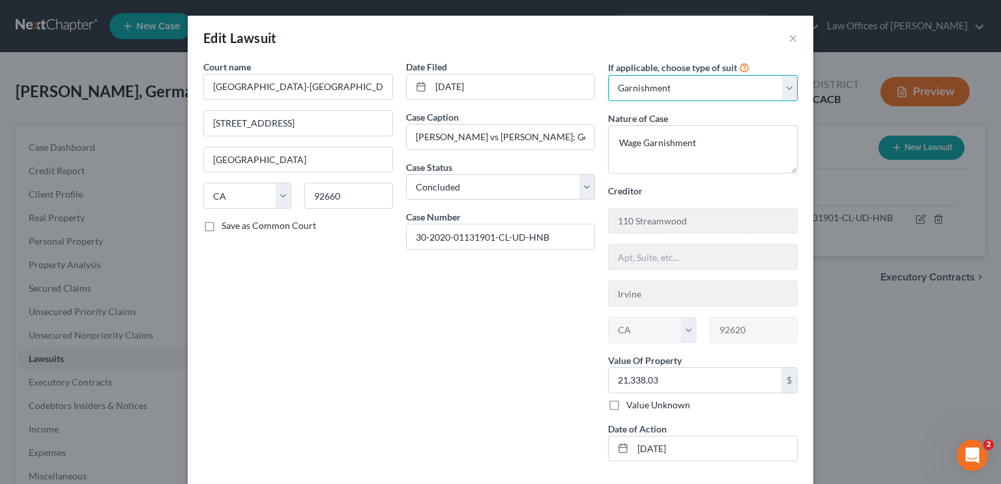
click at [685, 93] on select "Select Repossession Garnishment Foreclosure Attached, Seized, Or Levied Other" at bounding box center [703, 88] width 190 height 26
click at [789, 41] on button "×" at bounding box center [793, 38] width 9 height 16
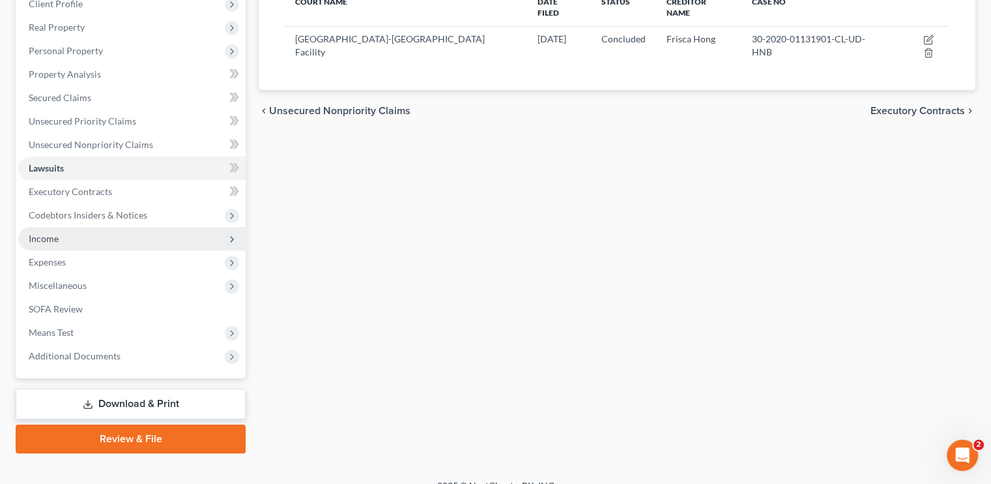
scroll to position [208, 0]
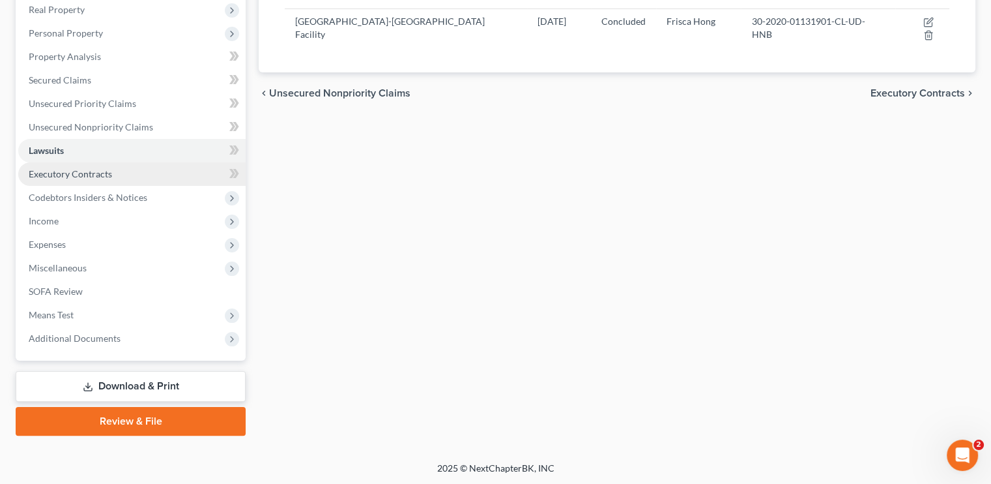
click at [74, 171] on span "Executory Contracts" at bounding box center [70, 173] width 83 height 11
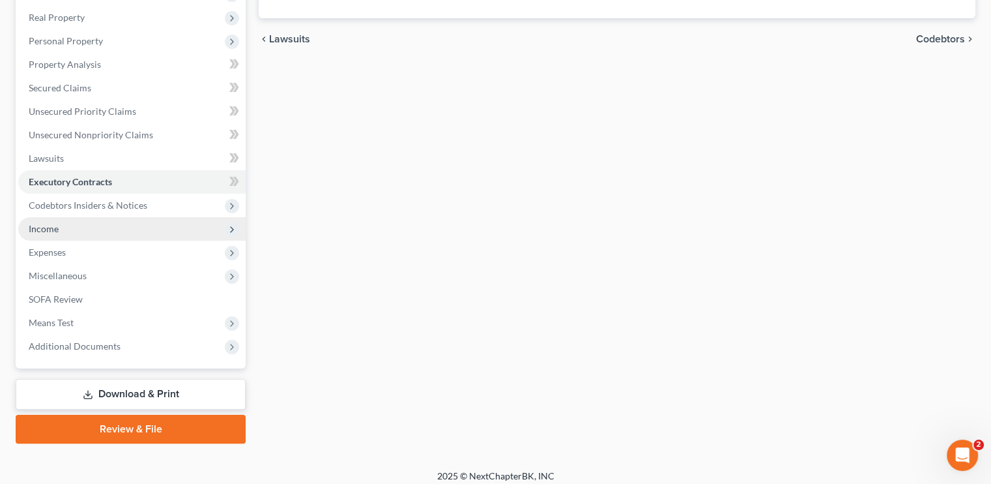
scroll to position [208, 0]
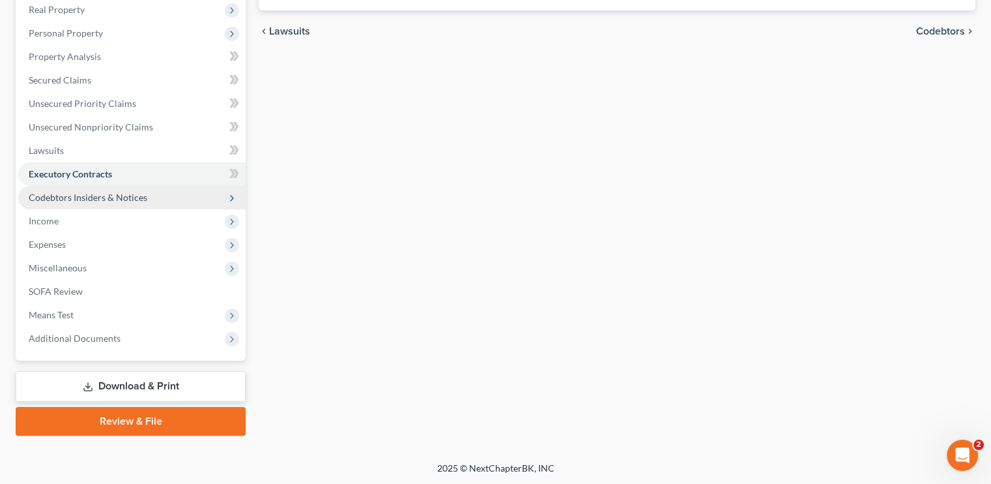
click at [76, 203] on span "Codebtors Insiders & Notices" at bounding box center [131, 197] width 227 height 23
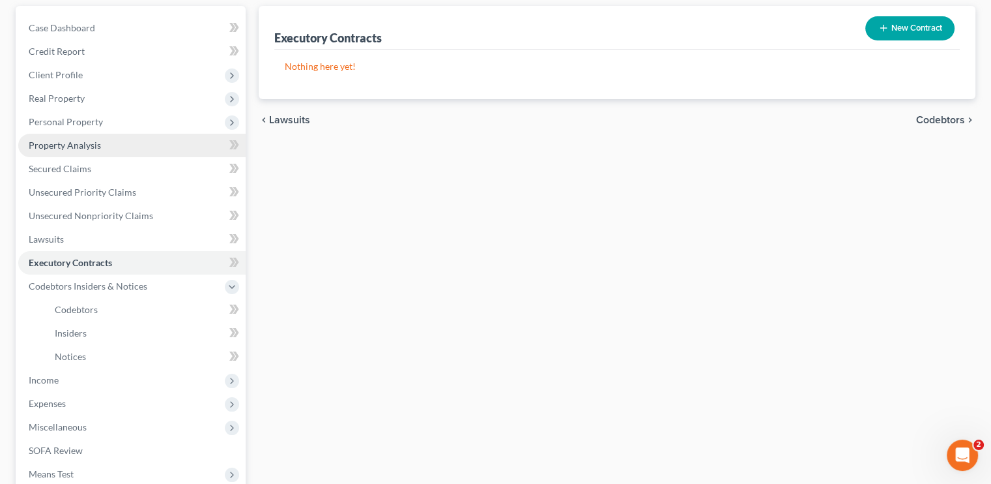
scroll to position [78, 0]
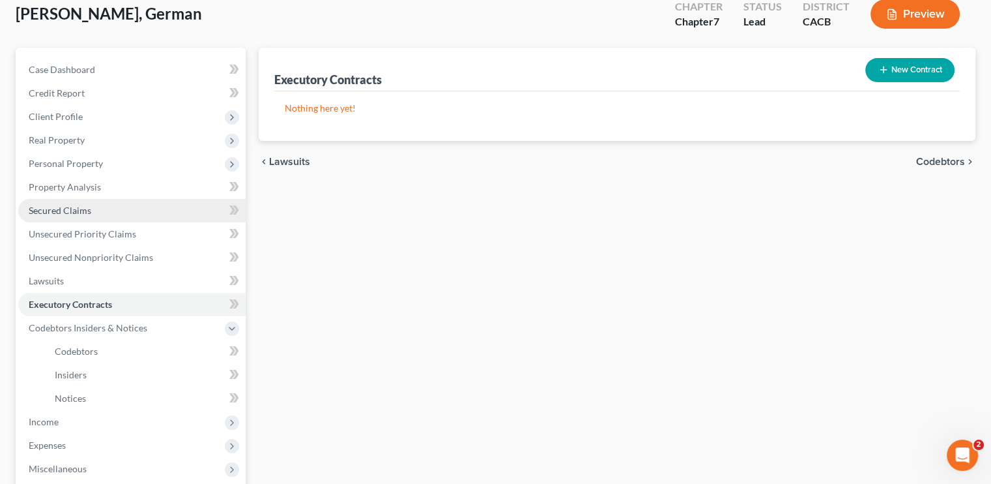
click at [60, 206] on span "Secured Claims" at bounding box center [60, 210] width 63 height 11
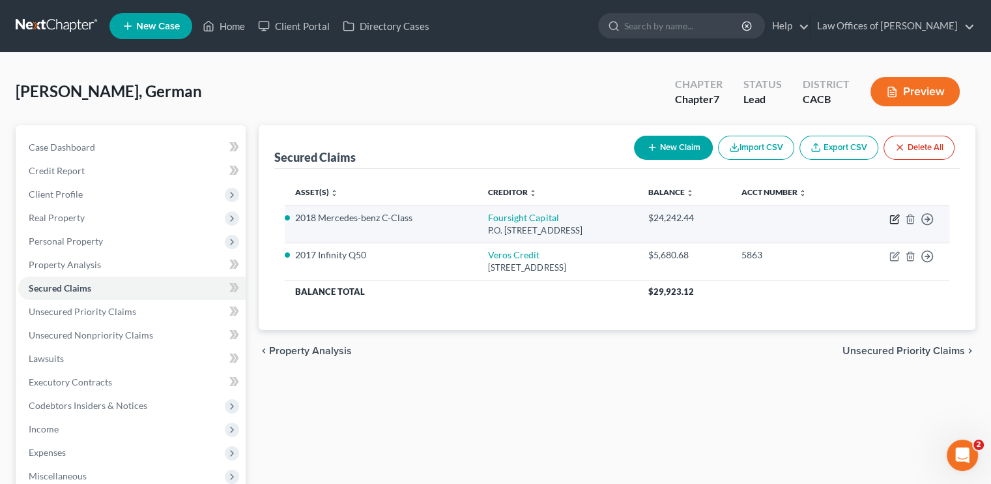
click at [890, 218] on icon "button" at bounding box center [894, 220] width 8 height 8
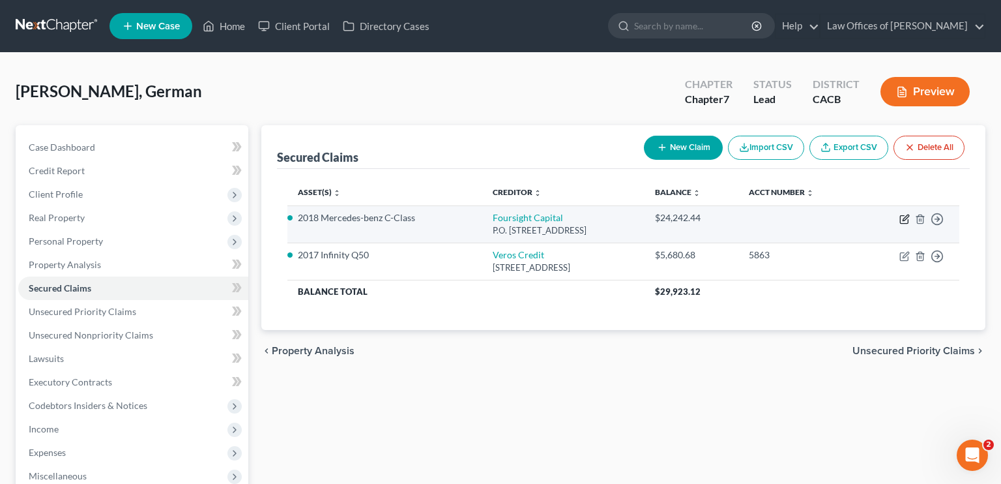
select select "46"
select select "3"
select select "2"
select select "0"
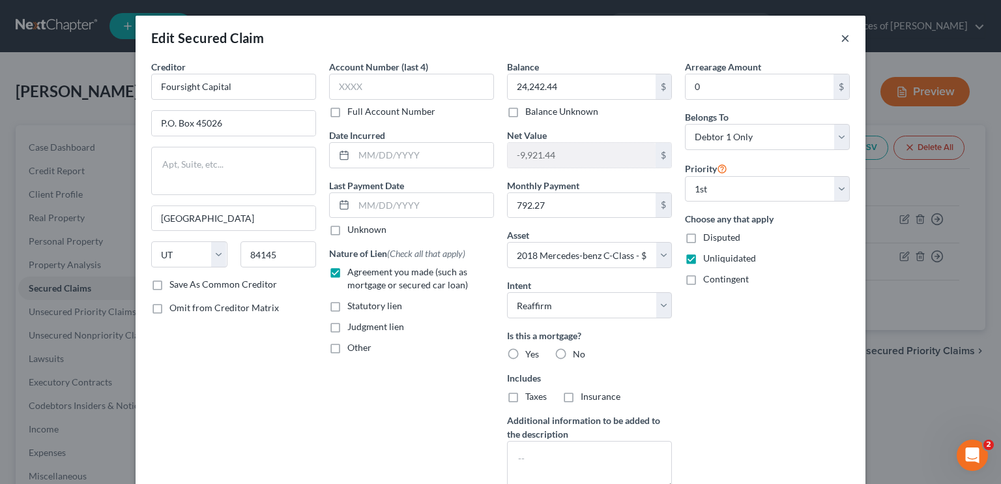
click at [842, 40] on button "×" at bounding box center [845, 38] width 9 height 16
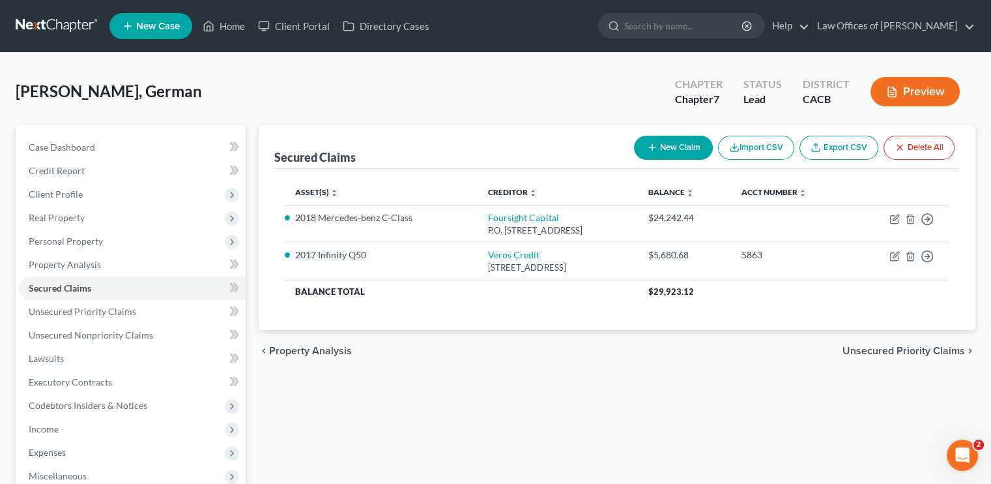
click at [931, 87] on button "Preview" at bounding box center [915, 91] width 89 height 29
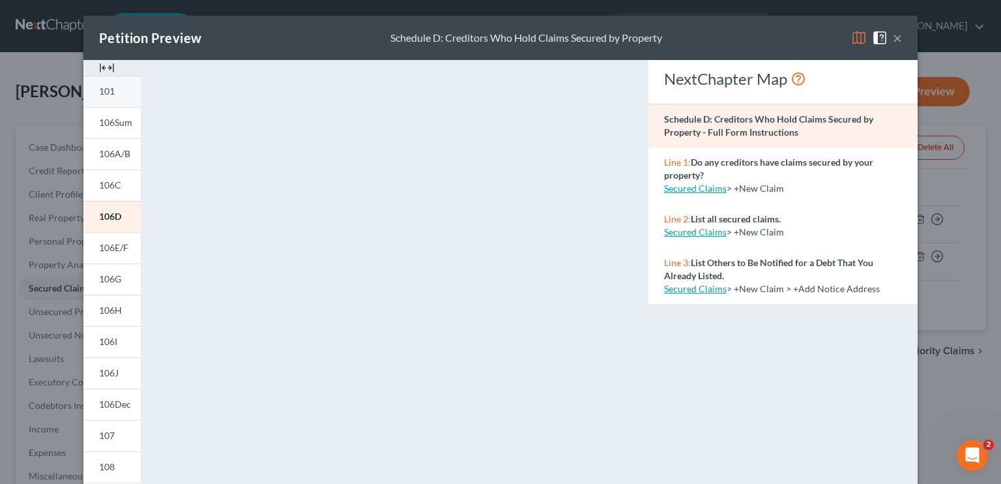
click at [117, 96] on link "101" at bounding box center [111, 91] width 57 height 31
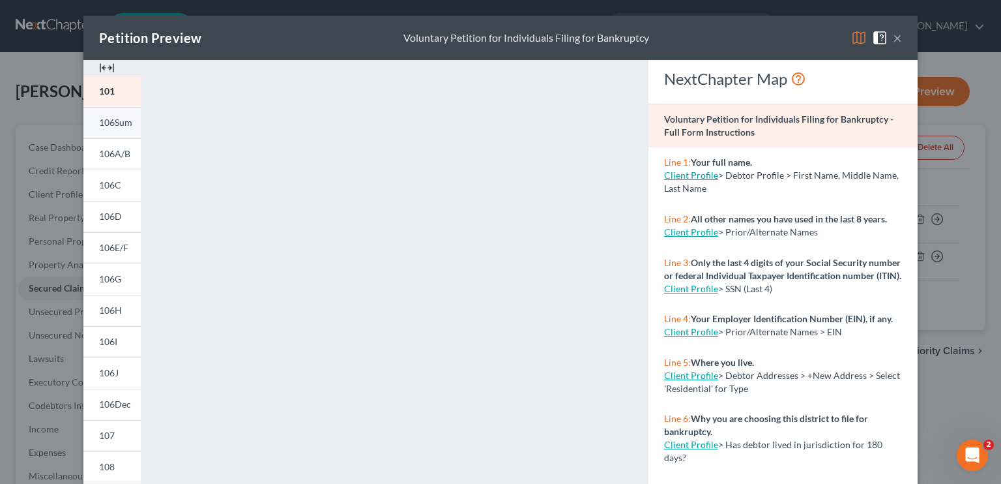
click at [117, 109] on link "106Sum" at bounding box center [111, 122] width 57 height 31
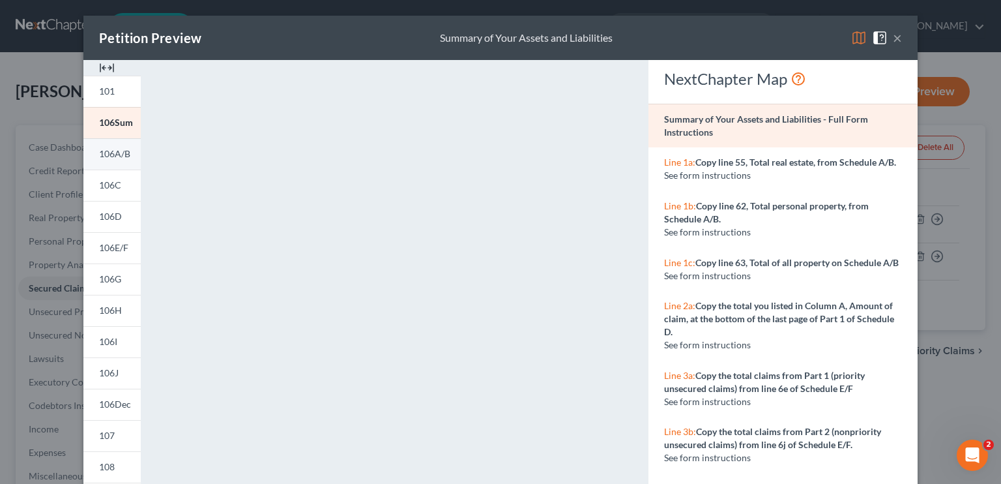
click at [116, 153] on span "106A/B" at bounding box center [114, 153] width 31 height 11
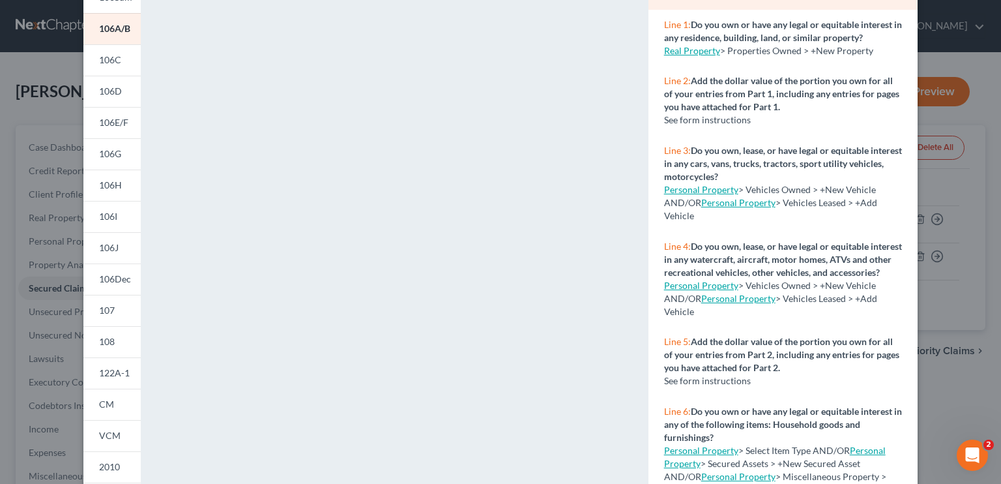
scroll to position [55, 0]
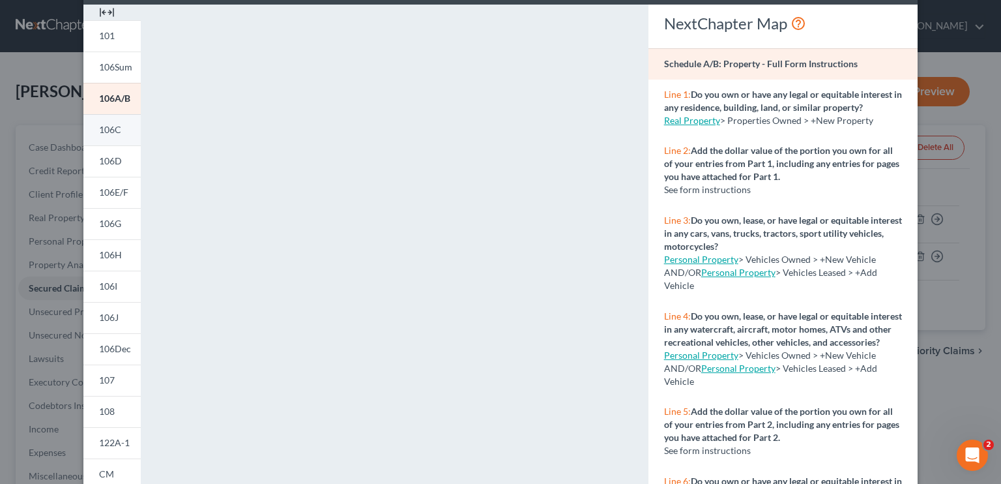
click at [107, 126] on span "106C" at bounding box center [110, 129] width 22 height 11
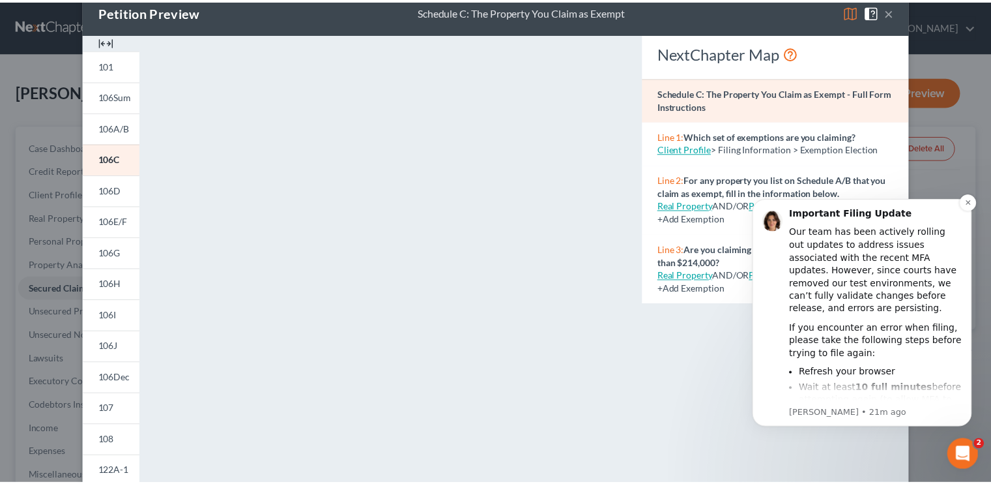
scroll to position [0, 0]
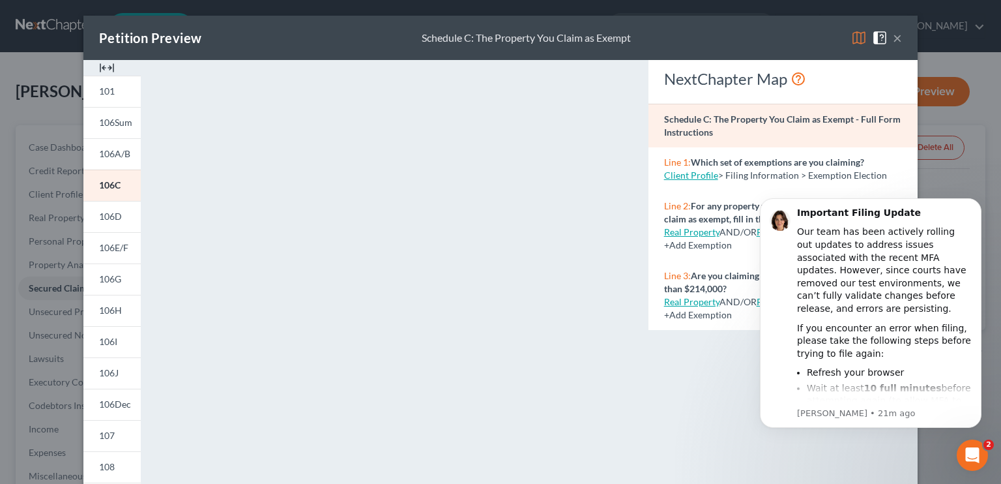
click at [893, 35] on button "×" at bounding box center [897, 38] width 9 height 16
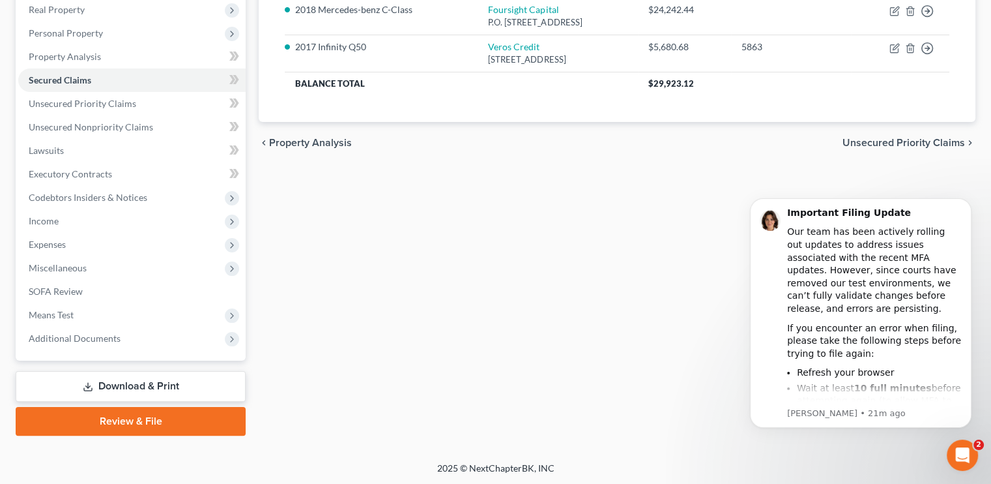
click at [141, 387] on link "Download & Print" at bounding box center [131, 386] width 230 height 31
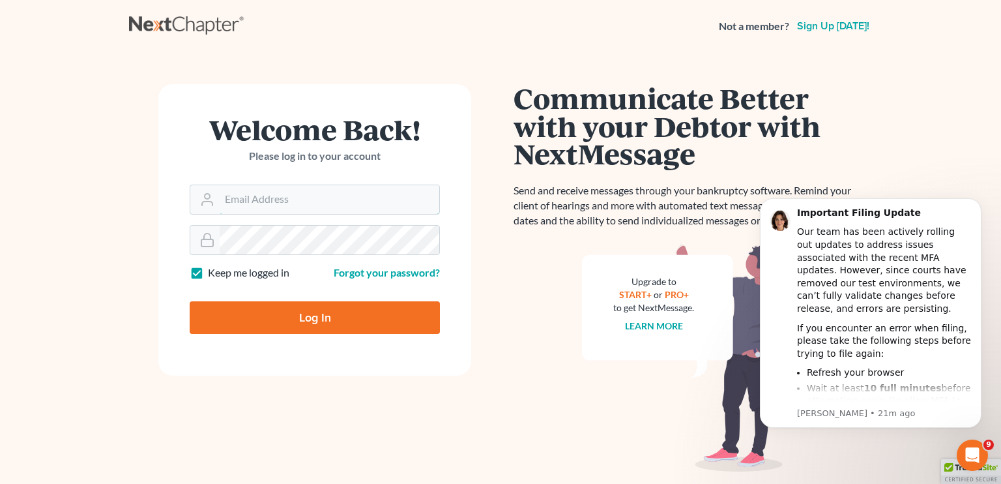
type input "[EMAIL_ADDRESS][DOMAIN_NAME]"
click at [319, 317] on input "Log In" at bounding box center [315, 317] width 250 height 33
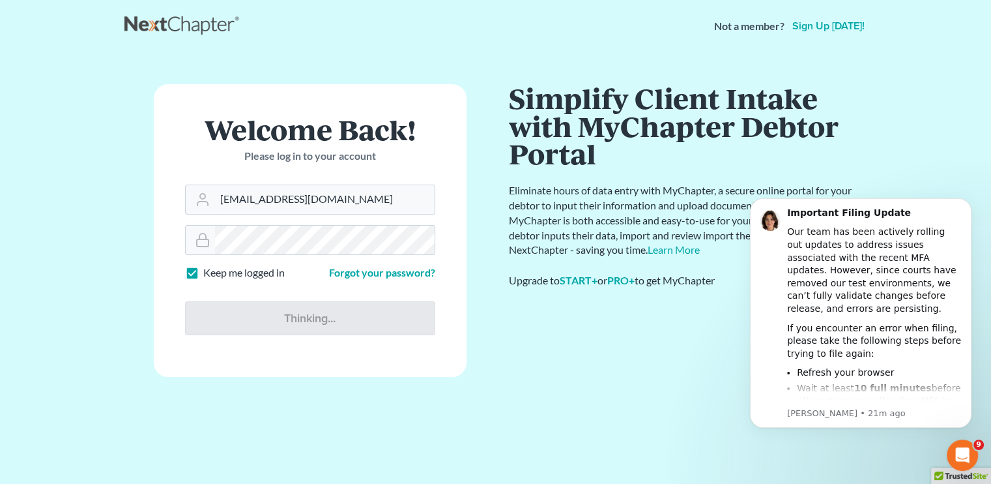
type input "Thinking..."
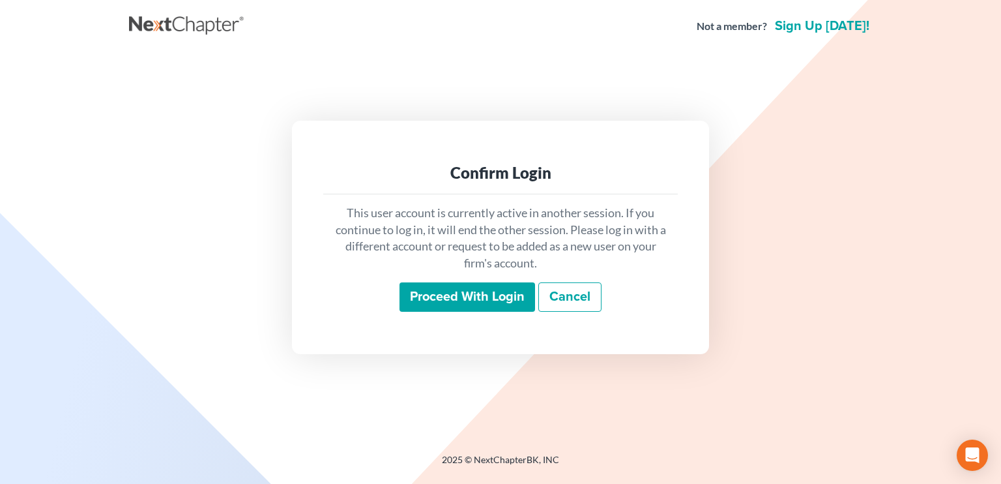
click at [477, 299] on input "Proceed with login" at bounding box center [468, 297] width 136 height 30
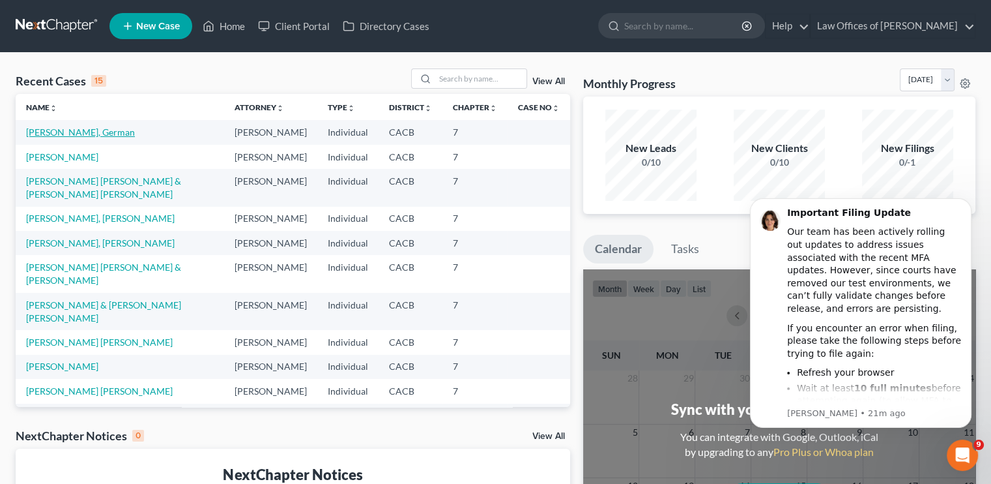
click at [70, 130] on link "Roman Zamora, German" at bounding box center [80, 131] width 109 height 11
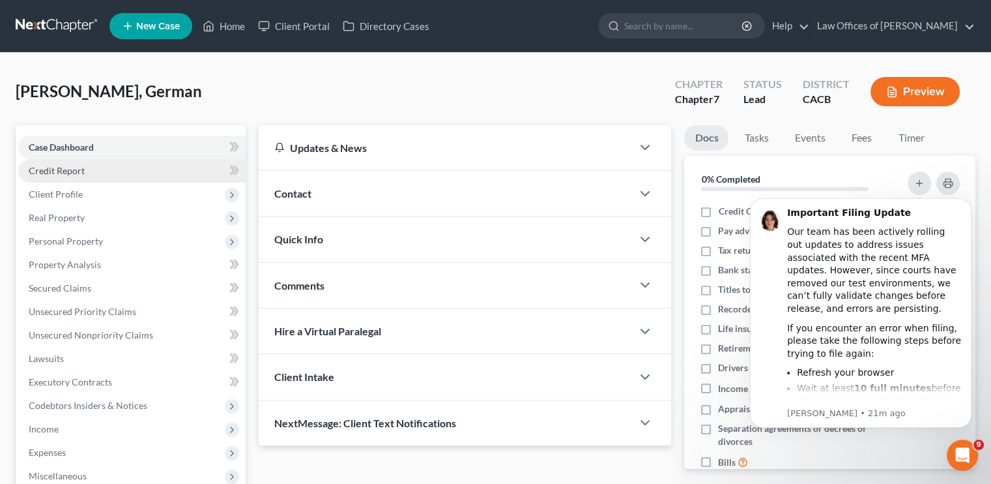
click at [47, 166] on span "Credit Report" at bounding box center [57, 170] width 56 height 11
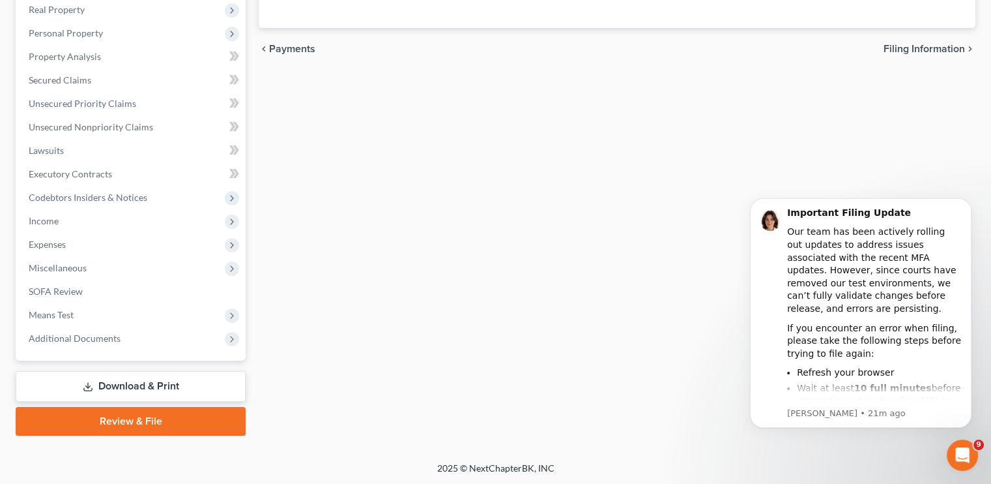
click at [96, 391] on link "Download & Print" at bounding box center [131, 386] width 230 height 31
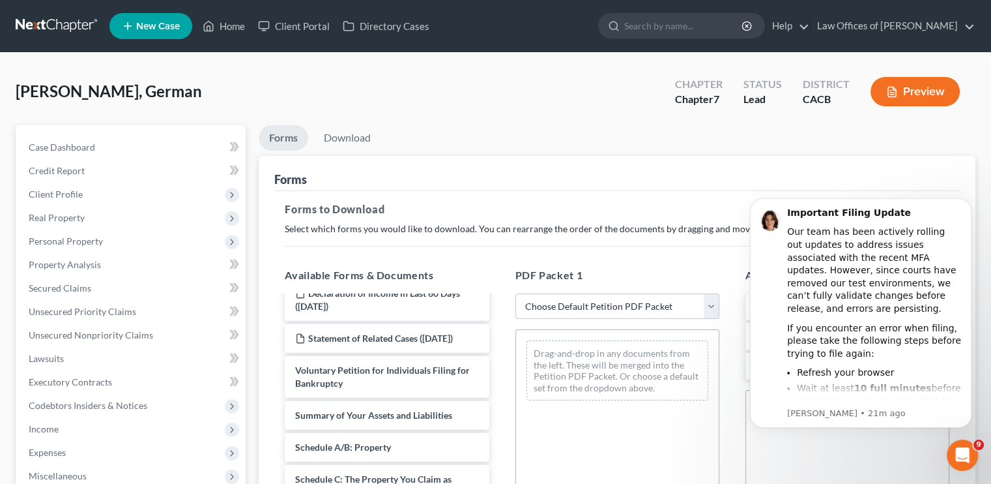
scroll to position [130, 0]
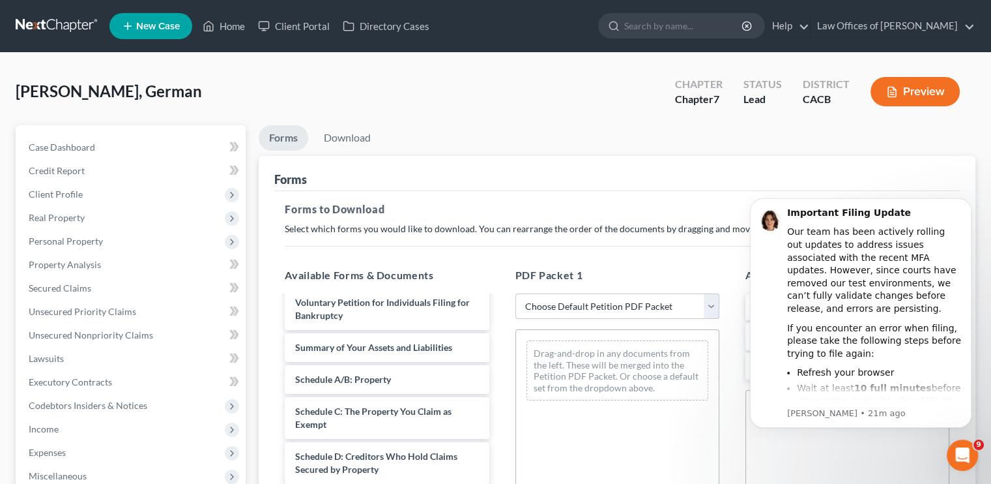
click at [594, 304] on select "Choose Default Petition PDF Packet Complete Bankruptcy Petition (all forms and …" at bounding box center [618, 306] width 204 height 26
select select "5"
click at [516, 293] on select "Choose Default Petition PDF Packet Complete Bankruptcy Petition (all forms and …" at bounding box center [618, 306] width 204 height 26
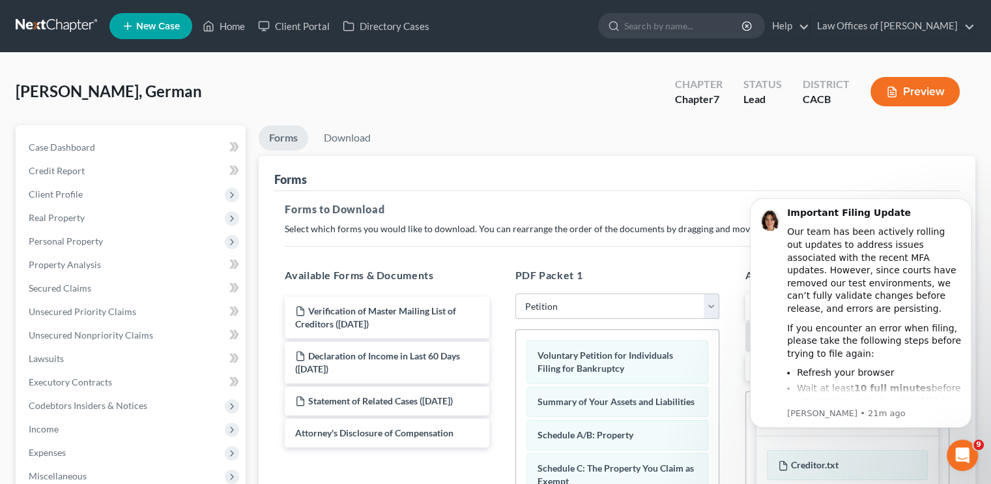
scroll to position [0, 0]
click at [355, 139] on link "Download" at bounding box center [348, 137] width 68 height 25
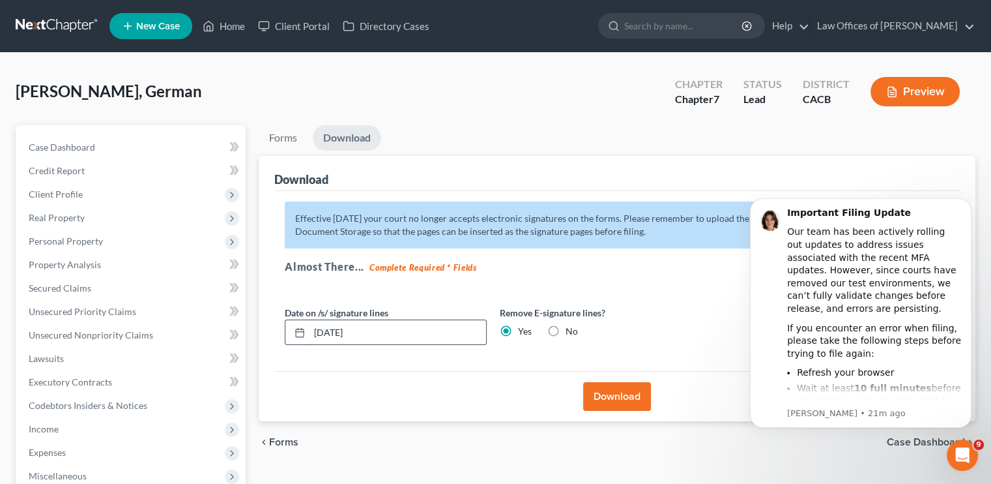
click at [340, 333] on input "10/03/2025" at bounding box center [398, 332] width 177 height 25
click at [607, 398] on button "Download" at bounding box center [617, 396] width 68 height 29
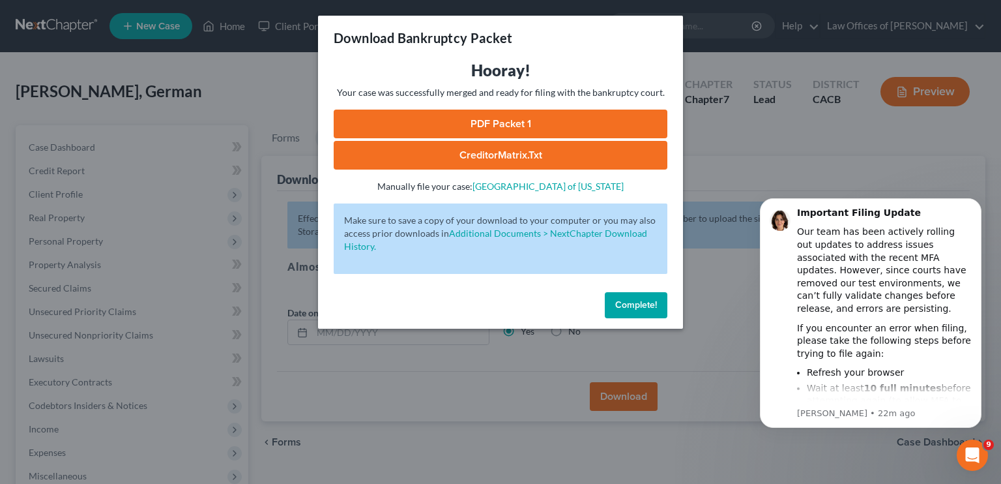
click at [512, 117] on link "PDF Packet 1" at bounding box center [501, 123] width 334 height 29
click at [651, 328] on div "Download Bankruptcy Packet Hooray! Your case was successfully merged and ready …" at bounding box center [500, 242] width 1001 height 484
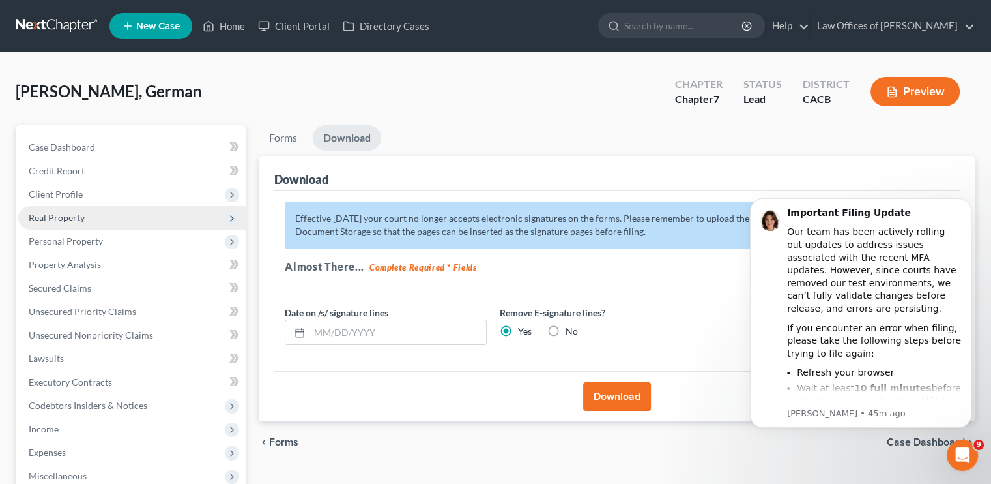
click at [47, 216] on span "Real Property" at bounding box center [57, 217] width 56 height 11
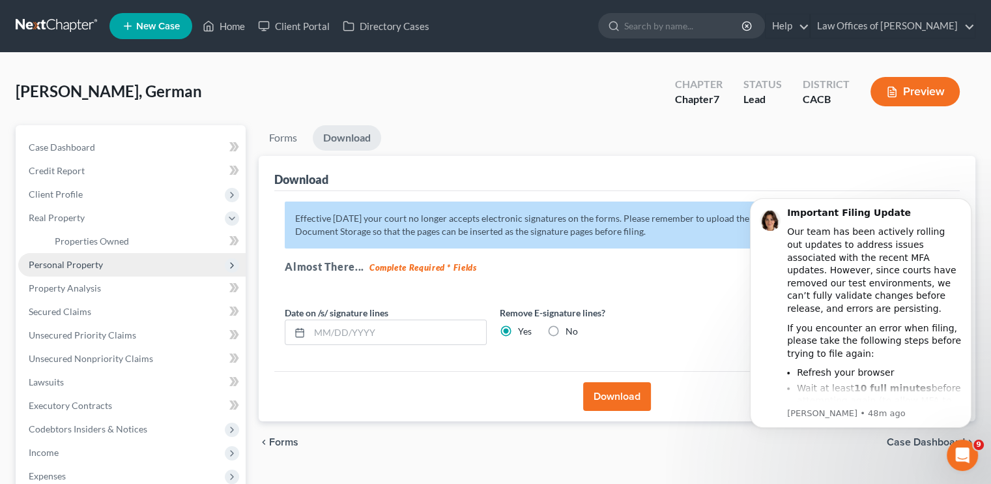
click at [70, 256] on span "Personal Property" at bounding box center [131, 264] width 227 height 23
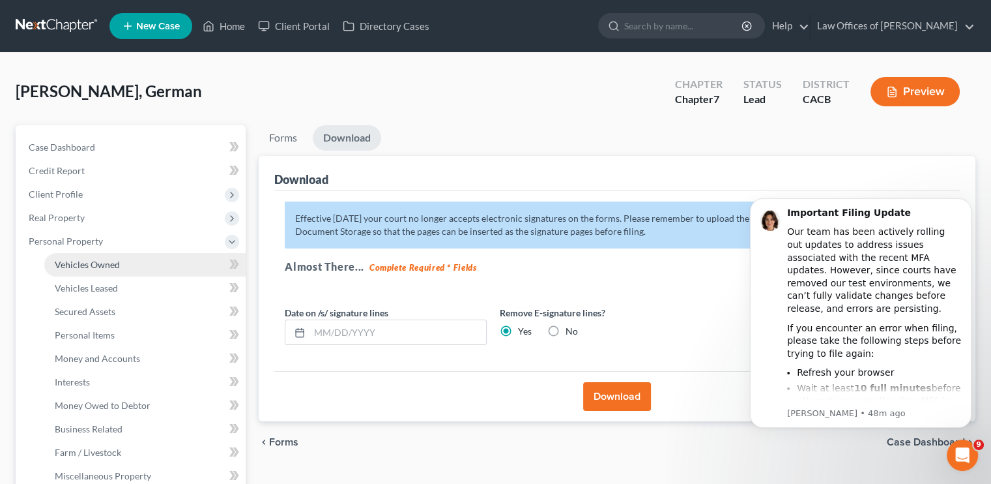
click at [104, 255] on link "Vehicles Owned" at bounding box center [144, 264] width 201 height 23
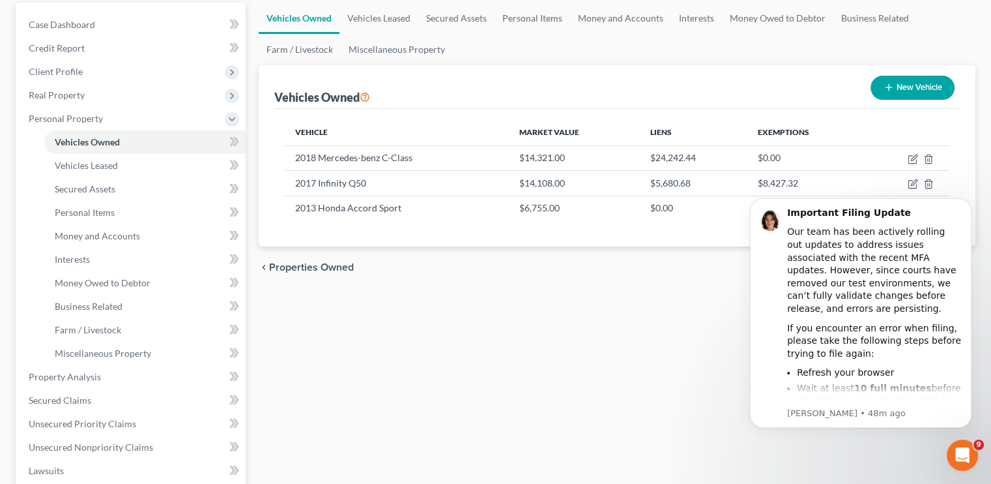
scroll to position [130, 0]
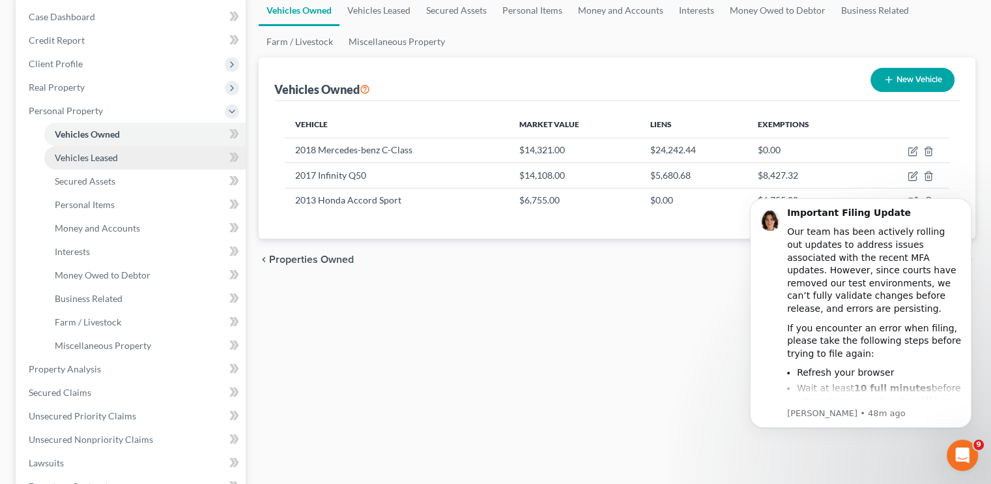
click at [85, 161] on span "Vehicles Leased" at bounding box center [86, 157] width 63 height 11
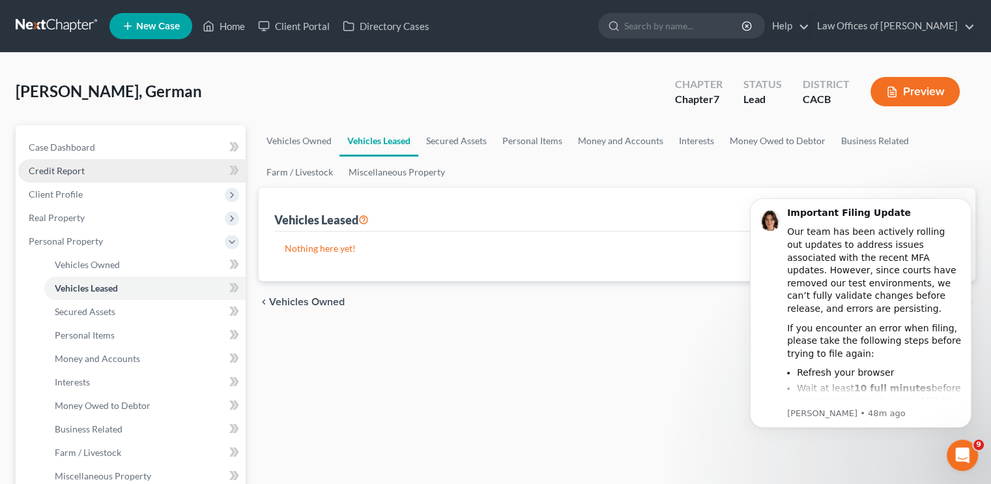
click at [67, 173] on span "Credit Report" at bounding box center [57, 170] width 56 height 11
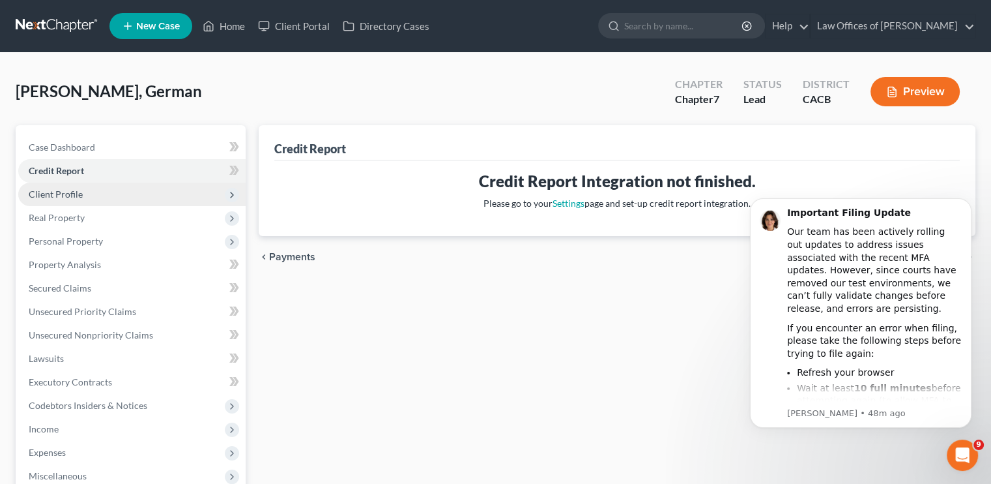
click at [48, 190] on span "Client Profile" at bounding box center [56, 193] width 54 height 11
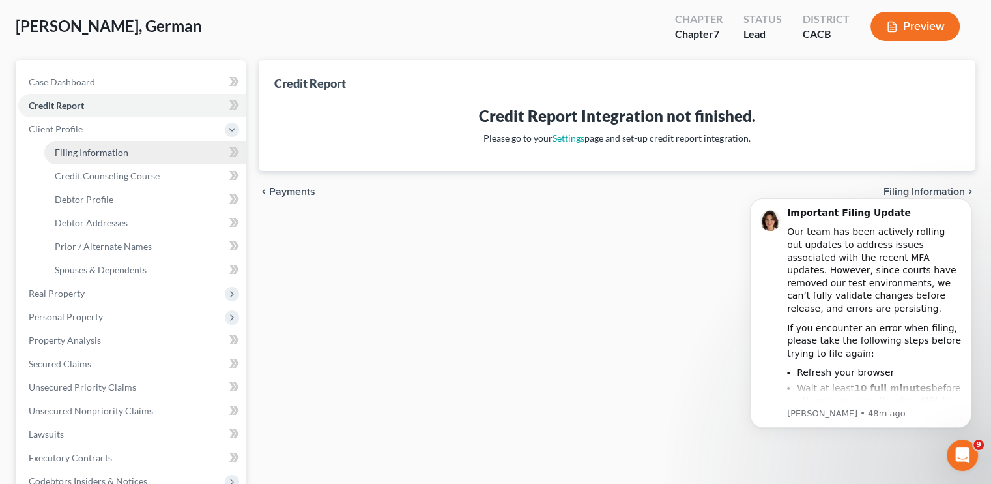
click at [93, 156] on span "Filing Information" at bounding box center [92, 152] width 74 height 11
select select "1"
select select "0"
select select "4"
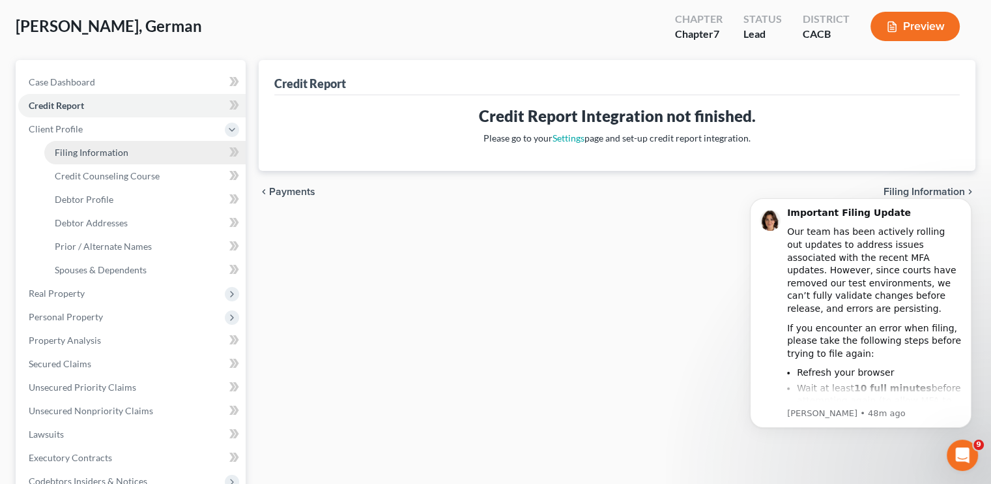
select select "0"
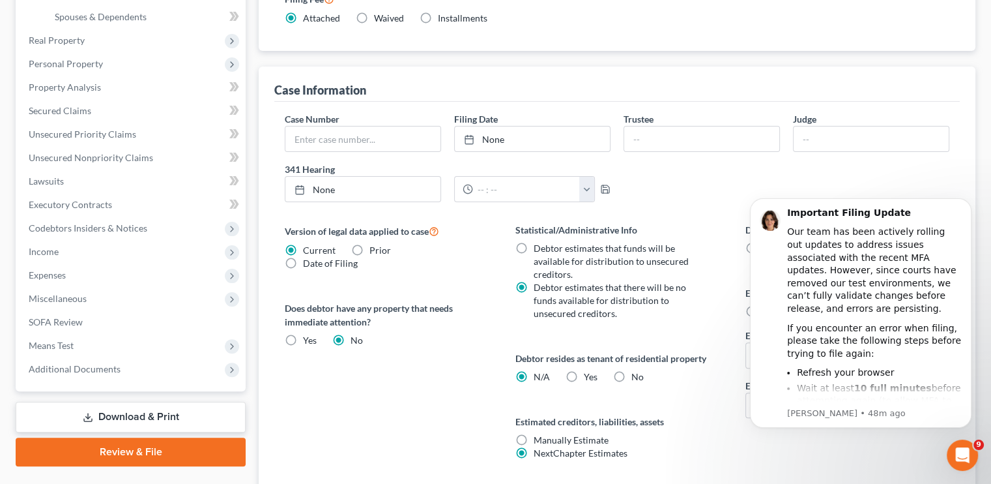
scroll to position [391, 0]
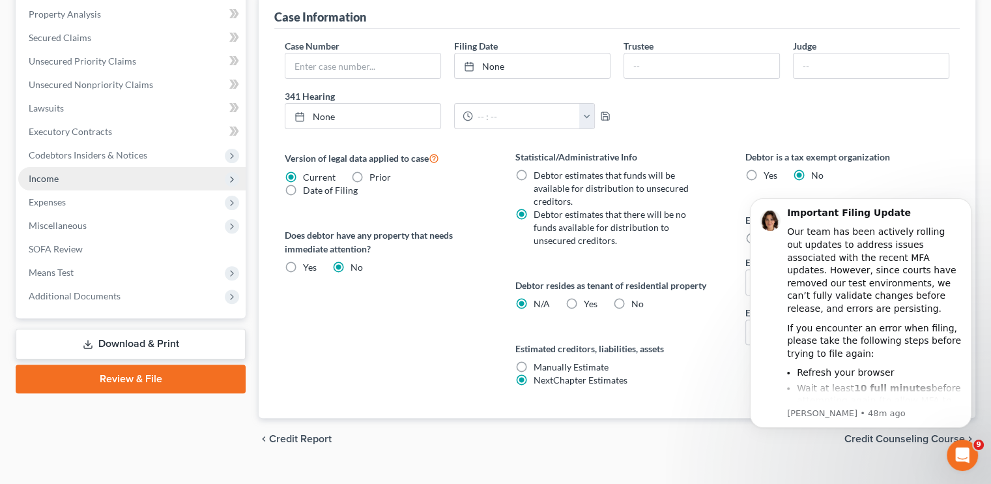
click at [35, 178] on span "Income" at bounding box center [44, 178] width 30 height 11
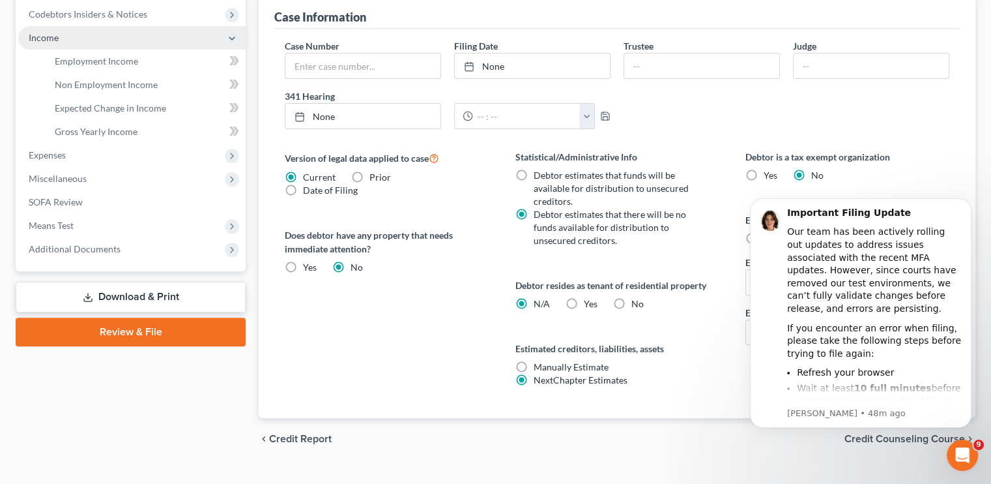
scroll to position [250, 0]
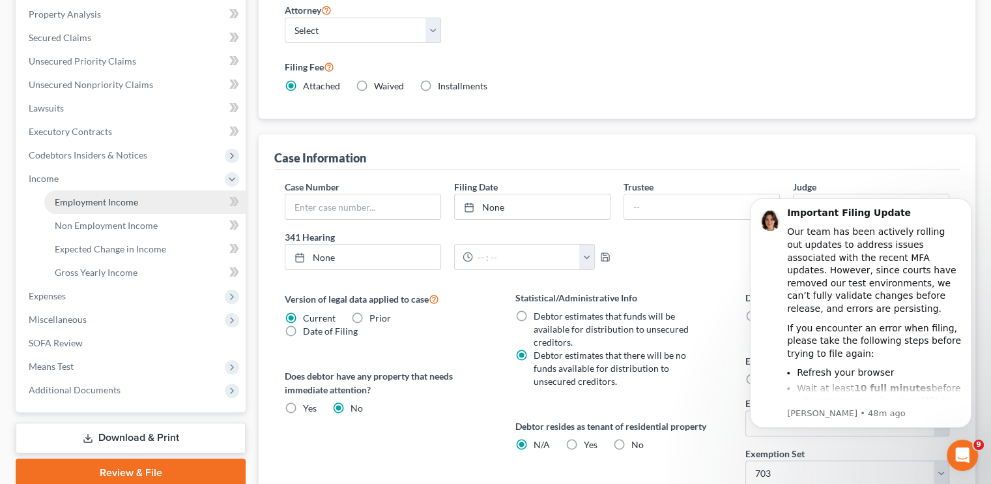
click at [96, 201] on span "Employment Income" at bounding box center [96, 201] width 83 height 11
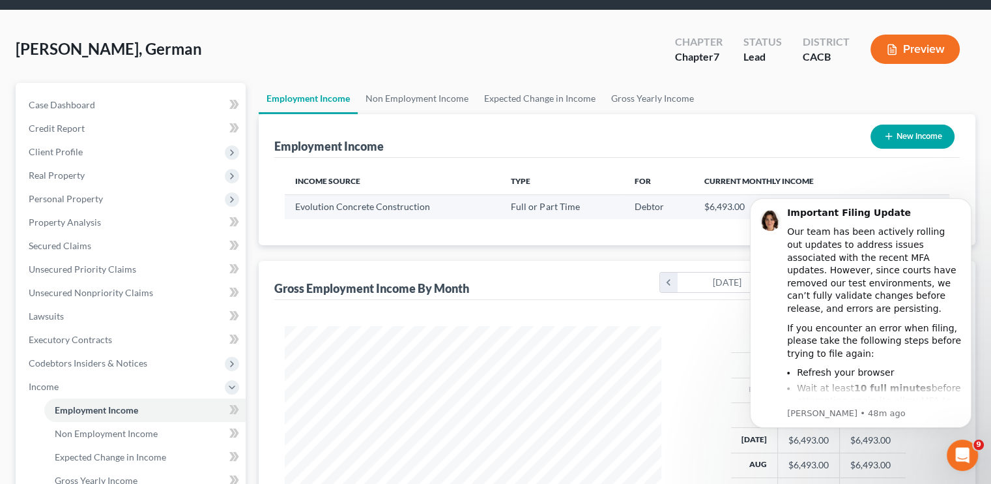
scroll to position [196, 0]
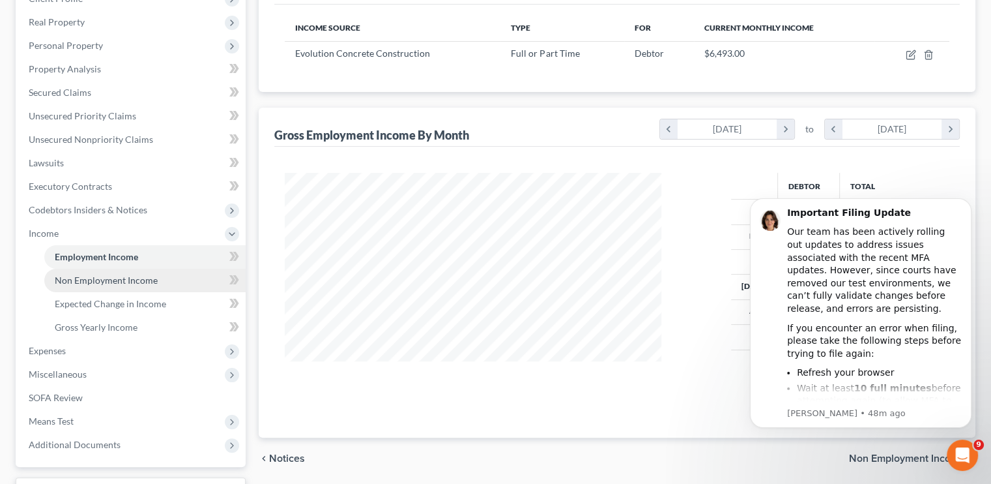
click at [102, 281] on span "Non Employment Income" at bounding box center [106, 279] width 103 height 11
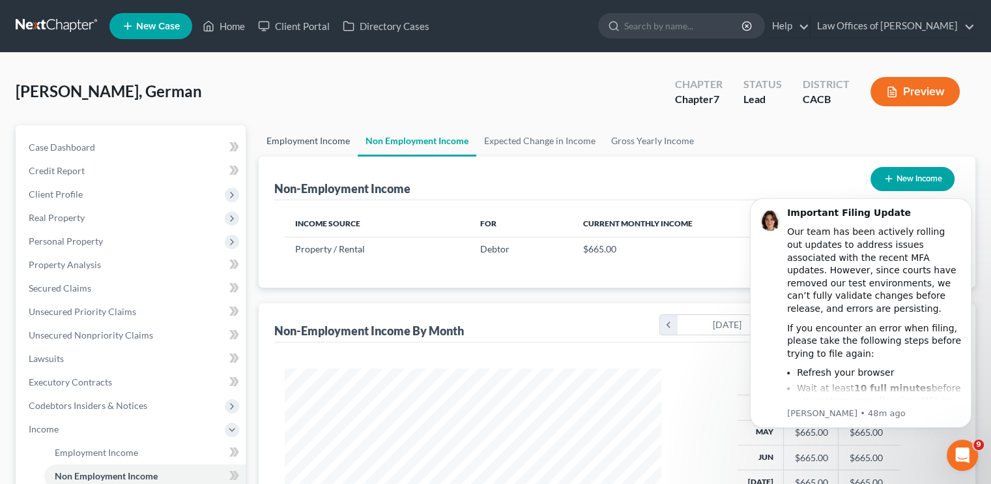
click at [297, 137] on link "Employment Income" at bounding box center [308, 140] width 99 height 31
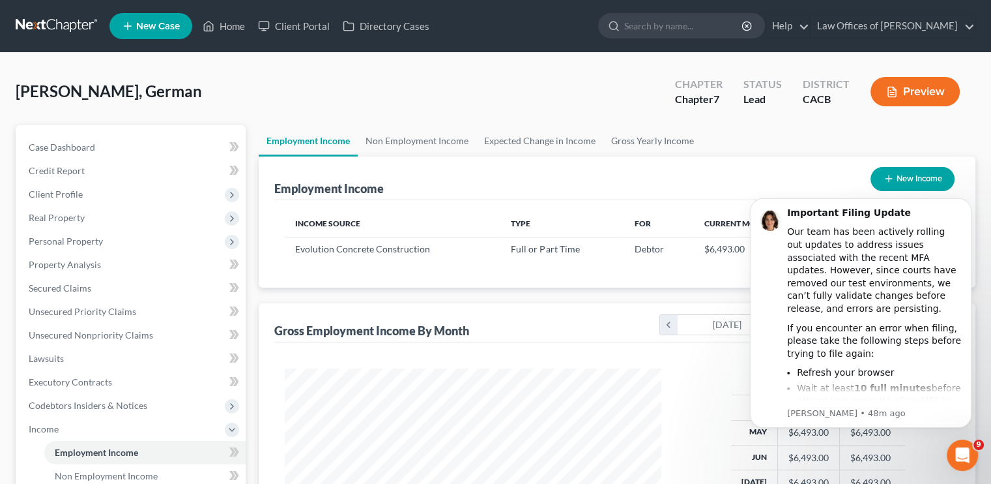
scroll to position [232, 402]
click at [401, 139] on link "Non Employment Income" at bounding box center [417, 140] width 119 height 31
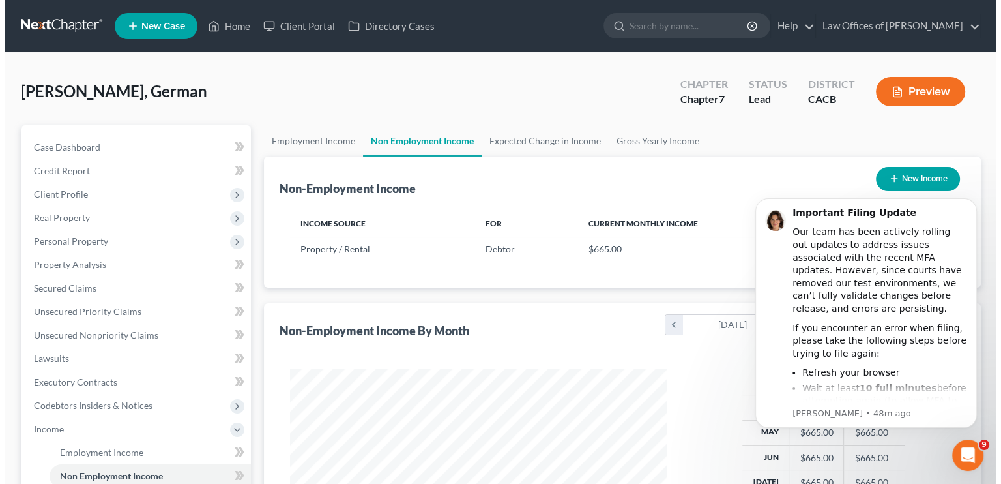
scroll to position [232, 402]
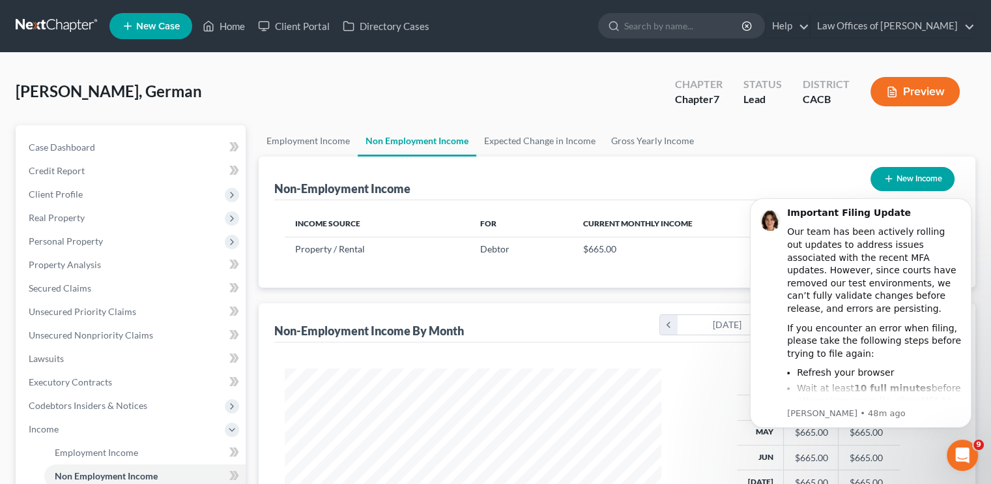
click at [911, 183] on html "Important Filing Update Our team has been actively rolling out updates to addre…" at bounding box center [861, 329] width 261 height 295
click at [907, 178] on button "New Income" at bounding box center [913, 179] width 84 height 24
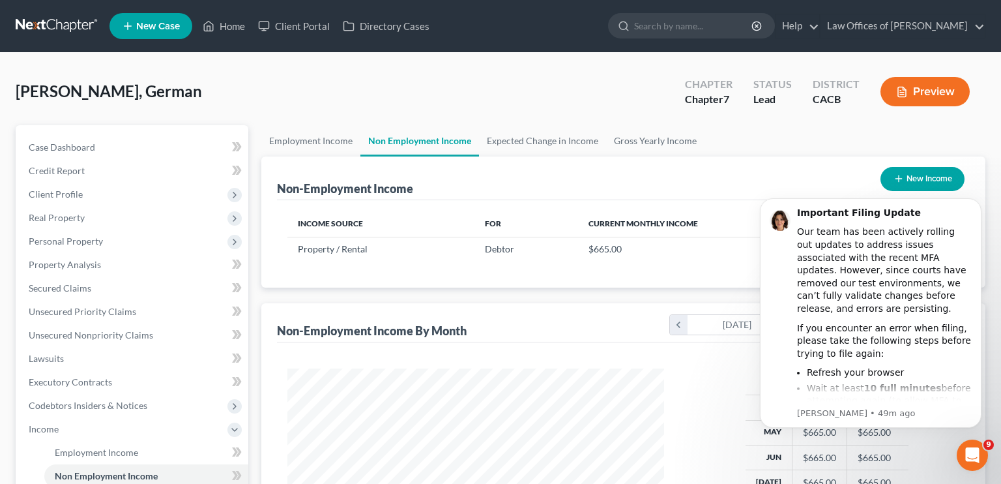
select select "0"
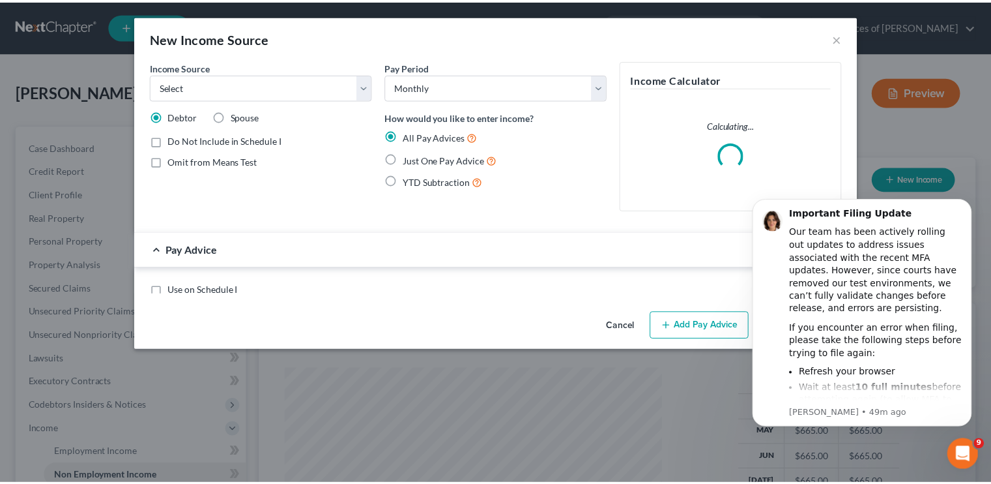
scroll to position [232, 407]
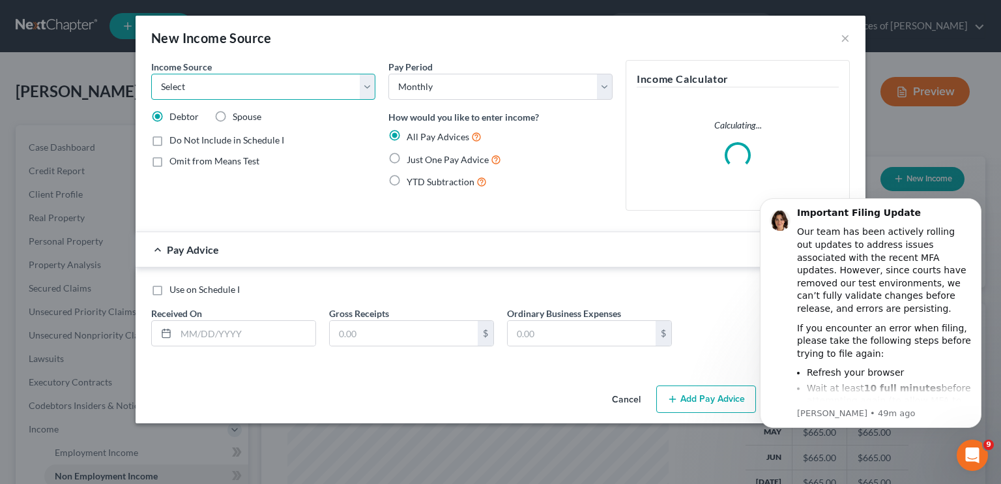
click at [284, 82] on select "Select Unemployment Disability (from employer) Pension Retirement Social Securi…" at bounding box center [263, 87] width 224 height 26
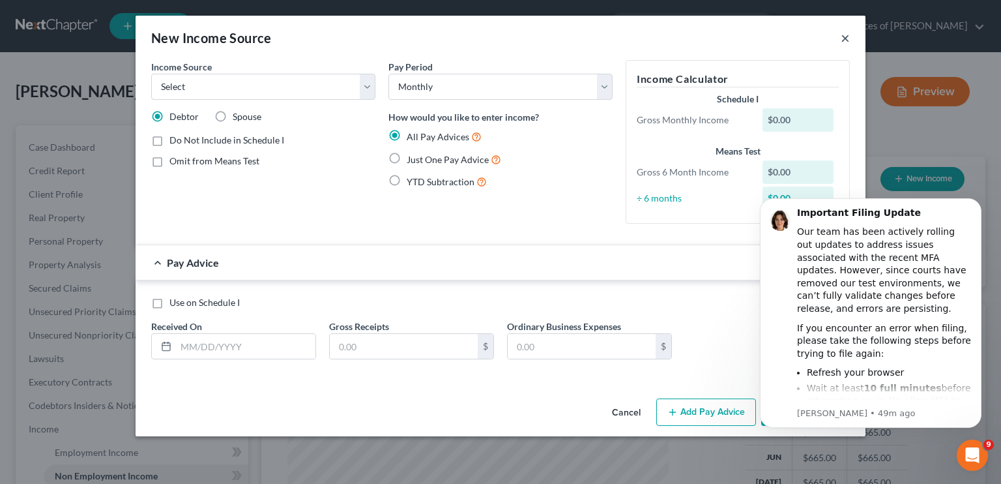
click at [841, 40] on button "×" at bounding box center [845, 38] width 9 height 16
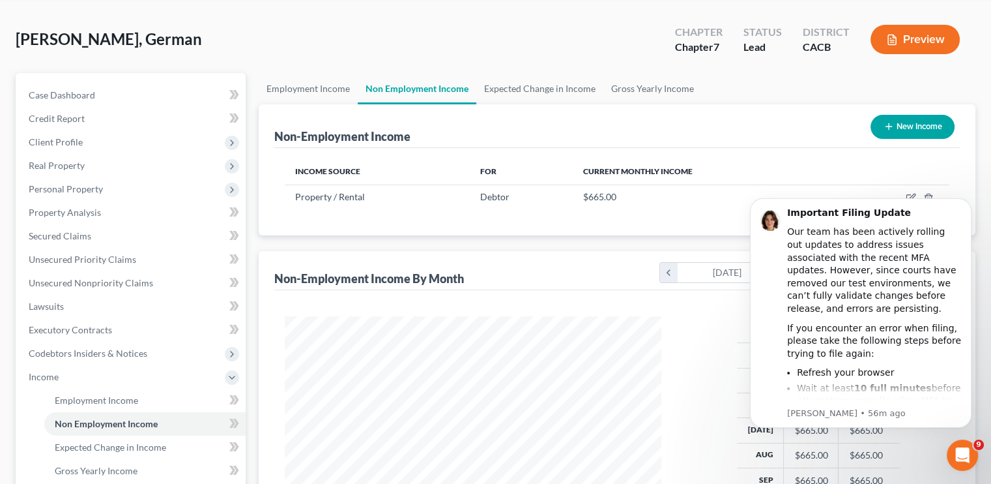
scroll to position [196, 0]
